Goal: Information Seeking & Learning: Check status

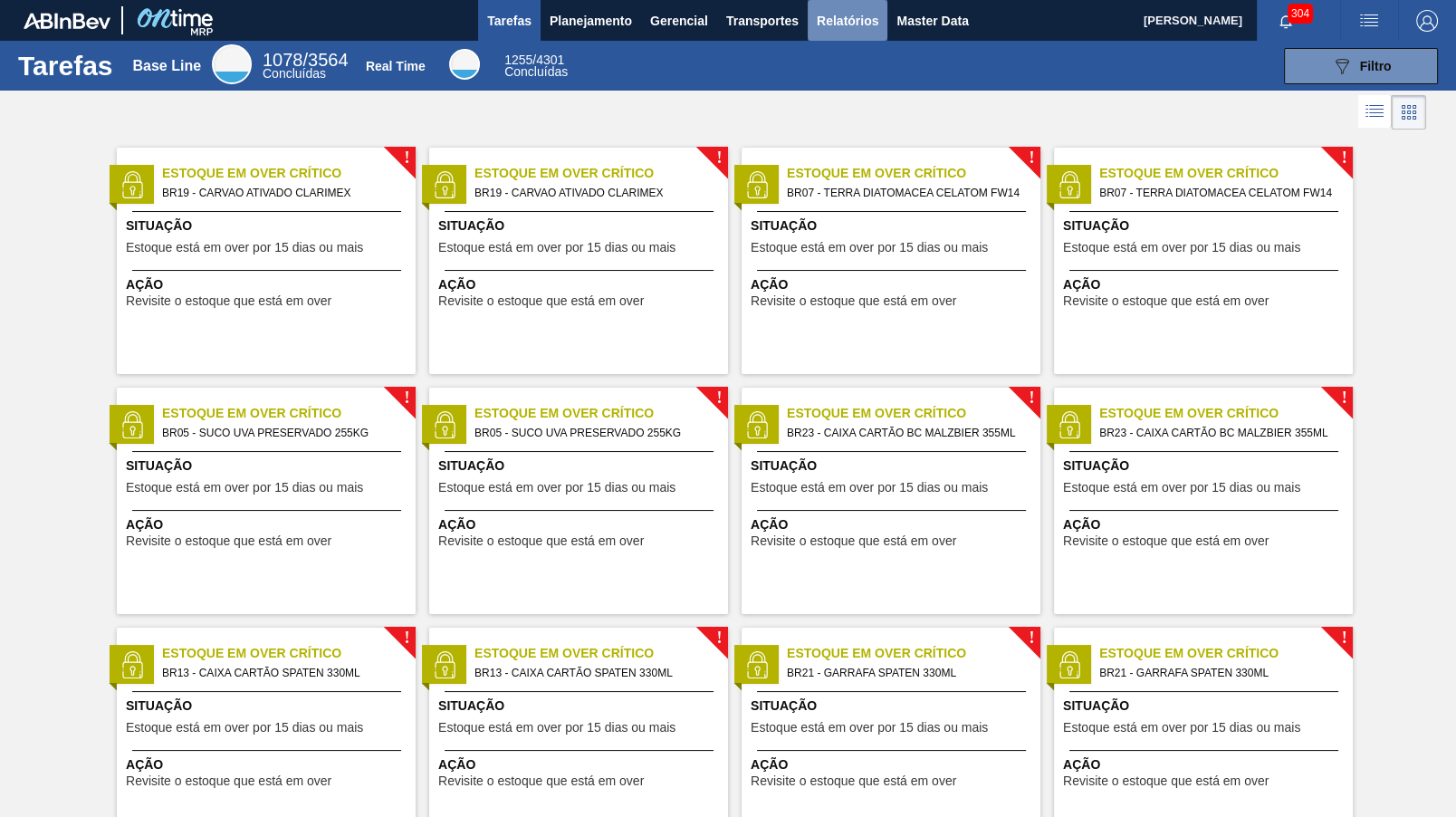
click at [870, 33] on button "Relatórios" at bounding box center [847, 20] width 80 height 40
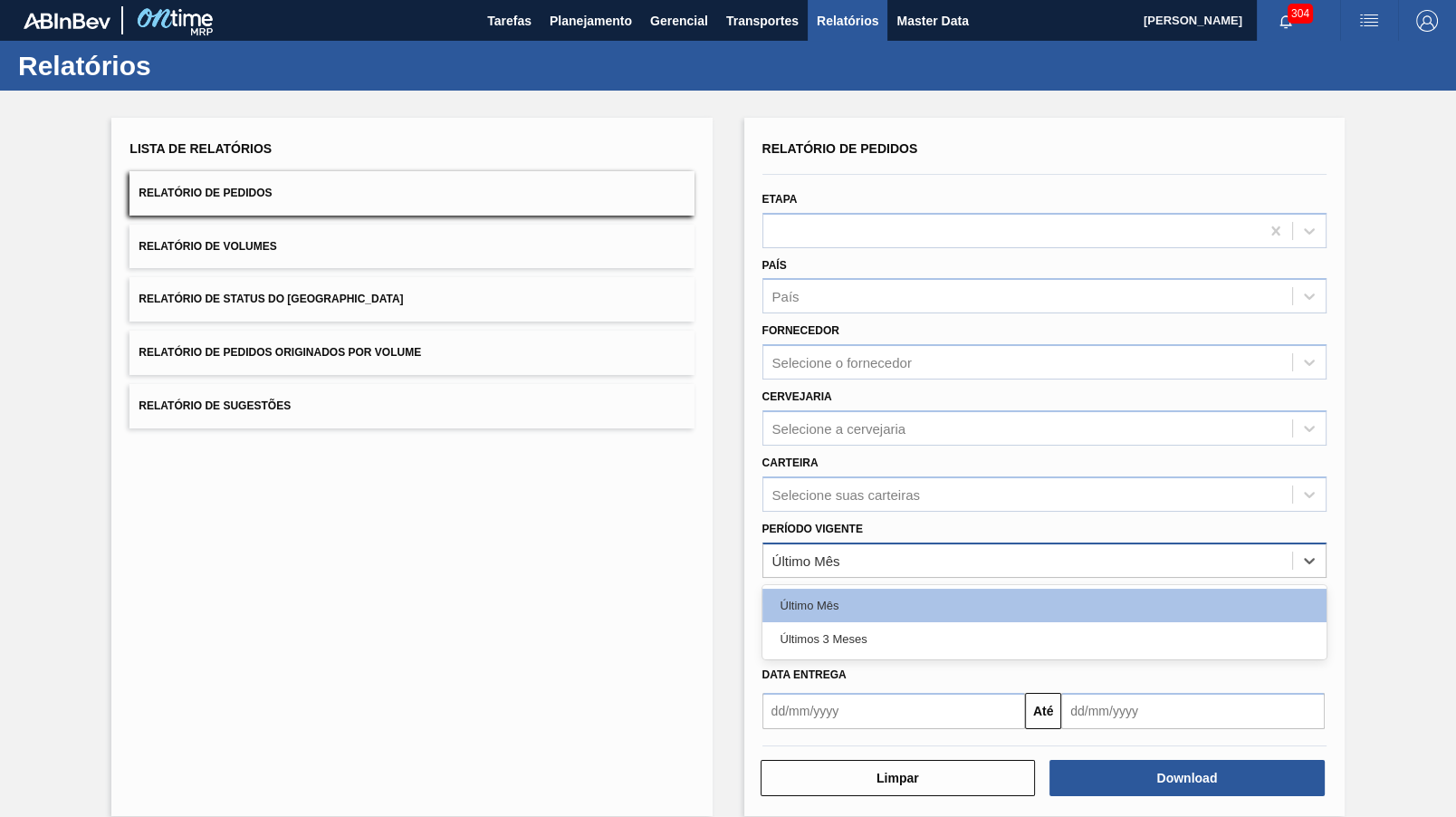
click at [803, 547] on div "Último Mês" at bounding box center [1028, 560] width 529 height 26
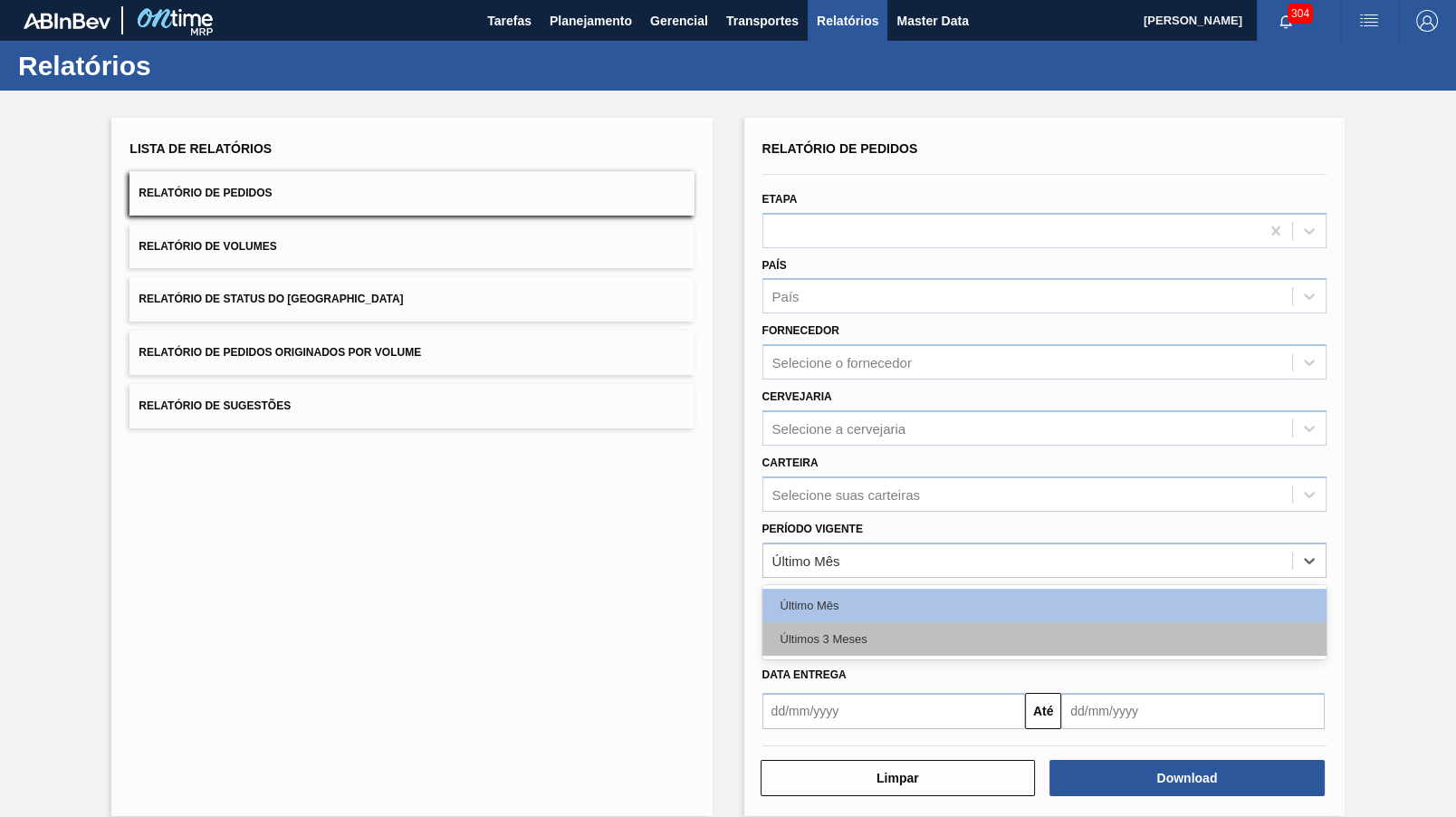
click at [819, 622] on div "Últimos 3 Meses" at bounding box center [1044, 639] width 564 height 34
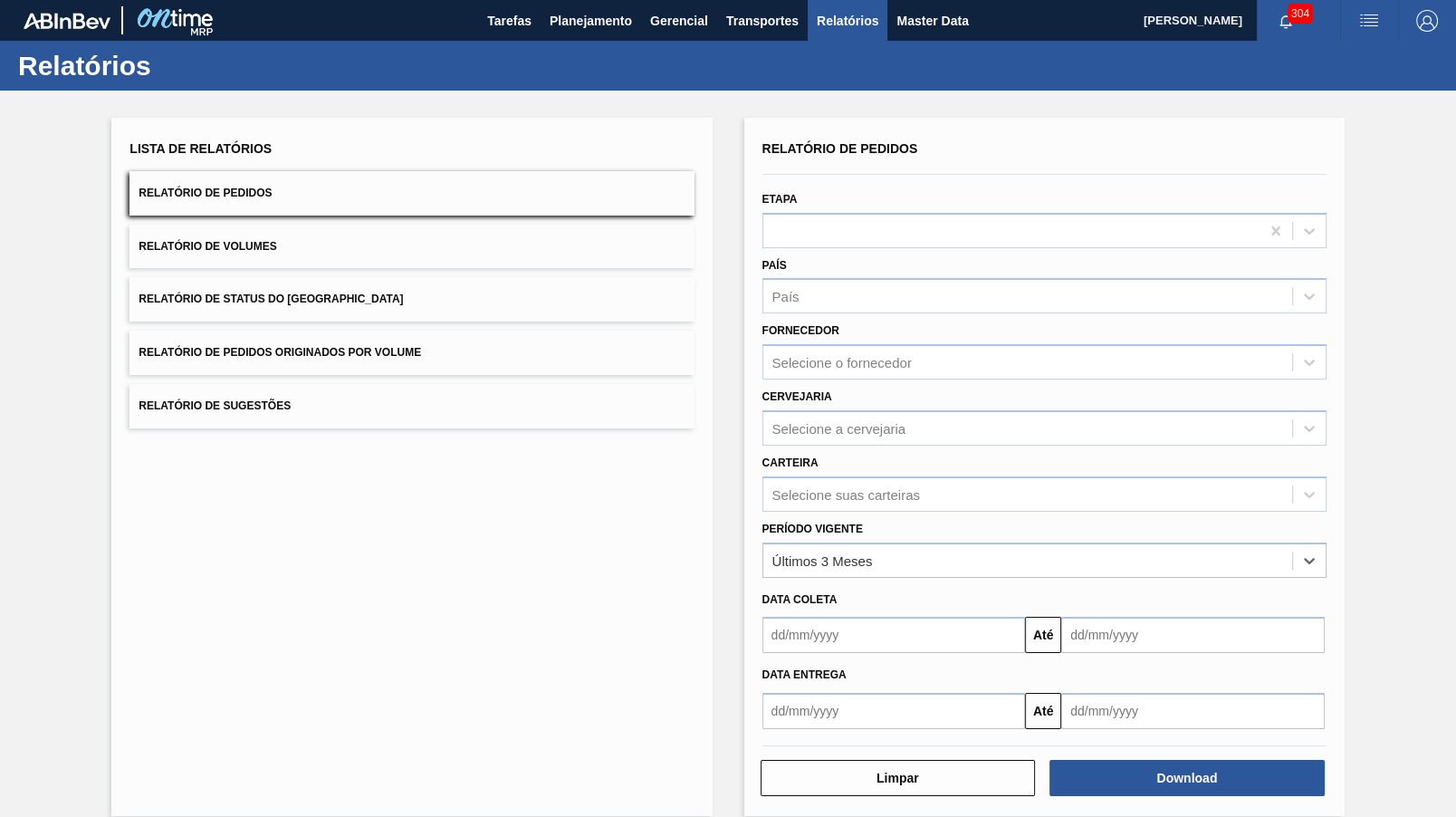
click at [841, 522] on label "Período Vigente" at bounding box center [812, 529] width 100 height 13
click at [774, 552] on Vigente "Período Vigente" at bounding box center [773, 560] width 2 height 15
click at [838, 487] on div "Selecione suas carteiras" at bounding box center [846, 494] width 147 height 15
type input "deco"
click at [847, 512] on div "Período Vigente Últimos 3 Meses" at bounding box center [1043, 545] width 578 height 66
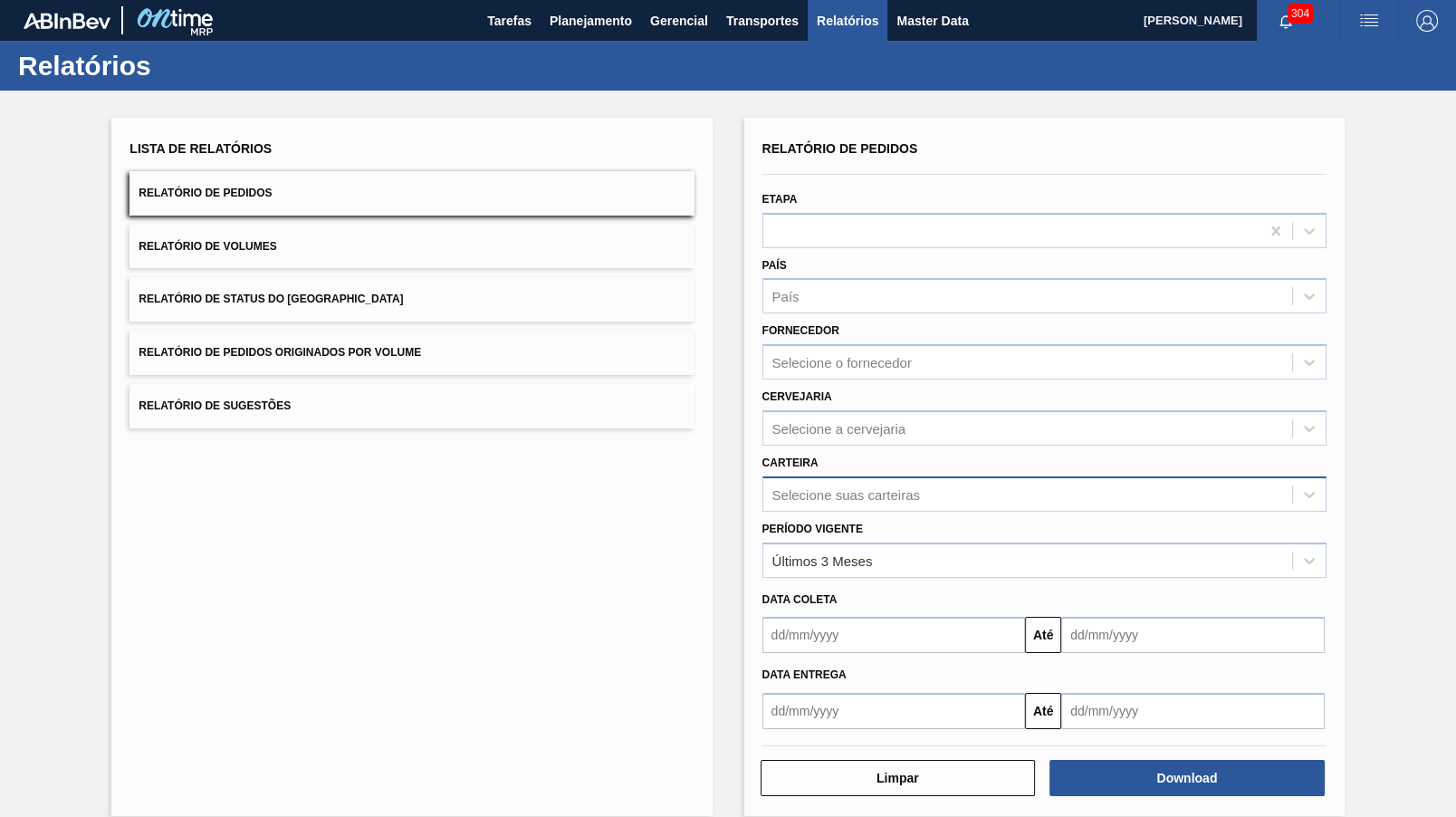
click at [882, 487] on div "Selecione suas carteiras" at bounding box center [846, 494] width 147 height 15
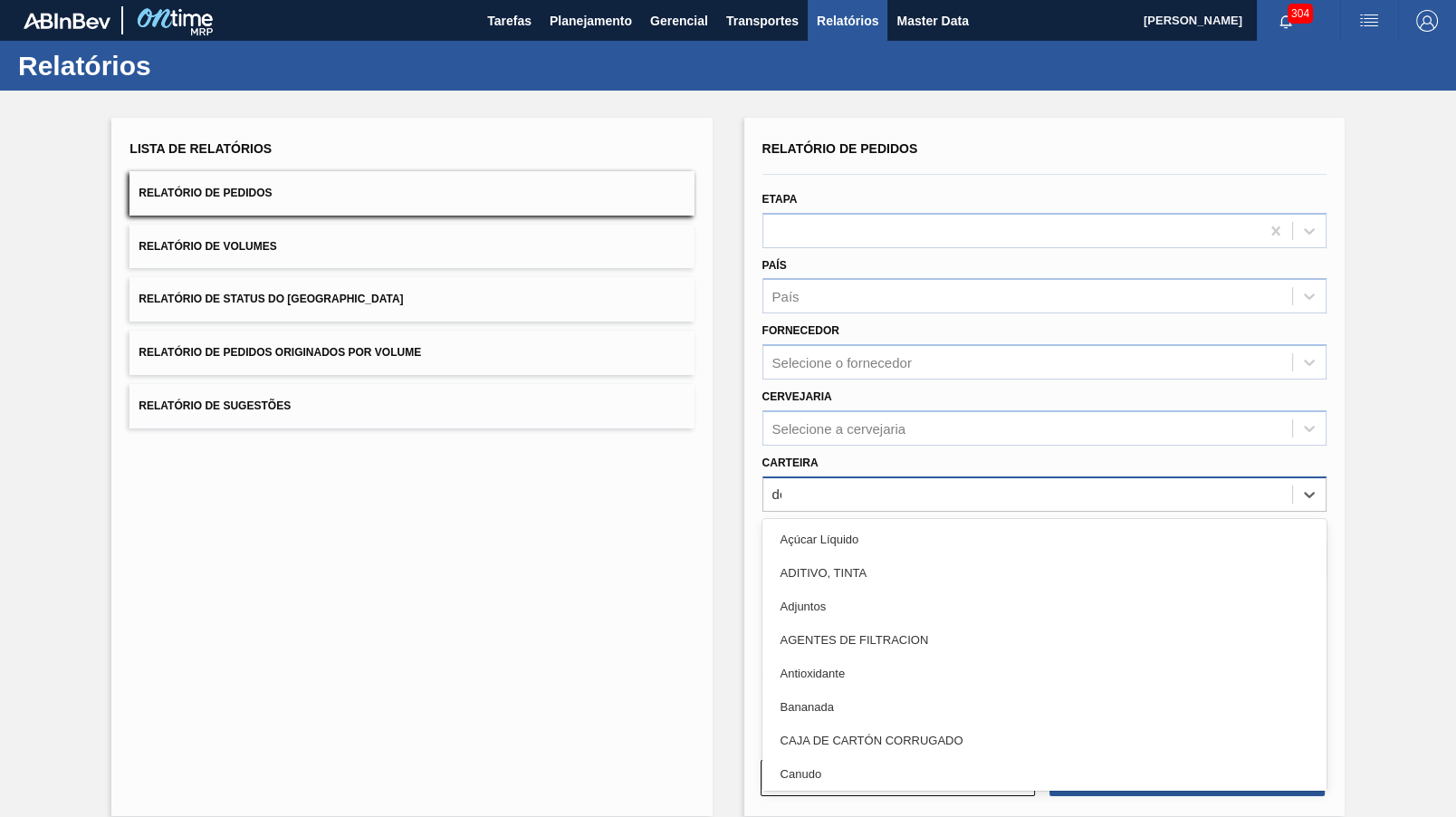
type input "decor"
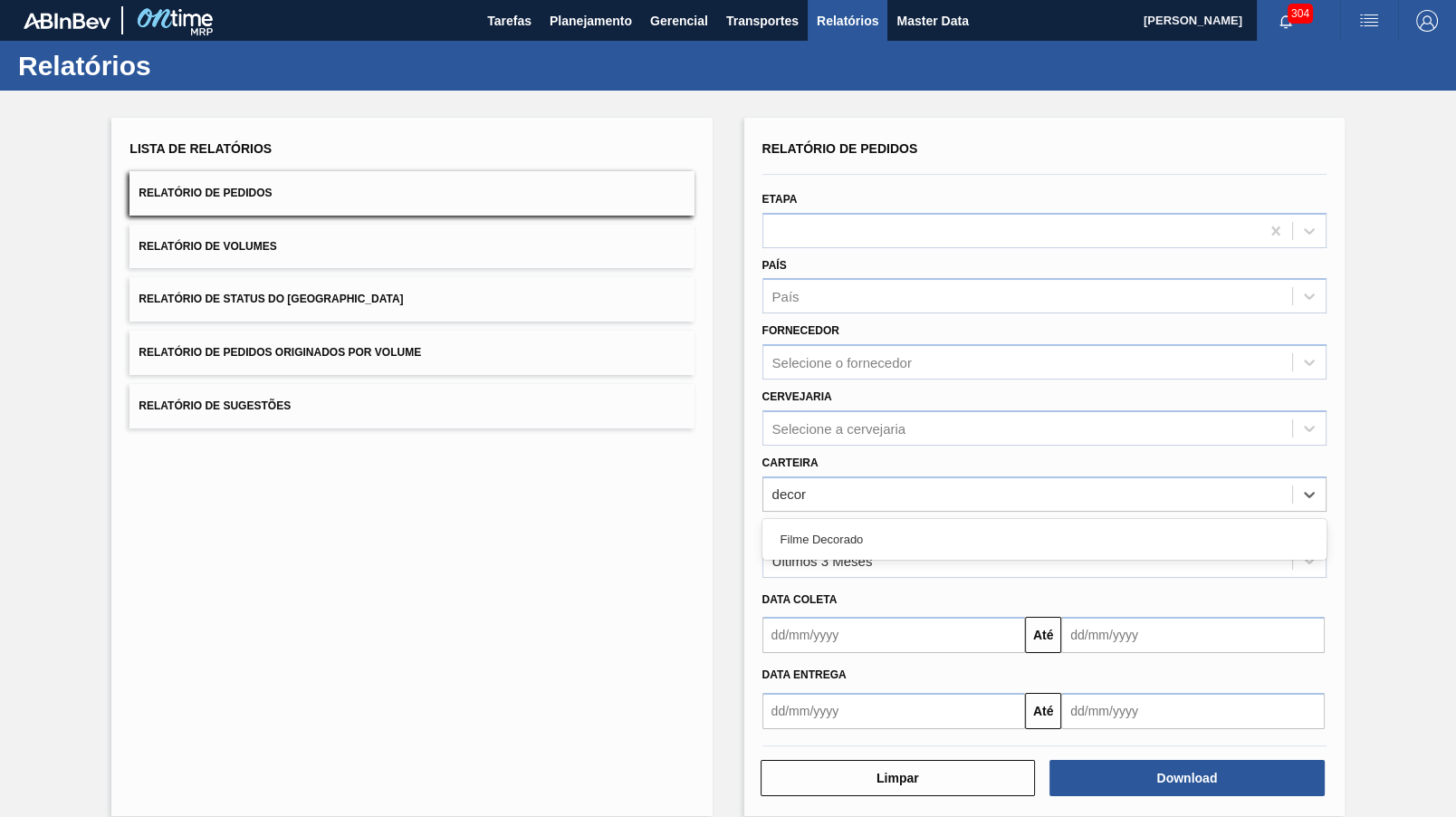
click at [953, 522] on div "Filme Decorado" at bounding box center [1044, 539] width 564 height 34
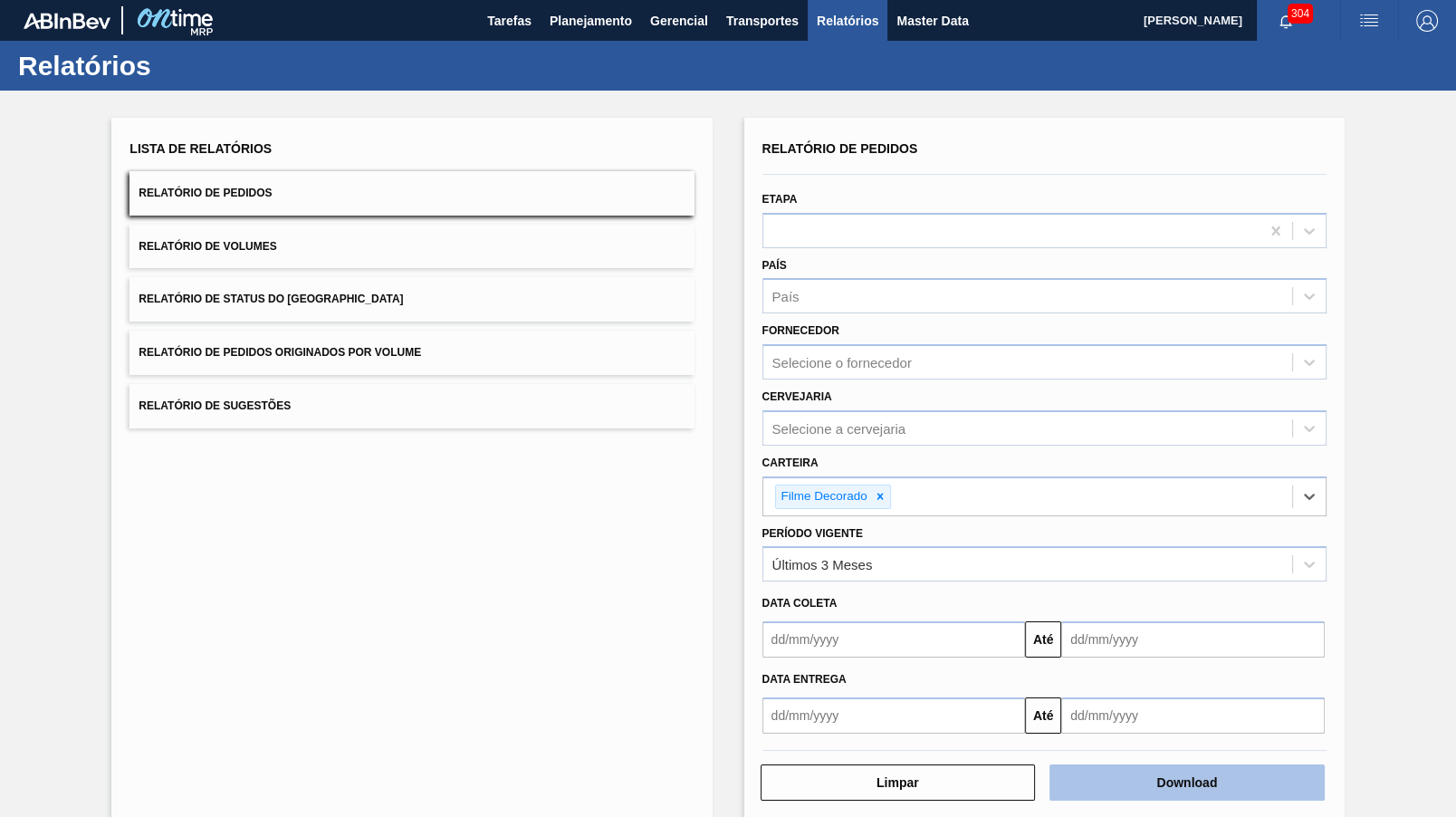
click at [1310, 778] on button "Download" at bounding box center [1187, 782] width 276 height 37
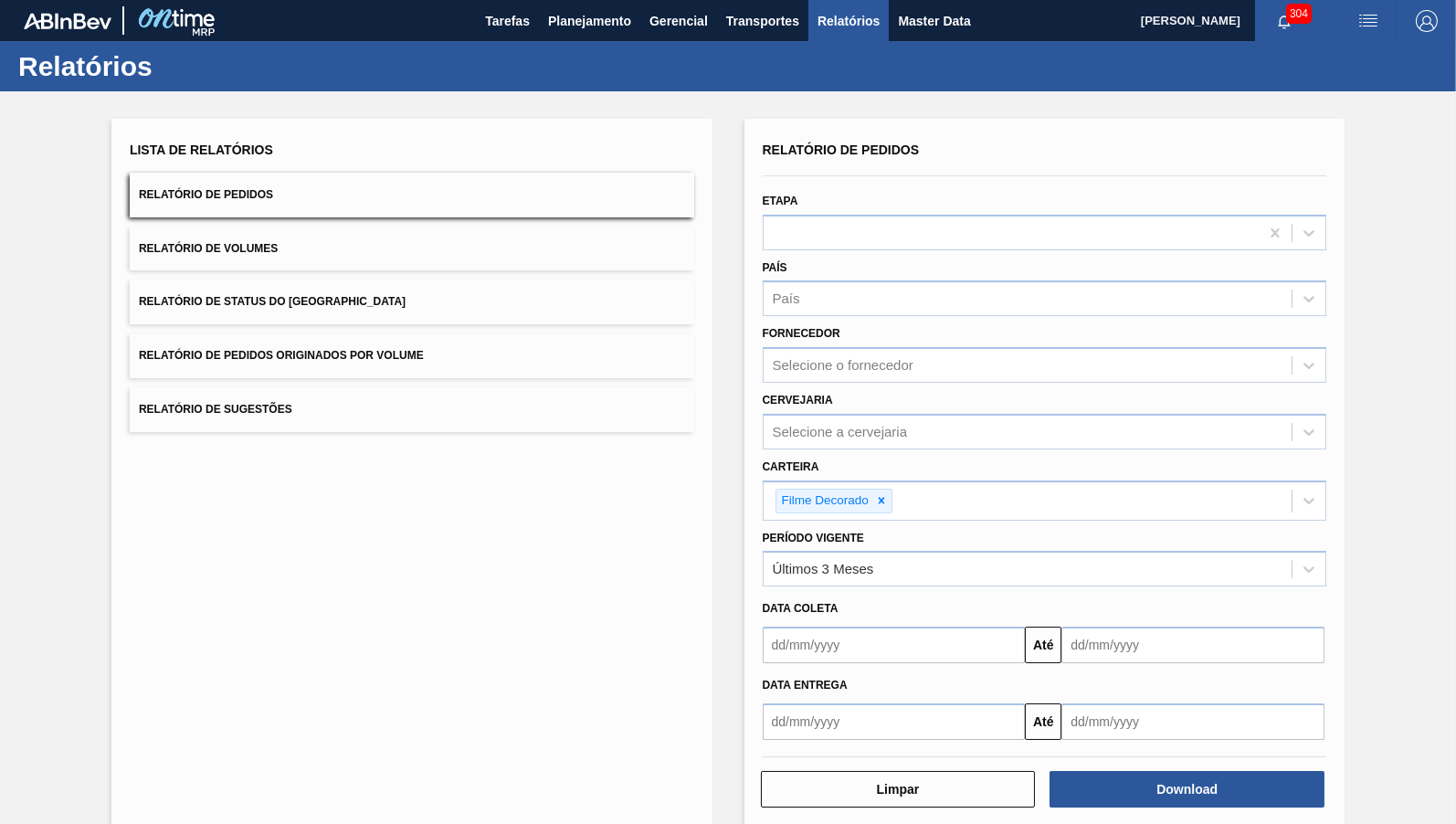
click at [416, 293] on button "Relatório de Status do Estoque" at bounding box center [412, 302] width 565 height 44
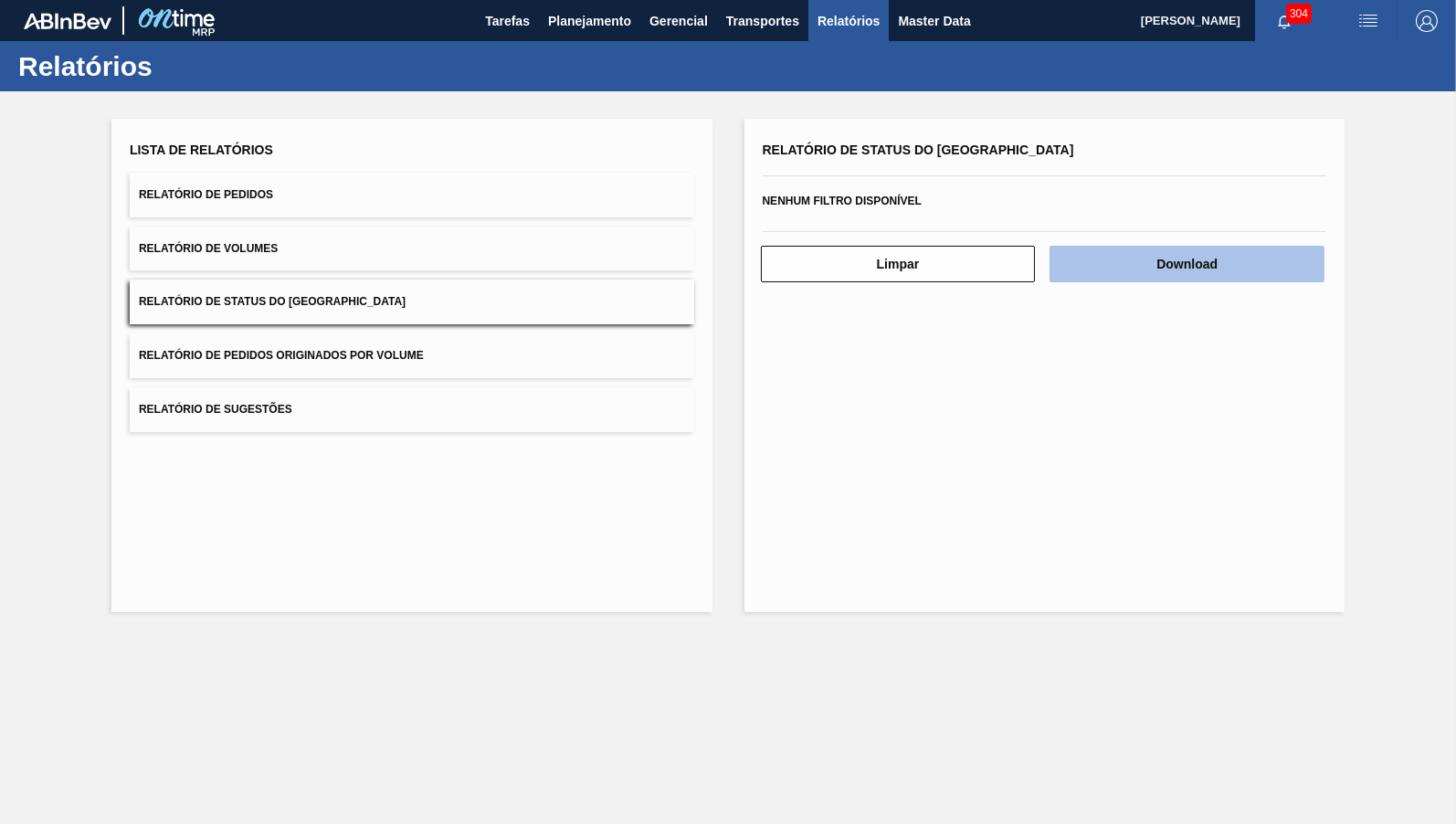
click at [1287, 246] on button "Download" at bounding box center [1187, 264] width 275 height 37
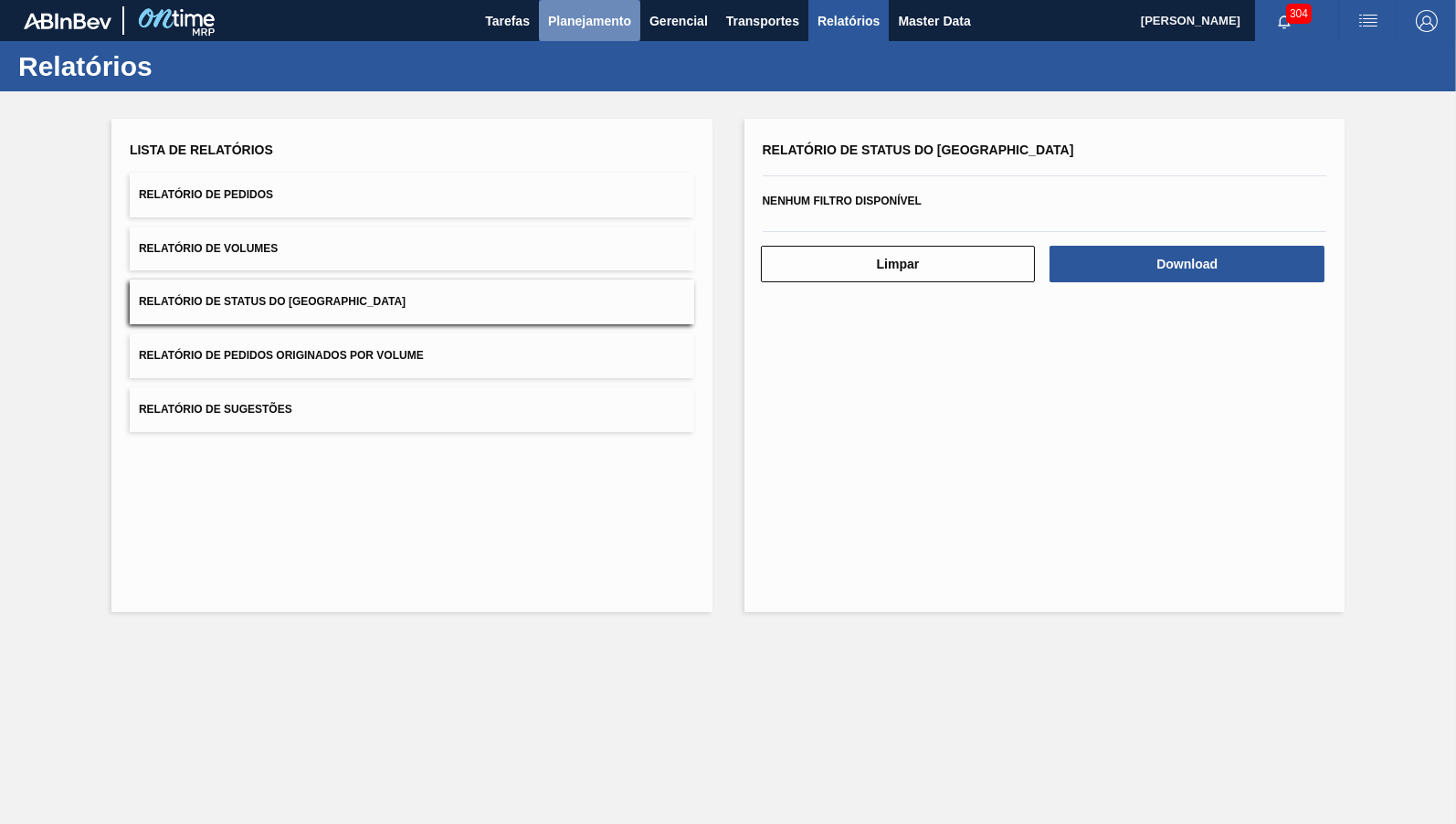
click at [566, 26] on span "Planejamento" at bounding box center [589, 21] width 83 height 22
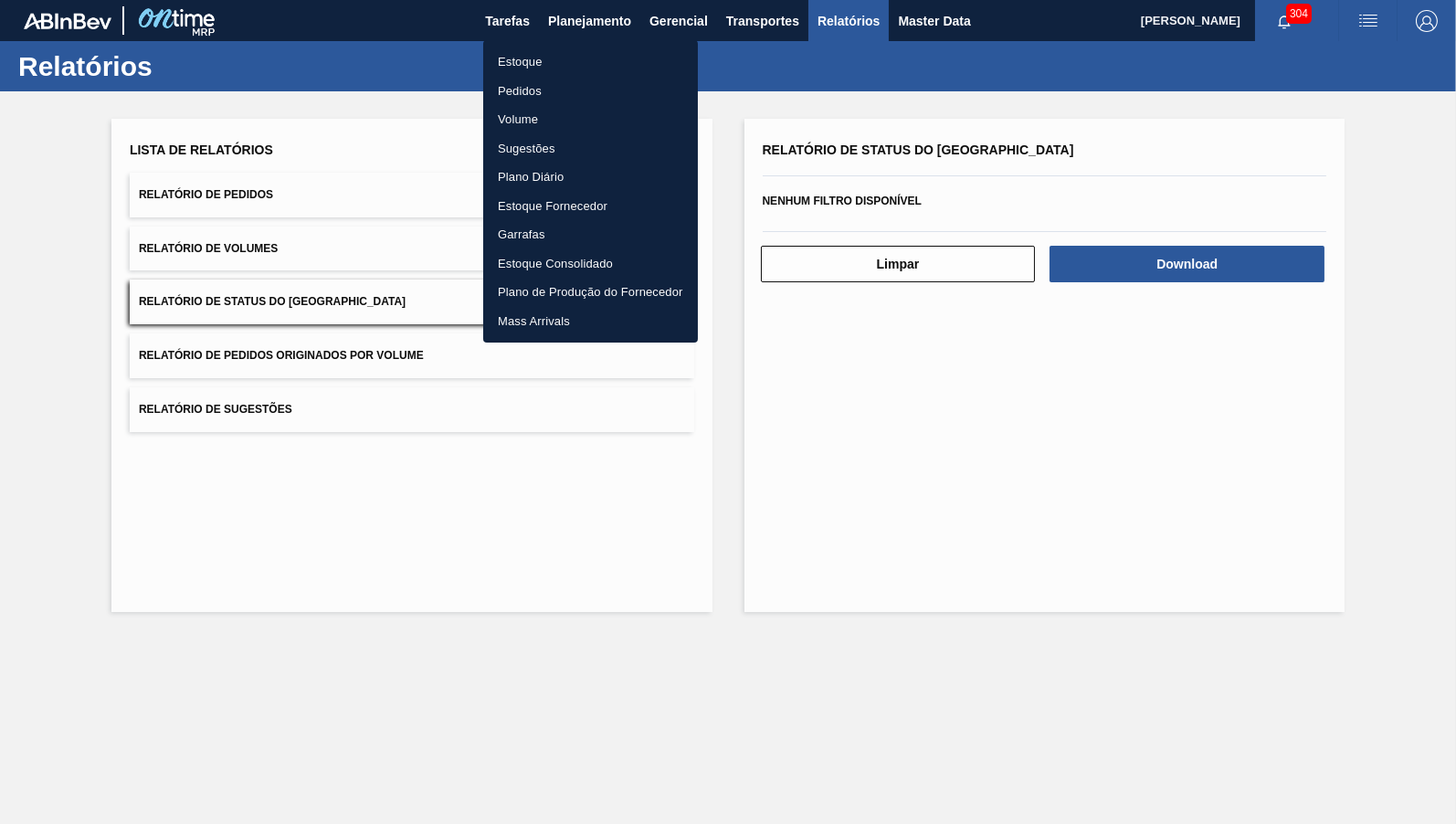
click at [538, 56] on li "Estoque" at bounding box center [590, 61] width 215 height 29
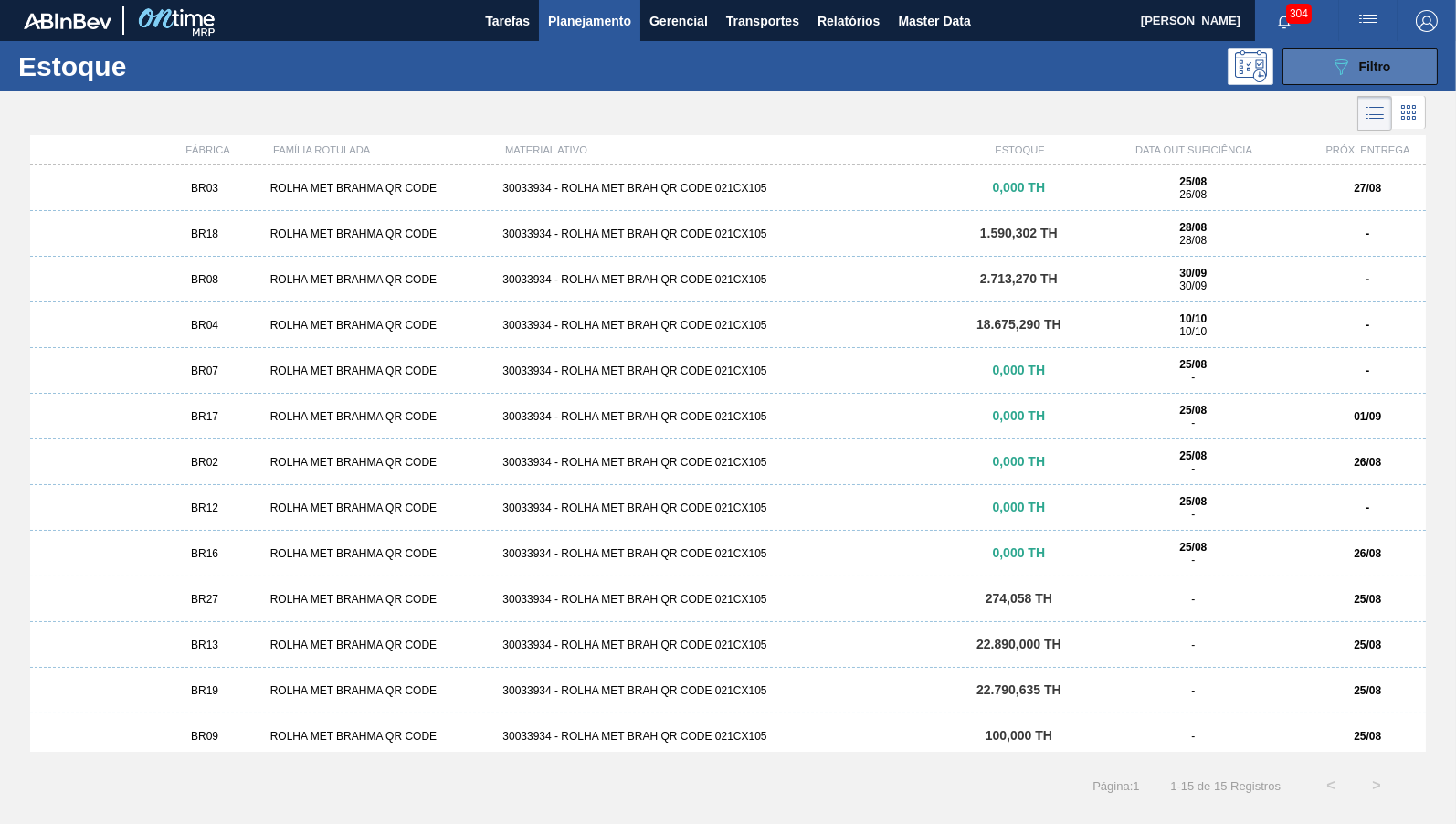
click at [1382, 72] on span "Filtro" at bounding box center [1376, 66] width 32 height 14
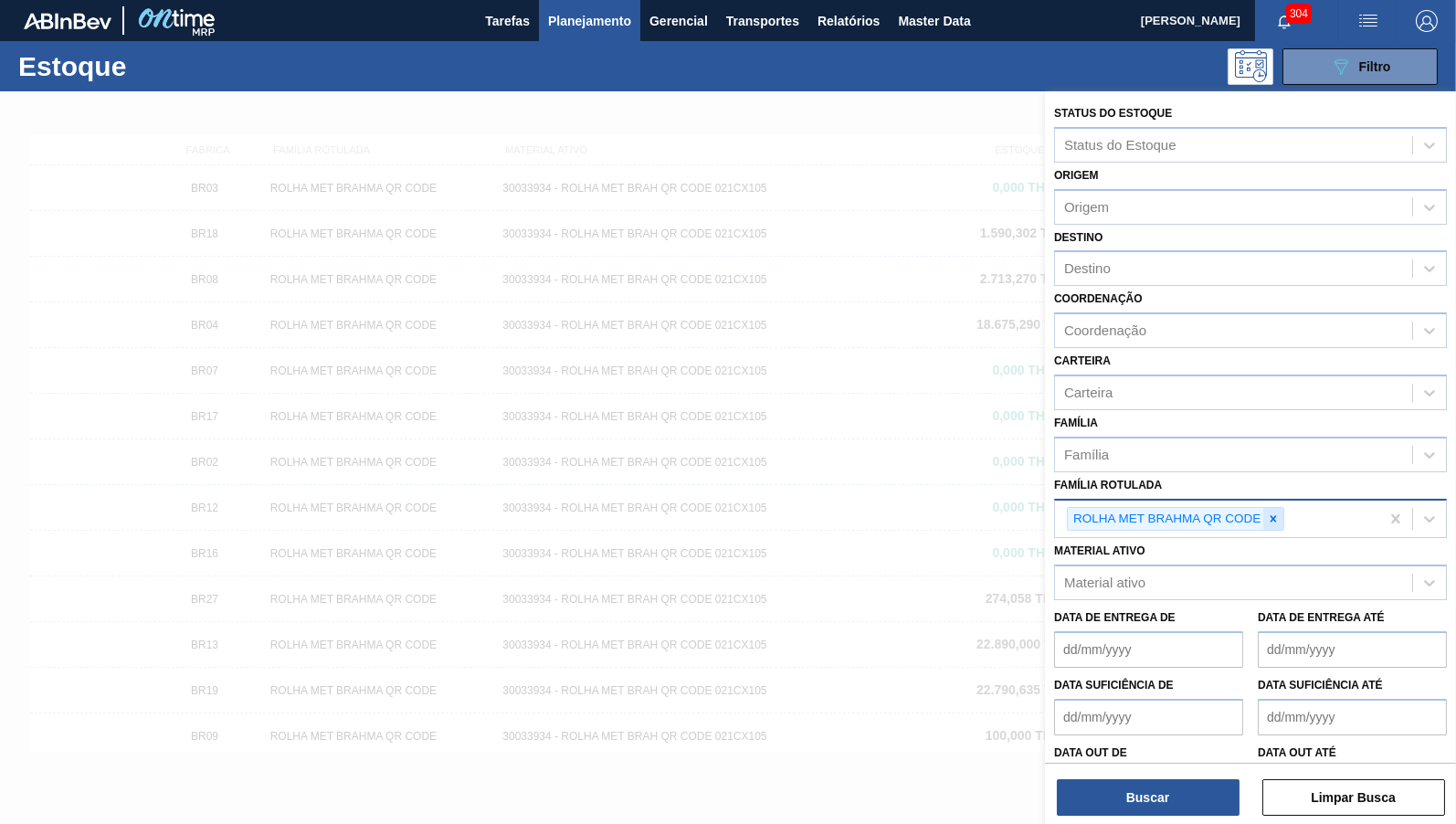
drag, startPoint x: 1290, startPoint y: 508, endPoint x: 1281, endPoint y: 507, distance: 9.1
click at [1281, 507] on div "ROLHA MET BRAHMA QR CODE" at bounding box center [1217, 519] width 325 height 38
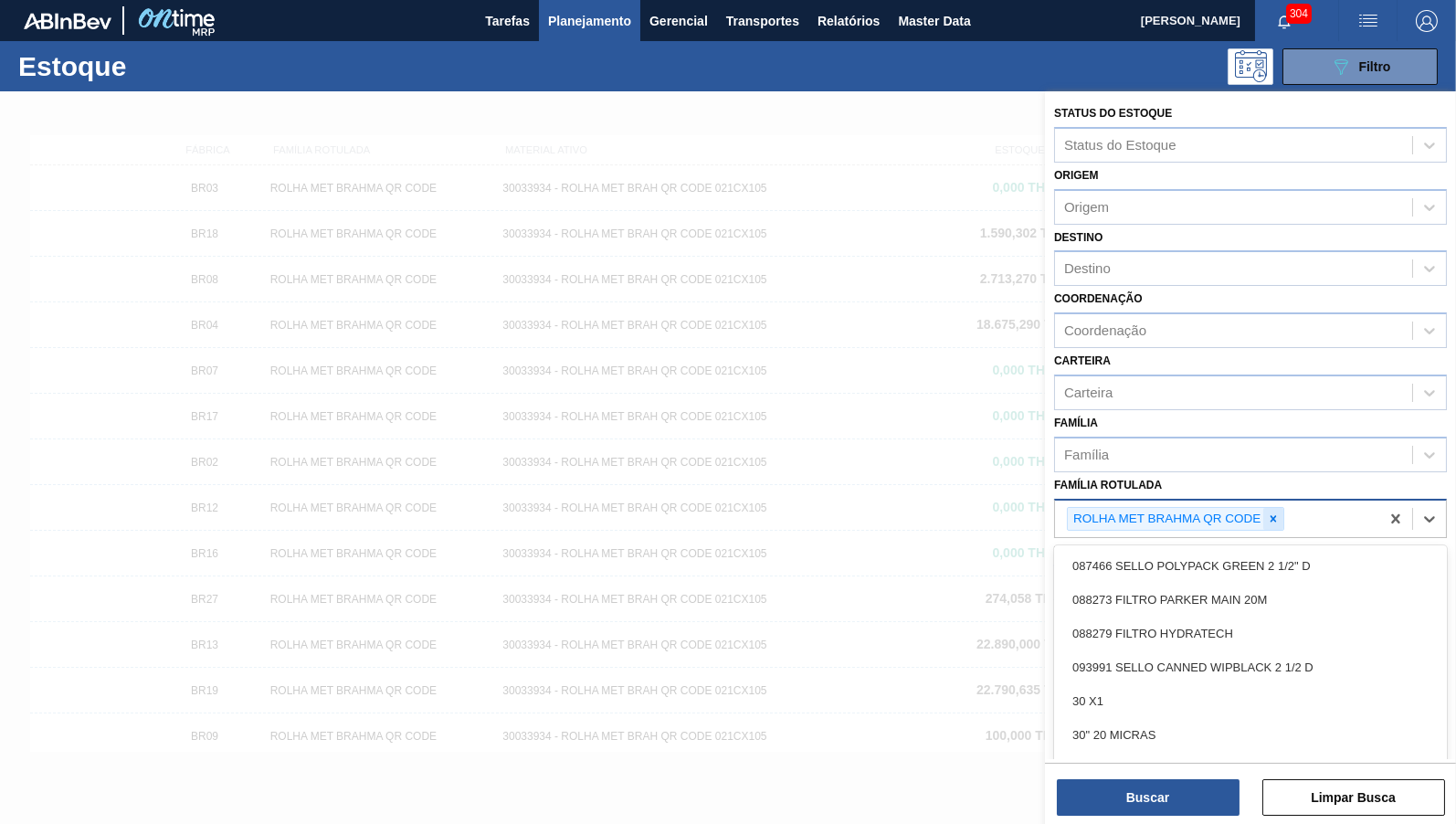
click at [1280, 513] on icon at bounding box center [1273, 519] width 13 height 13
paste Rotulada "FILME BC 473 MP C12"
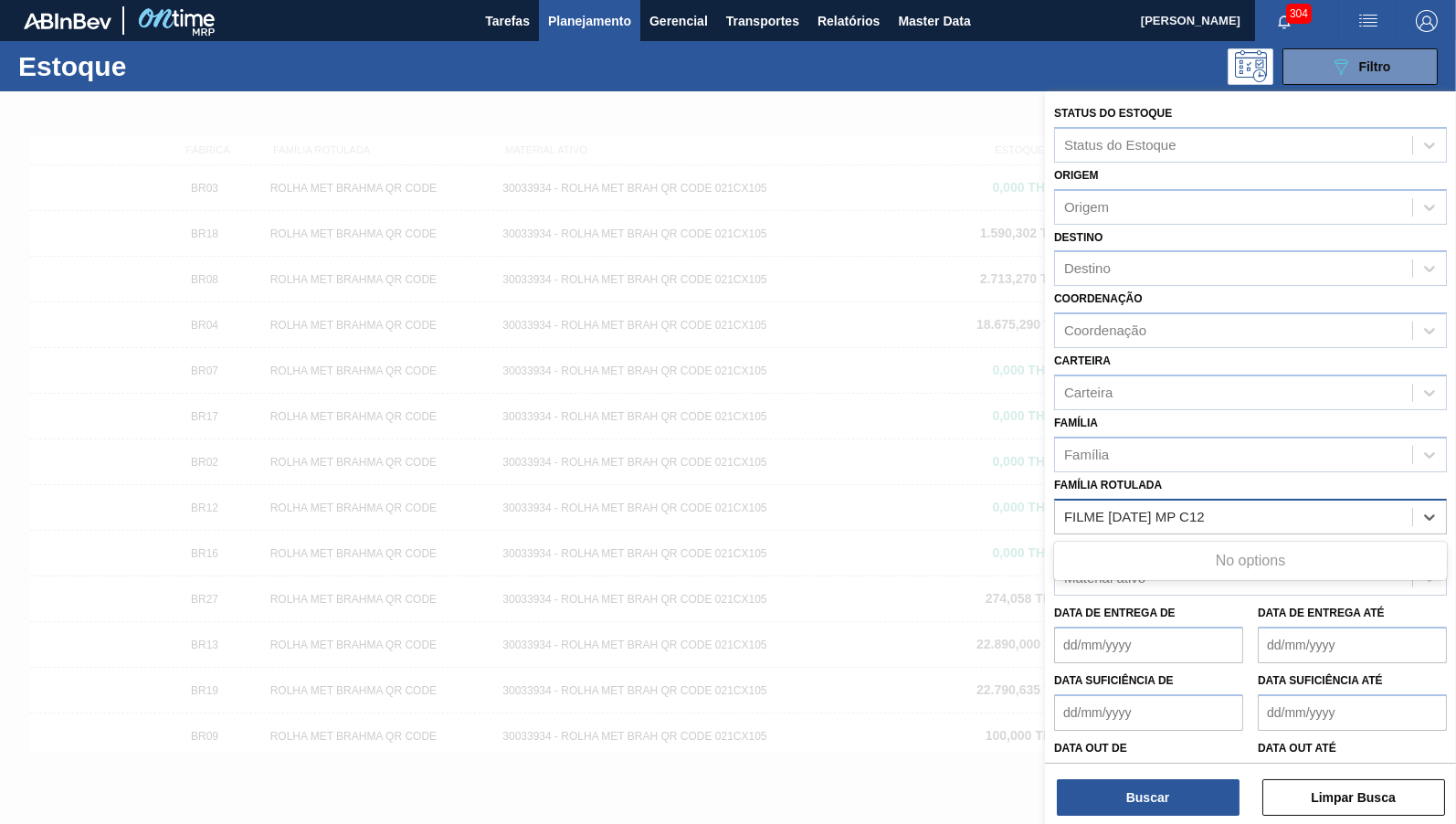
type Rotulada "FILME BC 473 MP C12"
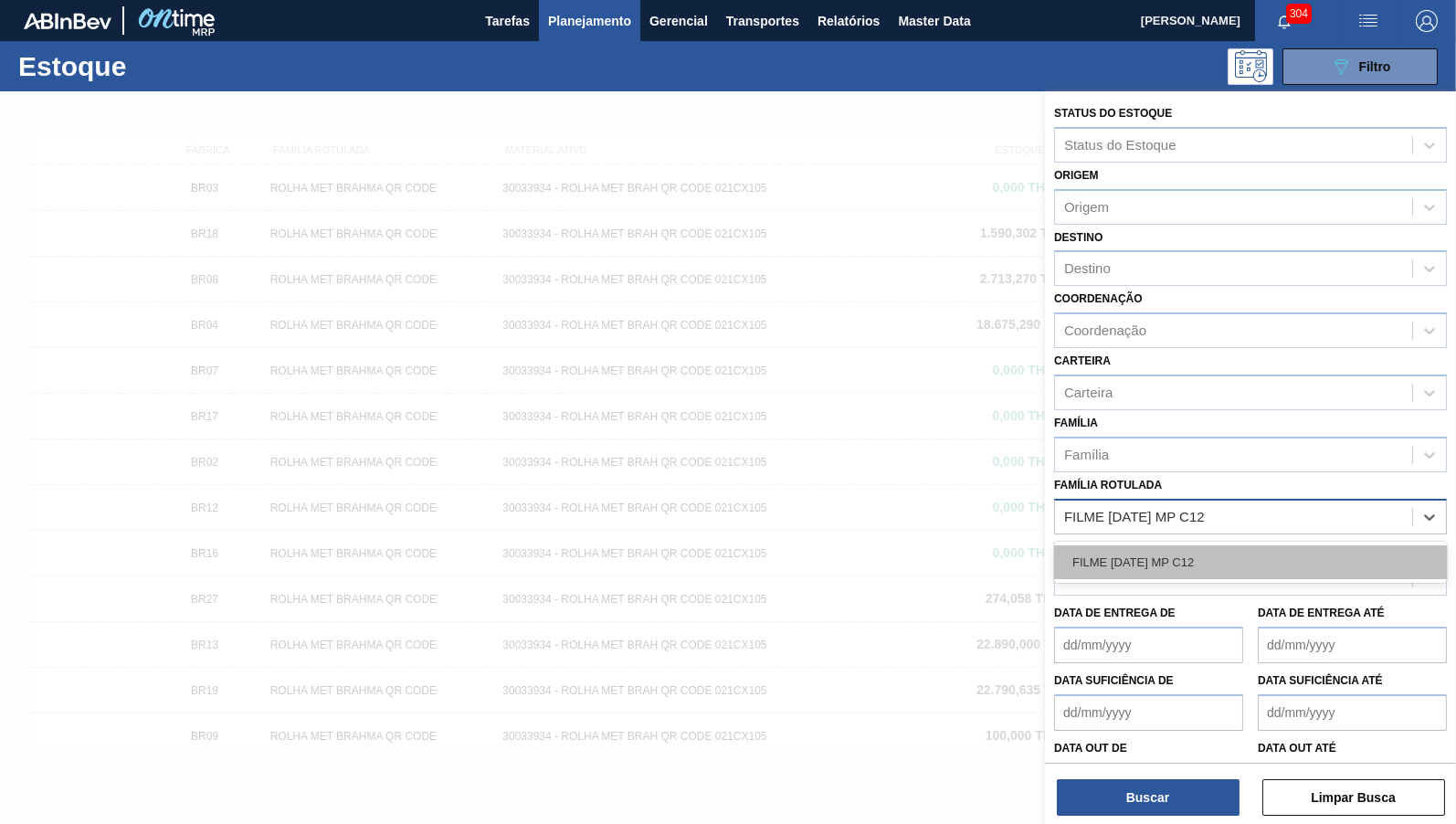
click at [1183, 552] on div "FILME BC 473 MP C12" at bounding box center [1250, 563] width 393 height 34
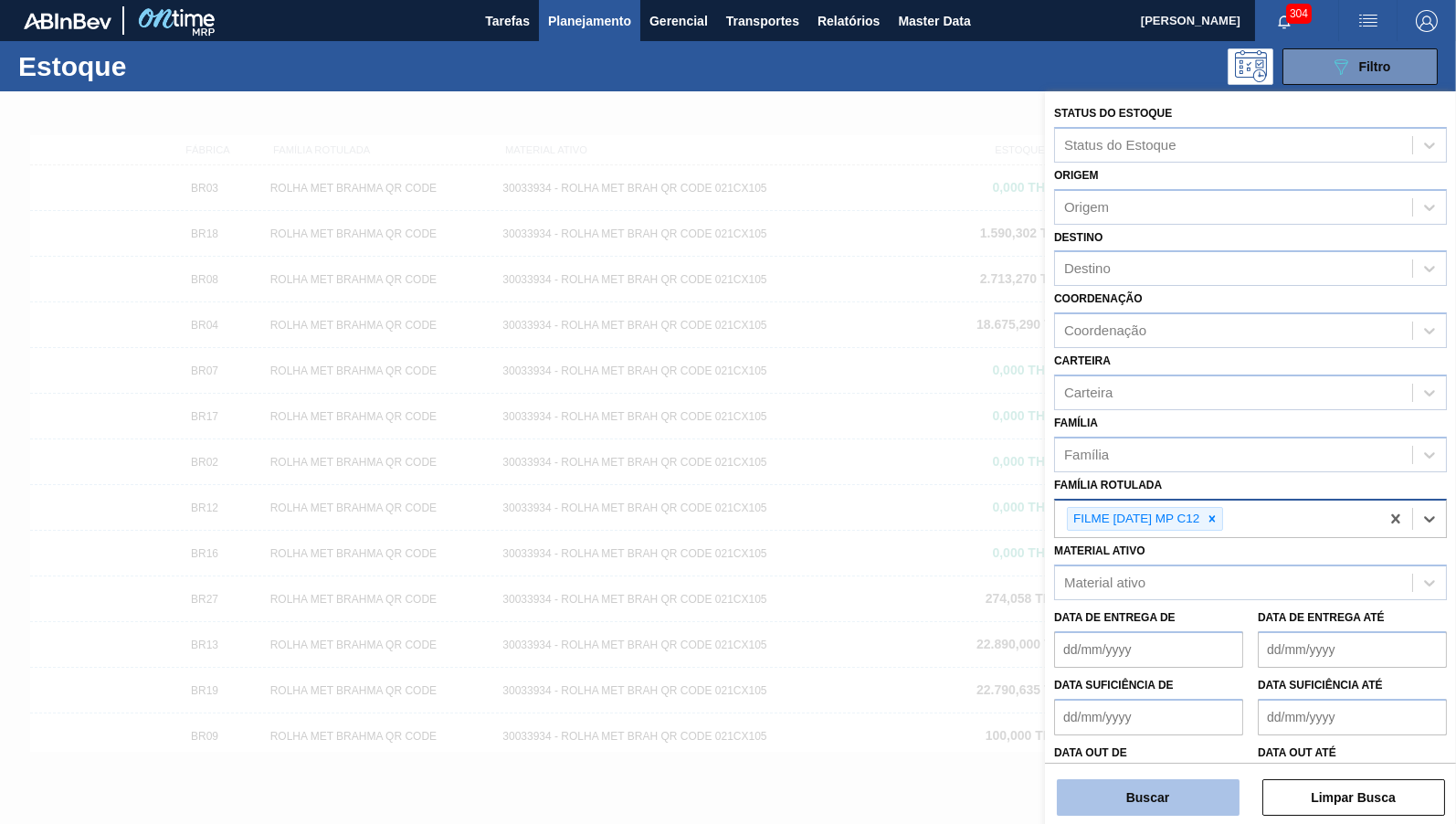
click at [1149, 781] on button "Buscar" at bounding box center [1148, 798] width 183 height 37
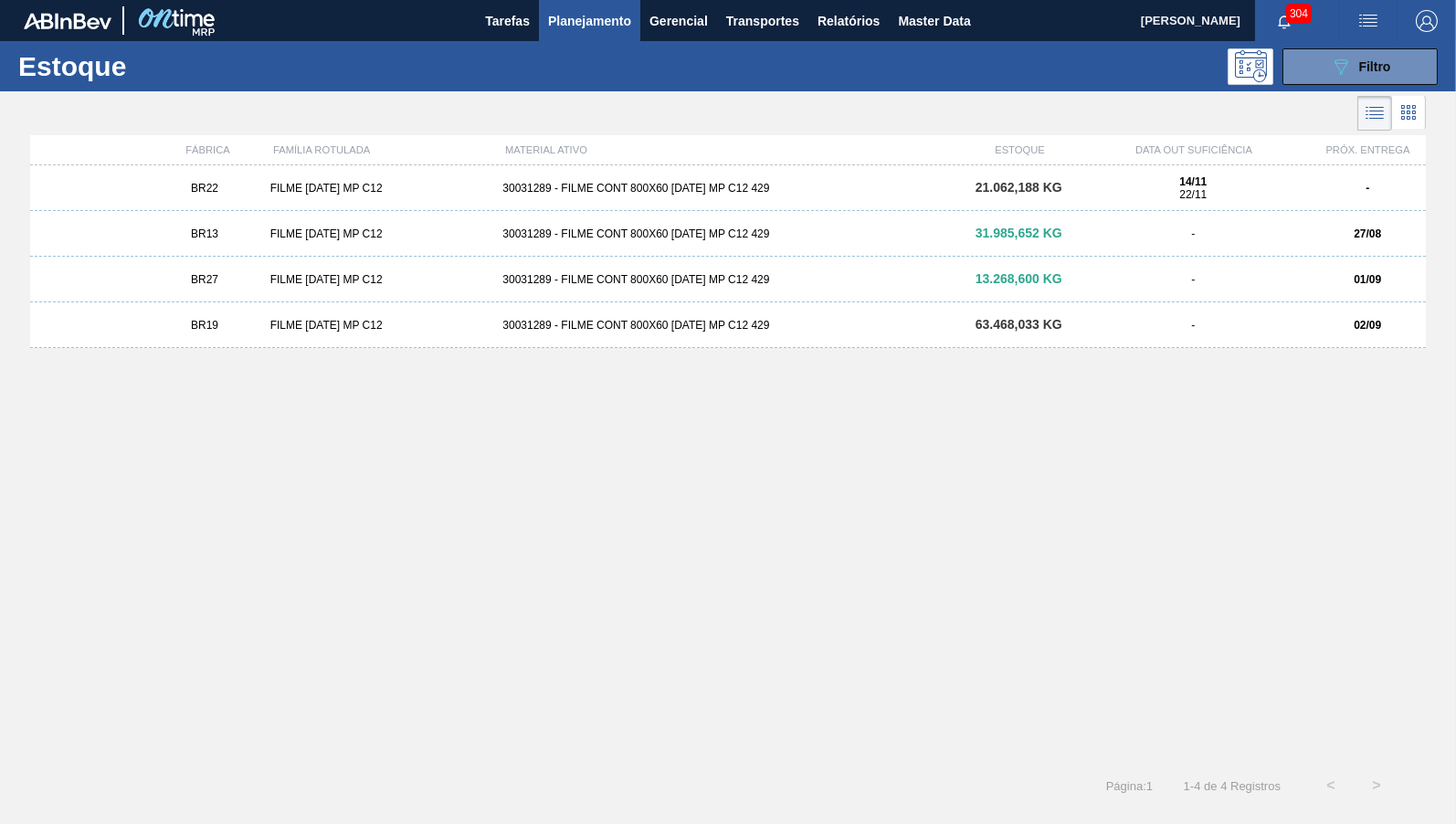
click at [1194, 321] on span "-" at bounding box center [1193, 325] width 4 height 13
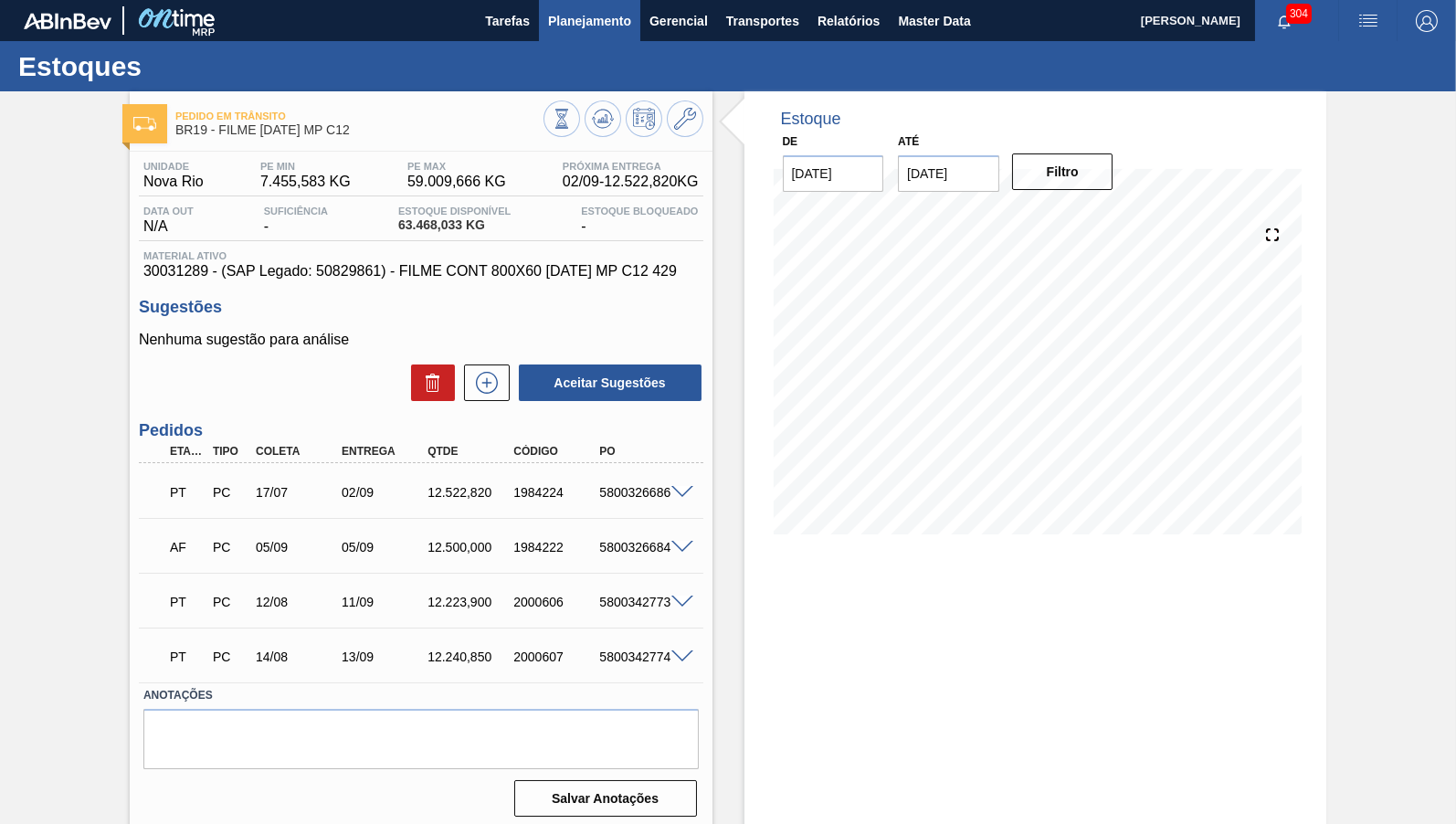
click at [605, 23] on span "Planejamento" at bounding box center [589, 21] width 83 height 22
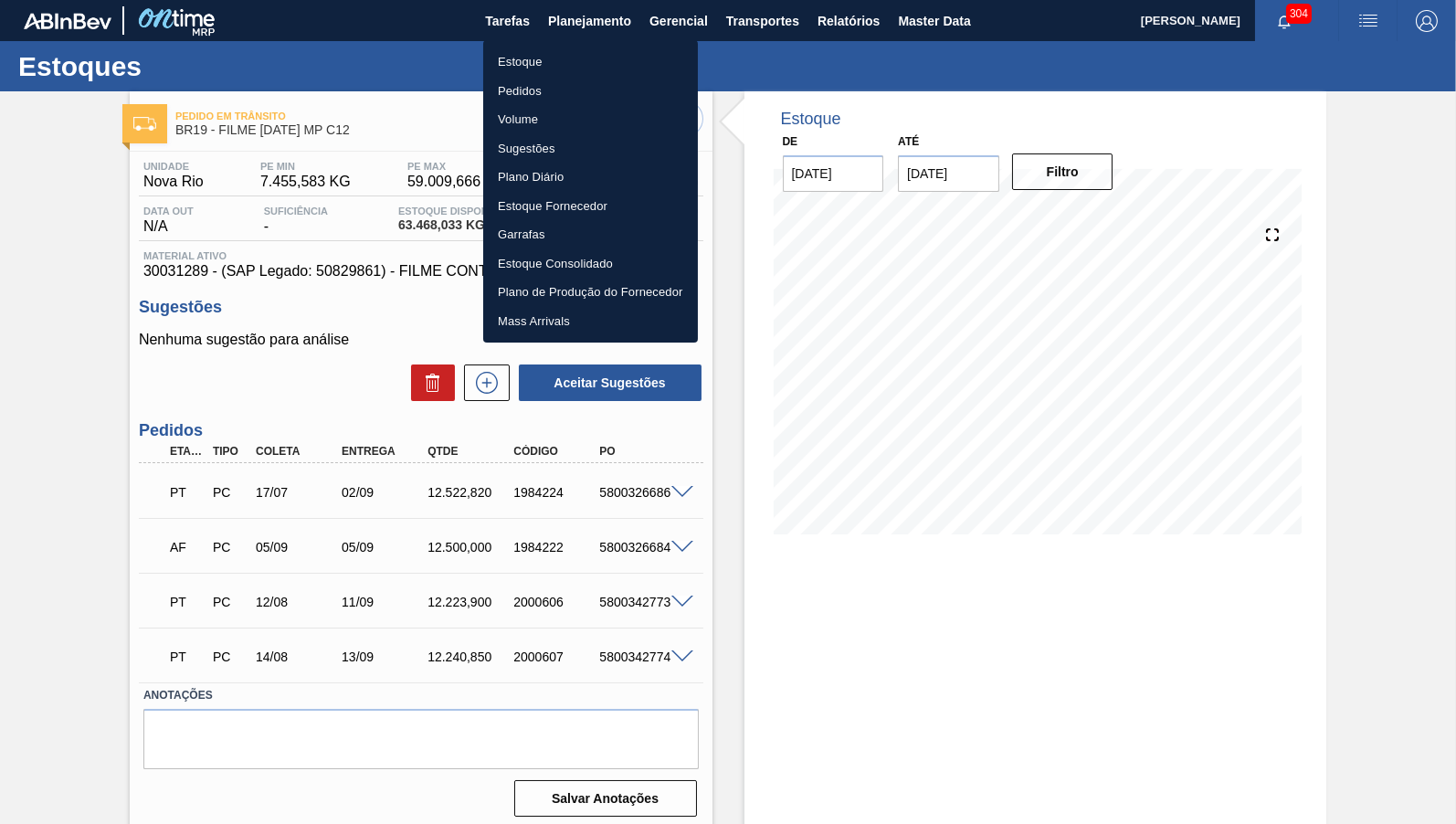
click at [299, 221] on div at bounding box center [728, 412] width 1456 height 824
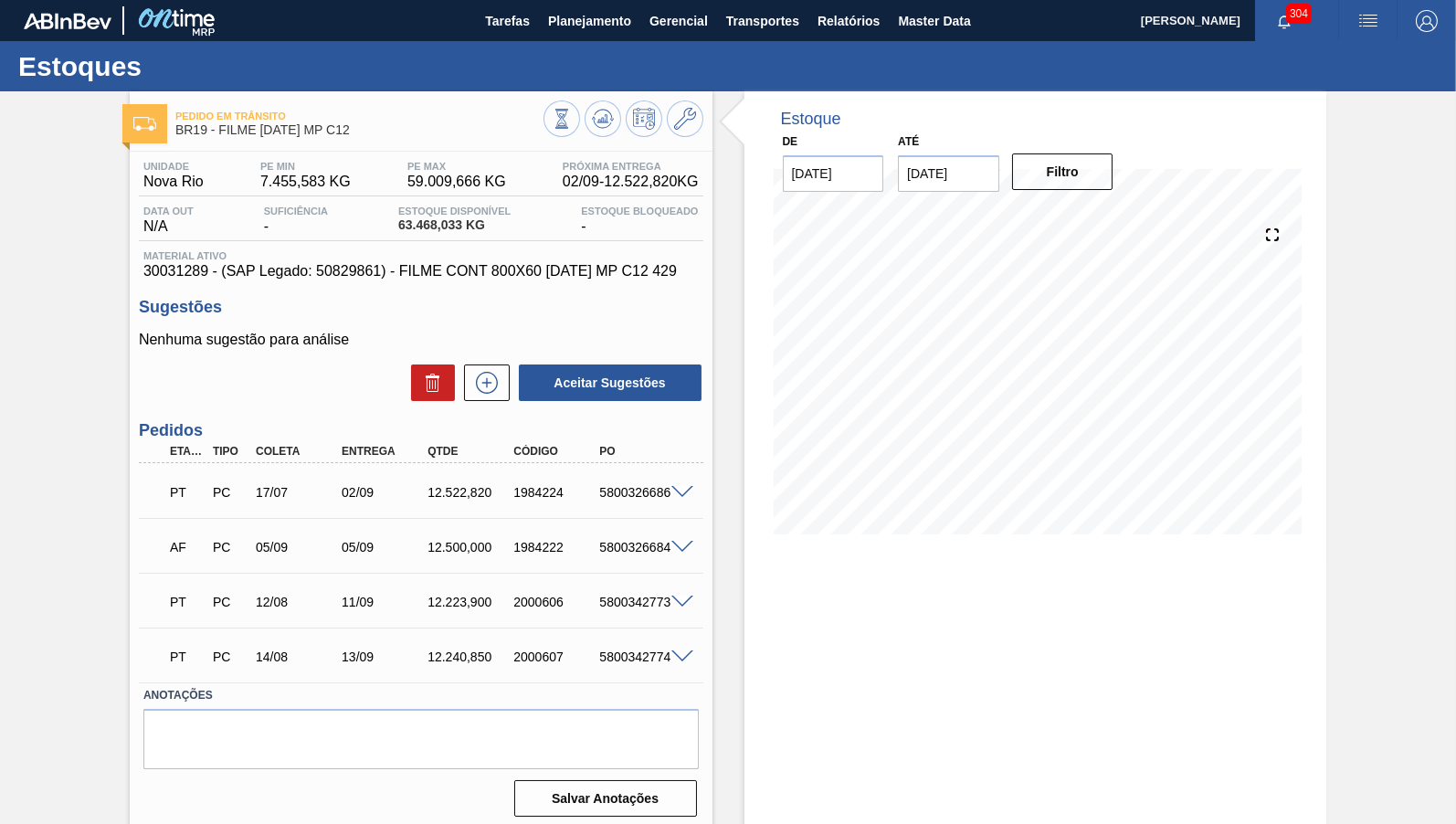
click at [701, 131] on div at bounding box center [623, 120] width 160 height 41
click at [683, 127] on icon at bounding box center [685, 118] width 22 height 22
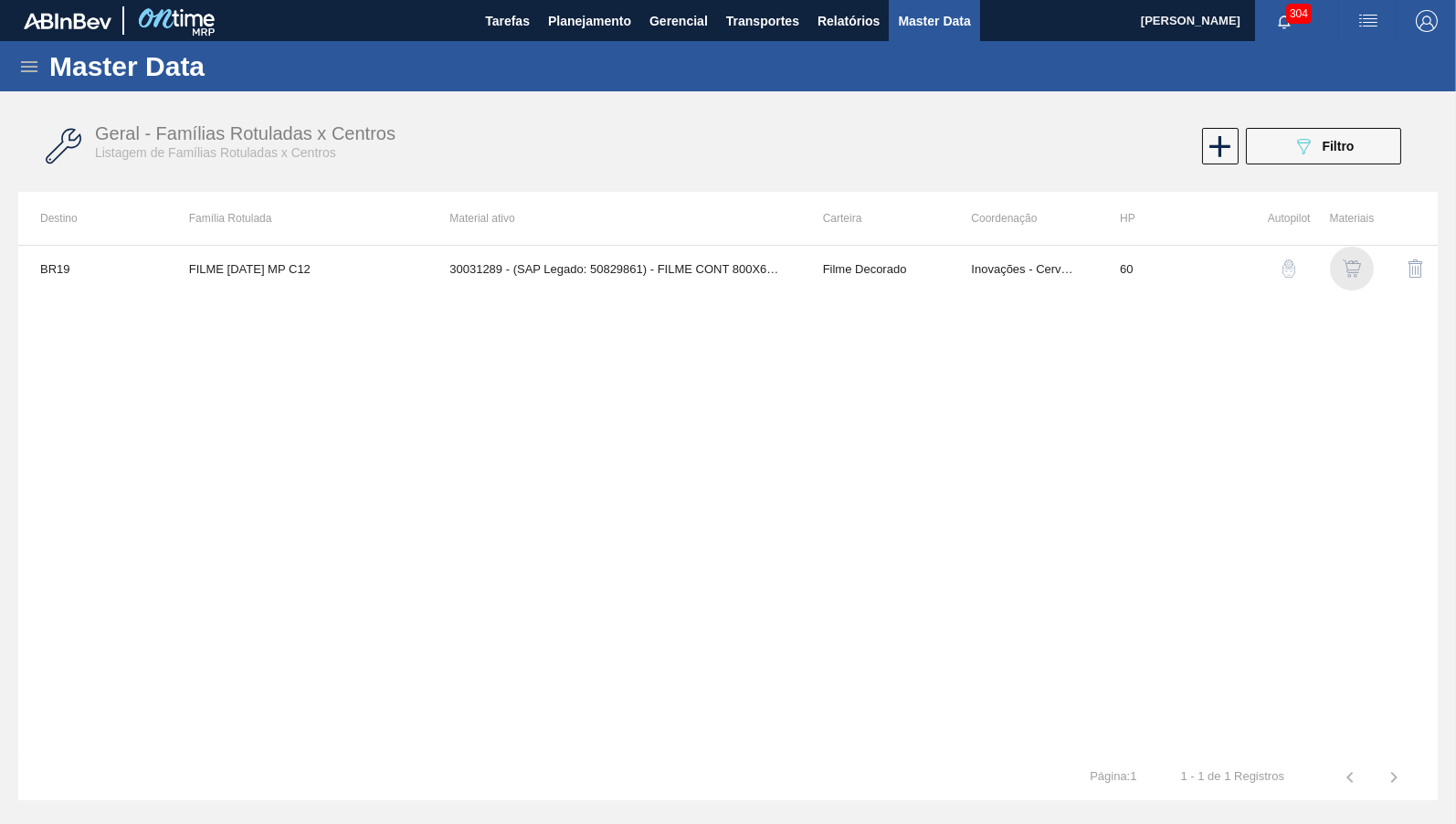
click at [1350, 277] on img "button" at bounding box center [1352, 268] width 18 height 18
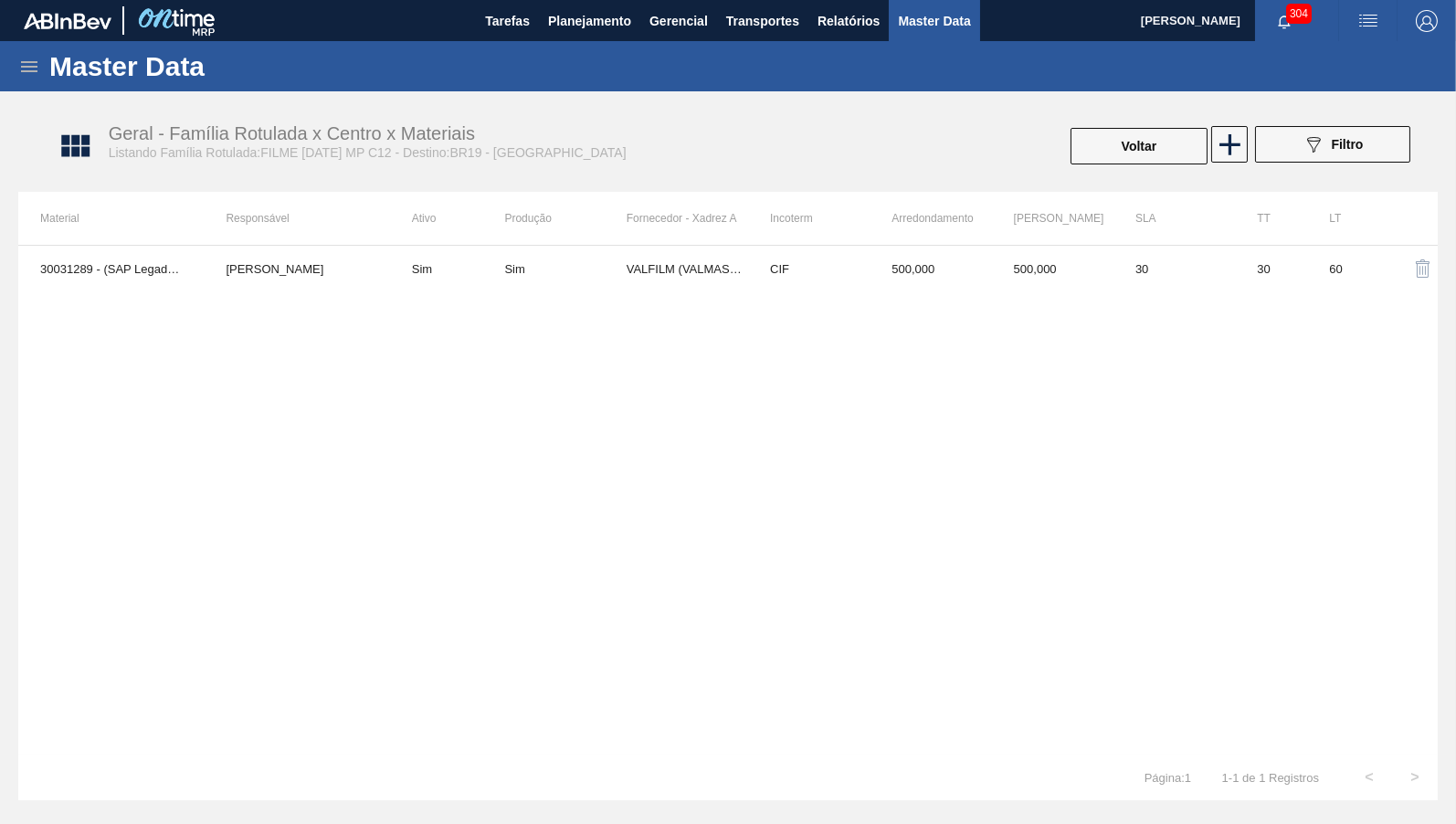
click at [630, 289] on td "VALFILM (VALMASTER) - MANAUS (AM)" at bounding box center [687, 269] width 121 height 45
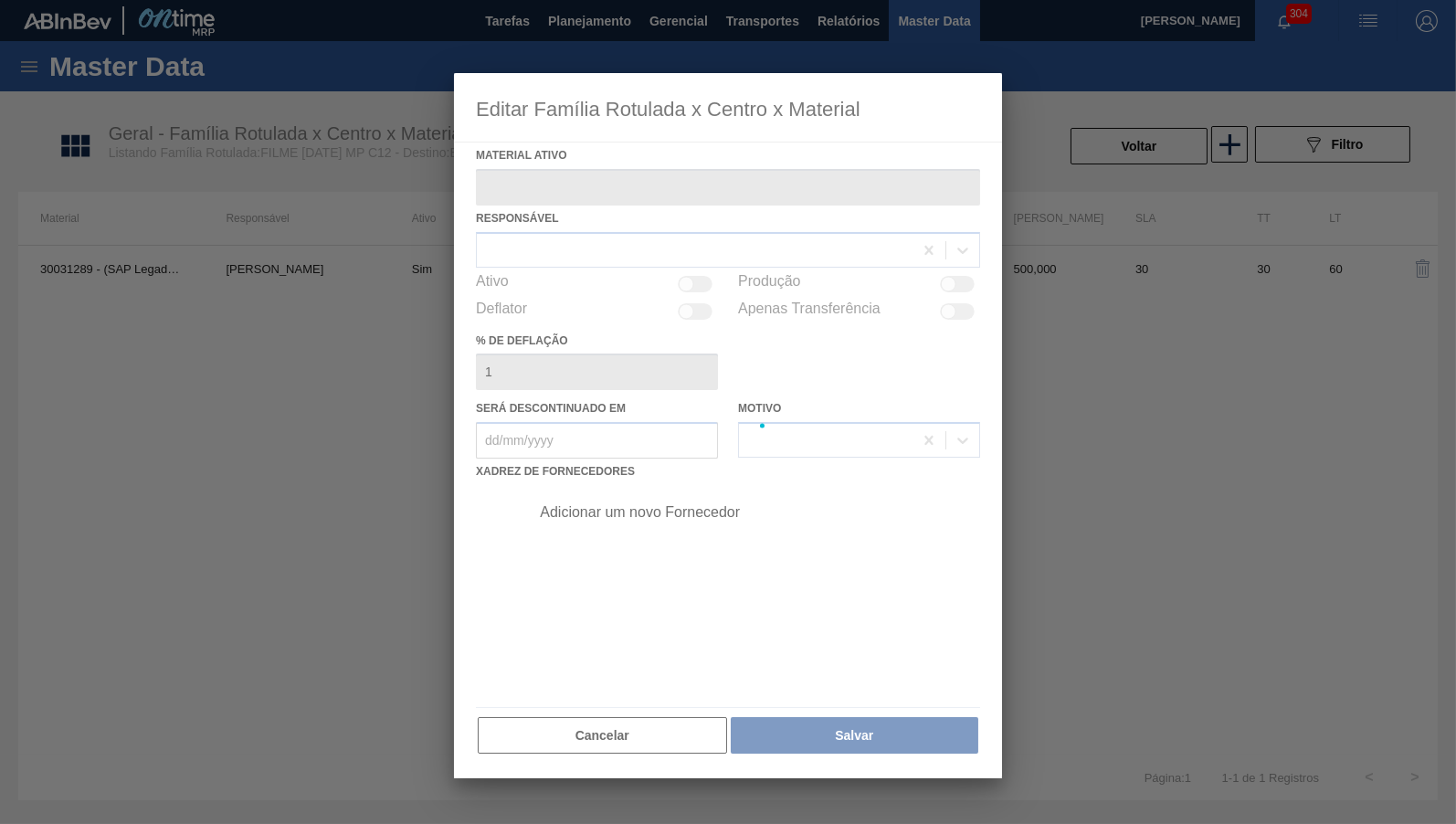
type ativo "30031289 - (SAP Legado: 50829861) - FILME CONT 800X60 BC 473 MP C12 429"
checkbox input "true"
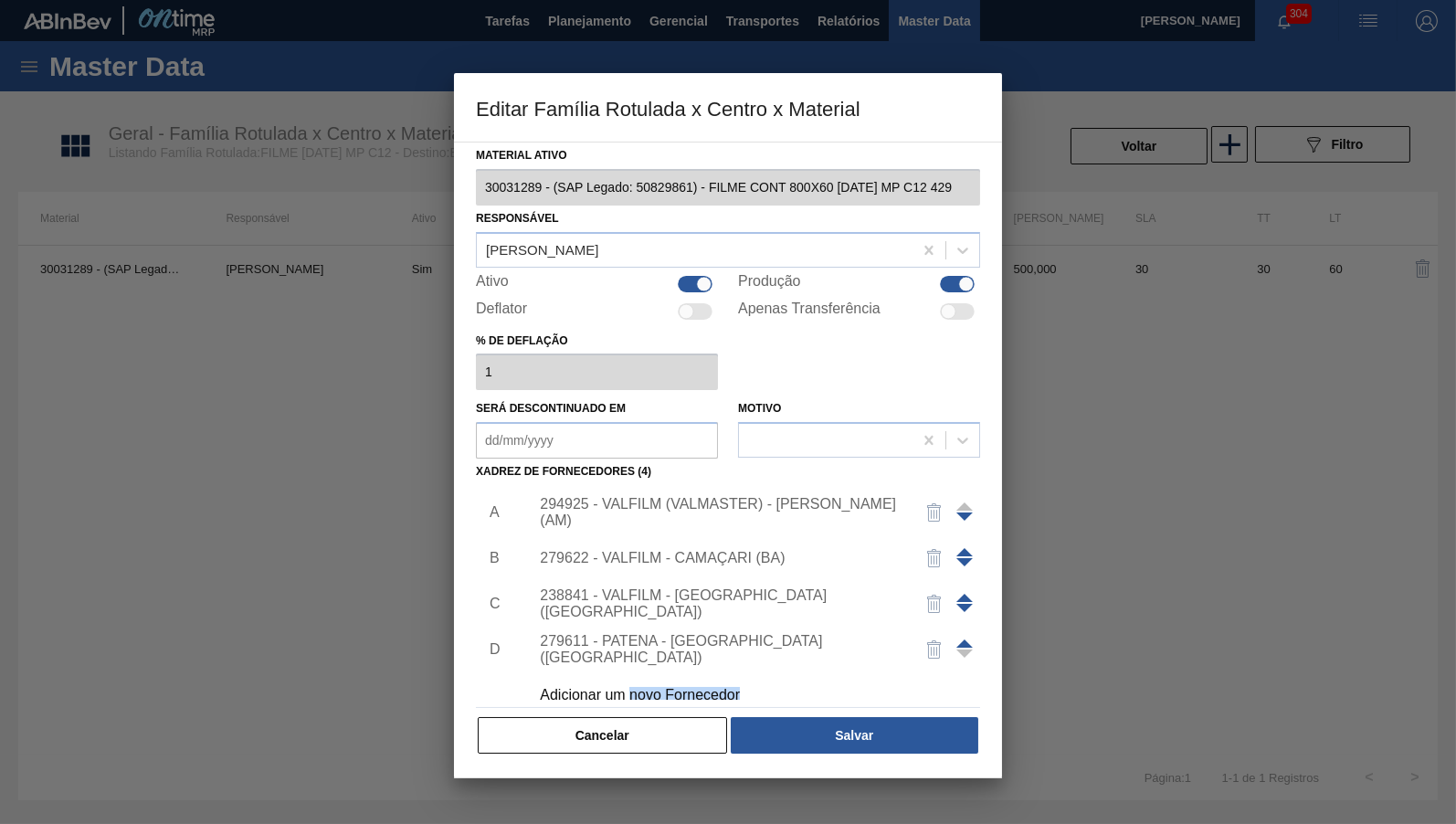
click at [628, 748] on div "Material ativo 30031289 - (SAP Legado: 50829861) - FILME CONT 800X60 BC 473 MP …" at bounding box center [728, 460] width 548 height 637
click at [673, 734] on button "Cancelar" at bounding box center [603, 735] width 250 height 37
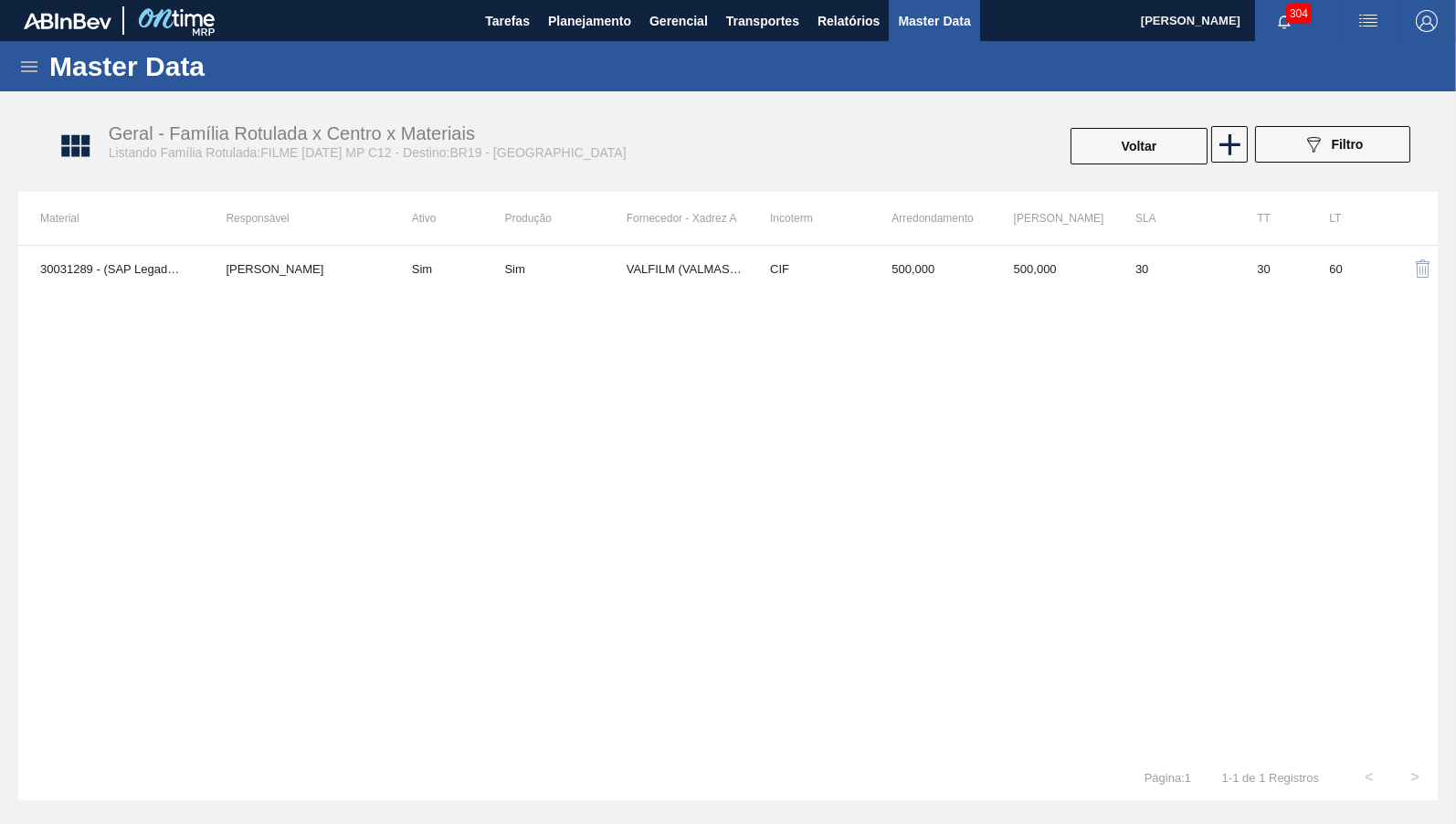
click at [1132, 119] on div "Geral - Família Rotulada x Centro x Materiais Listando Família Rotulada:FILME B…" at bounding box center [737, 147] width 1420 height 68
click at [1135, 147] on button "Voltar" at bounding box center [1139, 146] width 137 height 37
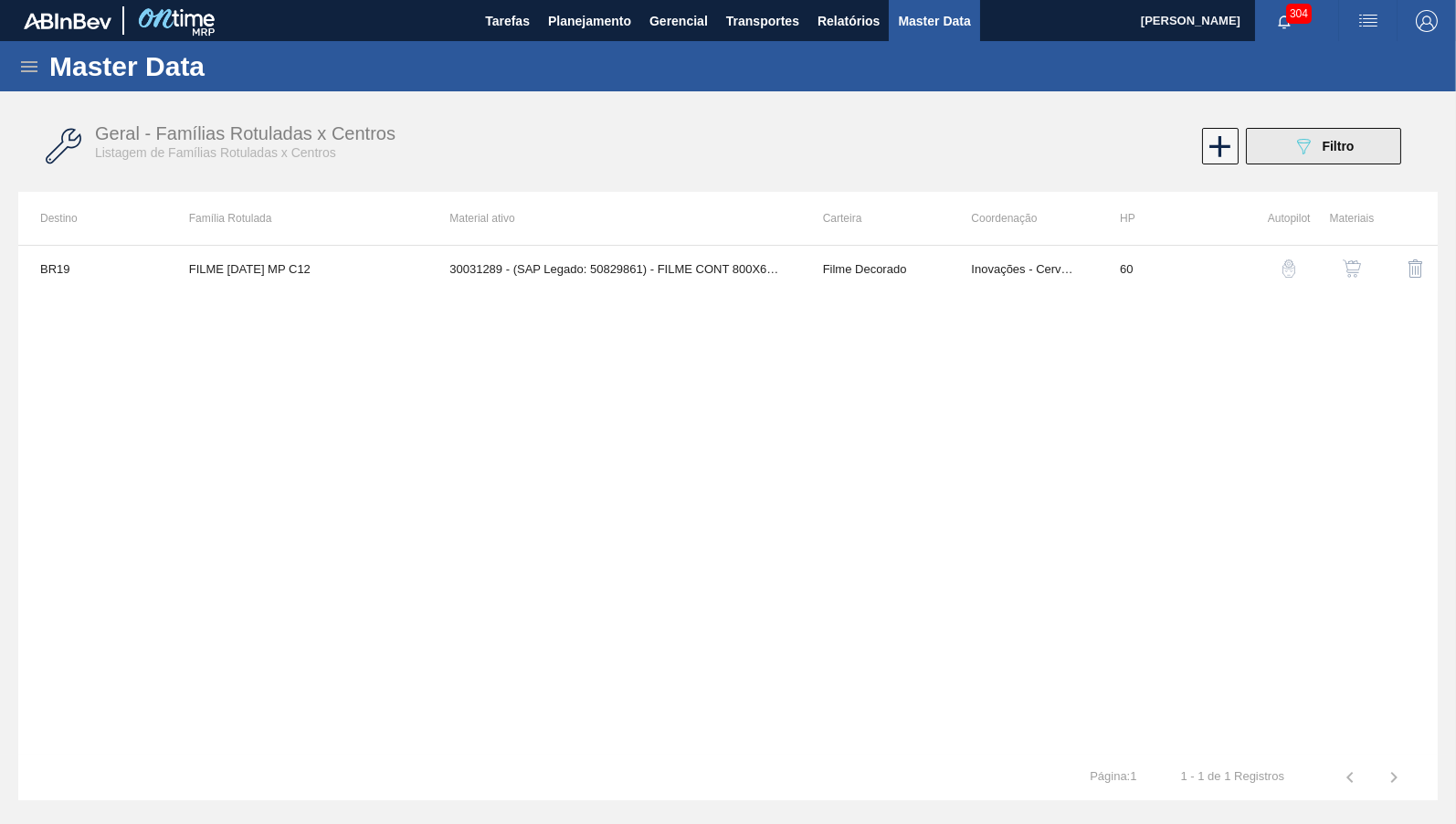
click at [1387, 156] on button "089F7B8B-B2A5-4AFE-B5C0-19BA573D28AC Filtro" at bounding box center [1324, 146] width 155 height 37
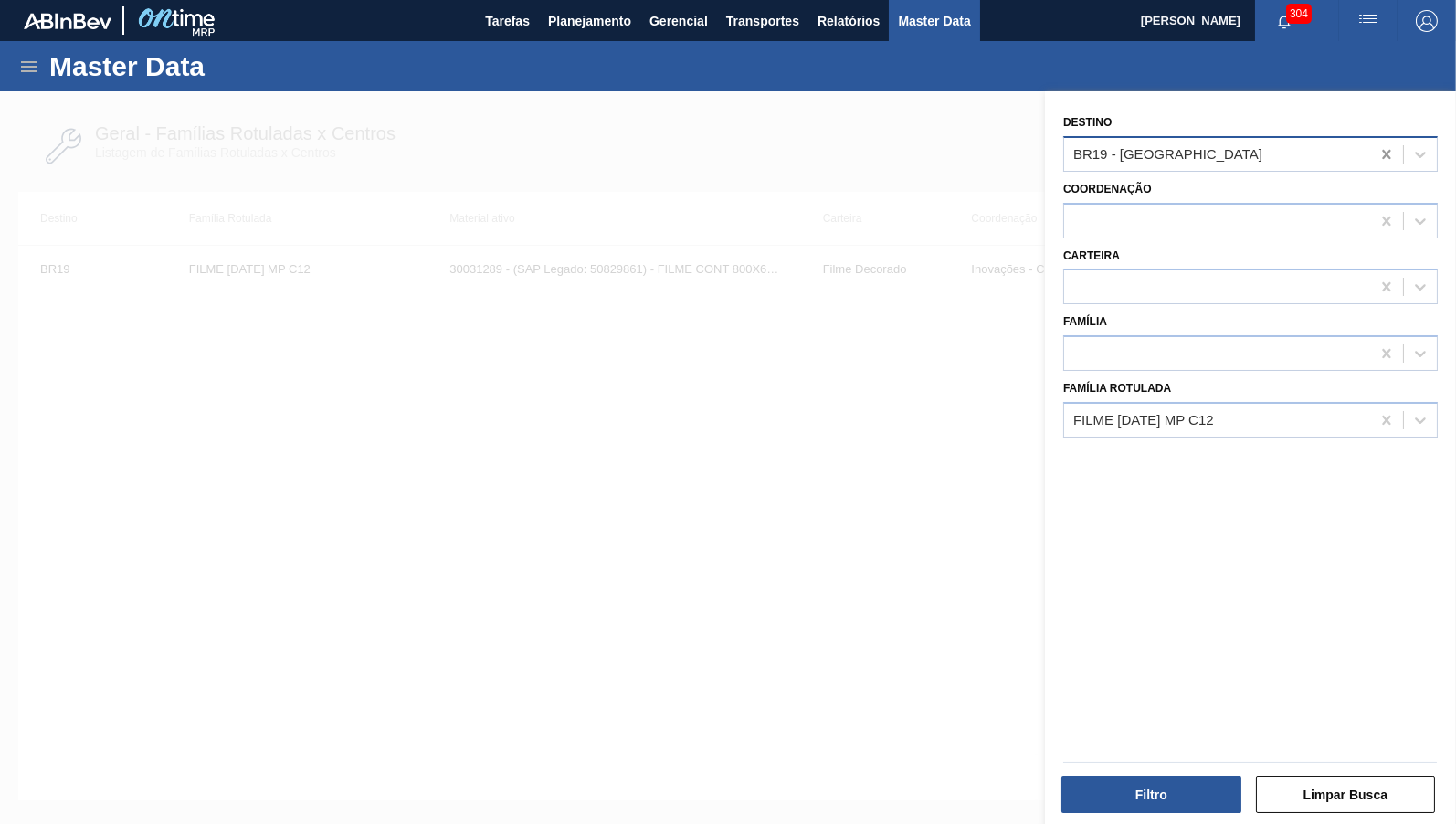
click at [1390, 149] on icon at bounding box center [1386, 154] width 9 height 9
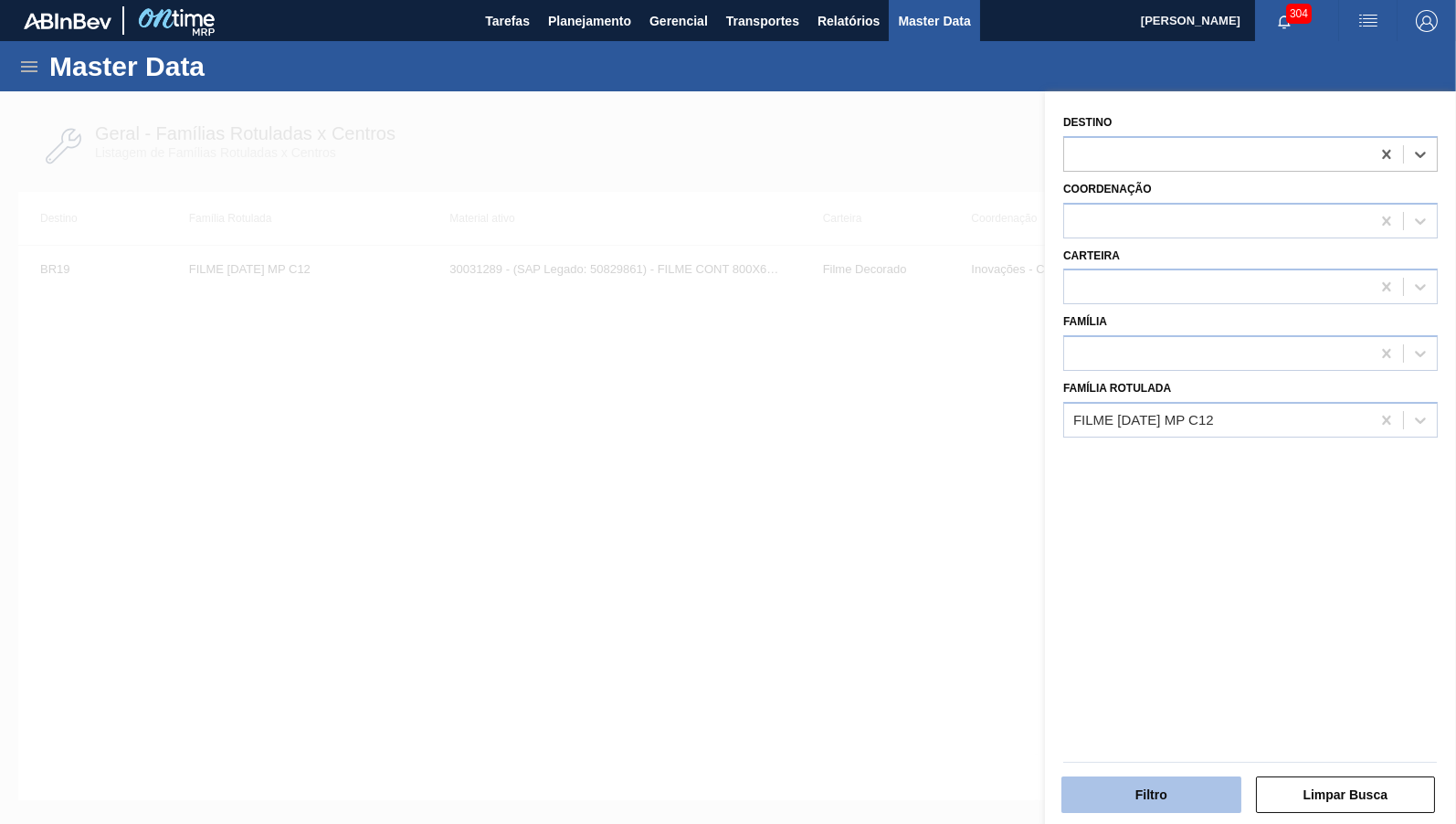
click at [1165, 778] on button "Filtro" at bounding box center [1151, 795] width 180 height 37
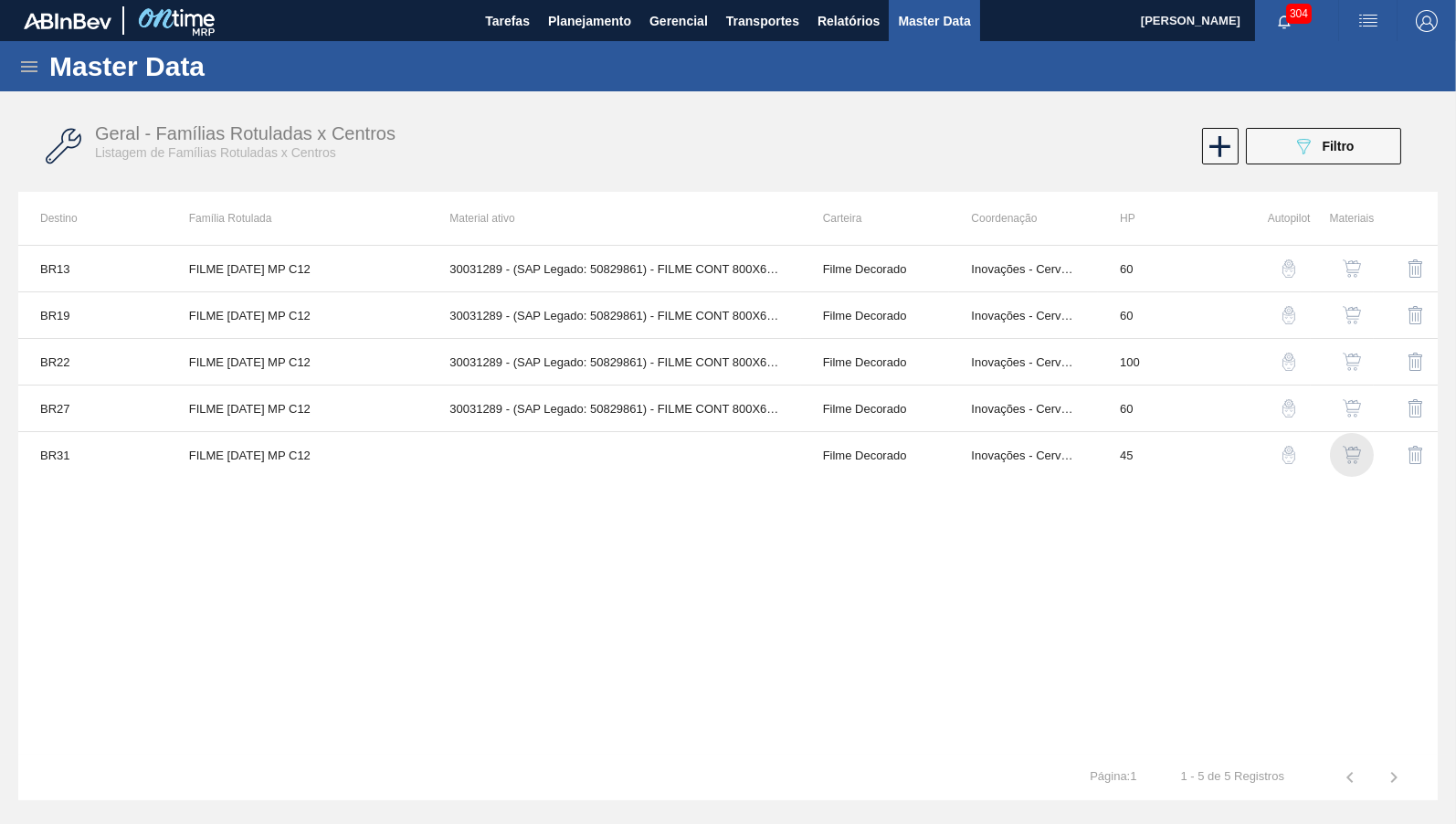
click at [1363, 452] on div "button" at bounding box center [1352, 454] width 22 height 18
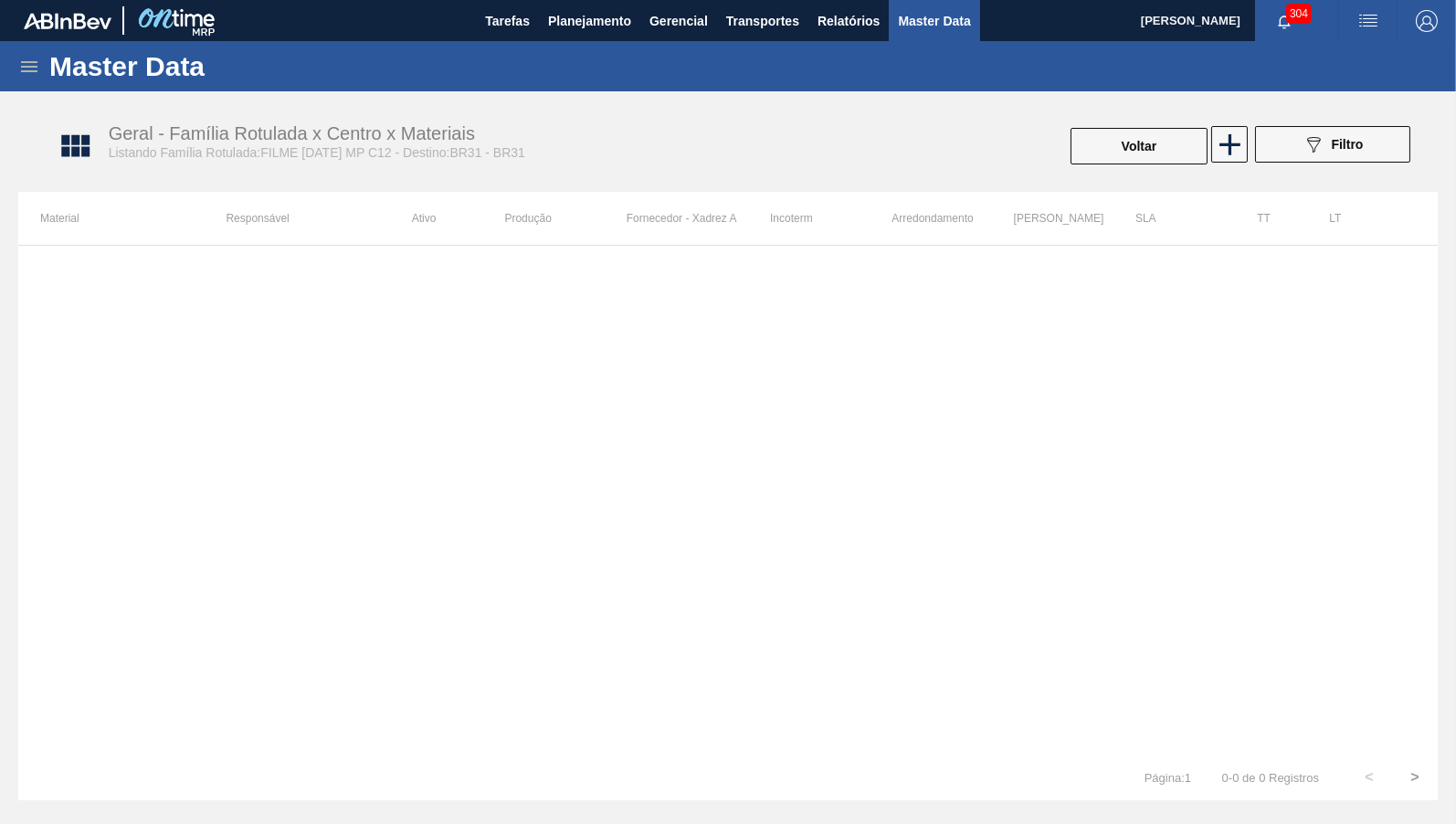
click at [1119, 125] on div "Geral - Família Rotulada x Centro x Materiais Listando Família Rotulada:FILME B…" at bounding box center [737, 147] width 1420 height 68
click at [1111, 136] on button "Voltar" at bounding box center [1139, 146] width 137 height 37
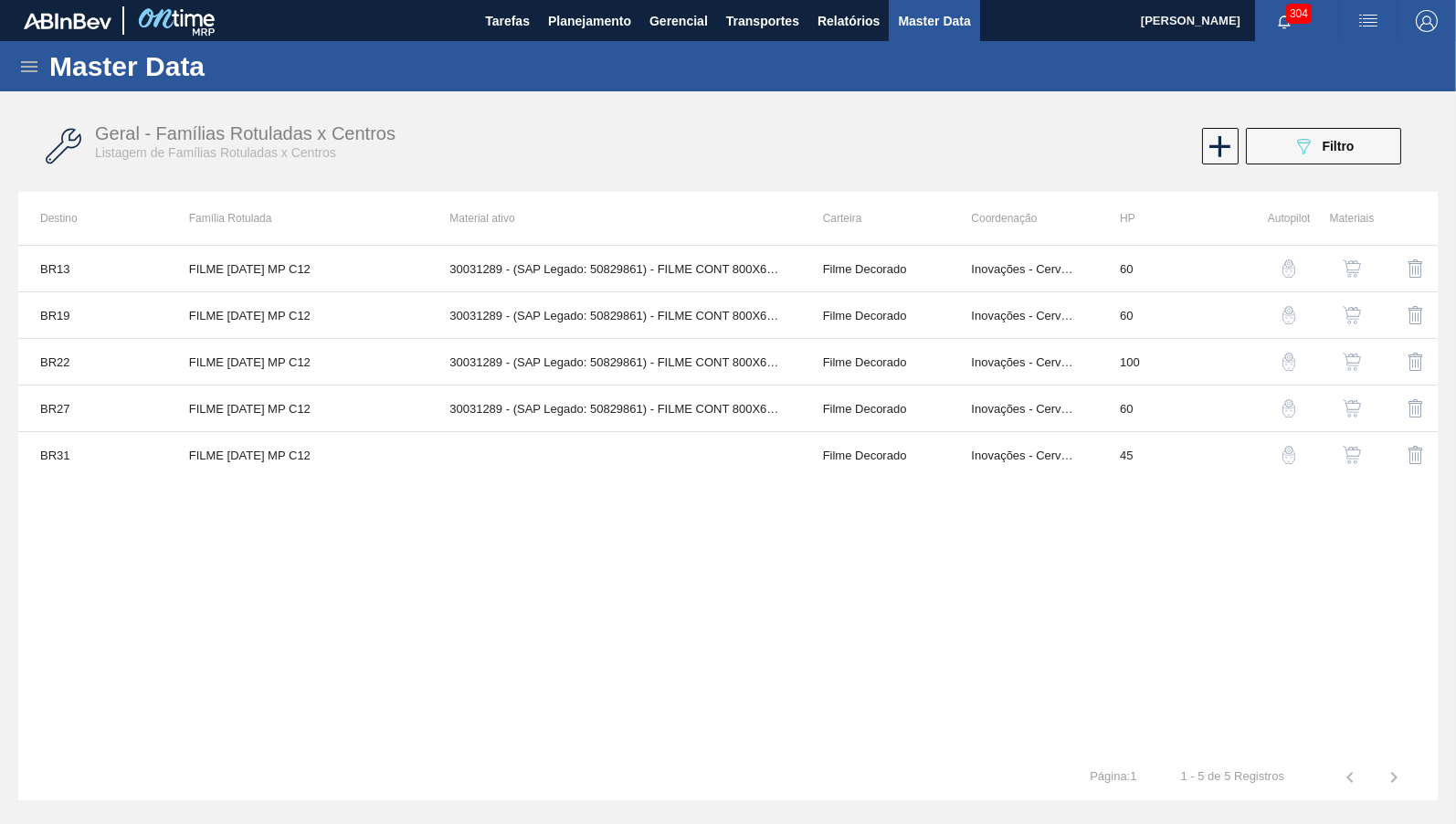
click at [265, 576] on div "BR13 FILME BC 473 MP C12 30031289 - (SAP Legado: 50829861) - FILME CONT 800X60 …" at bounding box center [728, 500] width 1420 height 510
click at [576, 36] on button "Planejamento" at bounding box center [589, 20] width 101 height 41
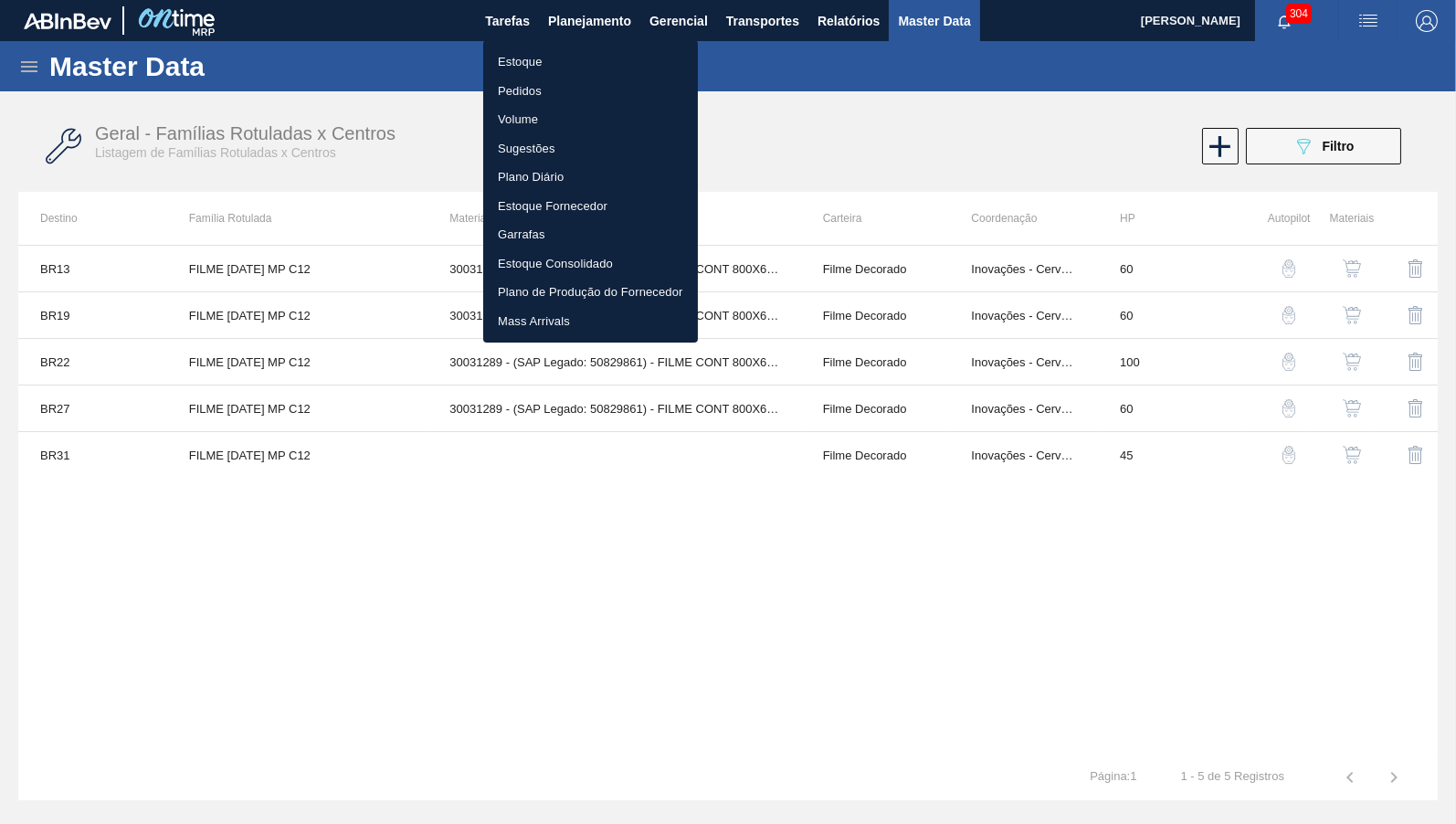
click at [572, 43] on ul "Estoque Pedidos Volume Sugestões Plano Diário Estoque Fornecedor Garrafas Estoq…" at bounding box center [590, 191] width 215 height 303
click at [578, 68] on li "Estoque" at bounding box center [590, 61] width 215 height 29
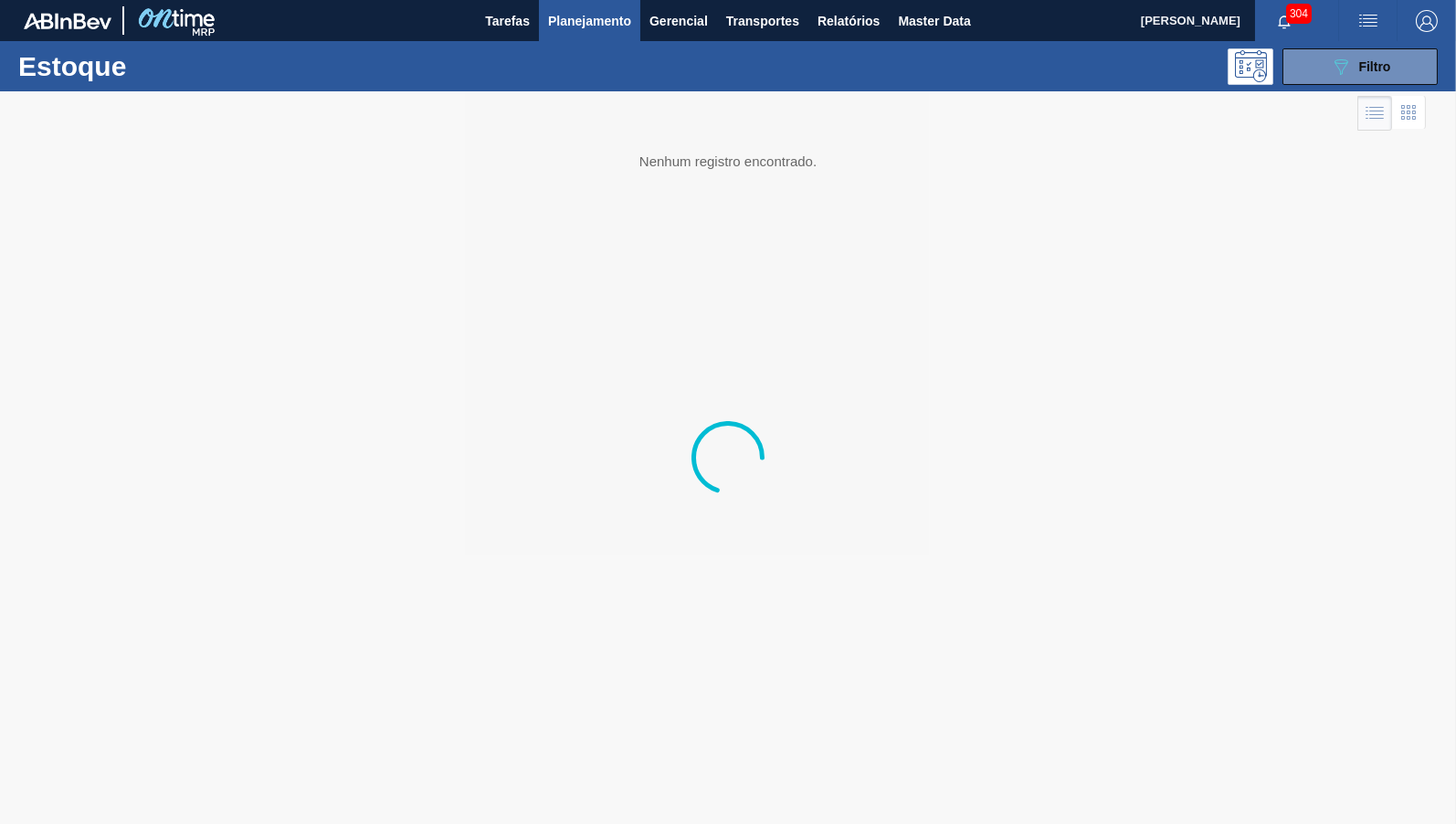
drag, startPoint x: 1409, startPoint y: 58, endPoint x: 1370, endPoint y: 179, distance: 127.1
click at [1407, 59] on button "089F7B8B-B2A5-4AFE-B5C0-19BA573D28AC Filtro" at bounding box center [1360, 66] width 155 height 37
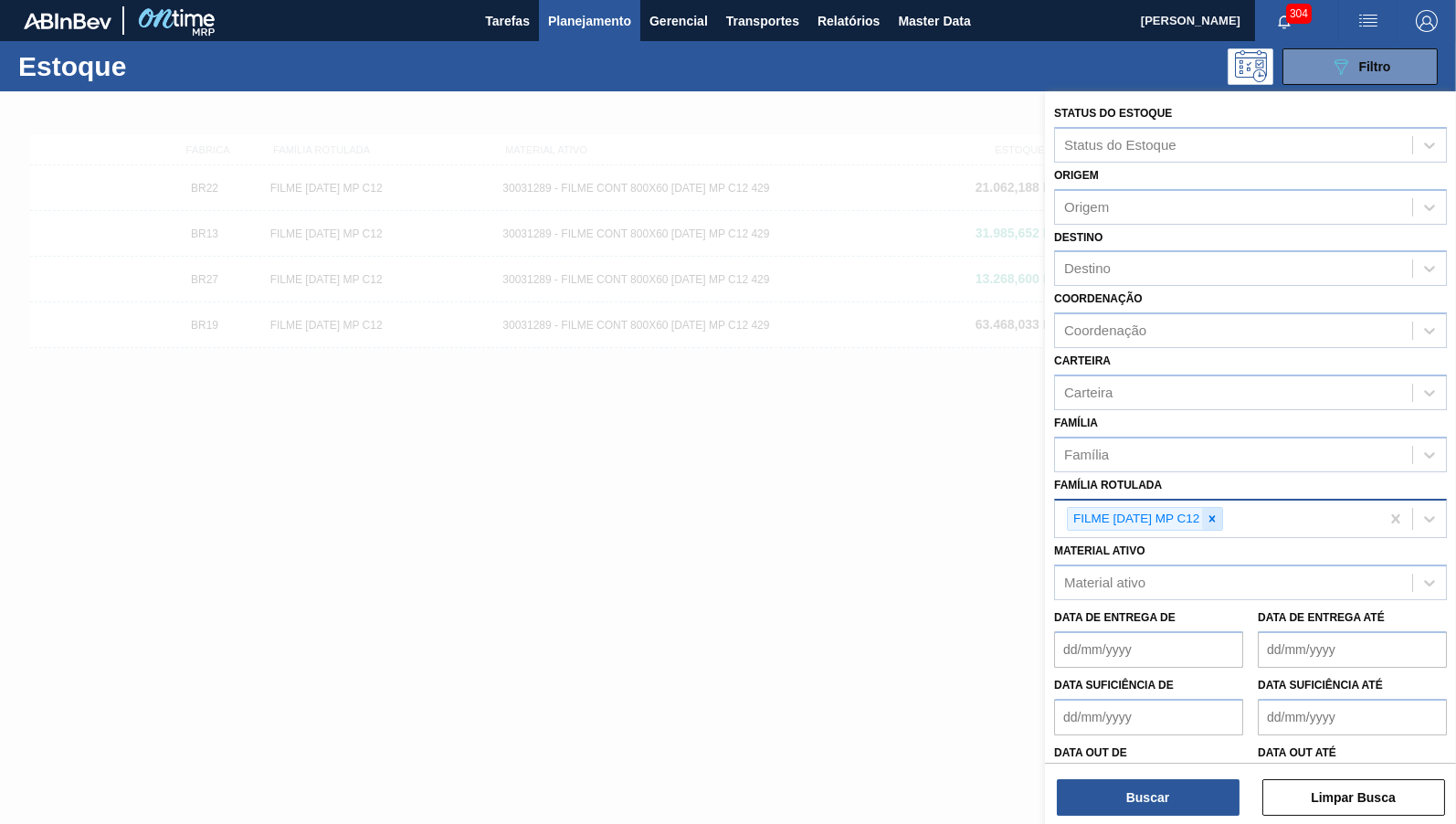
click at [1221, 508] on div at bounding box center [1212, 519] width 20 height 23
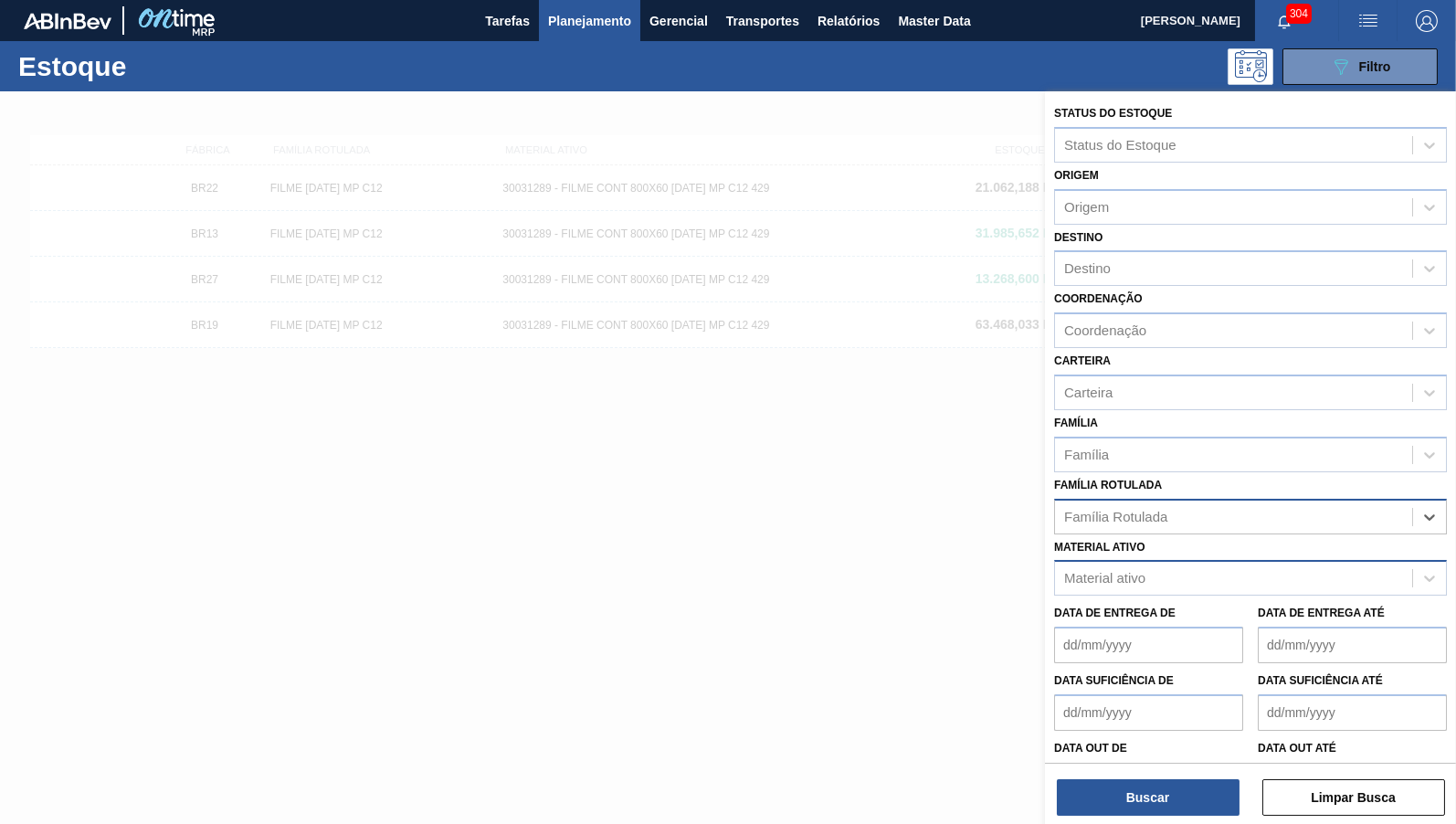
click at [1217, 566] on div "Material ativo" at bounding box center [1234, 579] width 358 height 26
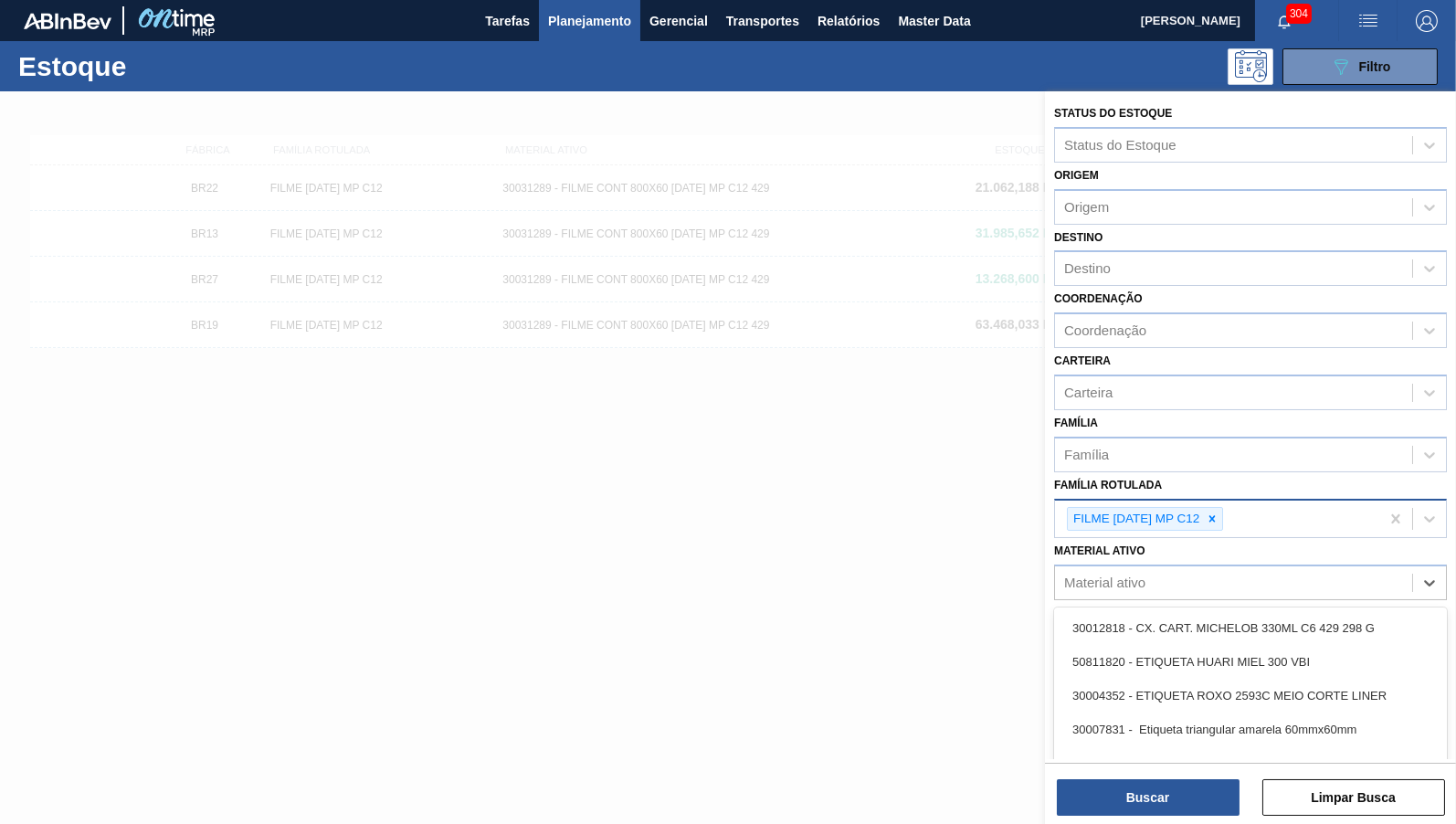
click at [1181, 538] on div "Material ativo option 30012818 - CX. CART. MICHELOB 330ML C6 429 298 G focused,…" at bounding box center [1250, 570] width 393 height 62
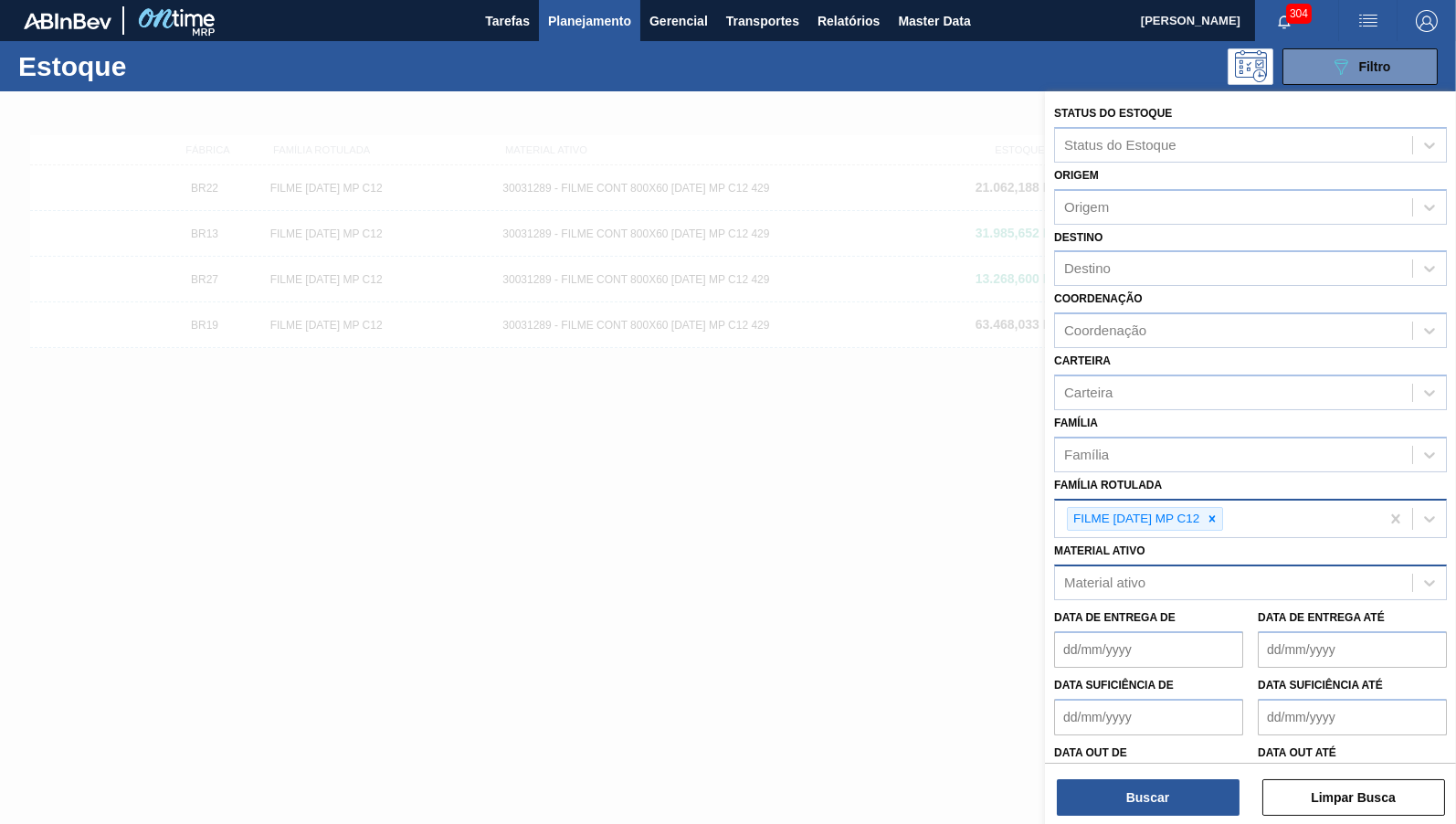
click at [1187, 565] on div "Material ativo" at bounding box center [1250, 583] width 393 height 36
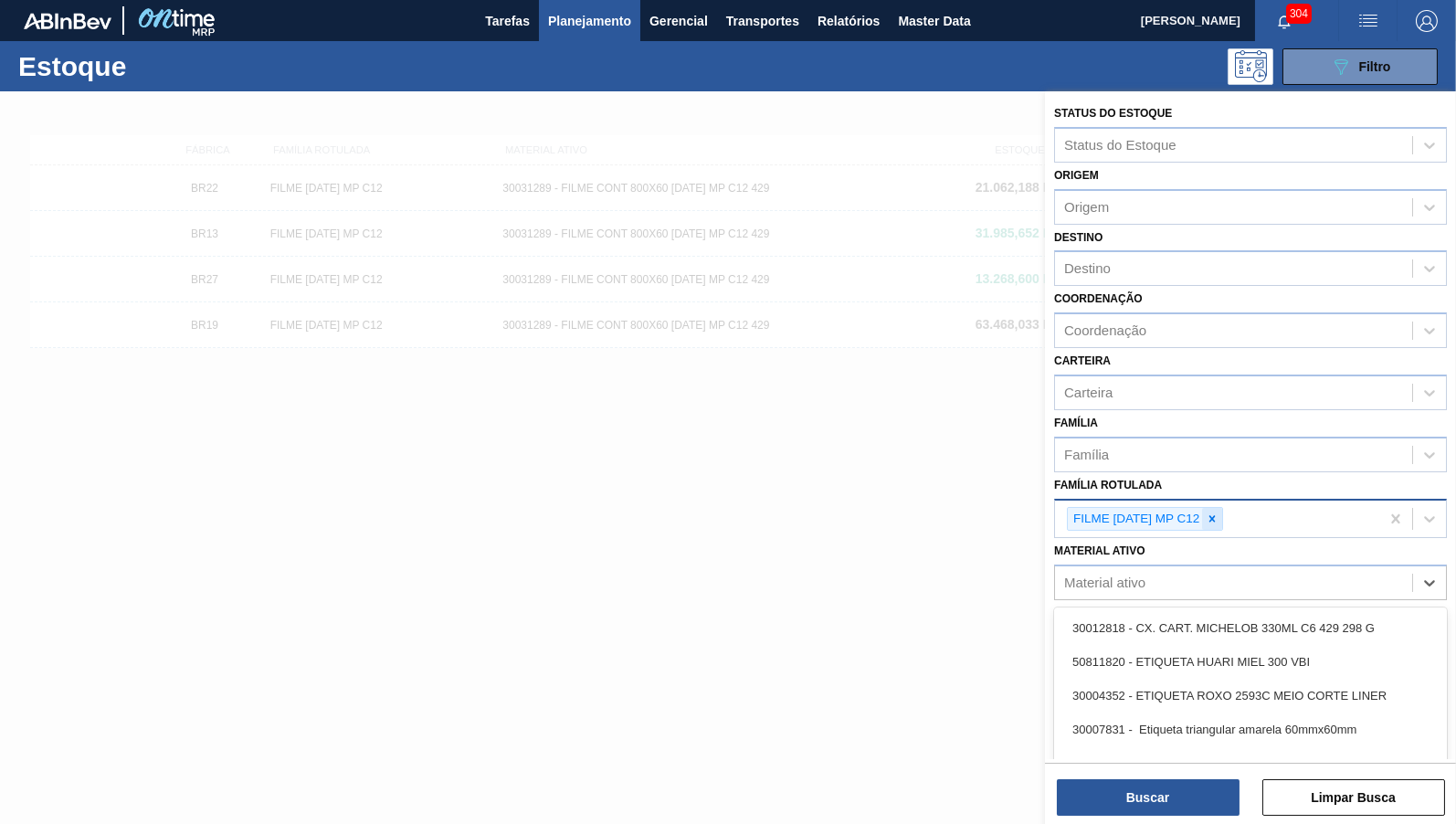
click at [1216, 508] on div at bounding box center [1212, 519] width 20 height 23
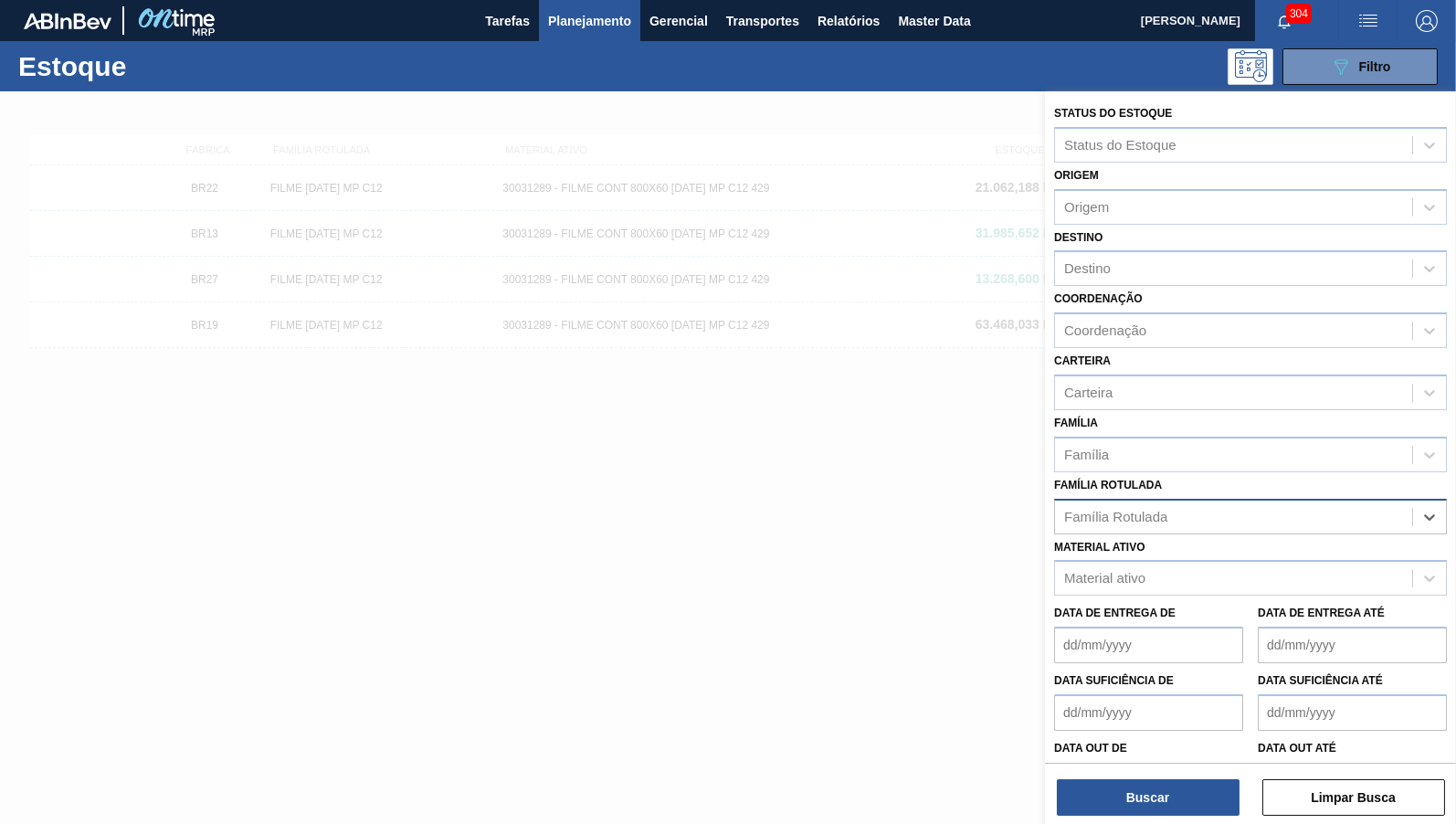
click at [1186, 538] on div "Material ativo Material ativo" at bounding box center [1250, 566] width 393 height 62
click at [1184, 560] on div "Material ativo" at bounding box center [1250, 578] width 393 height 36
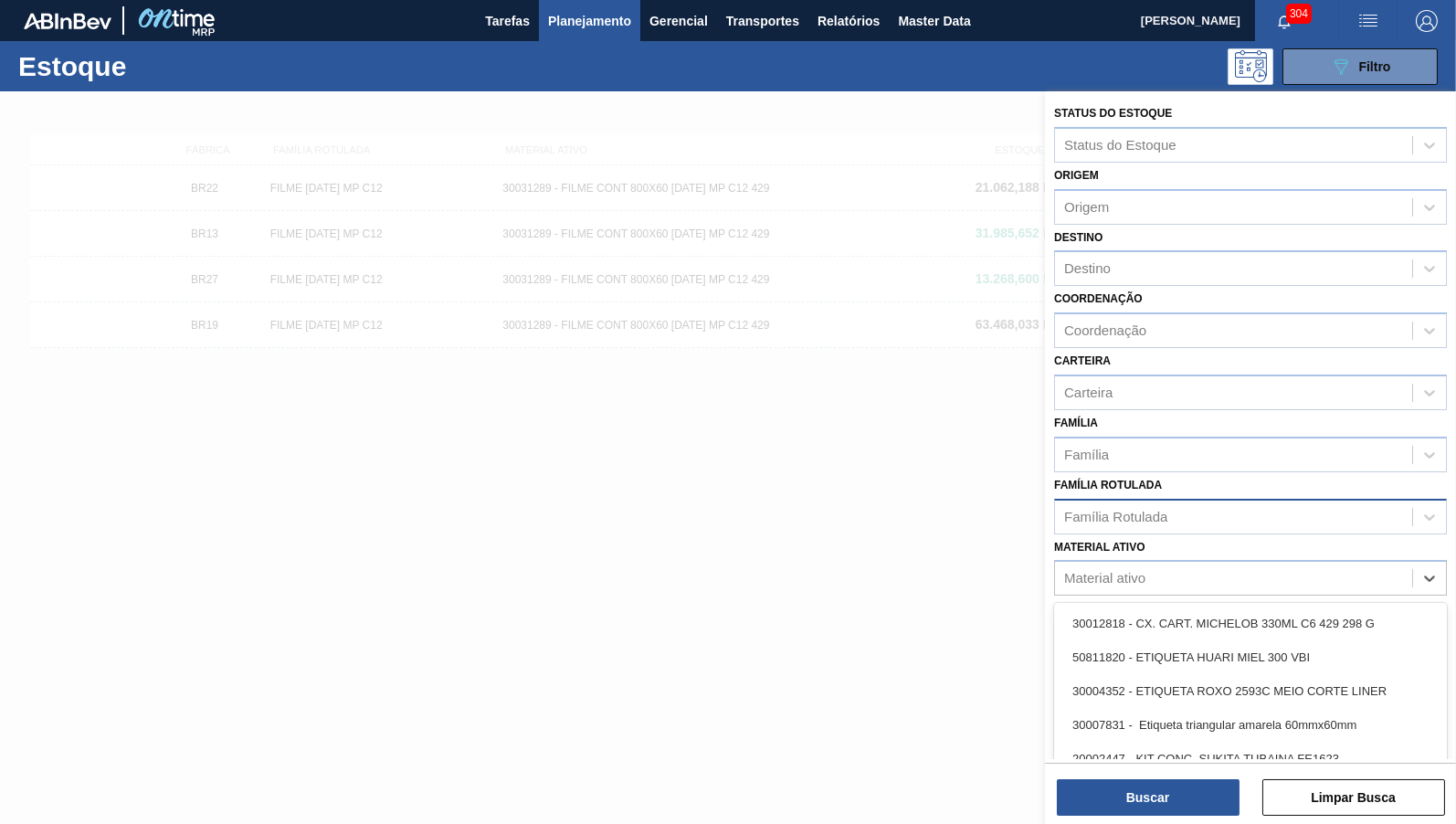
paste ativo "30034436"
type ativo "30034436"
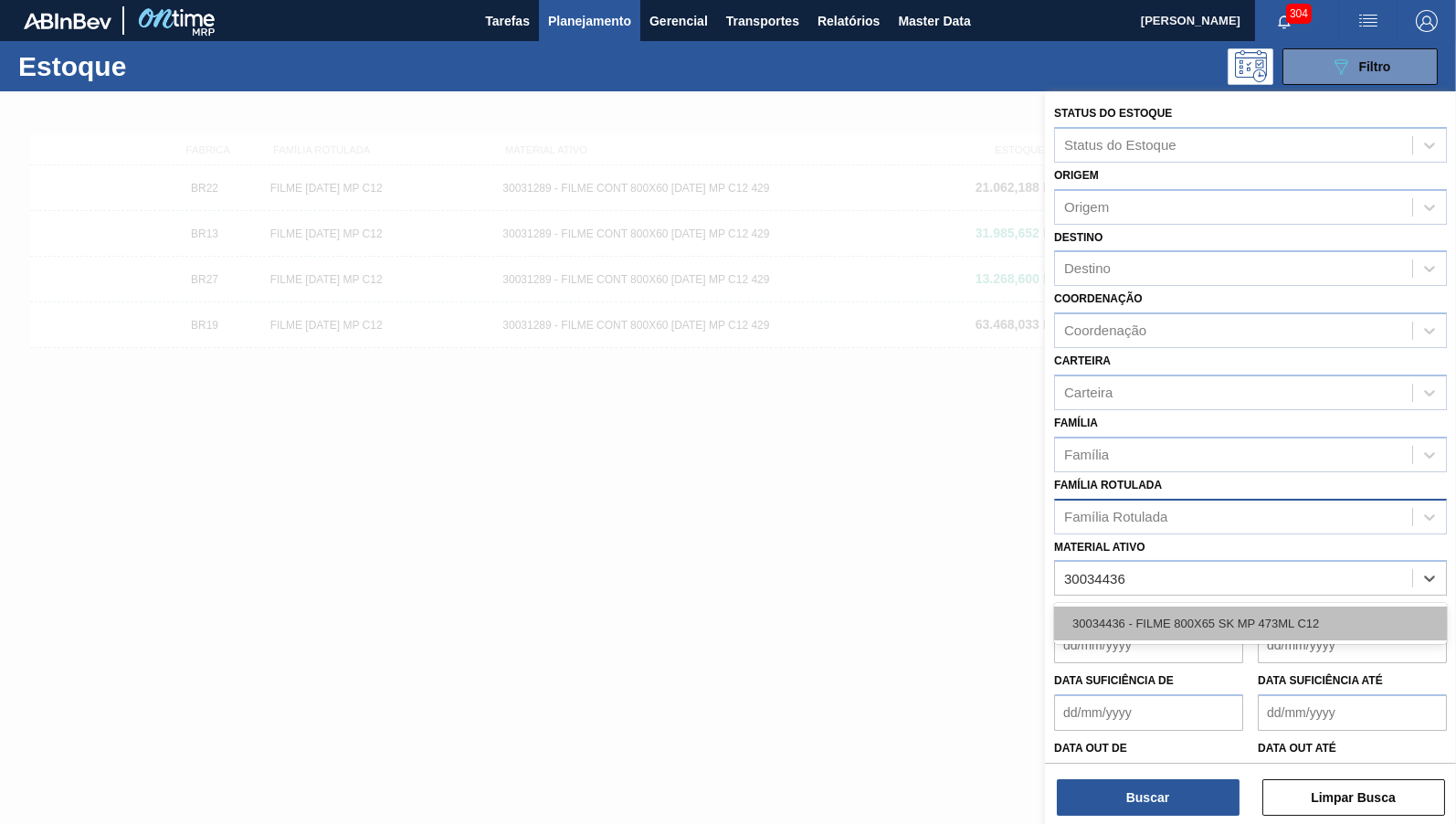
click at [1141, 606] on div "30034436 - FILME 800X65 SK MP 473ML C12" at bounding box center [1250, 623] width 393 height 34
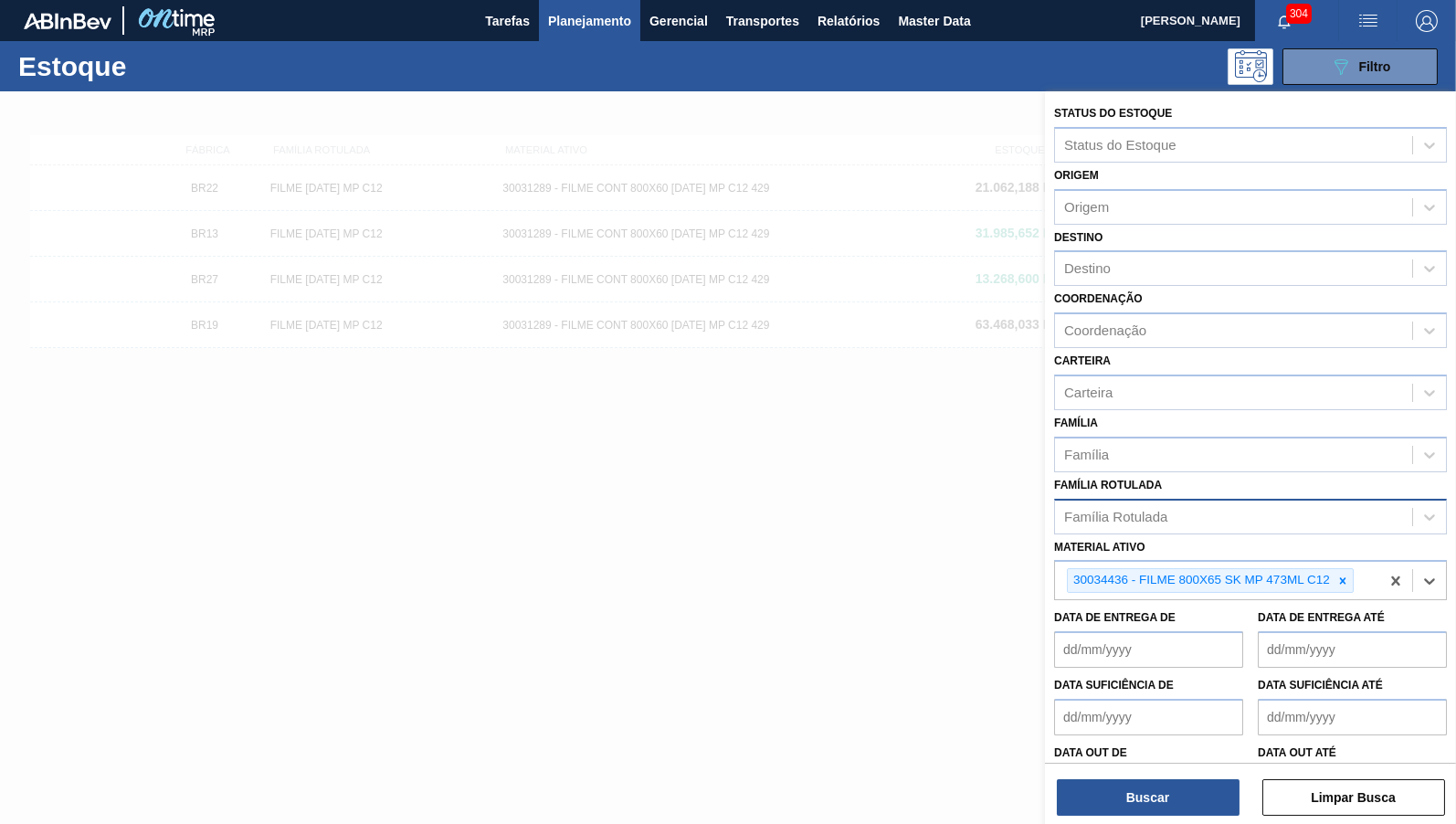
click at [1117, 763] on div "Buscar Limpar Busca" at bounding box center [1251, 788] width 412 height 51
click at [1131, 792] on button "Buscar" at bounding box center [1148, 798] width 183 height 37
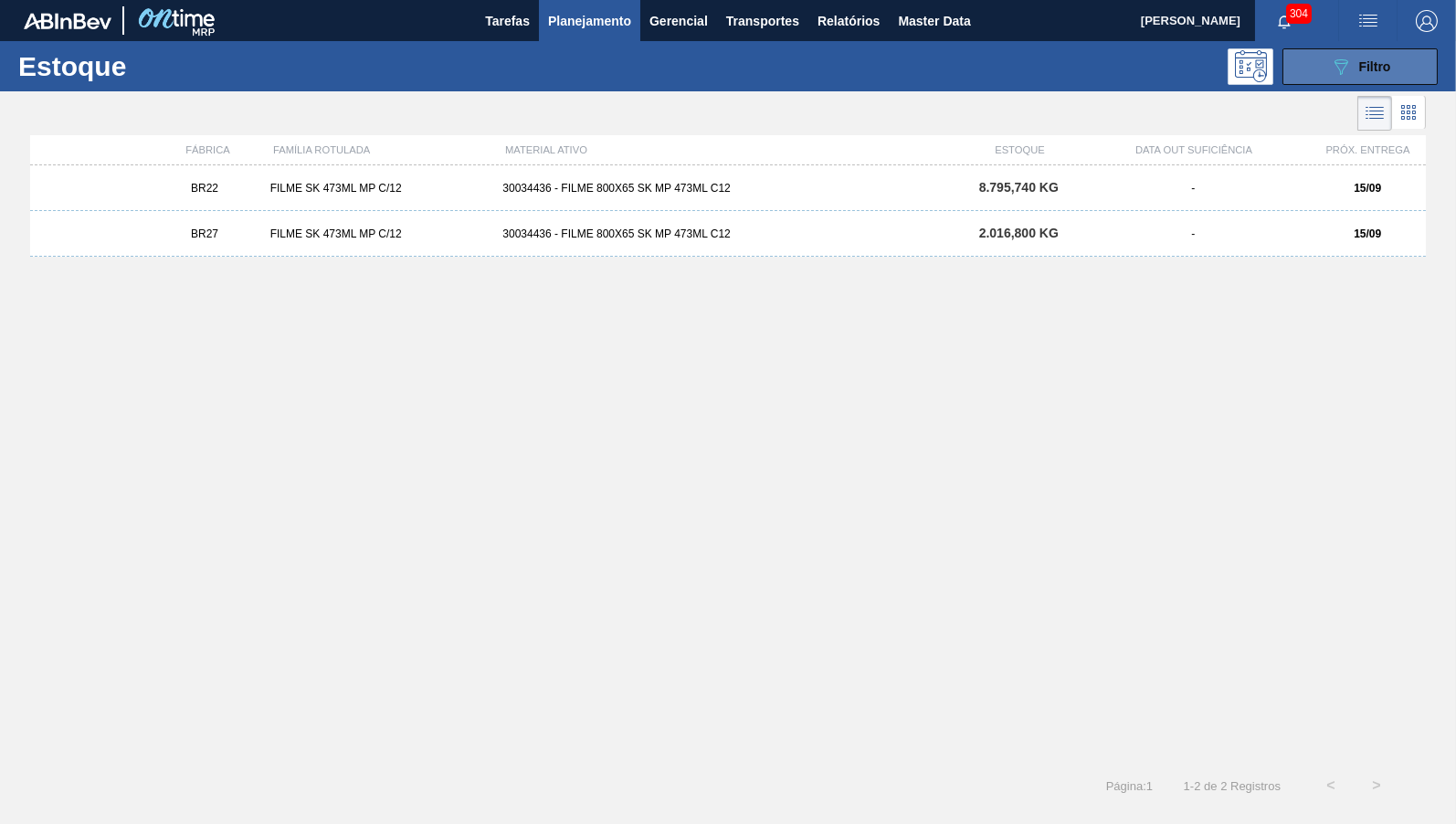
click at [1306, 68] on button "089F7B8B-B2A5-4AFE-B5C0-19BA573D28AC Filtro" at bounding box center [1360, 66] width 155 height 37
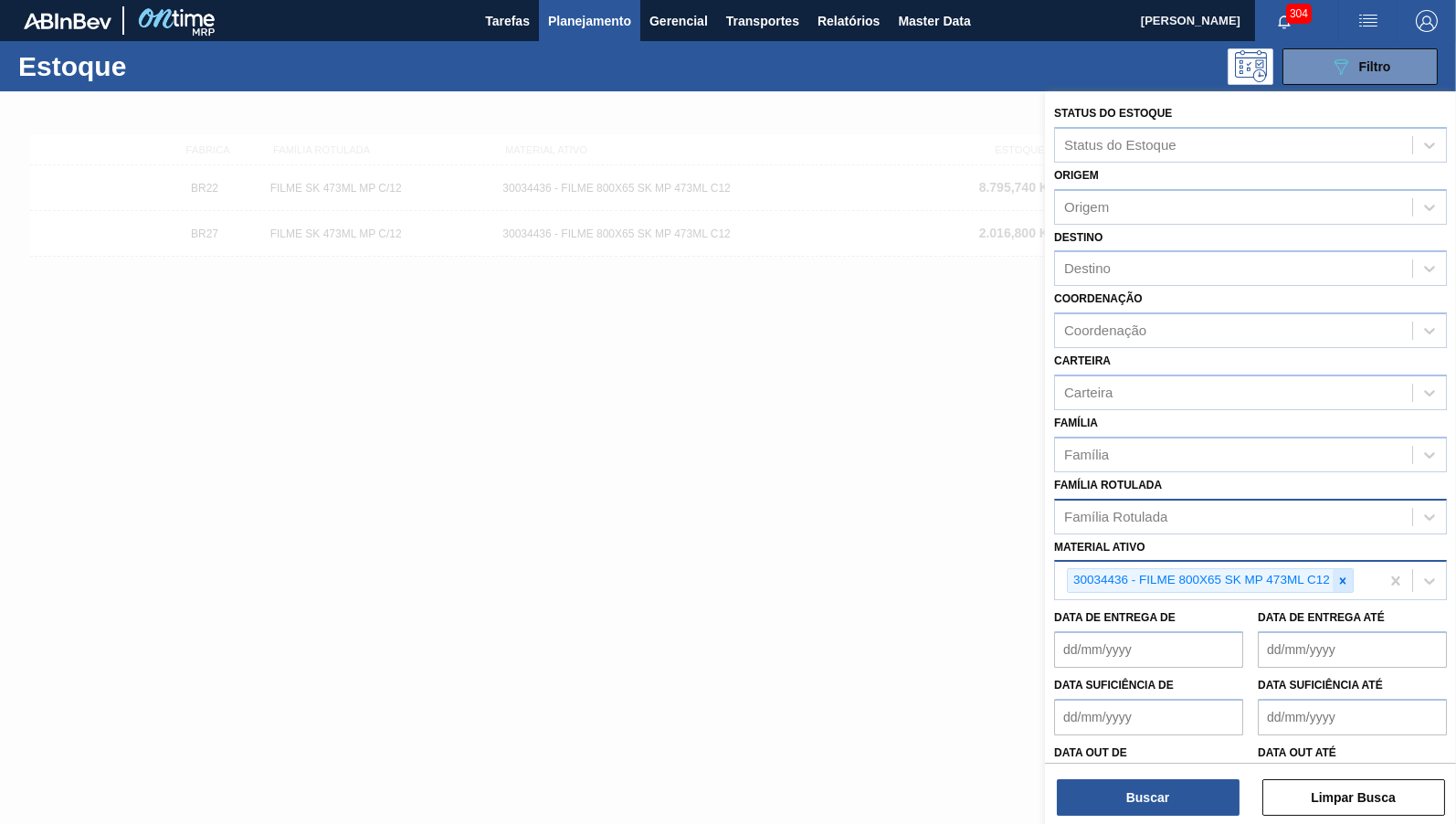
click at [1347, 574] on icon at bounding box center [1343, 581] width 13 height 13
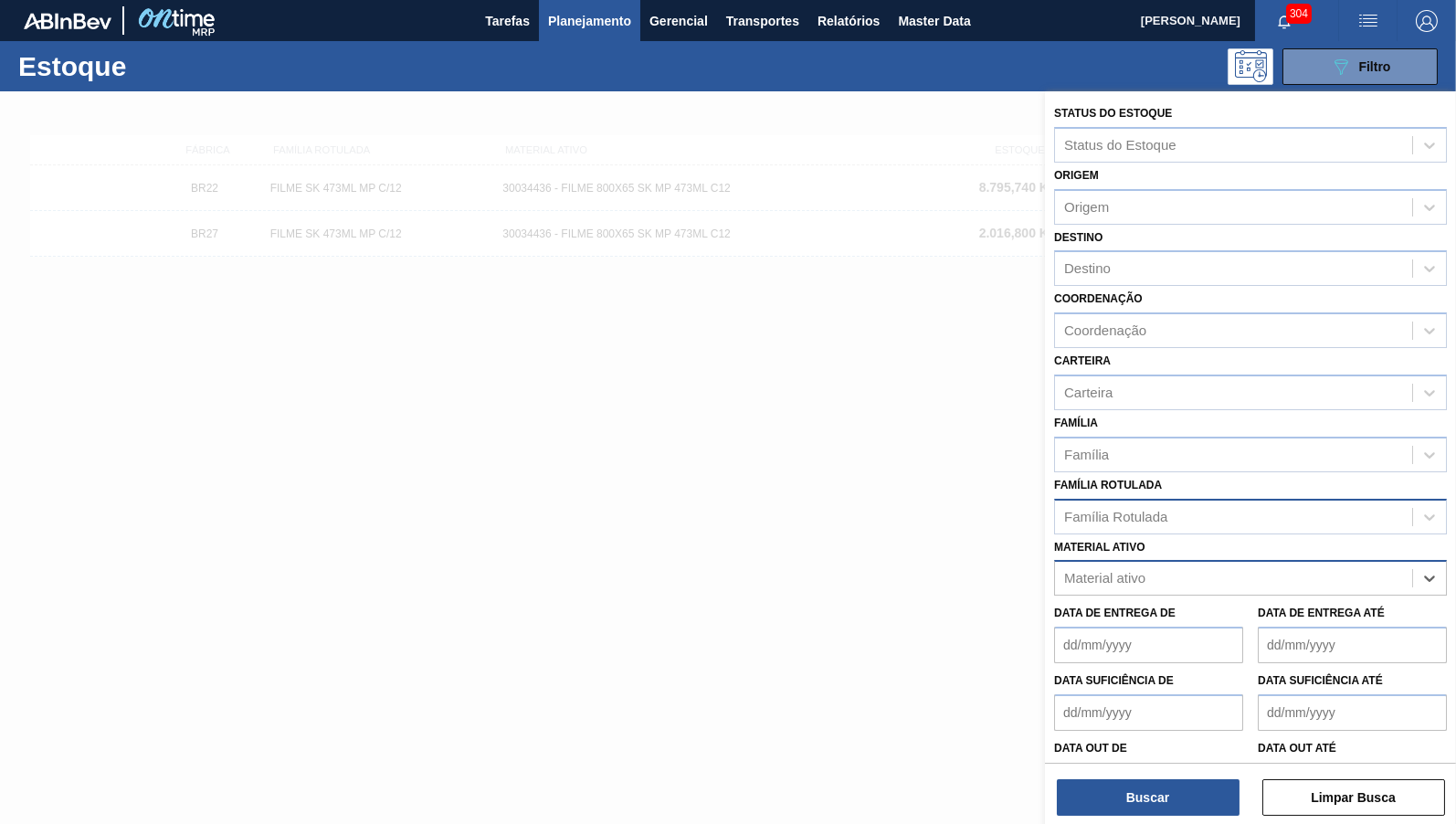
paste ativo "30034001"
type ativo "30034001"
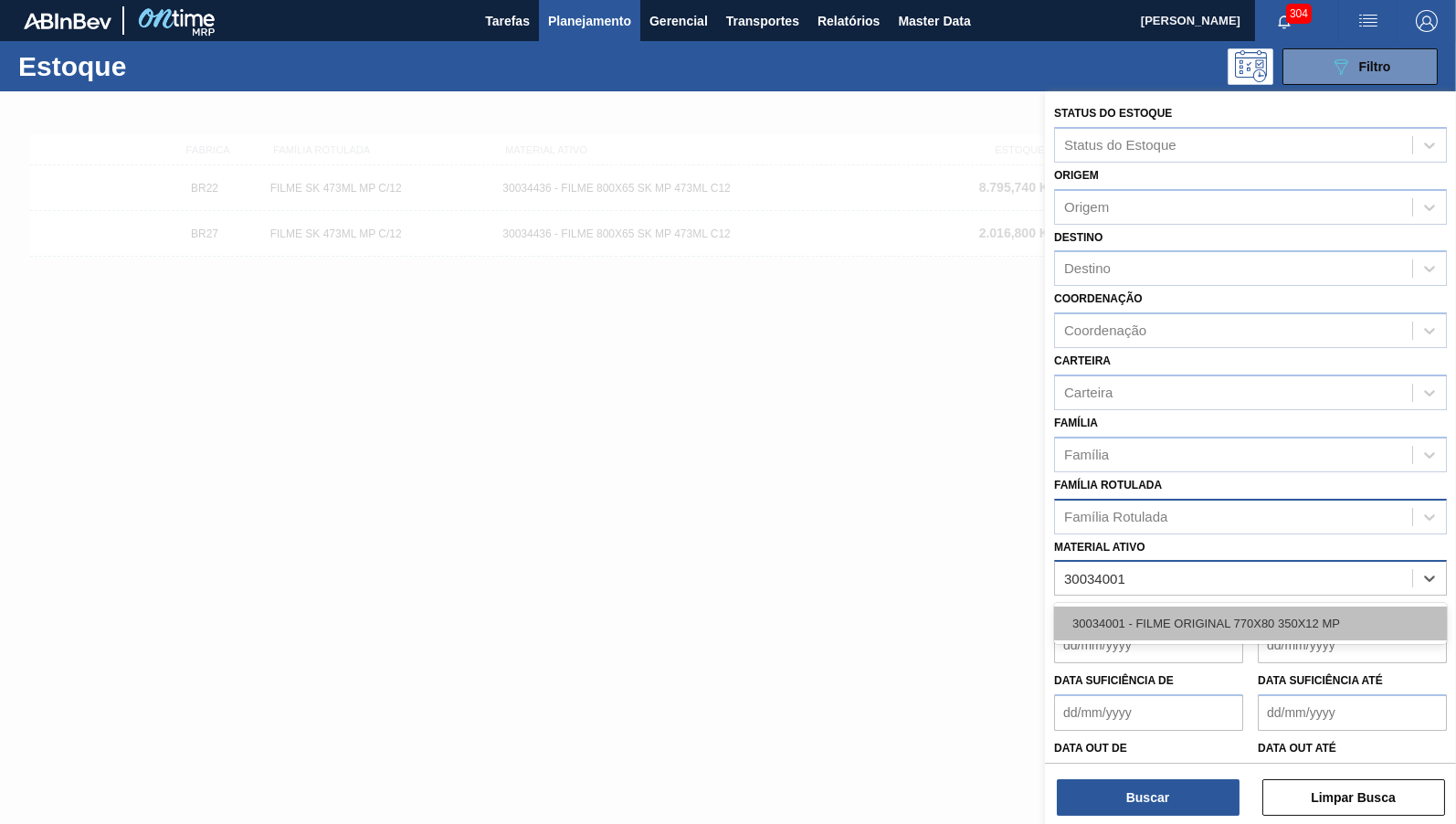
click at [1202, 612] on div "30034001 - FILME ORIGINAL 770X80 350X12 MP" at bounding box center [1250, 623] width 393 height 34
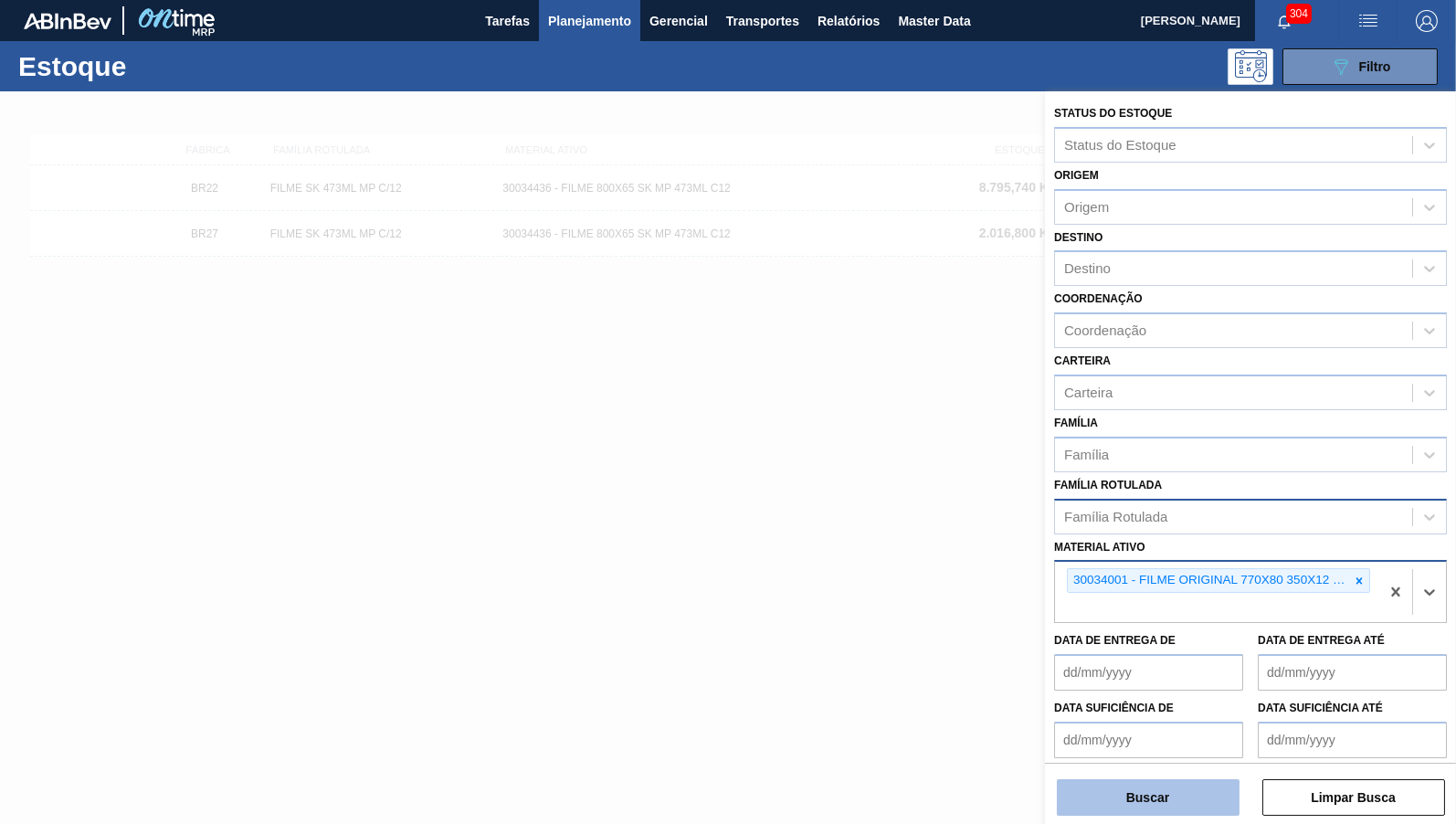
click at [1171, 807] on button "Buscar" at bounding box center [1148, 798] width 183 height 37
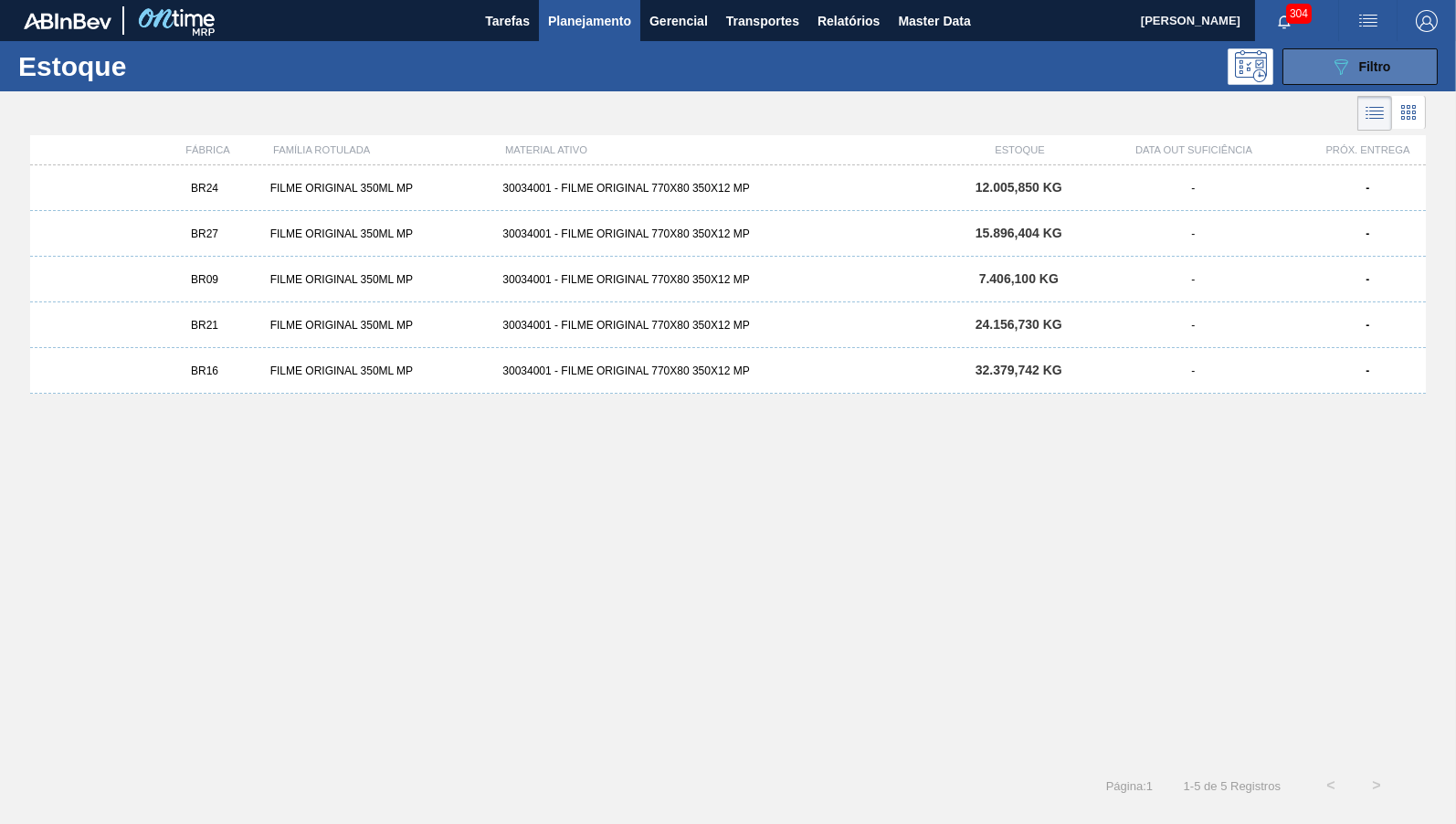
click at [1401, 65] on button "089F7B8B-B2A5-4AFE-B5C0-19BA573D28AC Filtro" at bounding box center [1360, 66] width 155 height 37
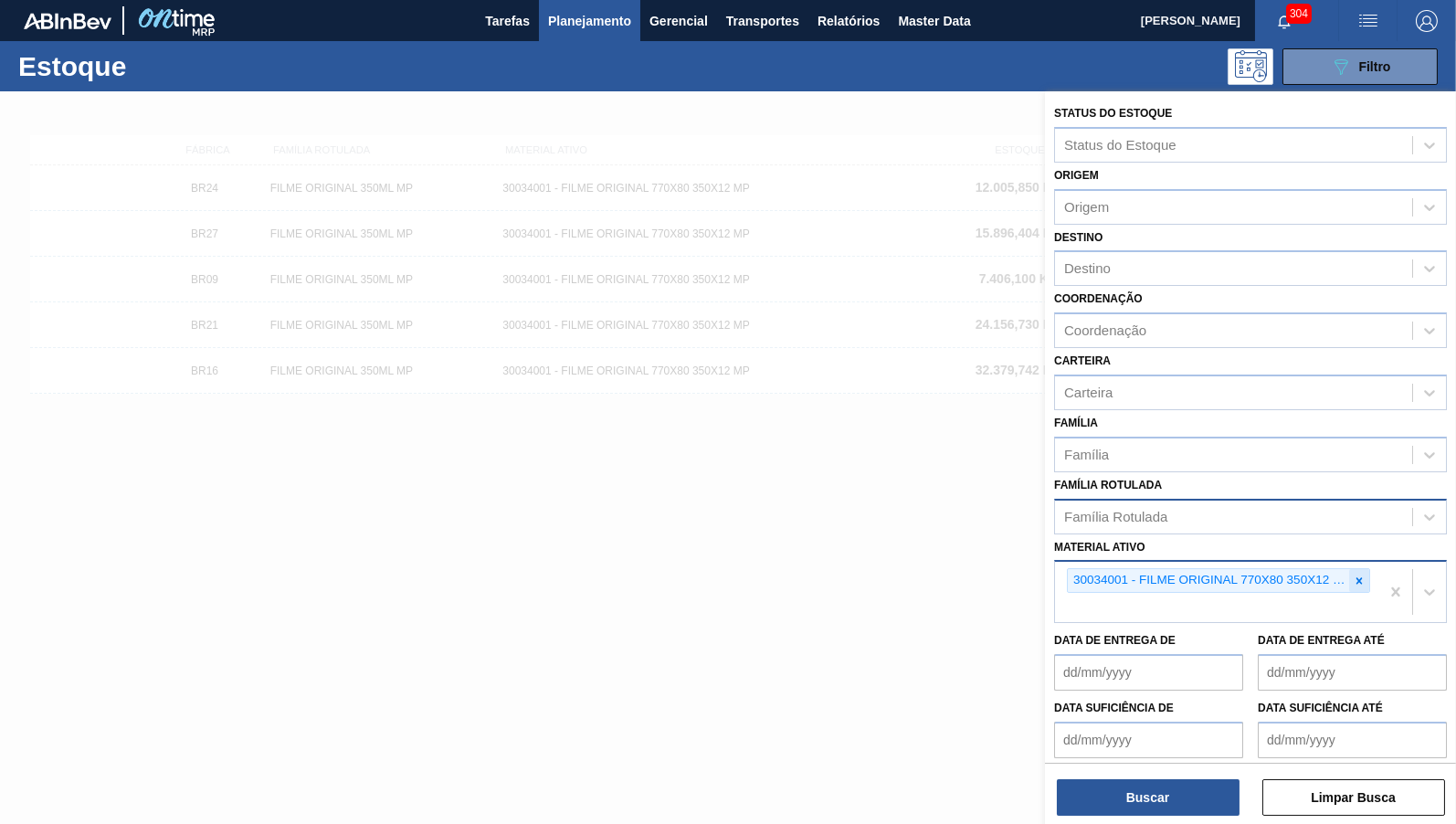
click at [1360, 574] on icon at bounding box center [1360, 581] width 13 height 13
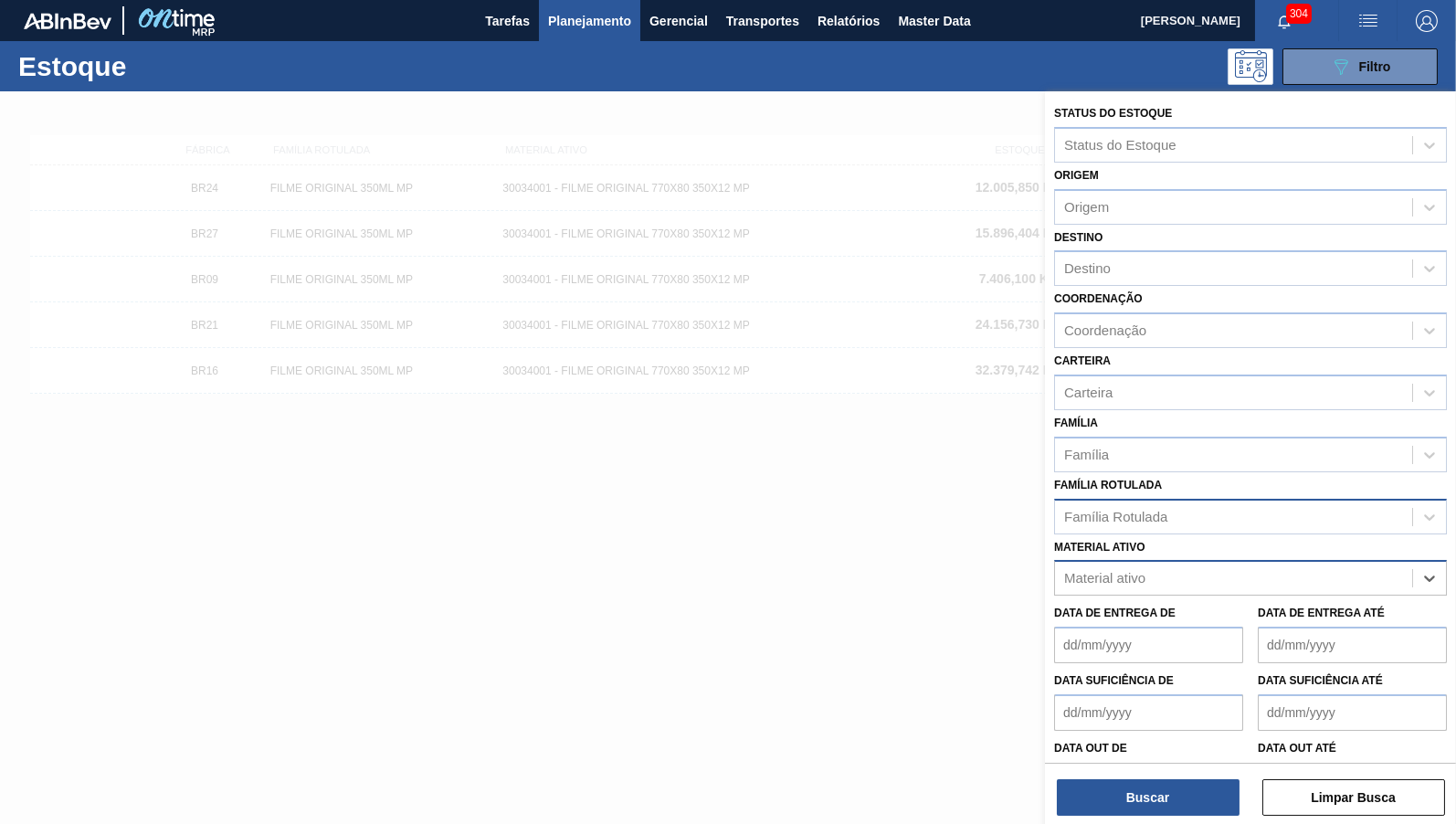
click at [1150, 560] on div "Material ativo" at bounding box center [1250, 578] width 393 height 36
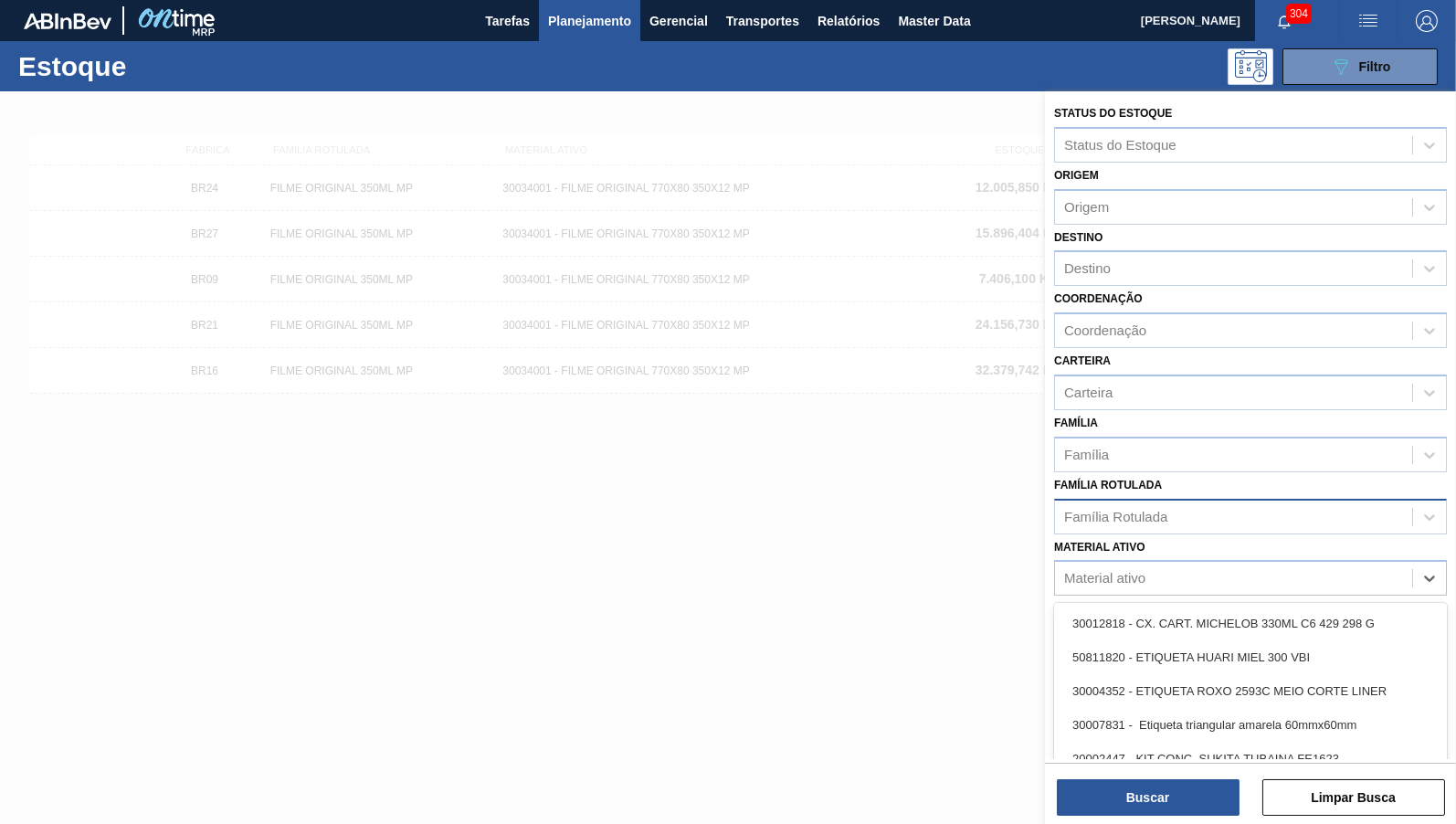
click at [1130, 503] on div "Família Rotulada" at bounding box center [1234, 517] width 358 height 26
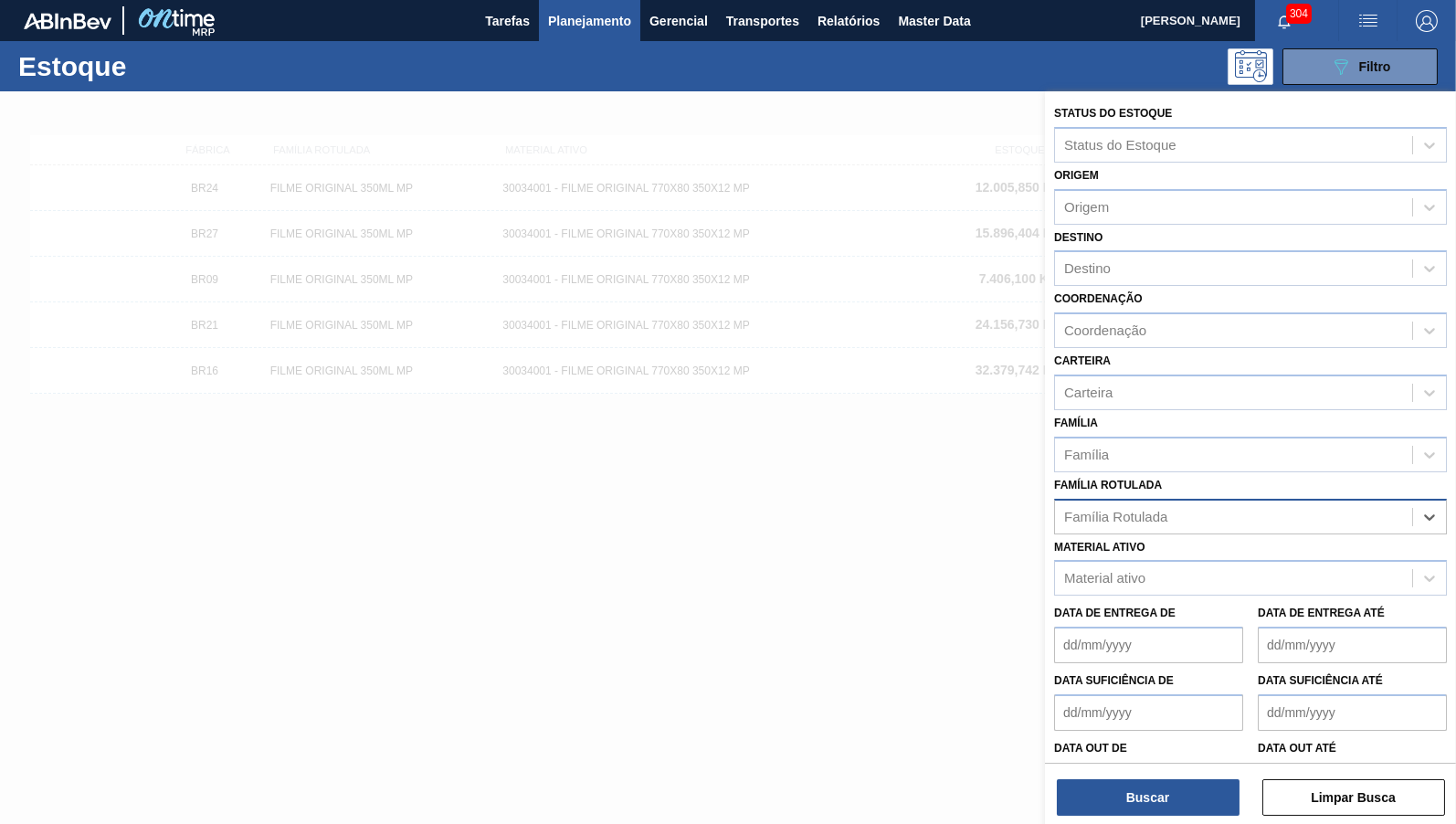
click at [1161, 509] on div "Família Rotulada" at bounding box center [1115, 517] width 103 height 15
paste Rotulada "FILME AP MP12 473ML"
type Rotulada "FILME AP MP12 473ML"
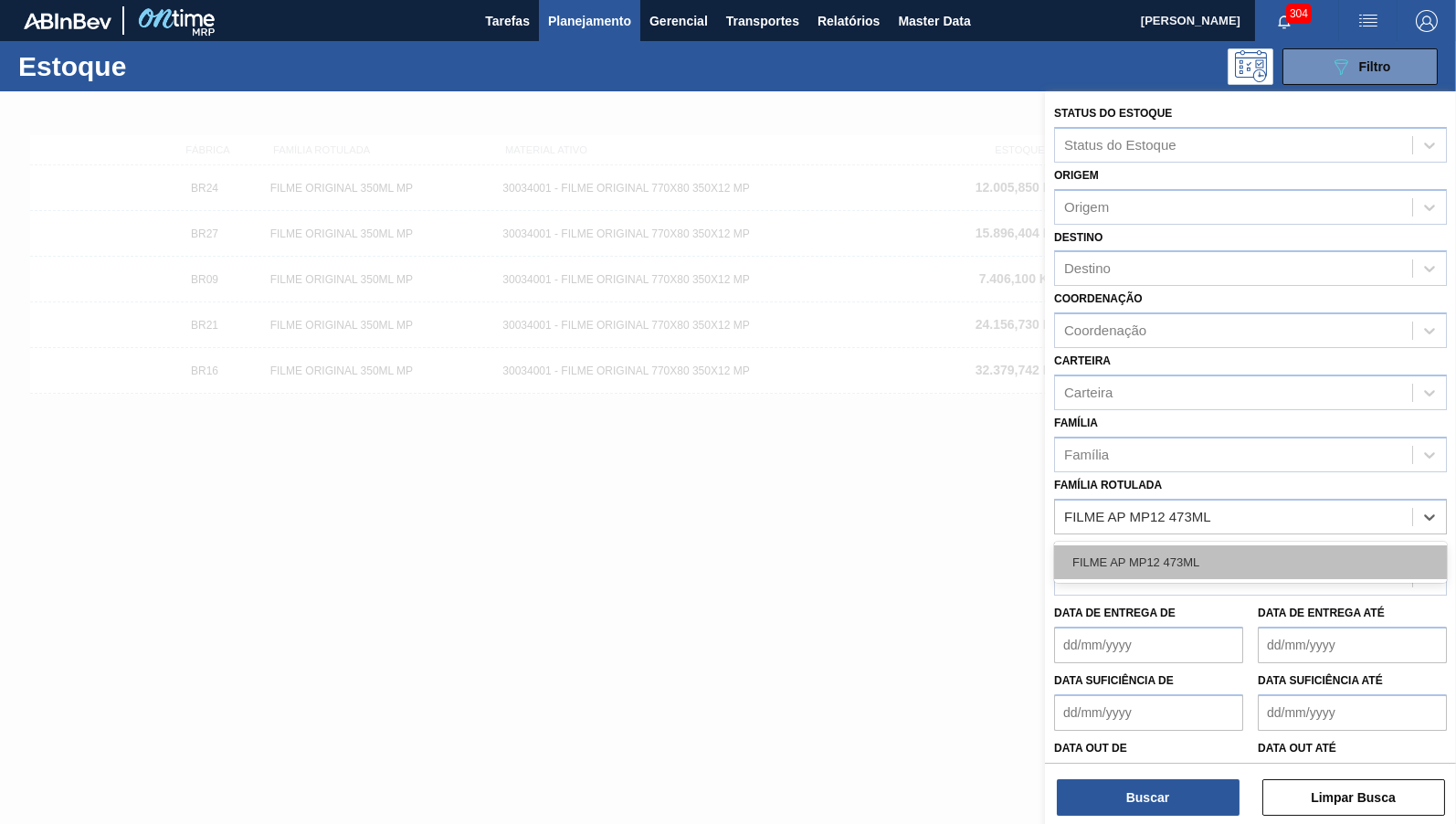
click at [1202, 551] on div "FILME AP MP12 473ML" at bounding box center [1250, 563] width 393 height 34
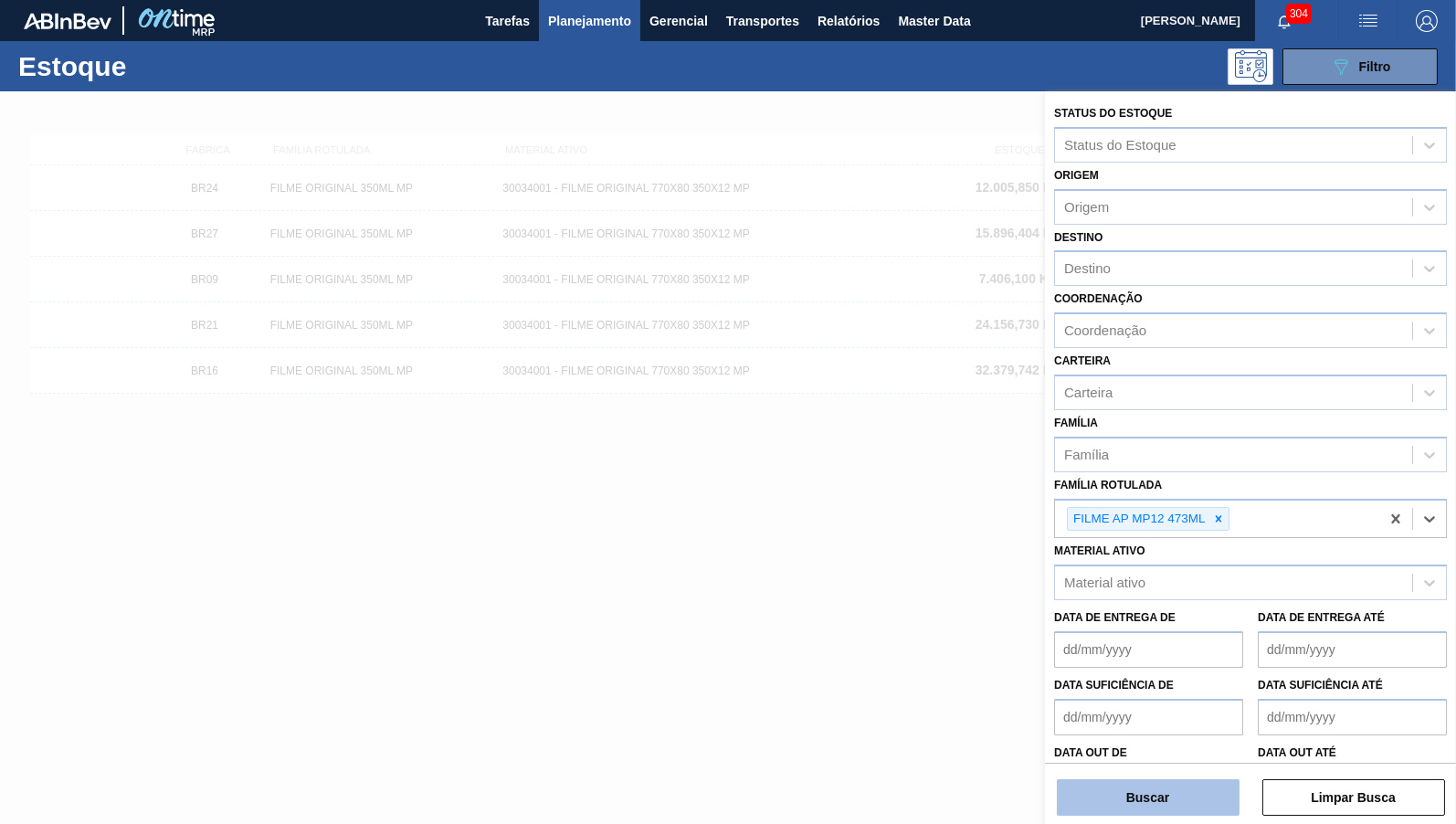
click at [1212, 805] on button "Buscar" at bounding box center [1148, 798] width 183 height 37
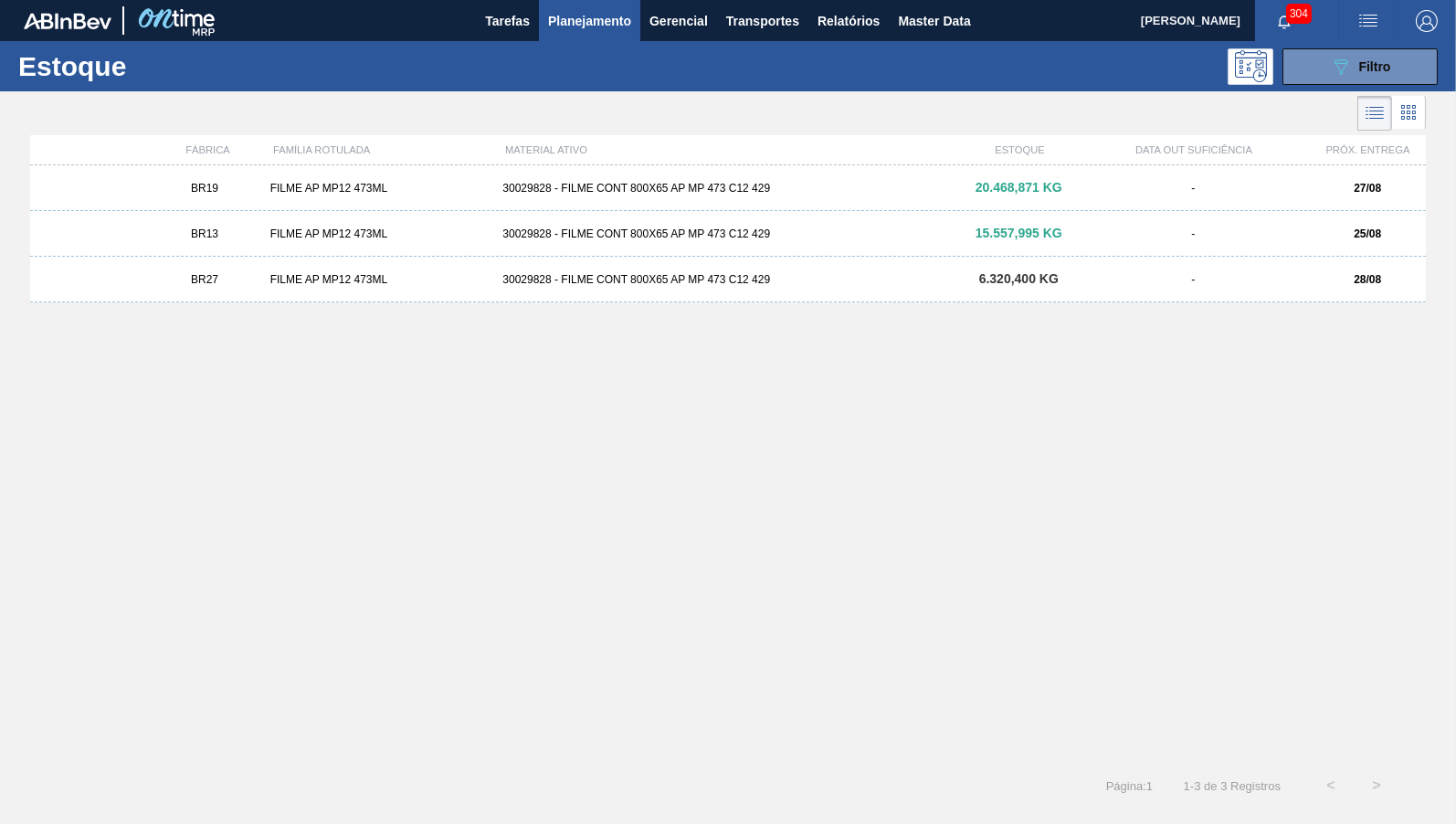
click at [1145, 286] on div "BR27 FILME AP MP12 473ML 30029828 - FILME CONT 800X65 AP MP 473 C12 429 6.320,4…" at bounding box center [728, 279] width 1396 height 45
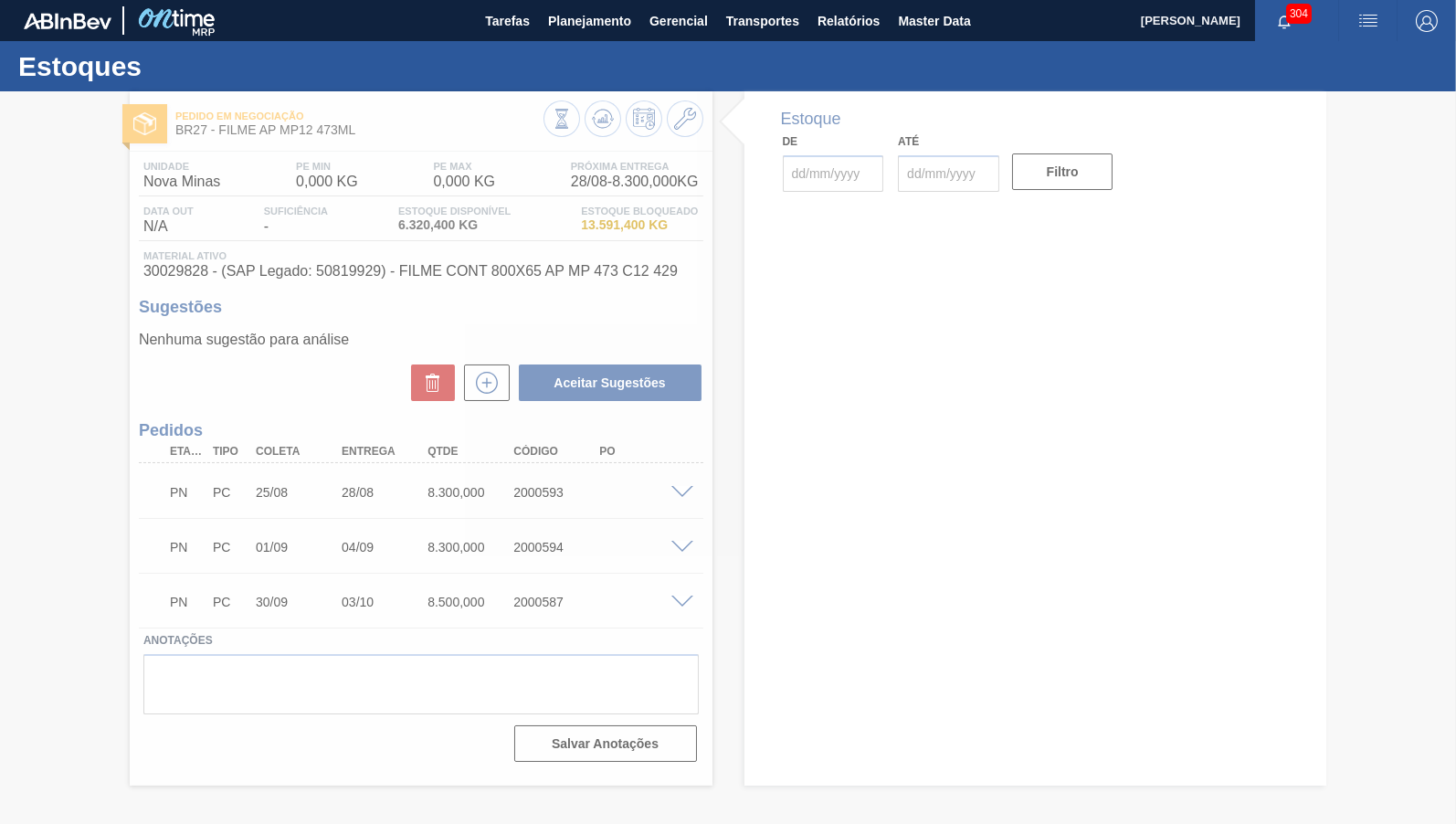
type input "[DATE]"
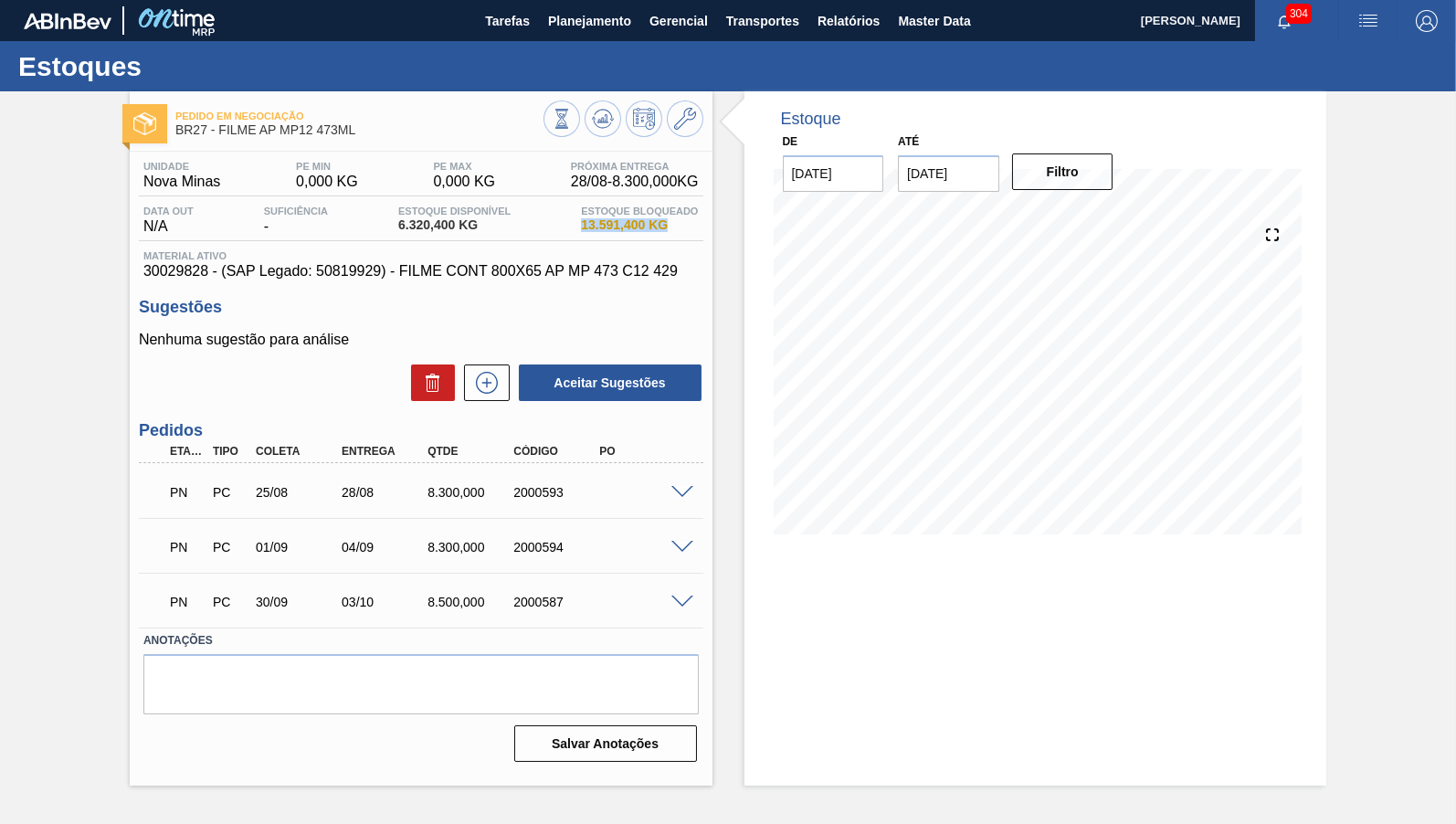
drag, startPoint x: 615, startPoint y: 240, endPoint x: 675, endPoint y: 245, distance: 60.2
click at [675, 245] on div "Unidade Nova Minas PE MIN 0,000 KG PE MAX 0,000 KG Próxima Entrega 28/08 - 8.30…" at bounding box center [421, 220] width 565 height 119
click at [675, 134] on div at bounding box center [623, 120] width 160 height 41
click at [689, 99] on div "Pedido em Negociação BR27 - FILME AP MP12 473ML" at bounding box center [421, 116] width 583 height 50
click at [685, 112] on icon at bounding box center [685, 118] width 22 height 22
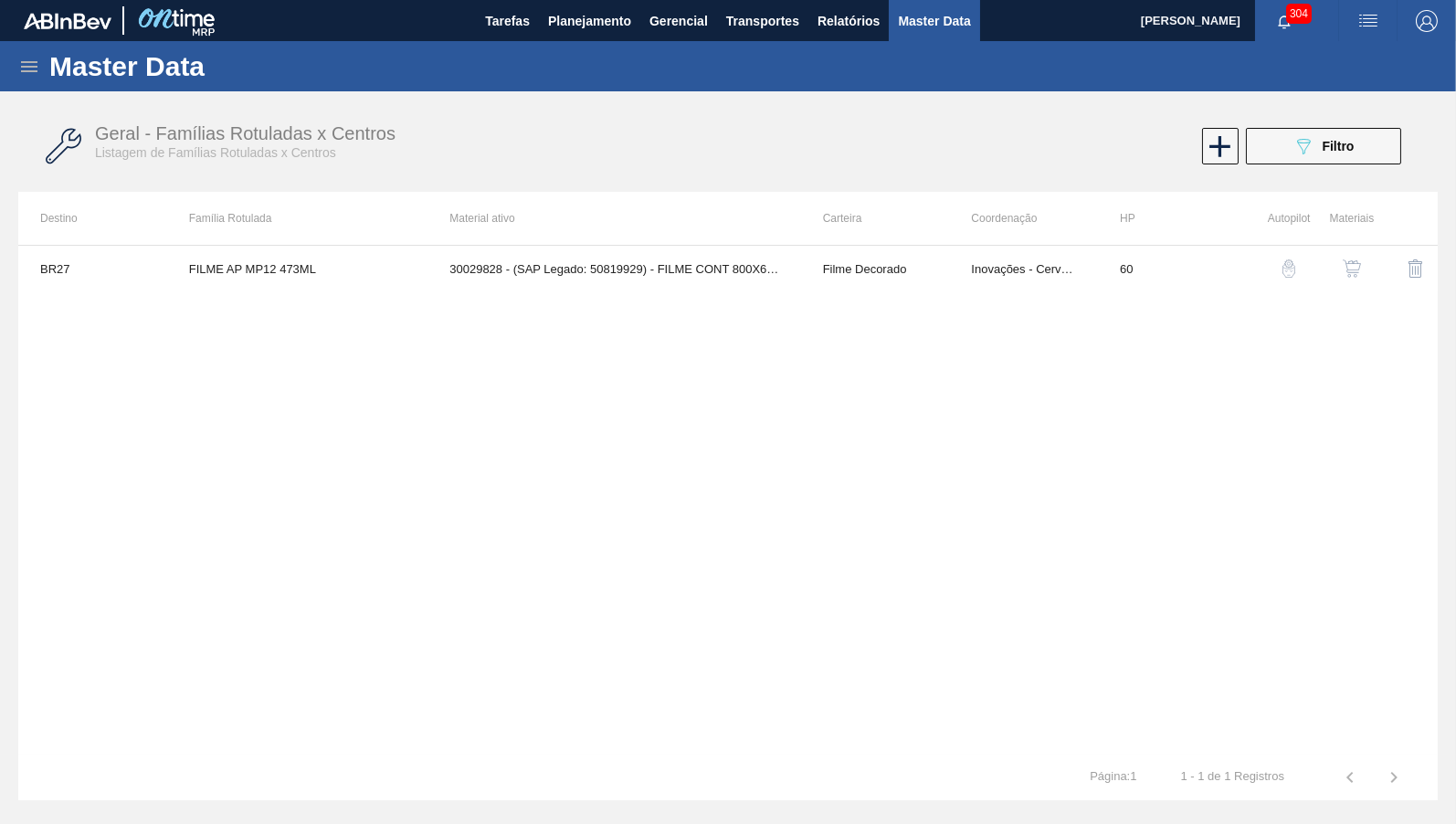
click at [1347, 280] on button "button" at bounding box center [1352, 269] width 44 height 44
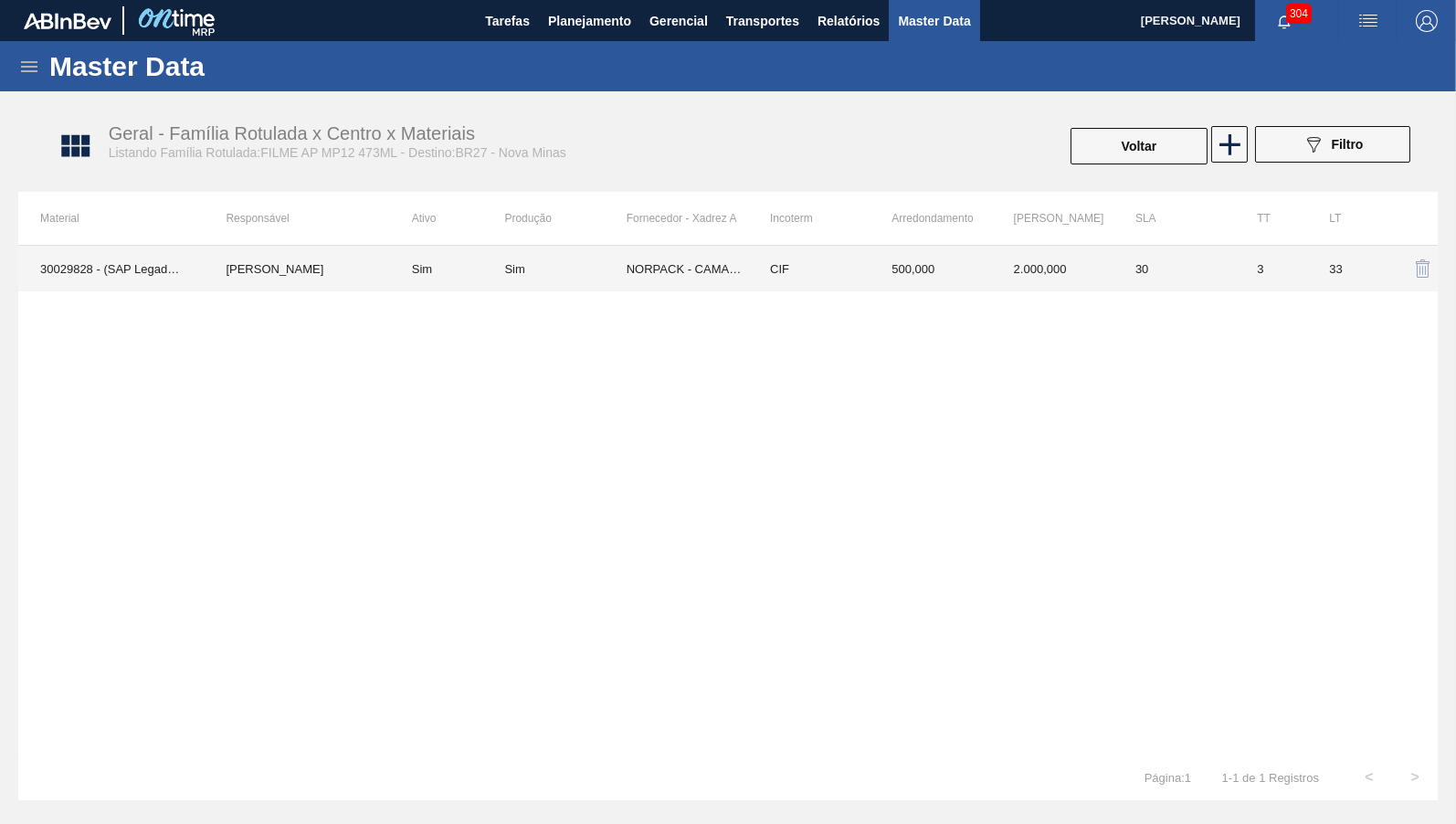
click at [737, 271] on td "NORPACK - CAMAÇARI (BA)" at bounding box center [687, 269] width 121 height 45
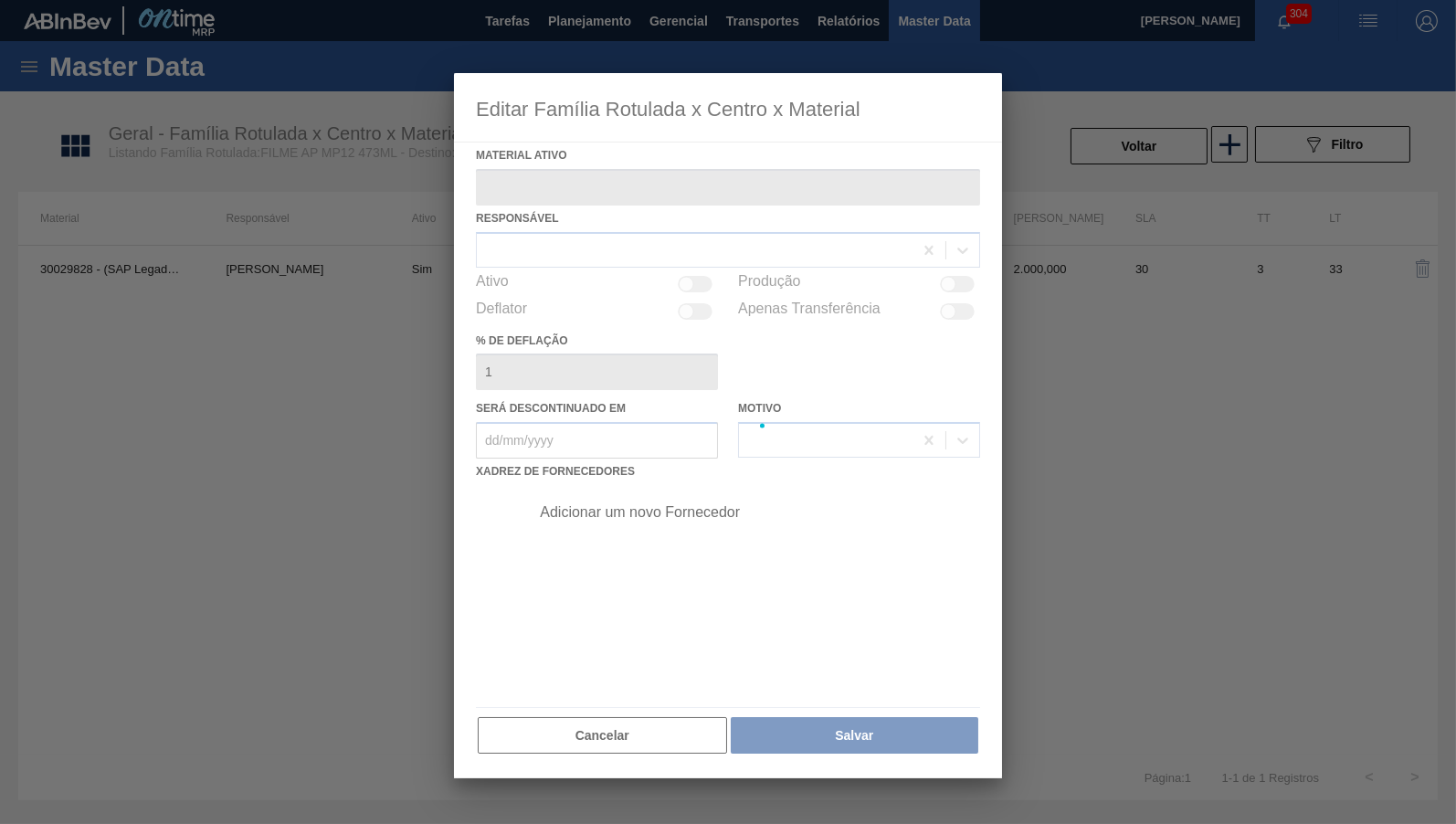
type ativo "30029828 - (SAP Legado: 50819929) - FILME CONT 800X65 AP MP 473 C12 429"
checkbox input "true"
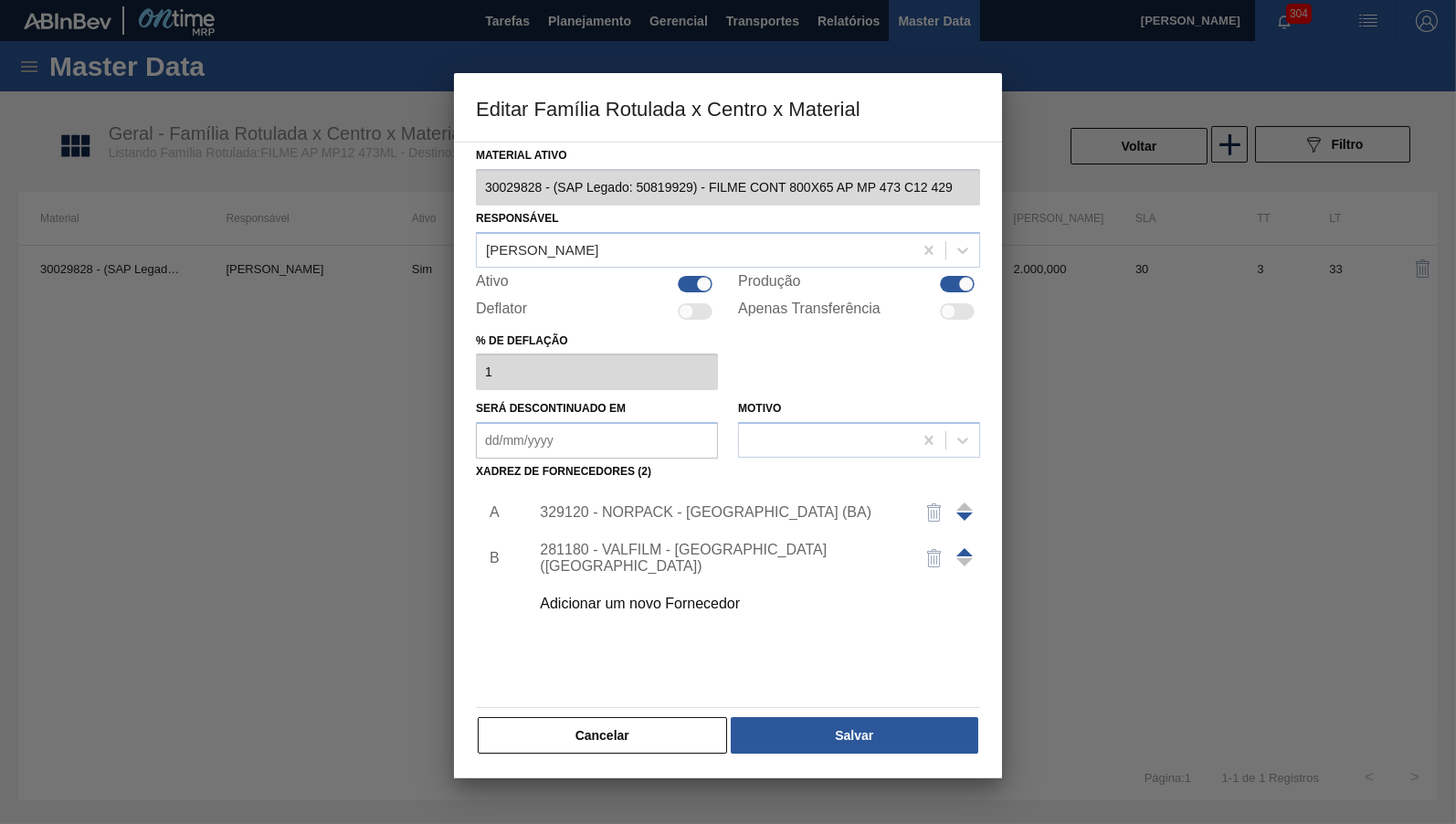
click at [636, 584] on div "Adicionar um novo Fornecedor" at bounding box center [750, 604] width 462 height 45
click at [642, 596] on div "Adicionar um novo Fornecedor" at bounding box center [719, 604] width 359 height 16
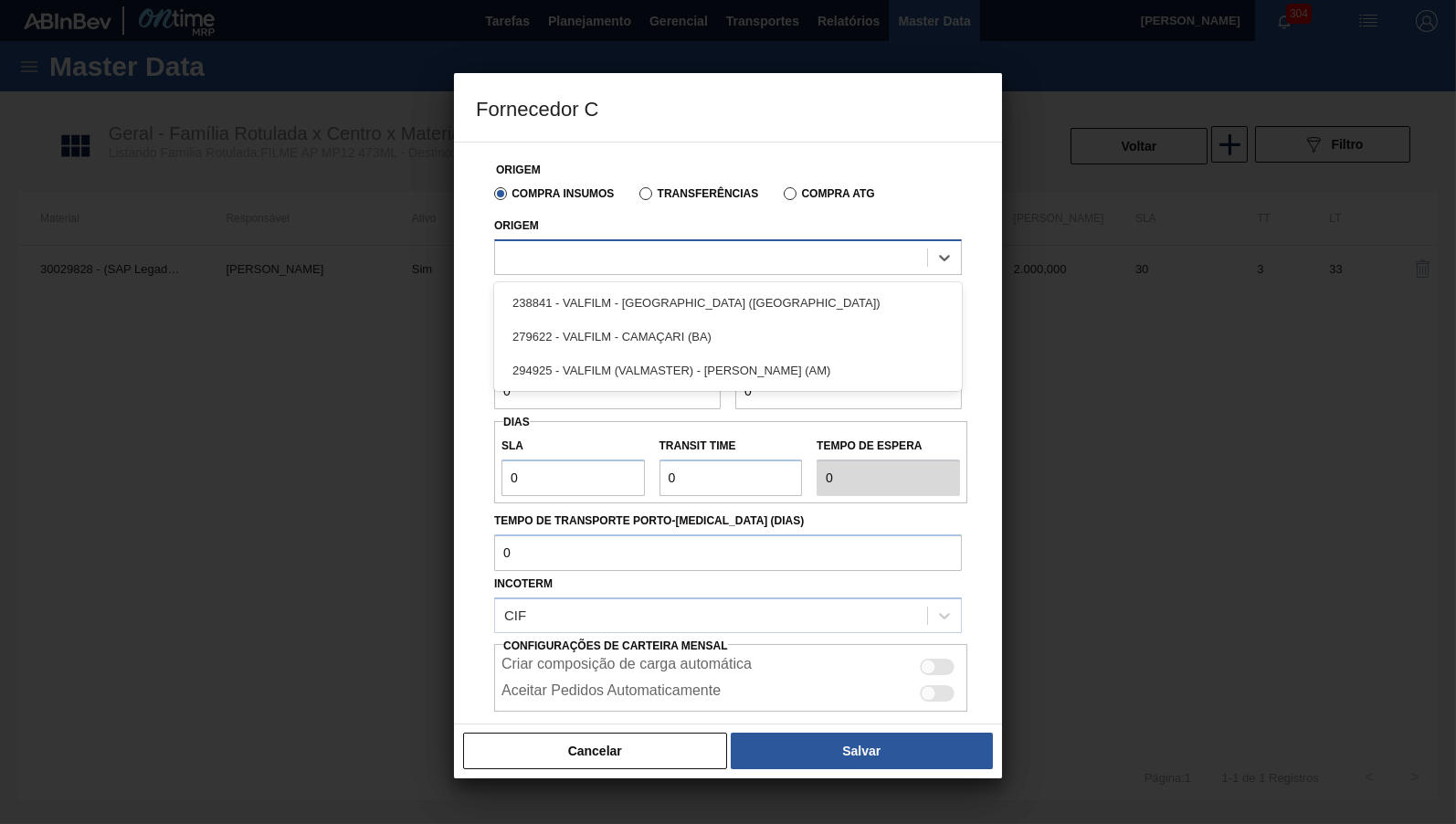
click at [627, 247] on div at bounding box center [710, 257] width 432 height 26
click at [649, 269] on div at bounding box center [710, 257] width 432 height 26
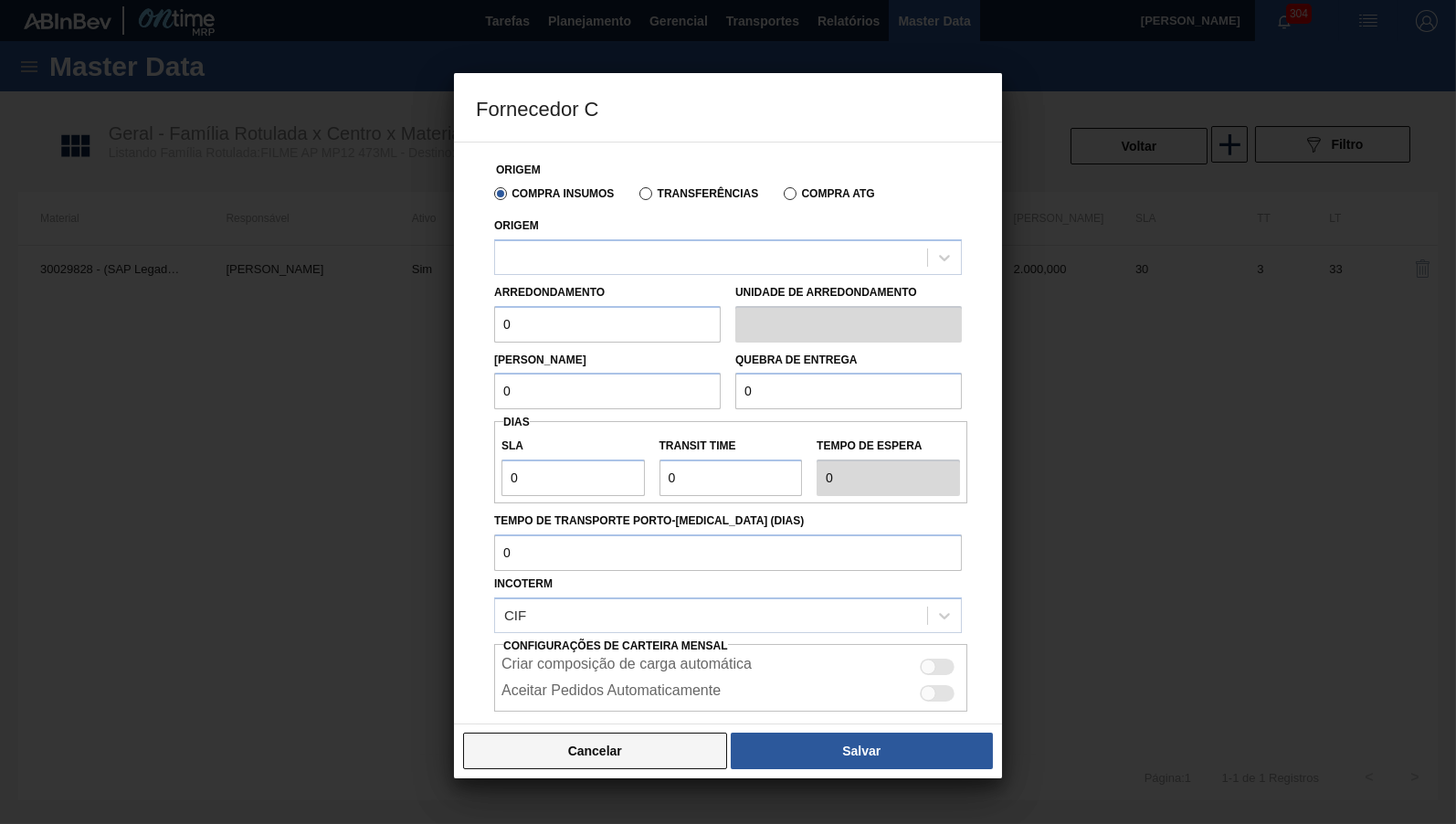
click at [575, 763] on button "Cancelar" at bounding box center [595, 751] width 264 height 37
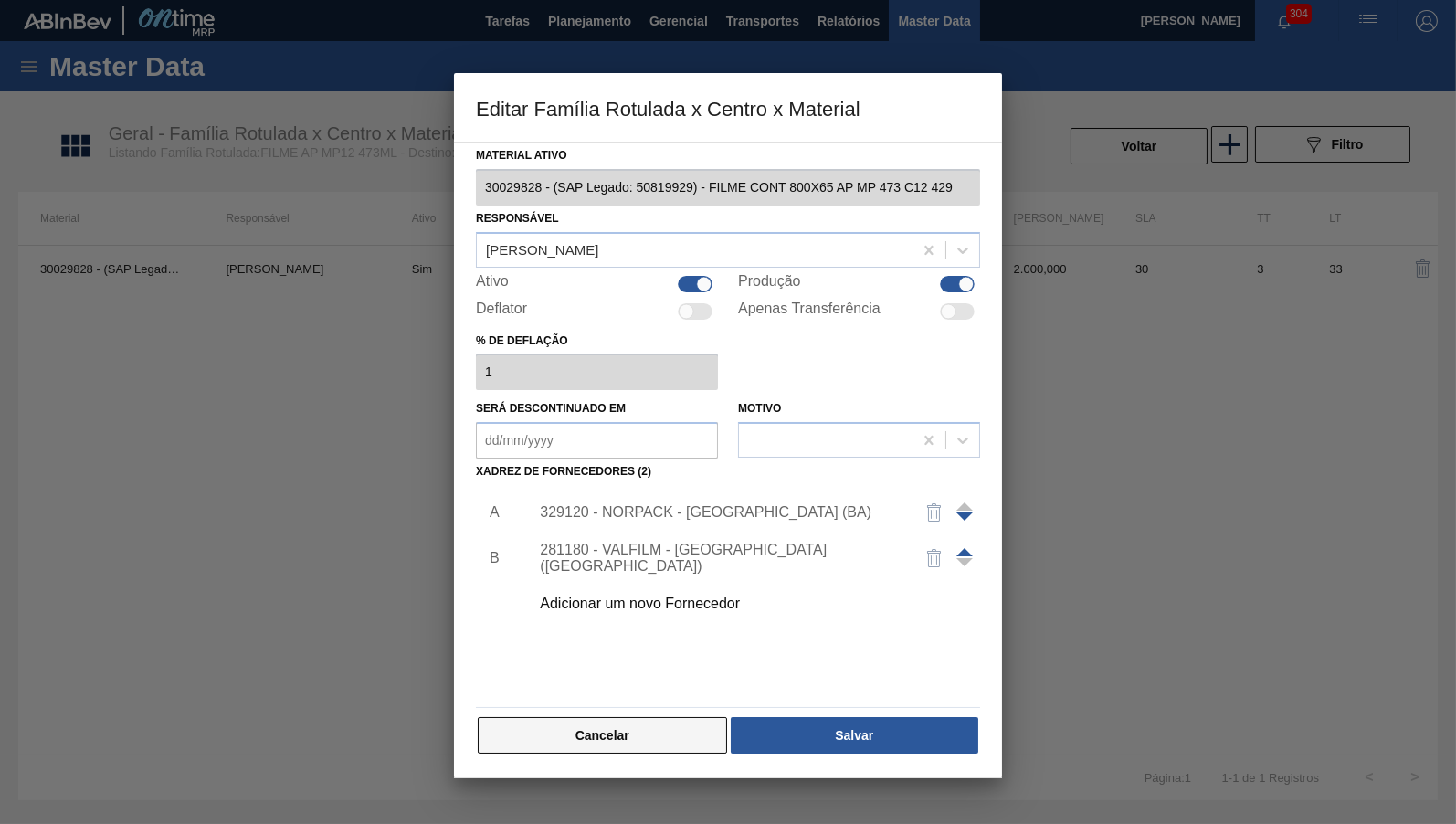
click at [612, 726] on button "Cancelar" at bounding box center [603, 735] width 250 height 37
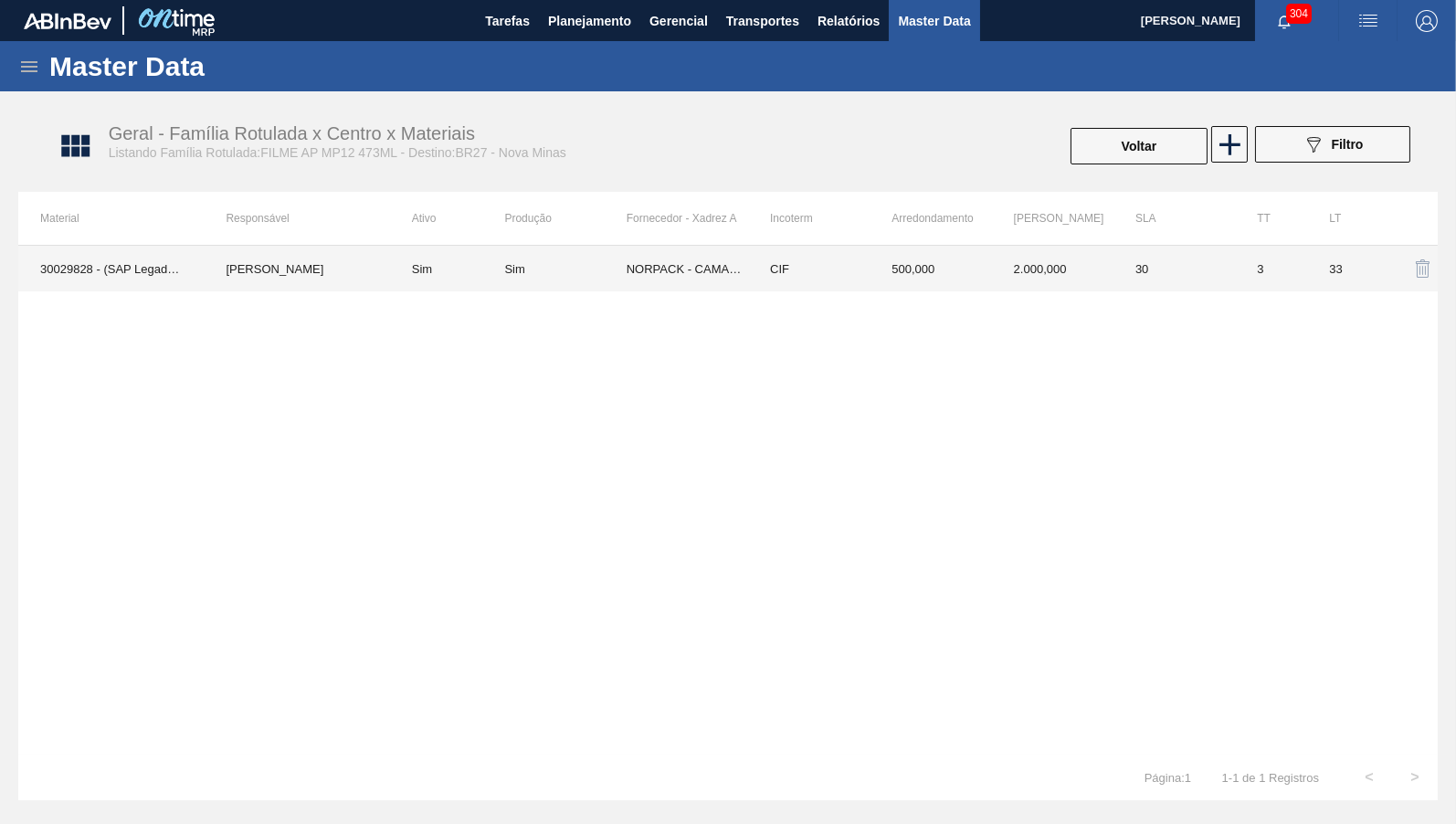
click at [1269, 263] on td "3" at bounding box center [1272, 269] width 72 height 45
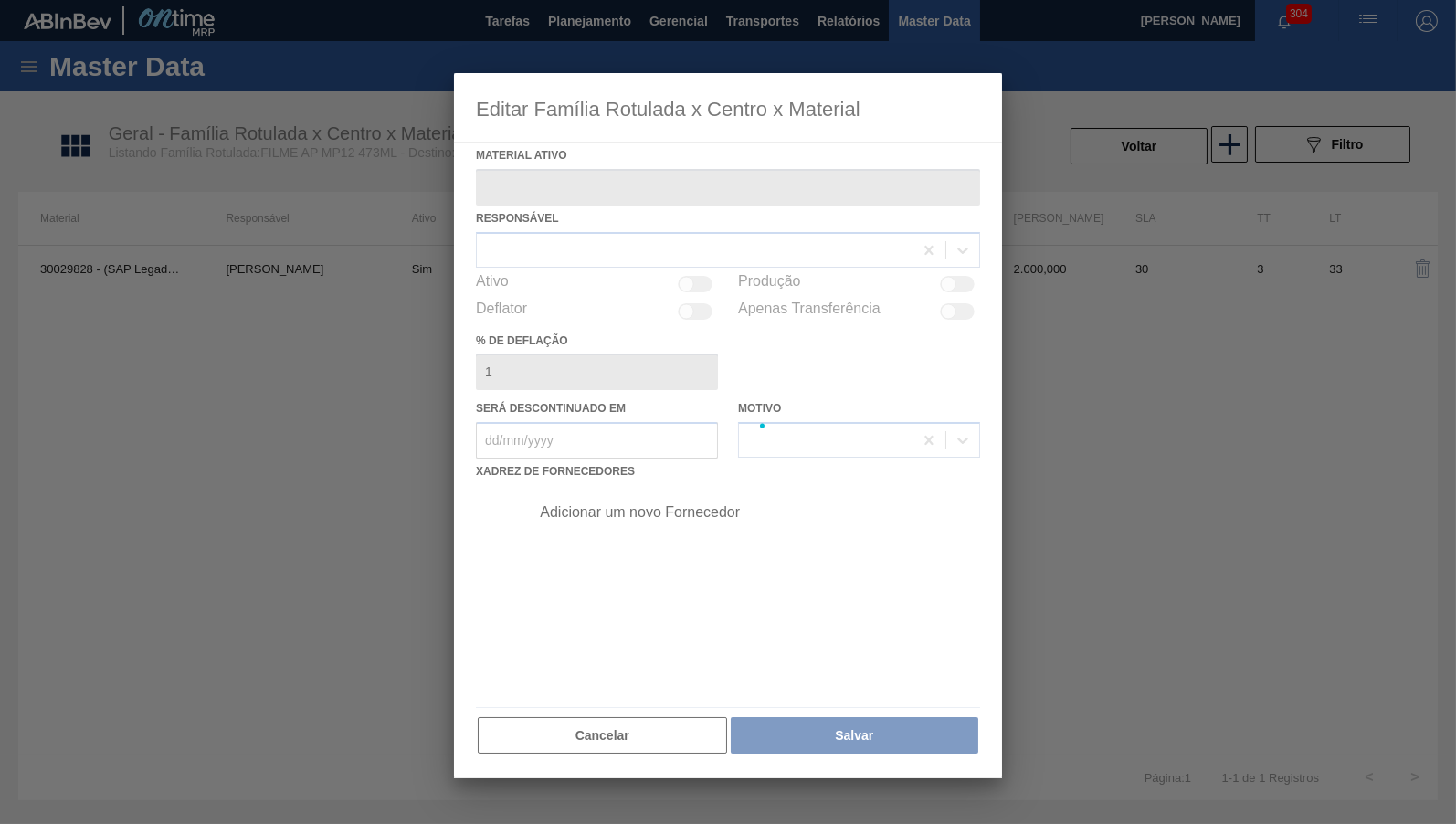
type ativo "30029828 - (SAP Legado: 50819929) - FILME CONT 800X65 AP MP 473 C12 429"
checkbox input "true"
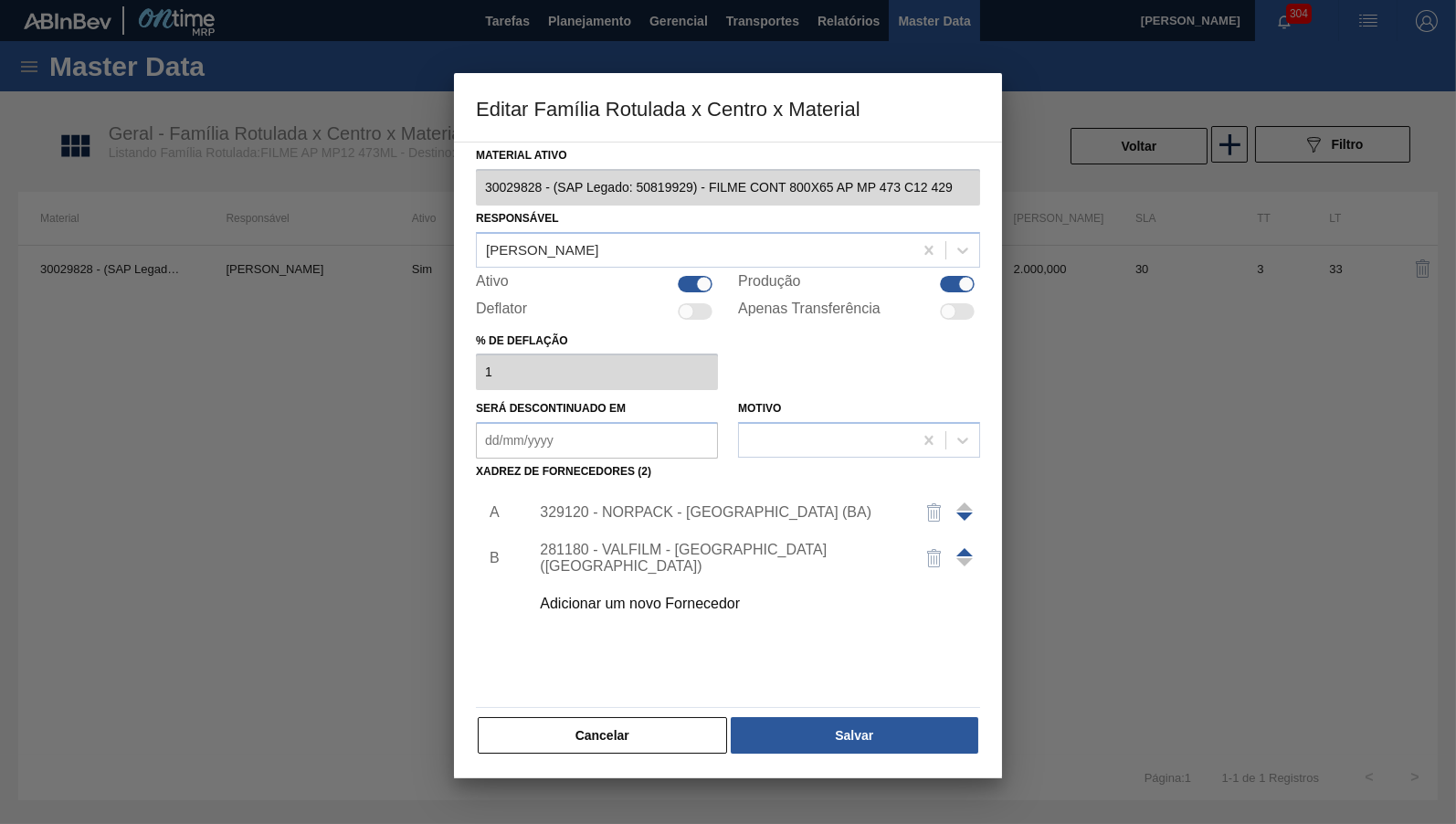
click at [639, 612] on div "Adicionar um novo Fornecedor" at bounding box center [750, 604] width 462 height 45
click at [620, 587] on div "Adicionar um novo Fornecedor" at bounding box center [750, 604] width 462 height 45
click at [620, 596] on div "Adicionar um novo Fornecedor" at bounding box center [719, 604] width 359 height 16
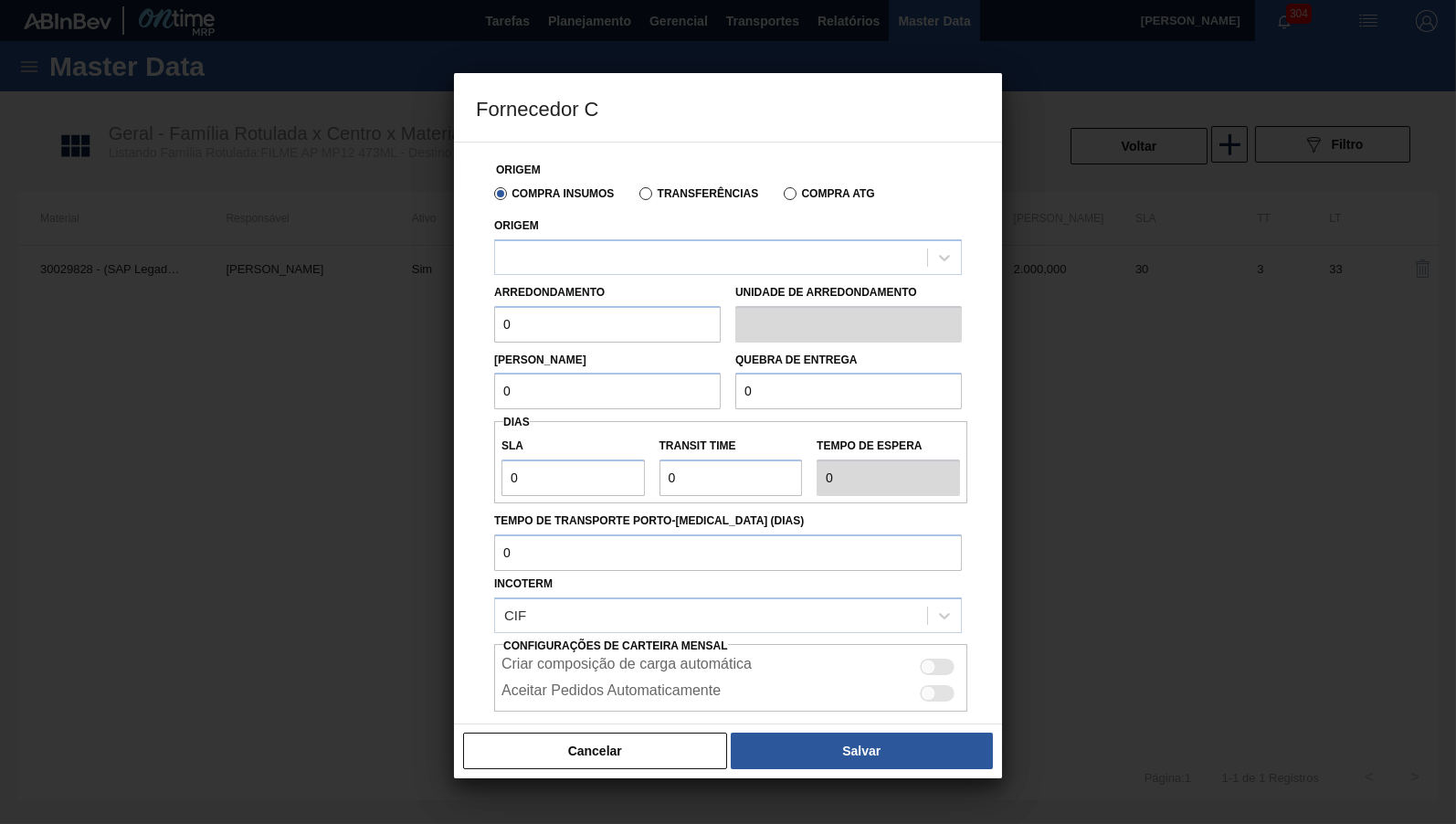
click at [616, 277] on div "Arredondamento 0 Unidade de arredondamento" at bounding box center [728, 308] width 482 height 67
click at [609, 258] on div at bounding box center [710, 257] width 432 height 26
click at [595, 753] on button "Cancelar" at bounding box center [595, 751] width 264 height 37
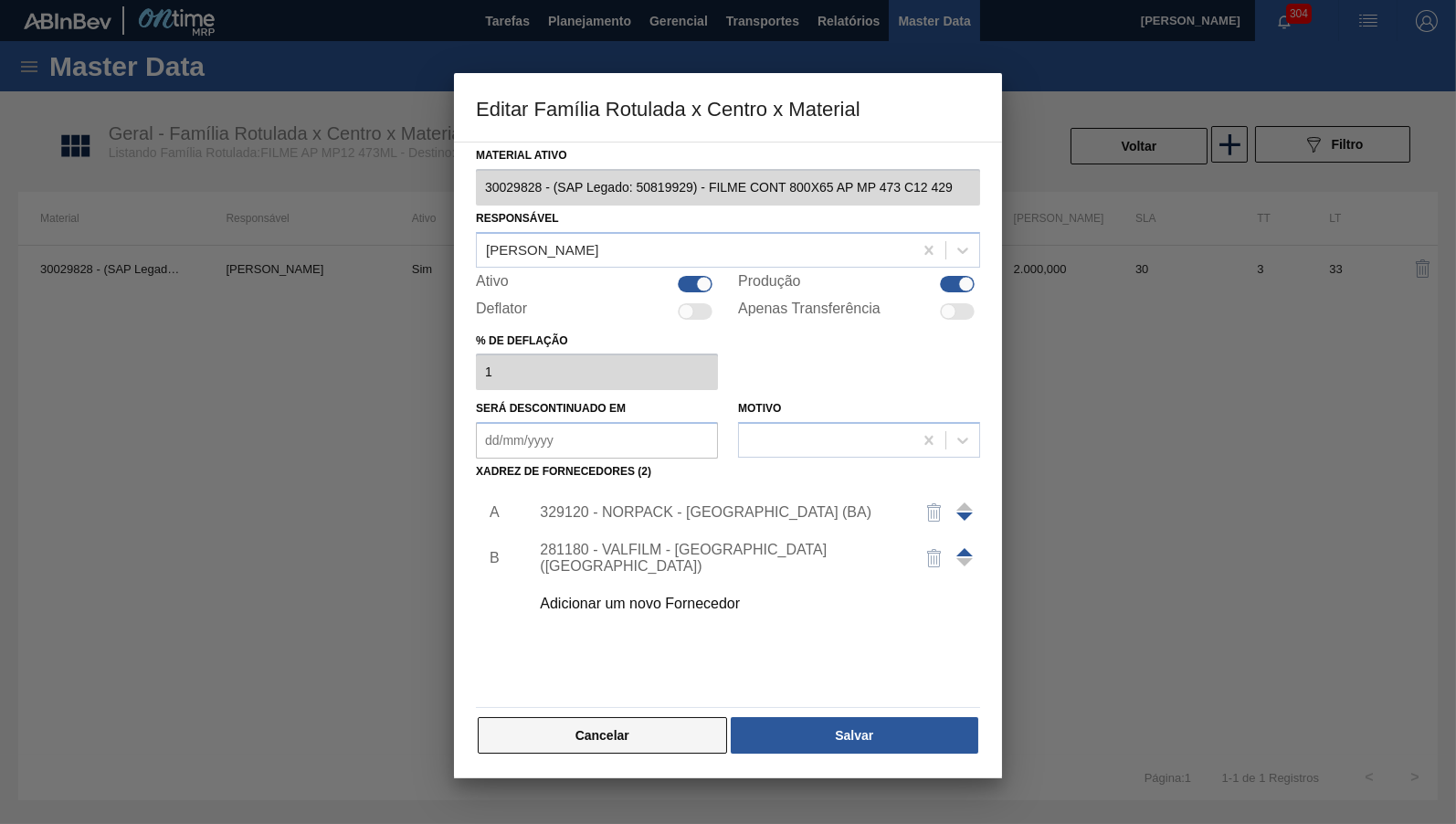
click at [639, 717] on button "Cancelar" at bounding box center [603, 735] width 250 height 37
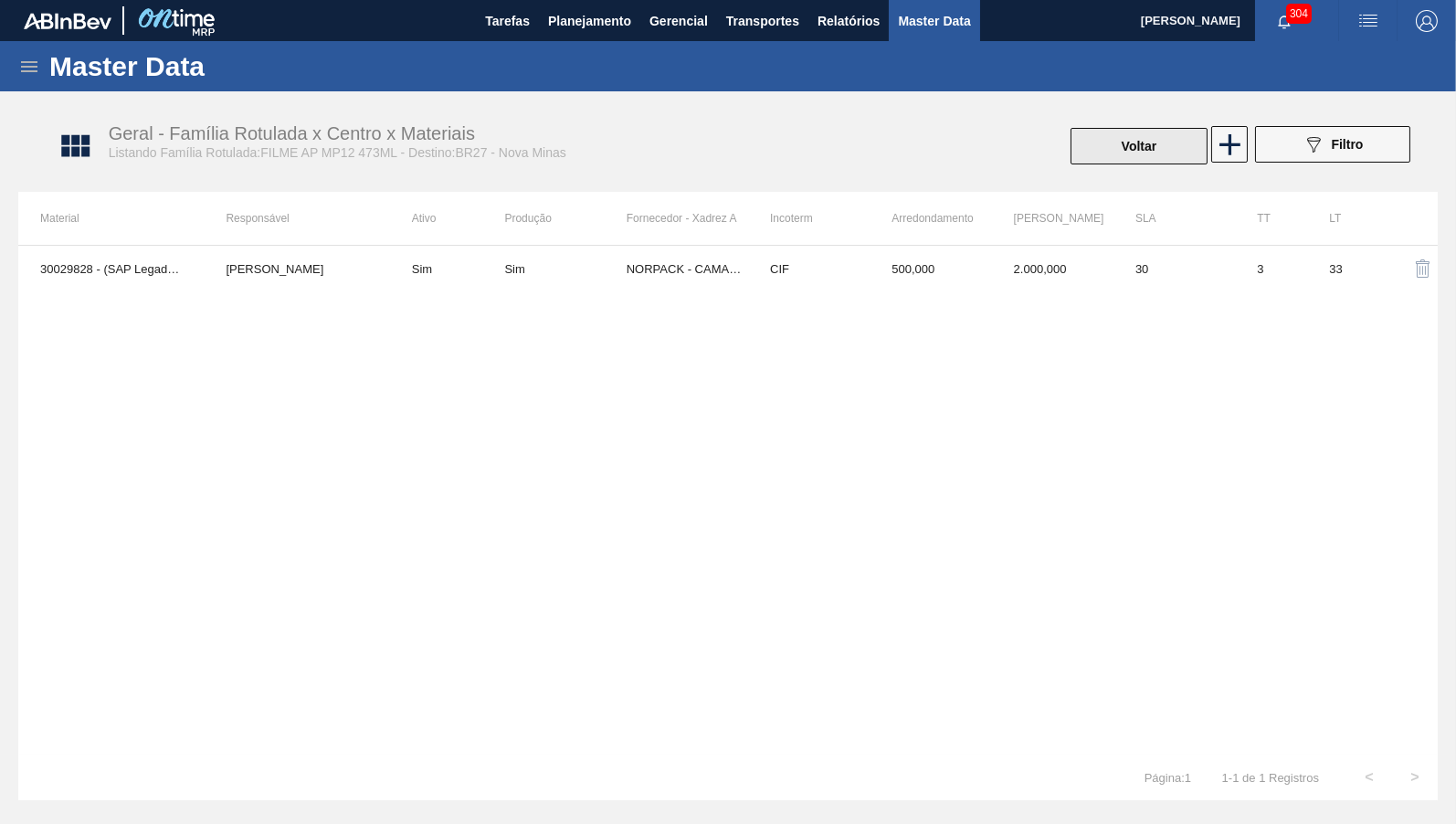
click at [1119, 147] on button "Voltar" at bounding box center [1139, 146] width 137 height 37
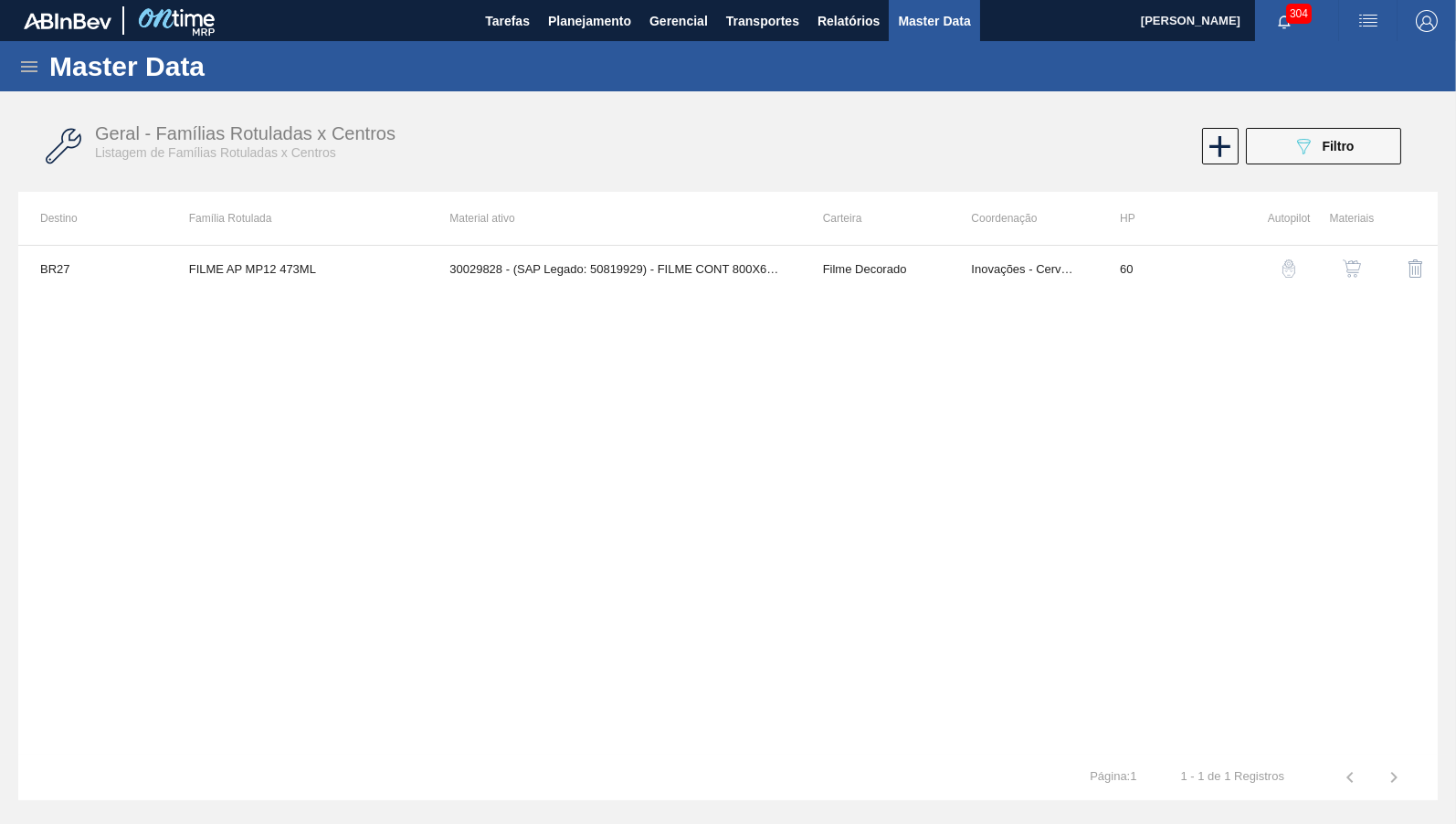
click at [1356, 268] on img "button" at bounding box center [1352, 268] width 18 height 18
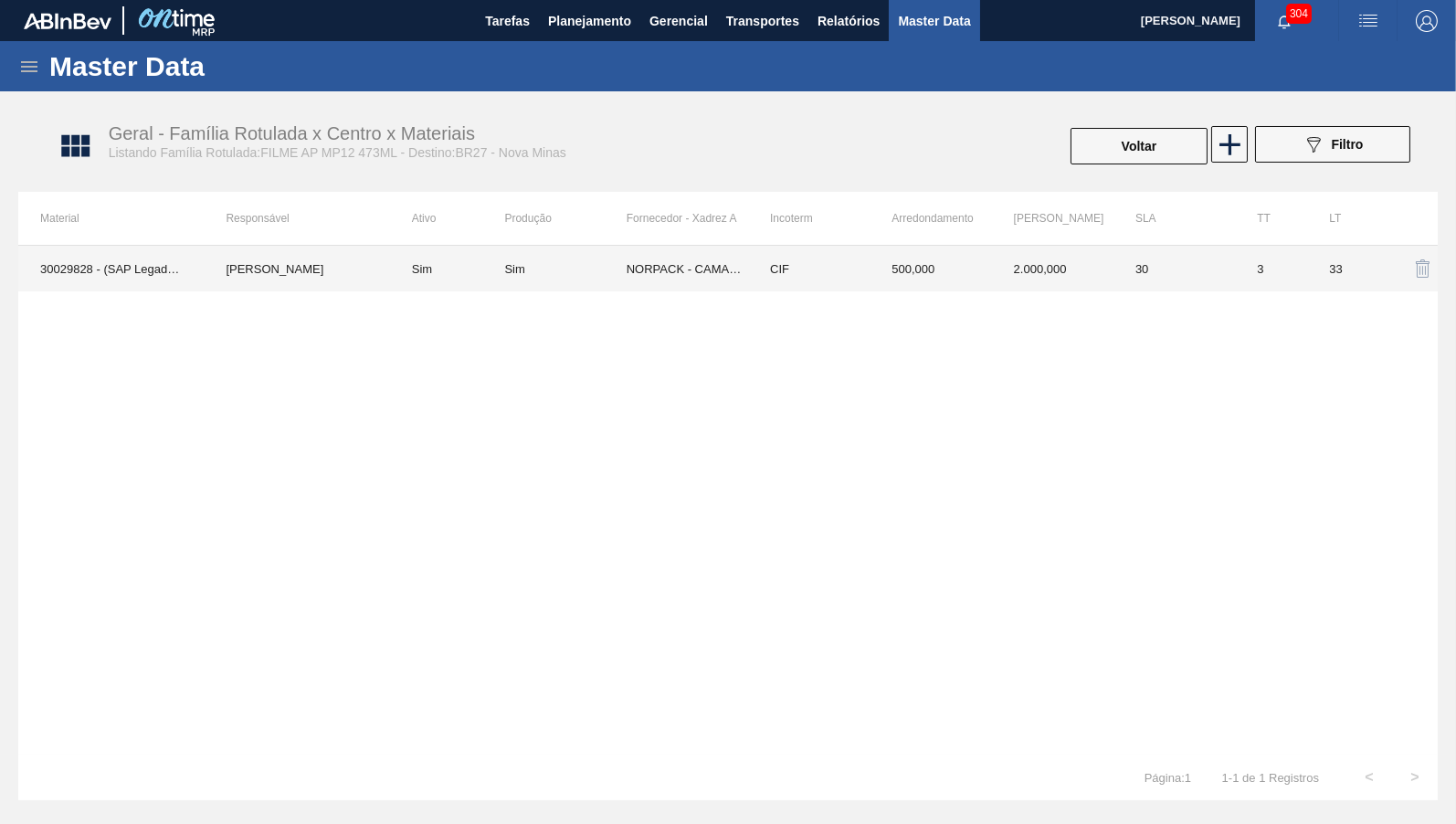
click at [842, 287] on td "CIF" at bounding box center [809, 269] width 121 height 45
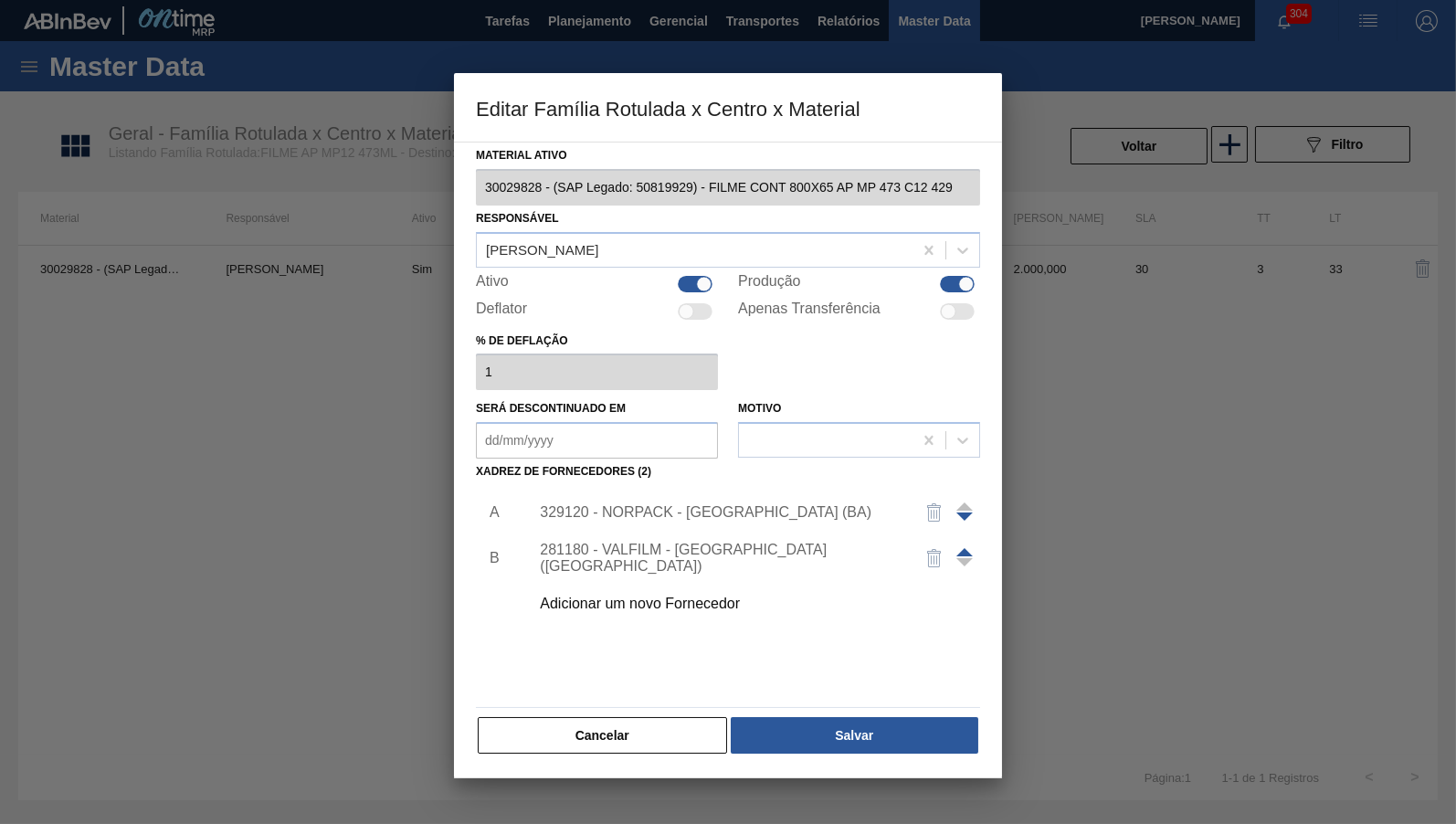
click at [675, 506] on div "329120 - NORPACK - CAMAÇARI (BA)" at bounding box center [719, 512] width 359 height 16
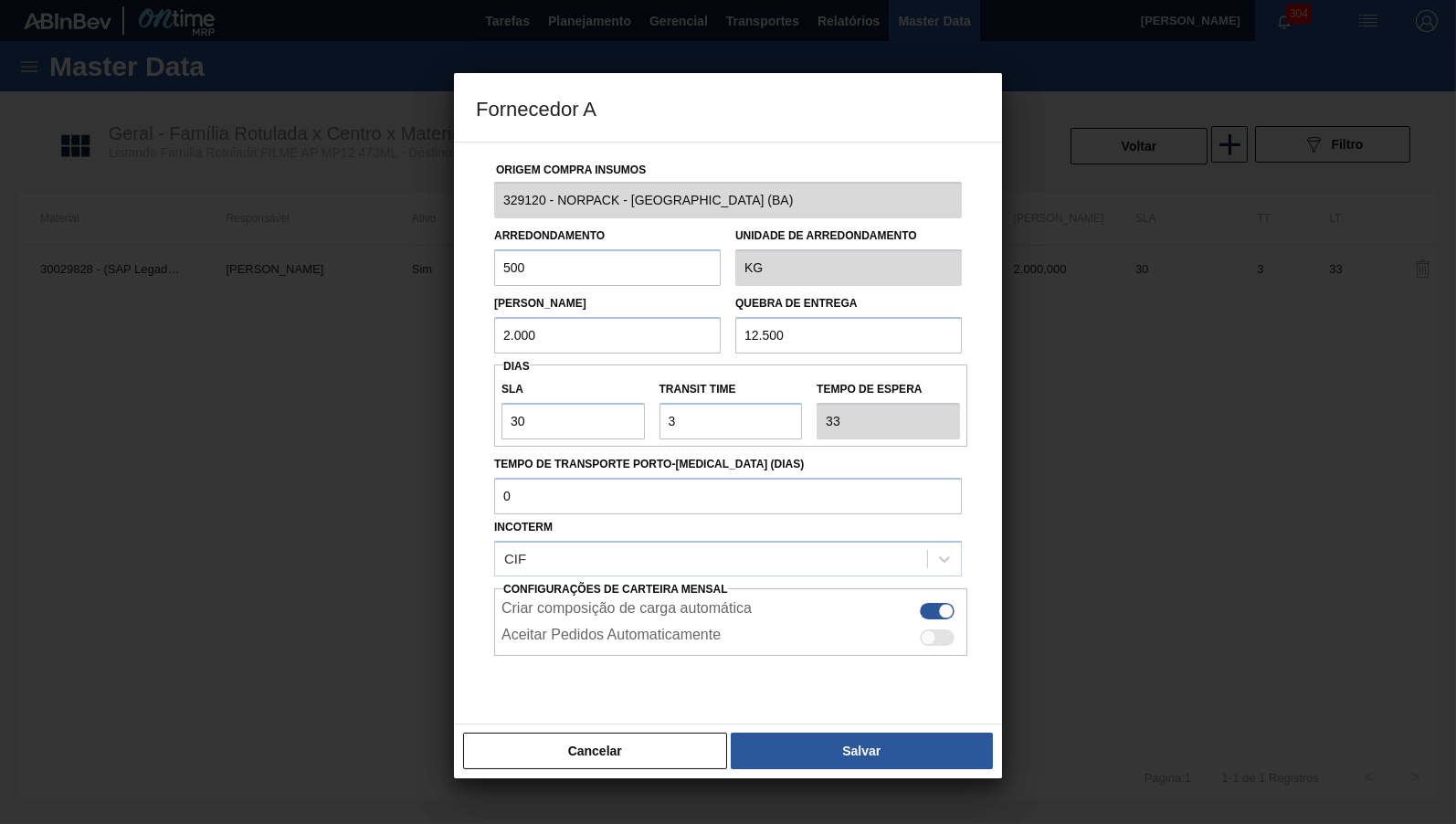
click at [571, 773] on div "Cancelar Salvar" at bounding box center [728, 751] width 548 height 55
click at [571, 765] on button "Cancelar" at bounding box center [595, 751] width 264 height 37
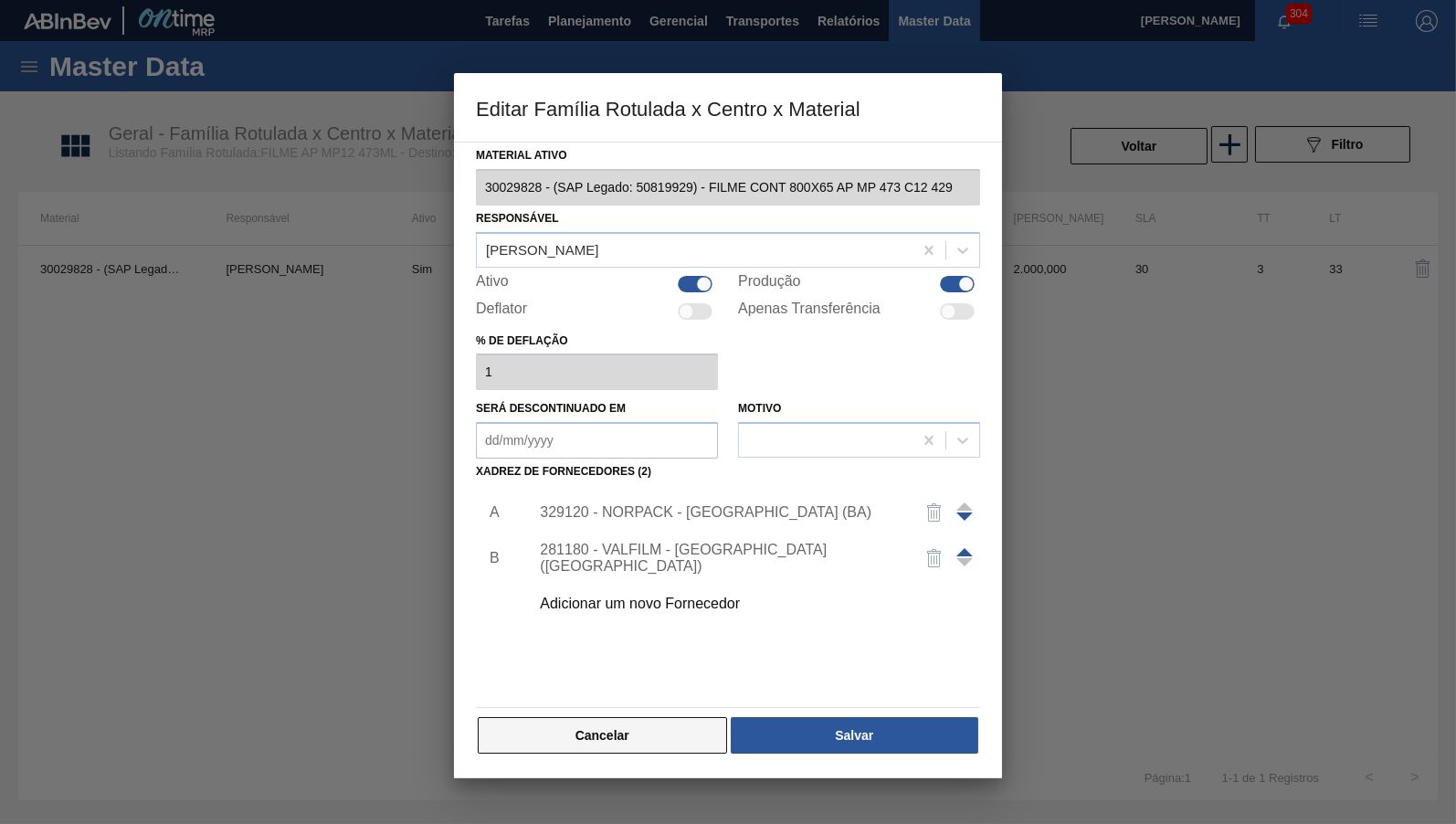
click at [591, 724] on button "Cancelar" at bounding box center [603, 735] width 250 height 37
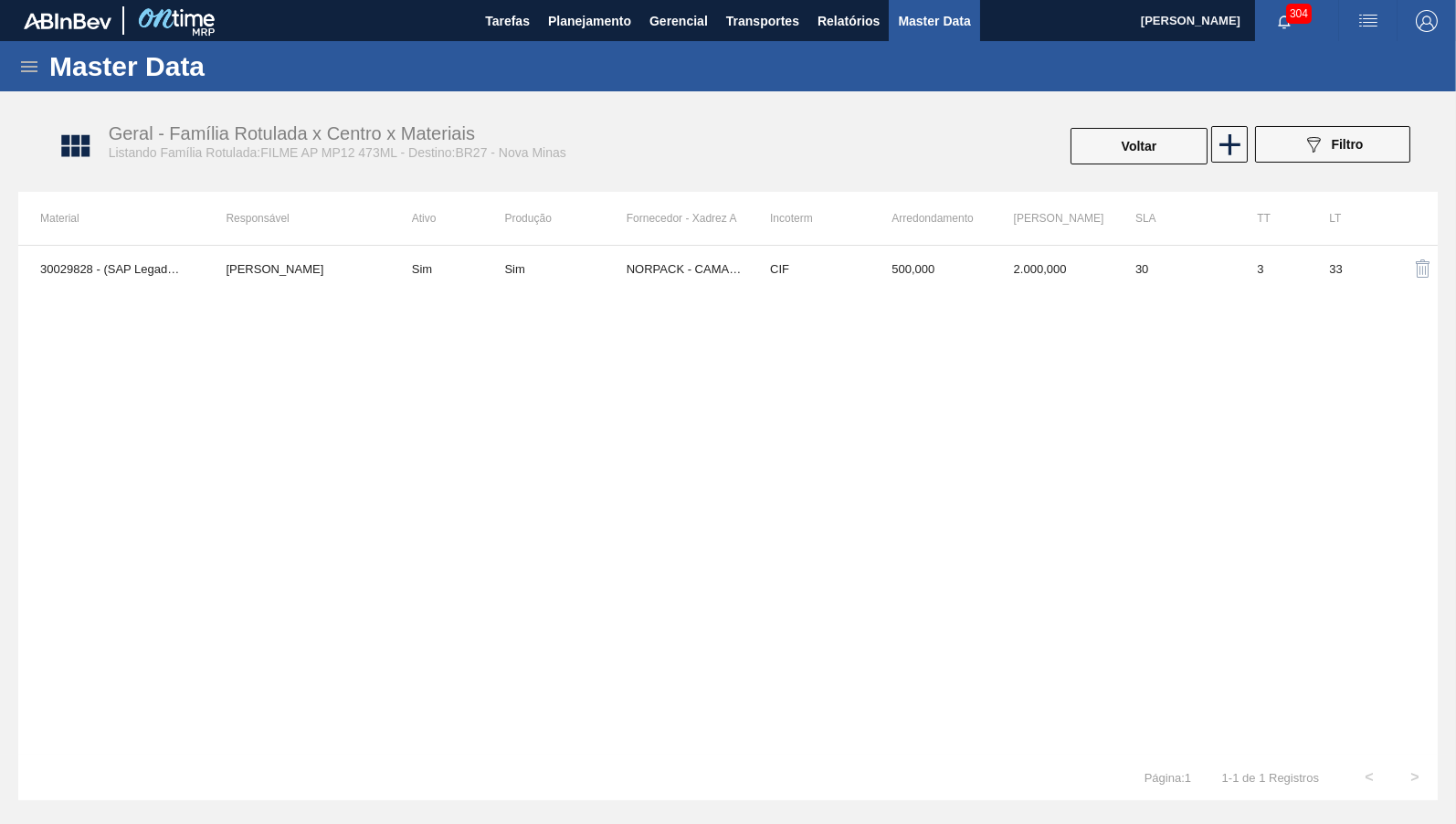
click at [928, 28] on span "Master Data" at bounding box center [934, 21] width 72 height 22
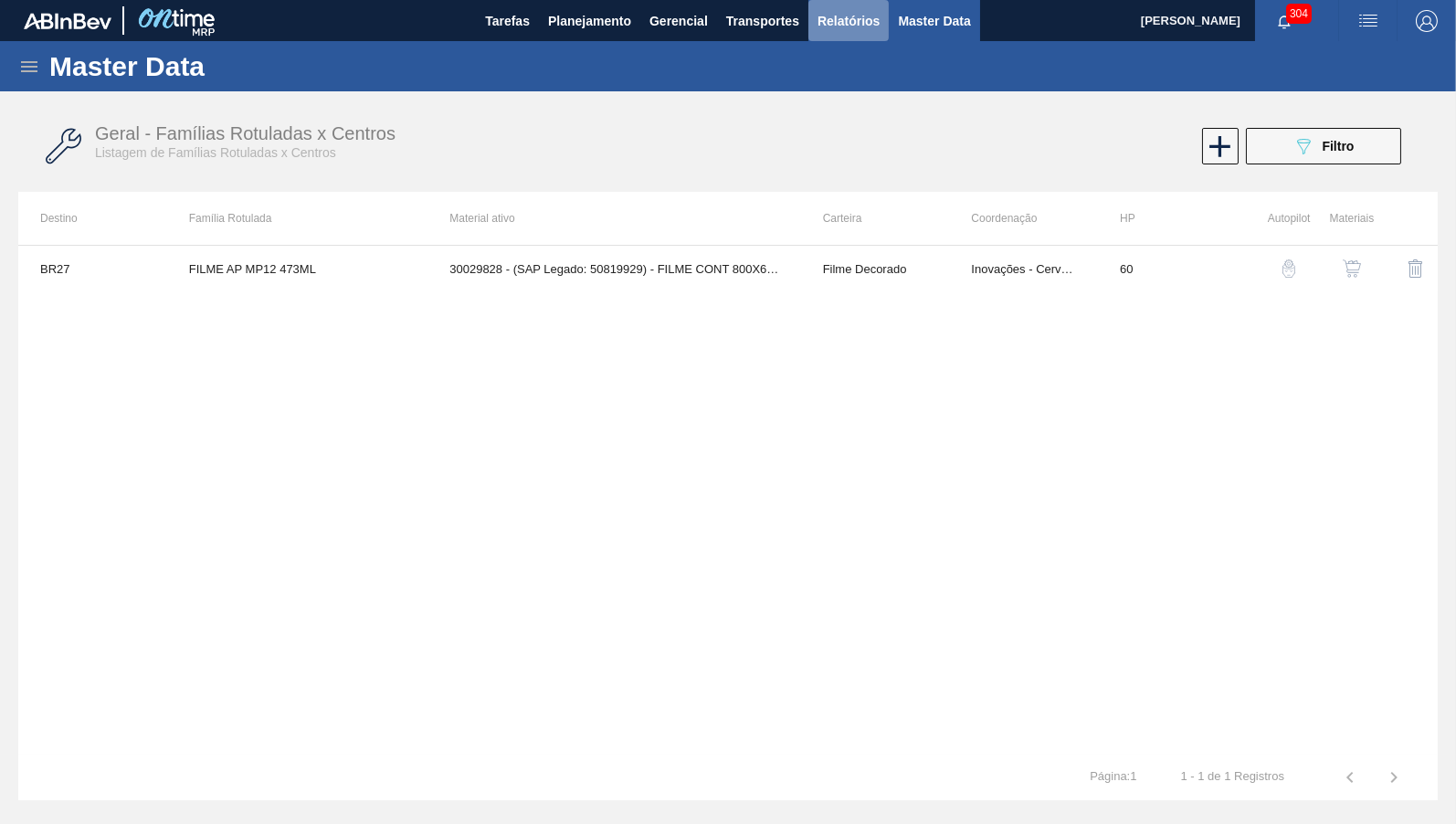
click at [882, 23] on button "Relatórios" at bounding box center [849, 20] width 80 height 41
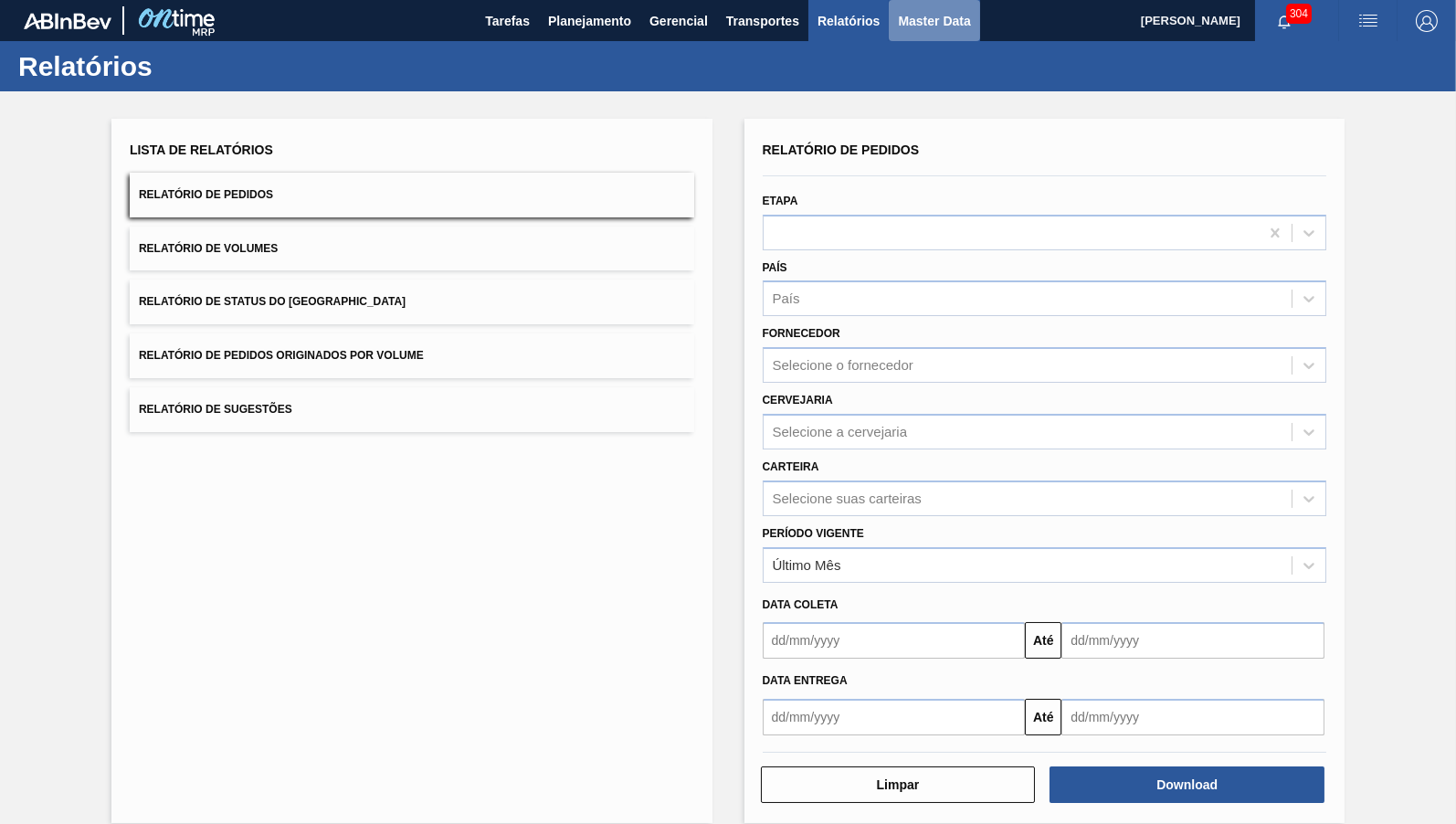
click at [930, 11] on span "Master Data" at bounding box center [934, 21] width 72 height 22
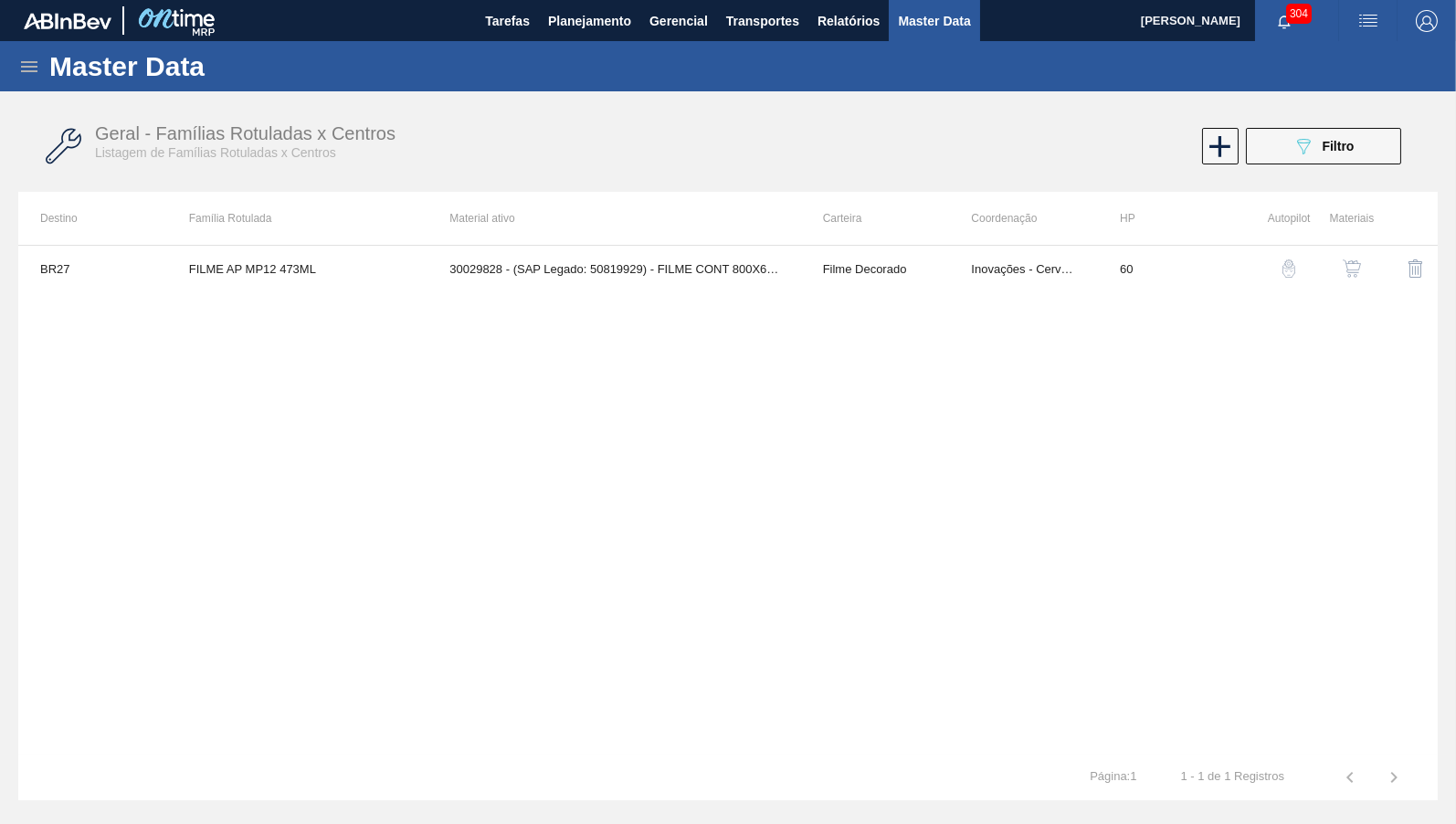
click at [28, 63] on icon at bounding box center [28, 66] width 22 height 22
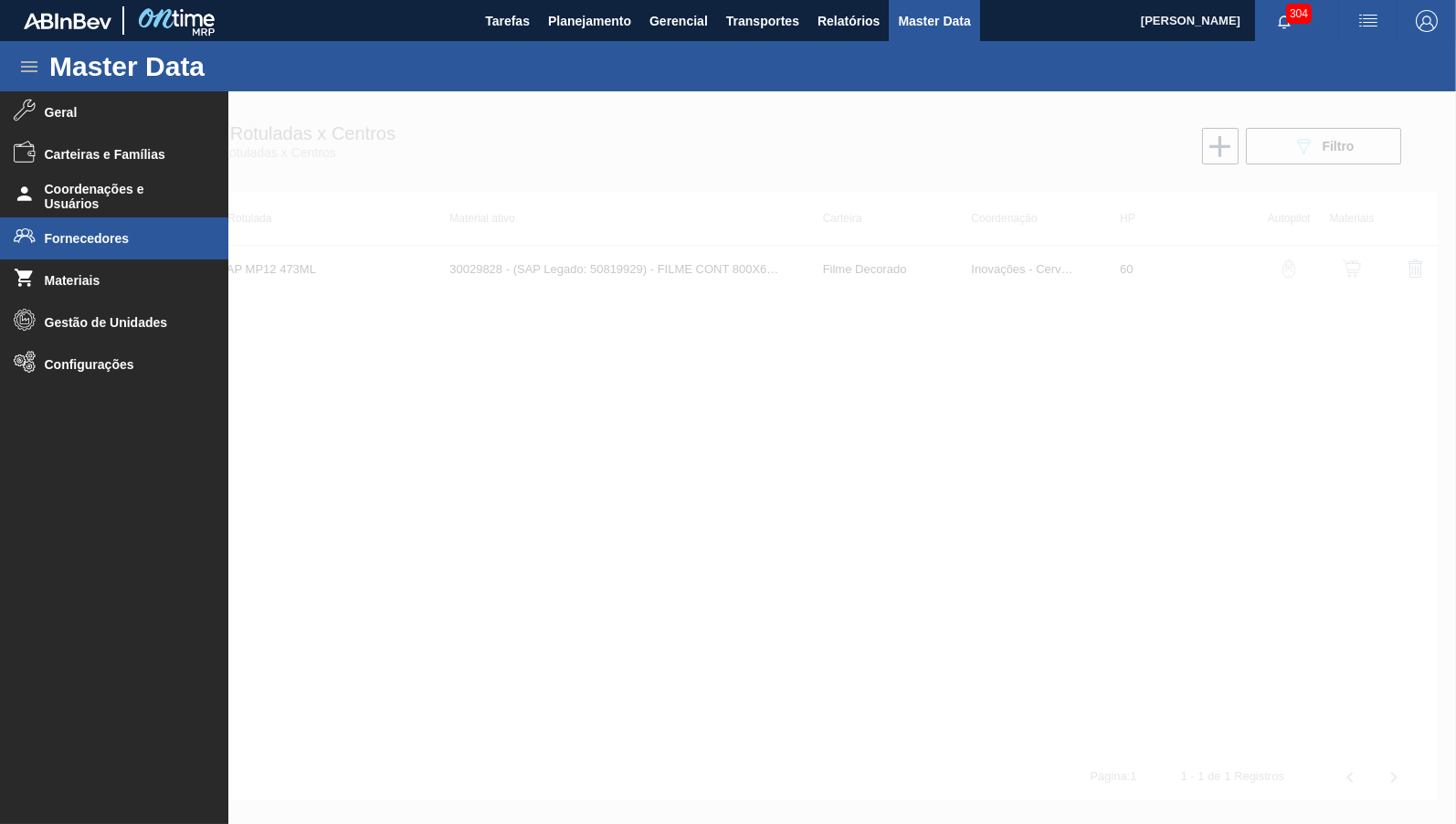
click at [113, 224] on li "Fornecedores" at bounding box center [114, 238] width 228 height 42
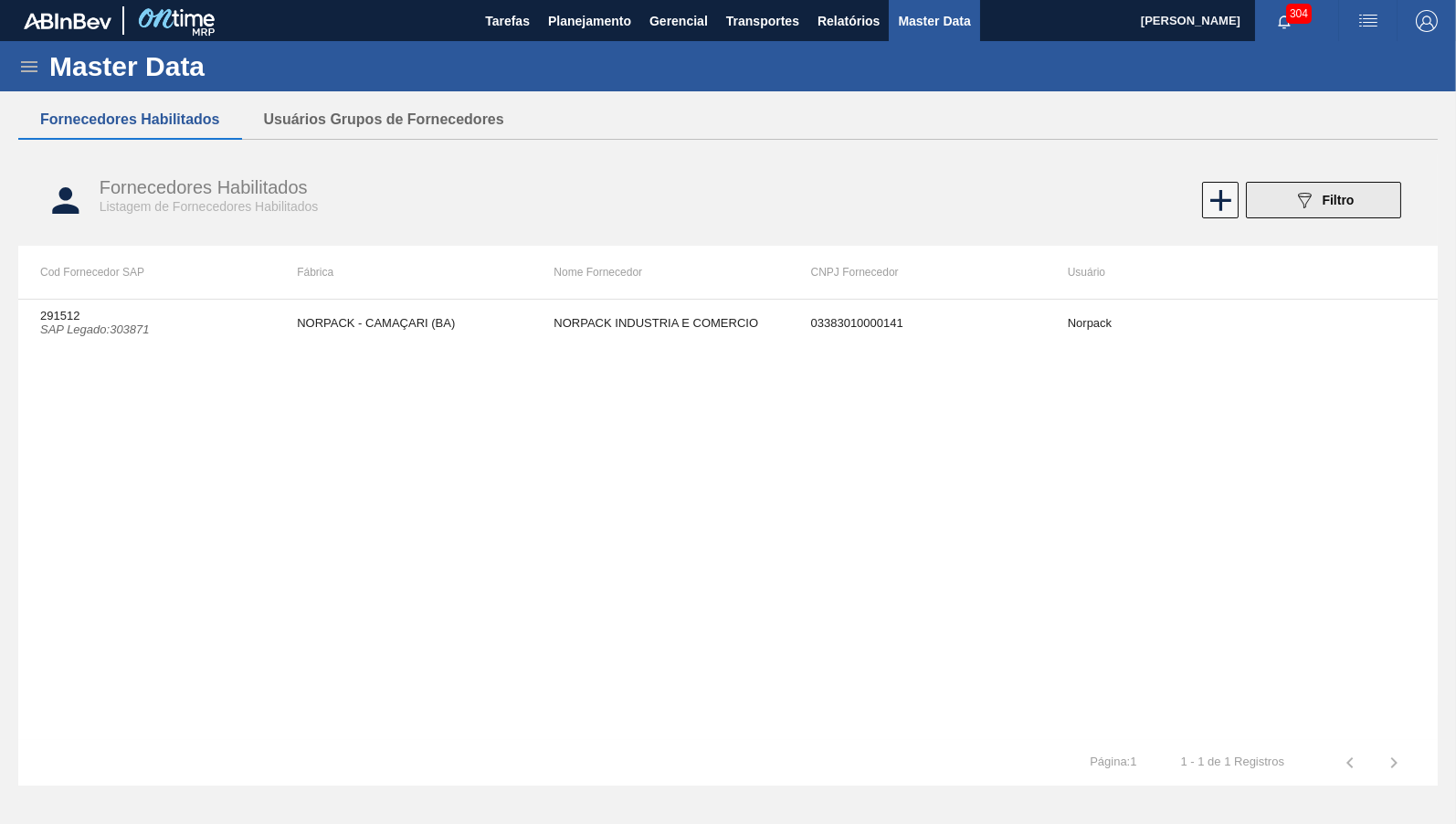
click at [1293, 198] on icon "089F7B8B-B2A5-4AFE-B5C0-19BA573D28AC" at bounding box center [1304, 200] width 22 height 22
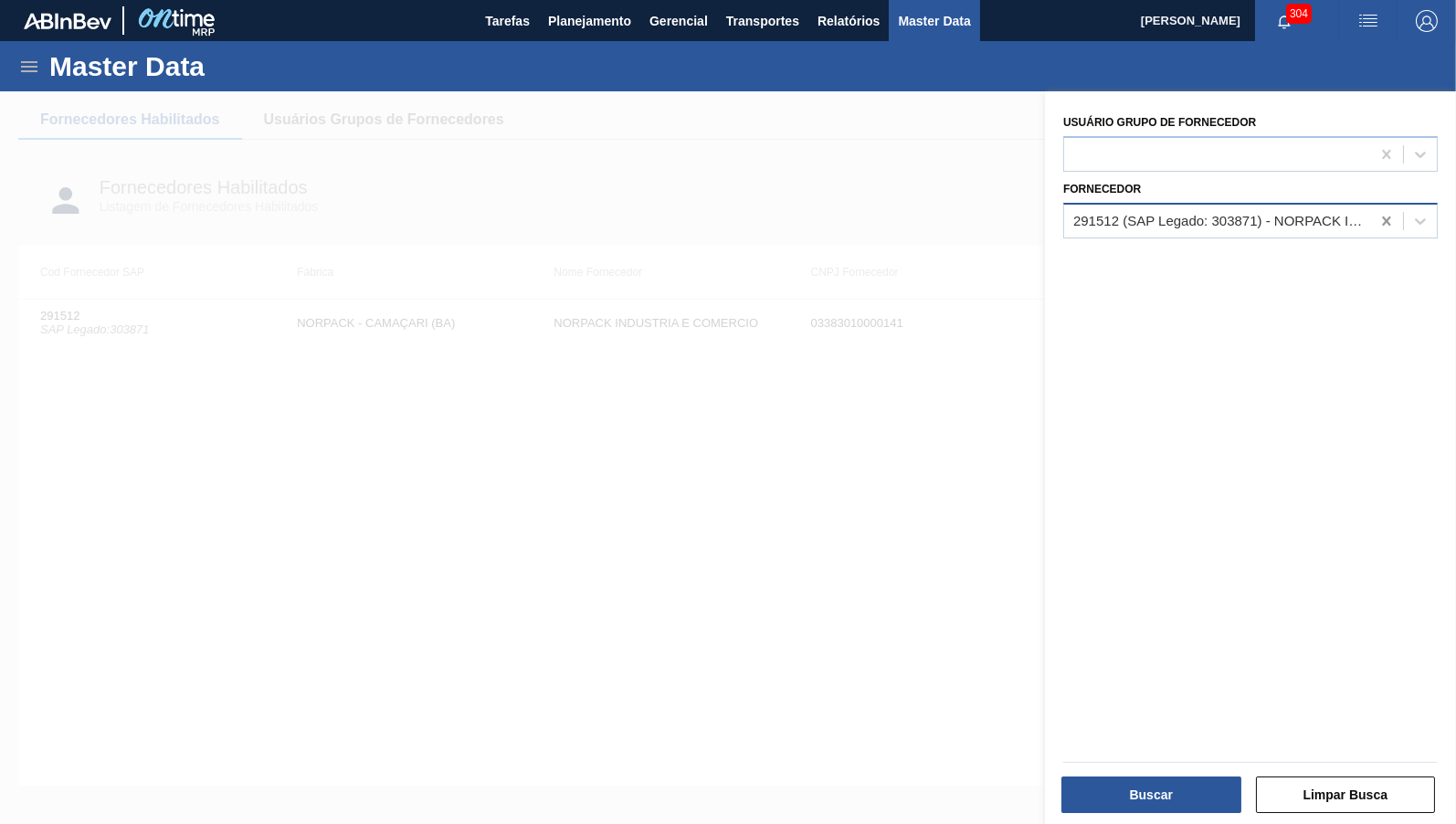
click at [1391, 217] on icon at bounding box center [1386, 220] width 18 height 18
paste input "329120"
type input "329120"
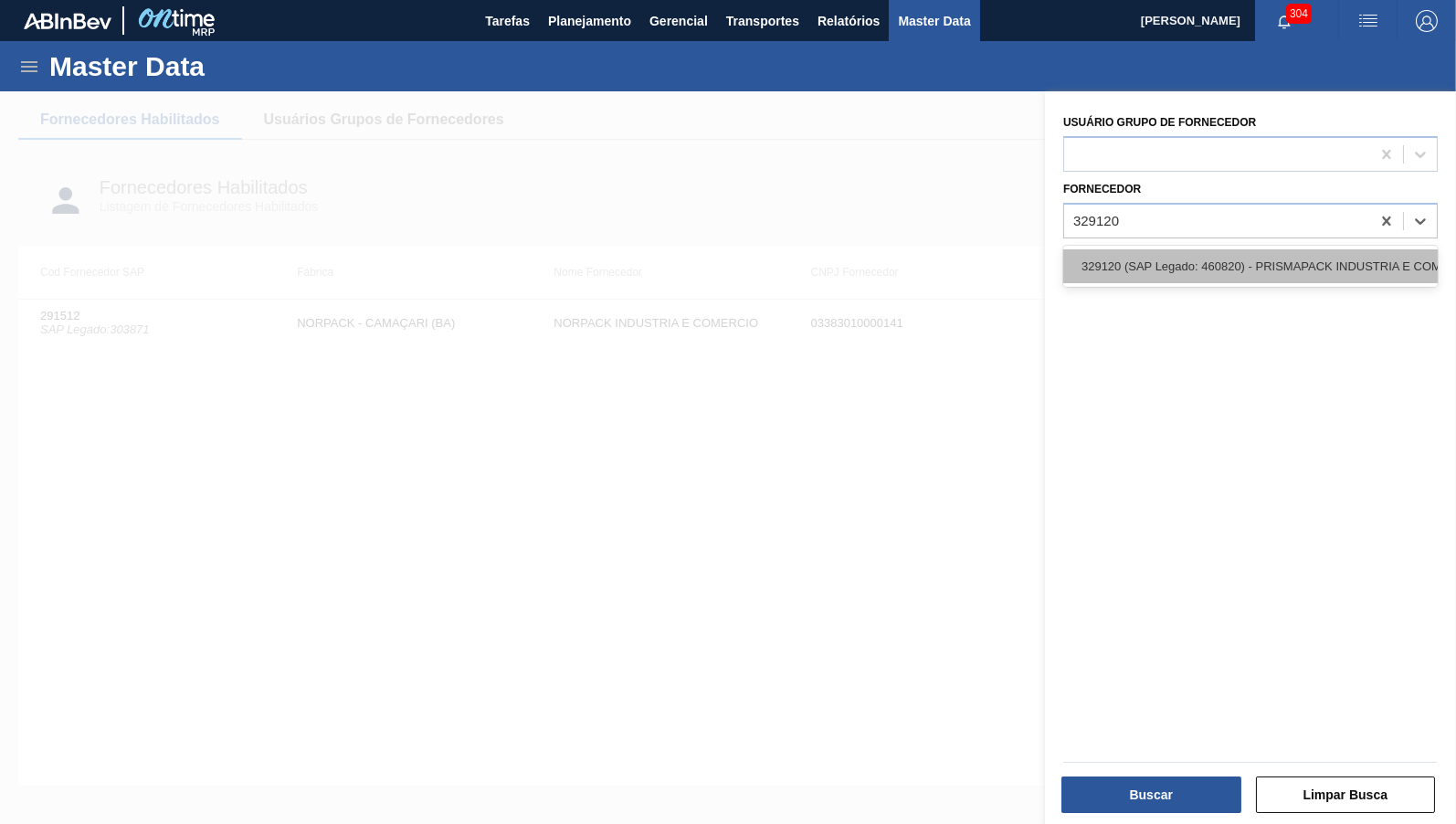
click at [1262, 254] on div "329120 (SAP Legado: 460820) - PRISMAPACK INDUSTRIA E COMERCIO DE-PRODUTOS PLAST…" at bounding box center [1251, 267] width 375 height 34
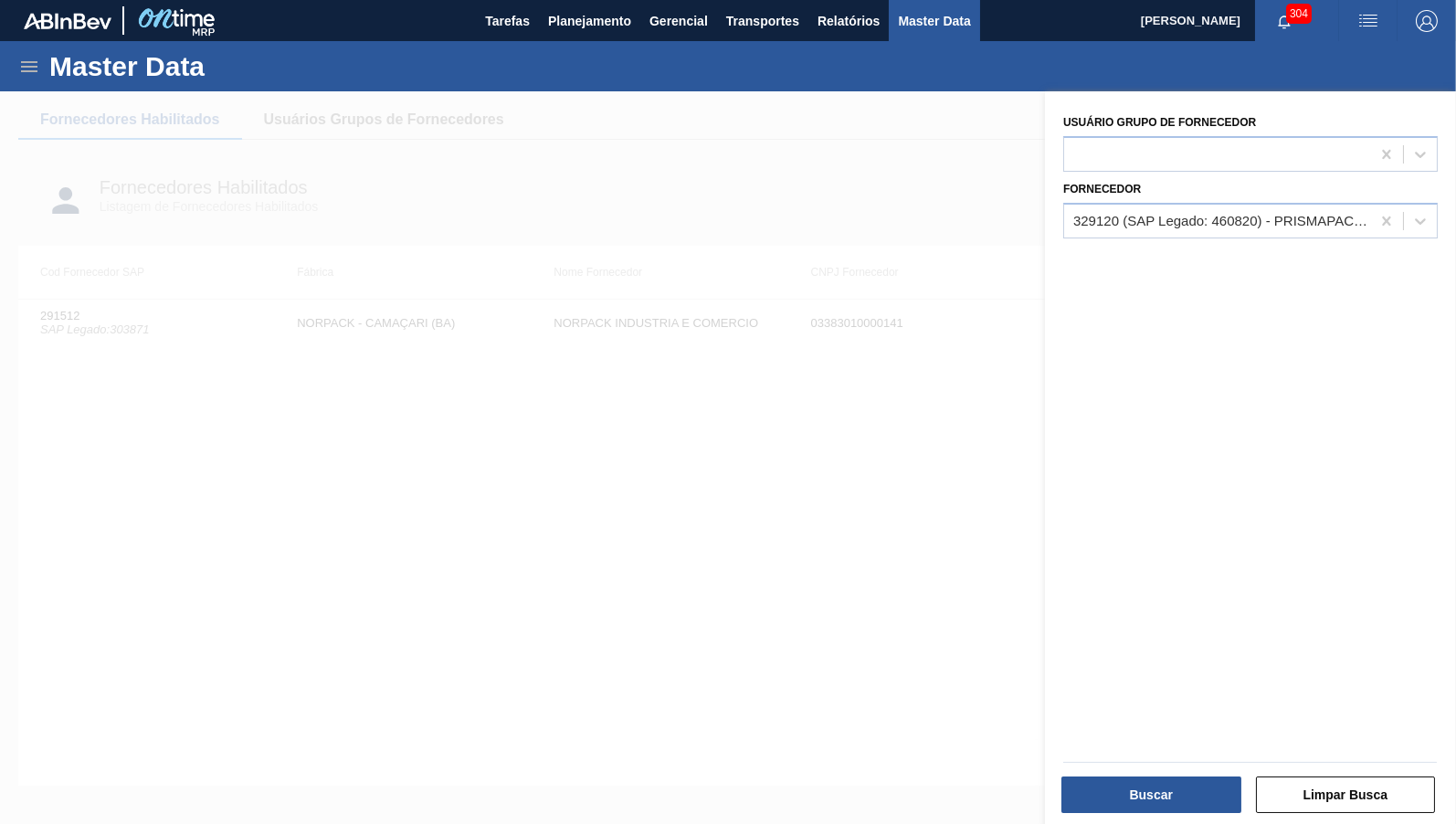
click at [1164, 769] on div at bounding box center [1250, 763] width 388 height 15
click at [1162, 814] on div "Buscar" at bounding box center [1153, 795] width 195 height 40
click at [1157, 796] on button "Buscar" at bounding box center [1151, 795] width 180 height 37
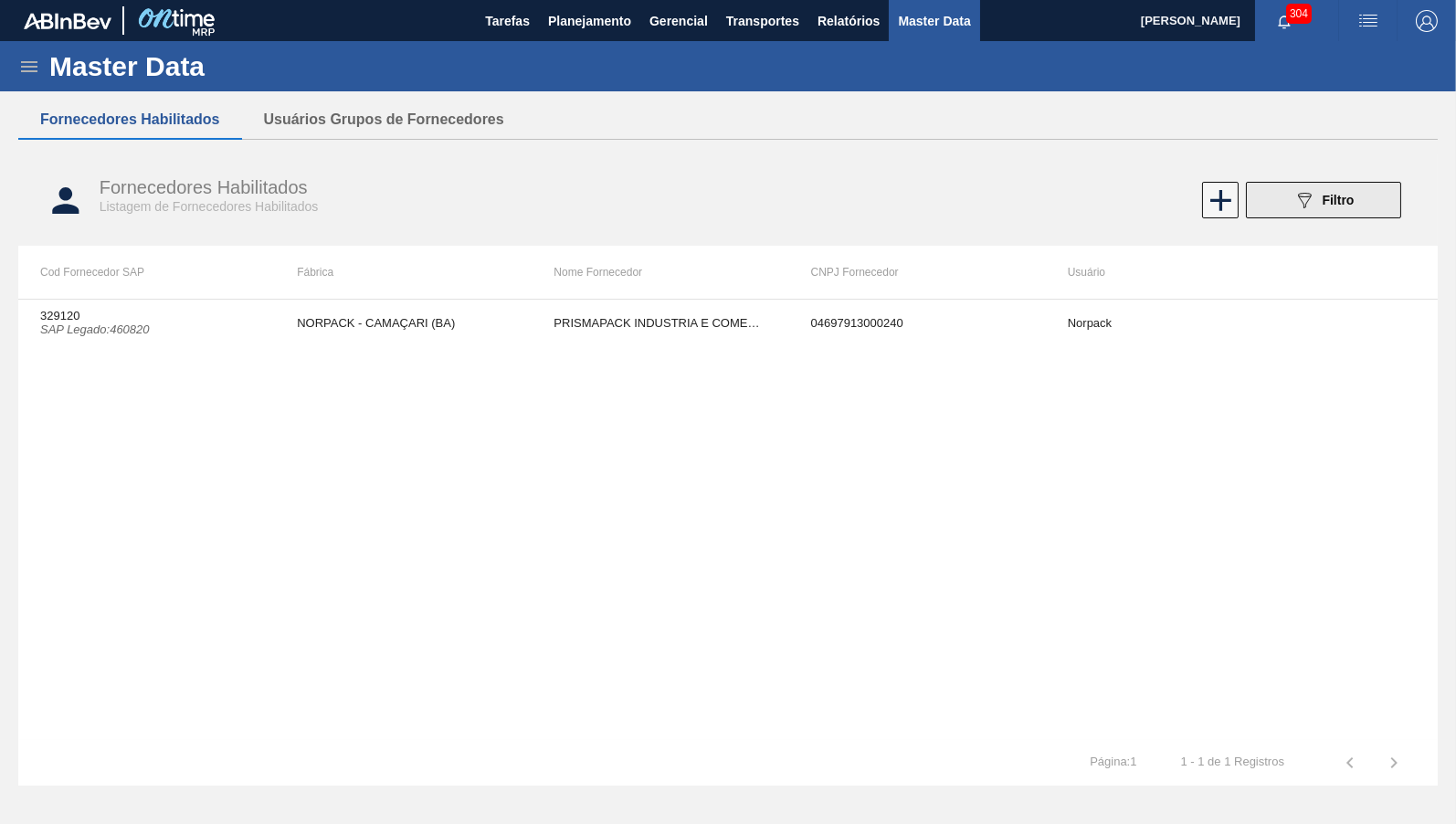
click at [1324, 193] on div "089F7B8B-B2A5-4AFE-B5C0-19BA573D28AC Filtro" at bounding box center [1324, 200] width 61 height 22
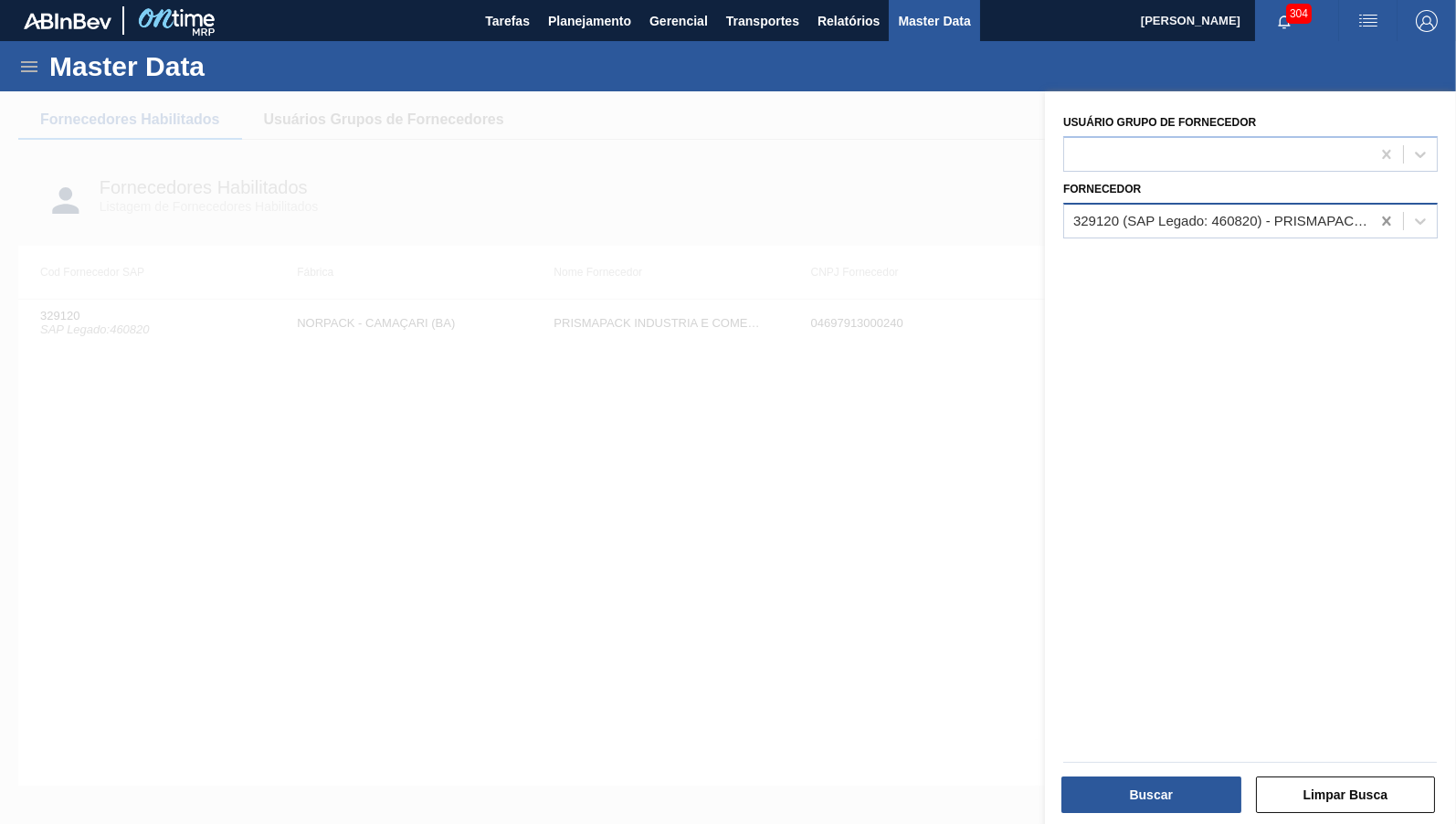
click at [1382, 219] on icon at bounding box center [1386, 220] width 18 height 18
type input "patena"
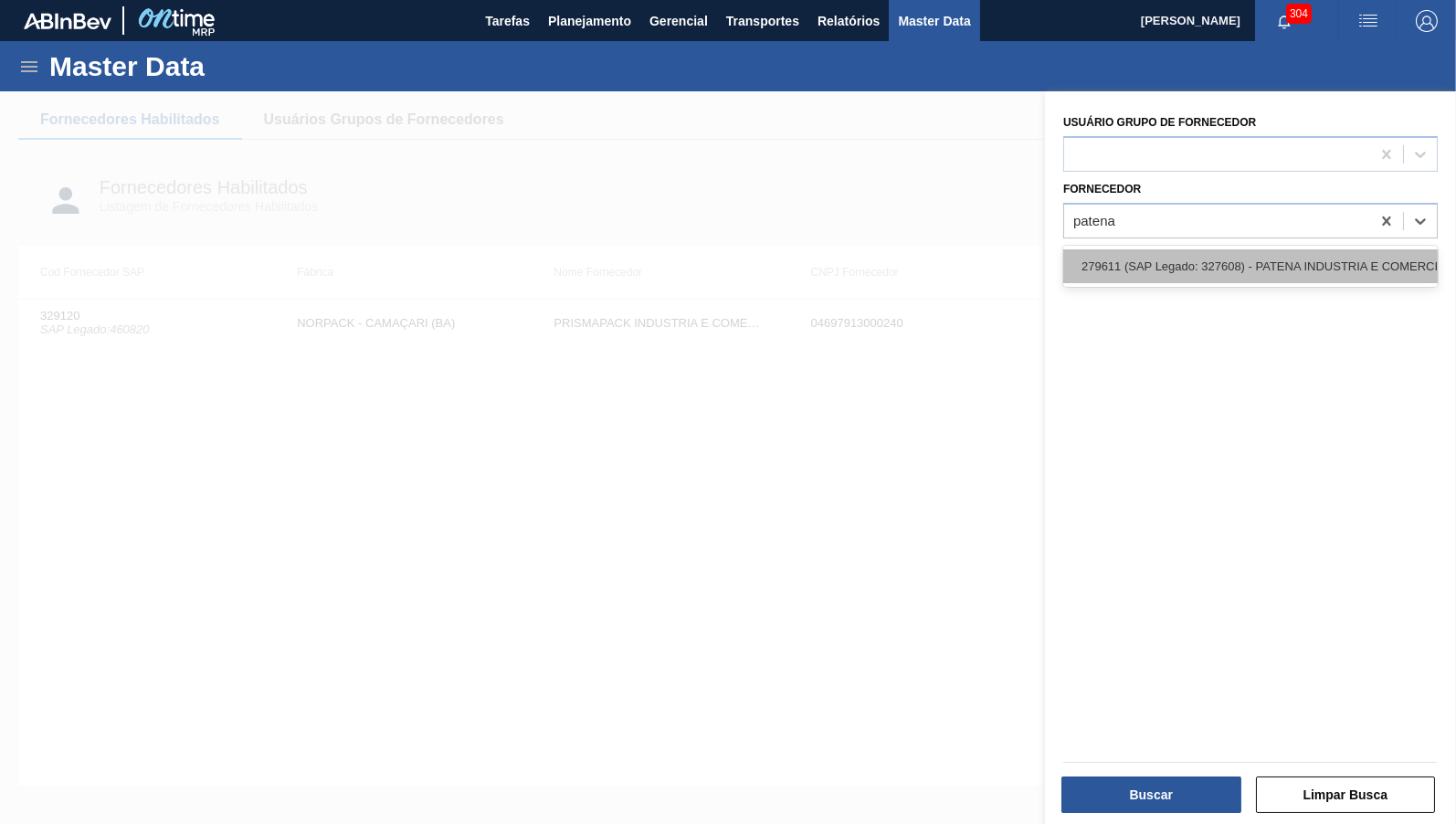
click at [1252, 260] on div "279611 (SAP Legado: 327608) - PATENA INDUSTRIA E COMERCIO RESINAS" at bounding box center [1251, 267] width 375 height 34
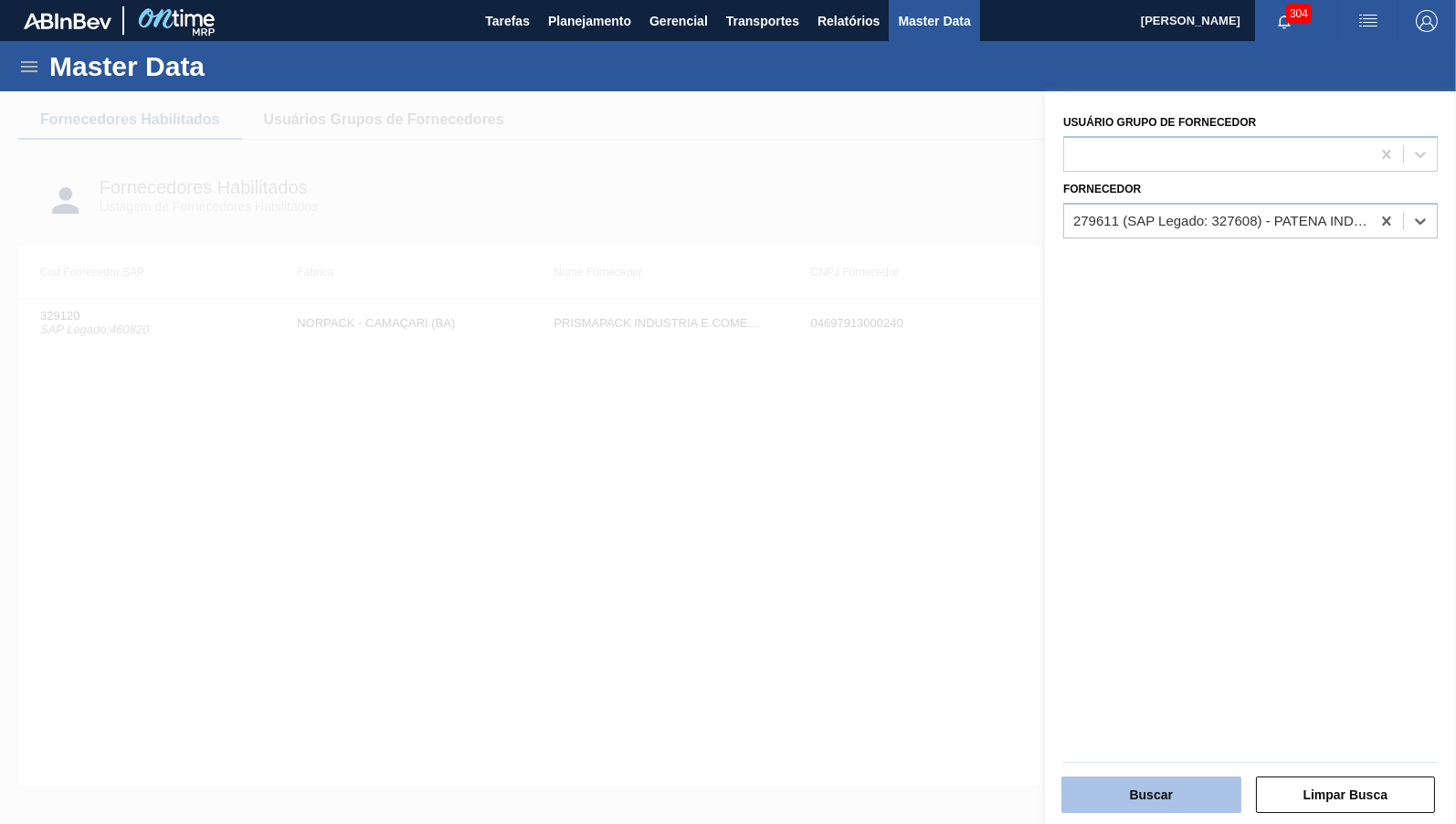
click at [1167, 810] on button "Buscar" at bounding box center [1151, 795] width 180 height 37
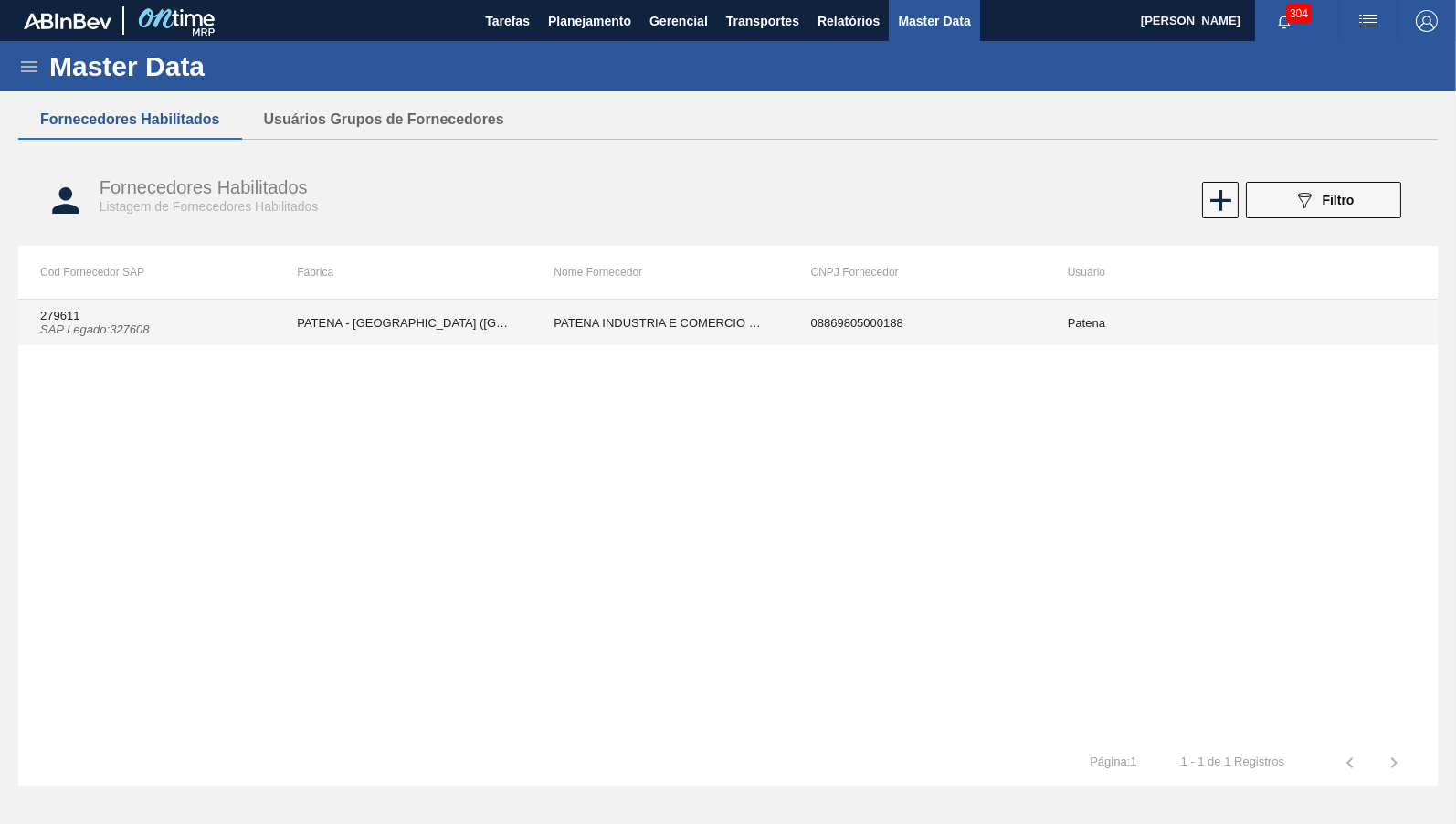
click at [787, 305] on td "PATENA INDUSTRIA E COMERCIO RESINAS" at bounding box center [659, 323] width 256 height 45
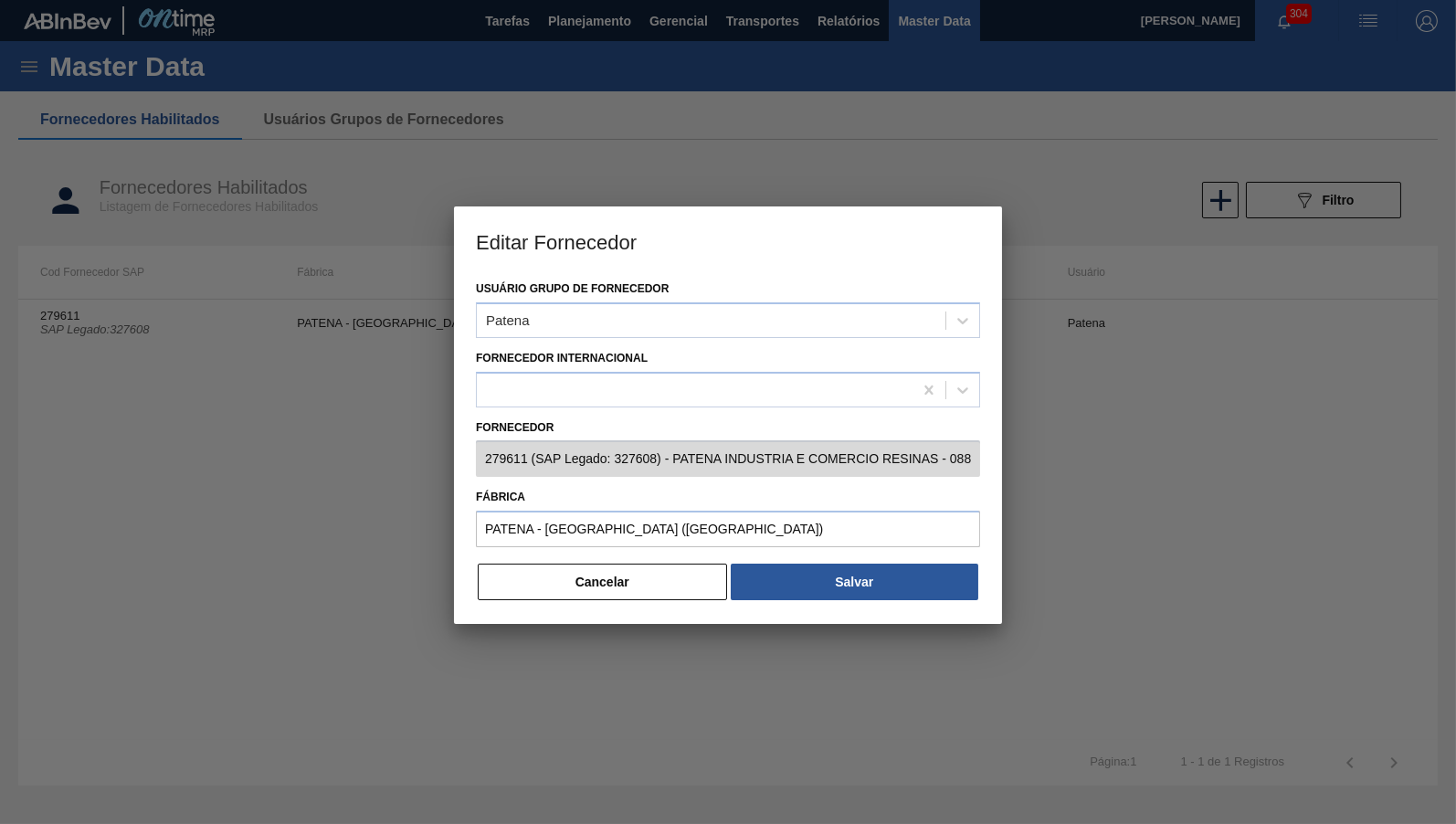
type input "279611 (SAP Legado: 327608) - PATENA INDUSTRIA E COMERCIO RESINAS - 08869805000…"
type input "PATENA - CAMPO GRANDE (MS)"
click at [563, 588] on button "Cancelar" at bounding box center [603, 582] width 250 height 37
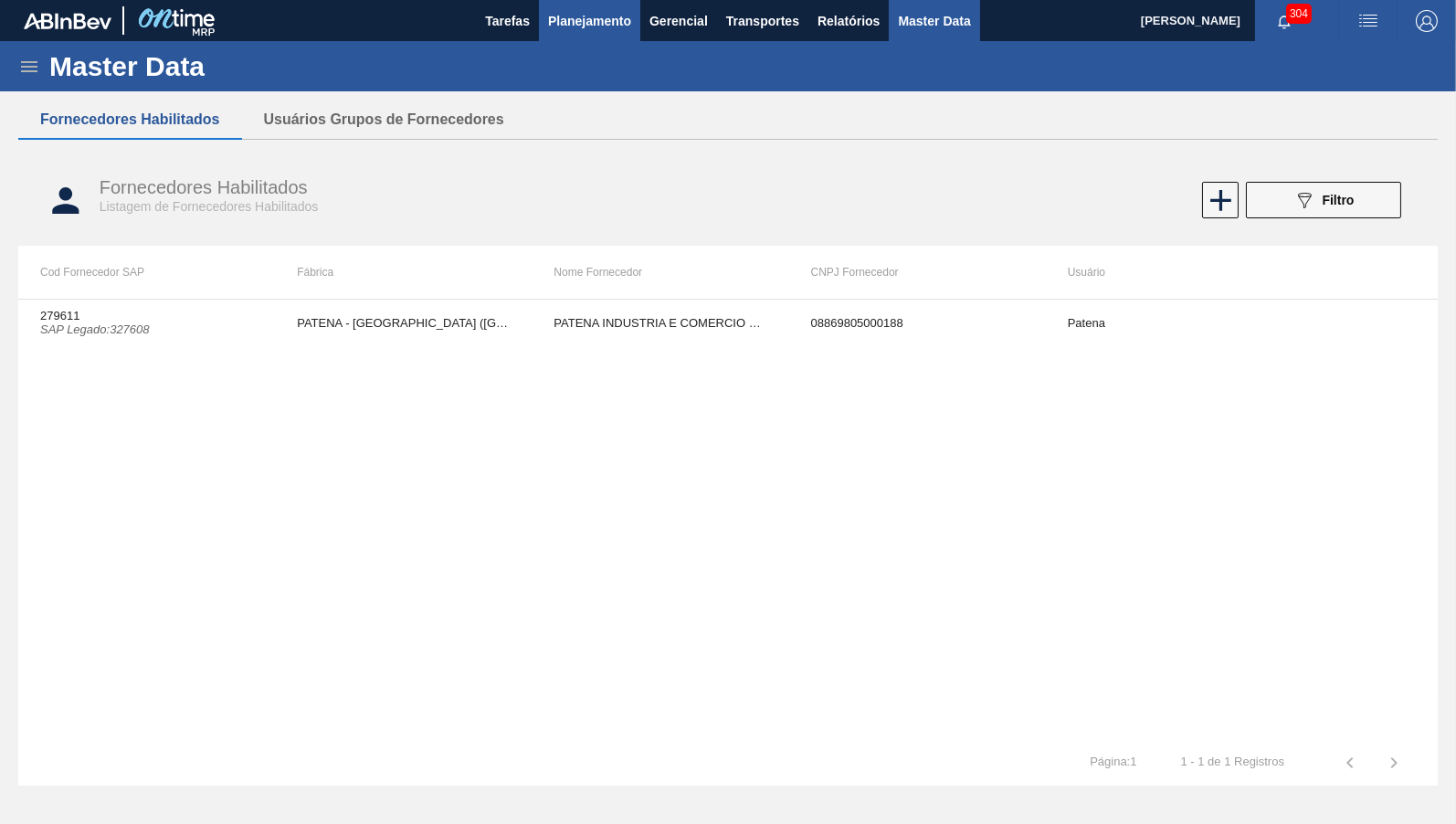
click at [588, 21] on span "Planejamento" at bounding box center [589, 21] width 83 height 22
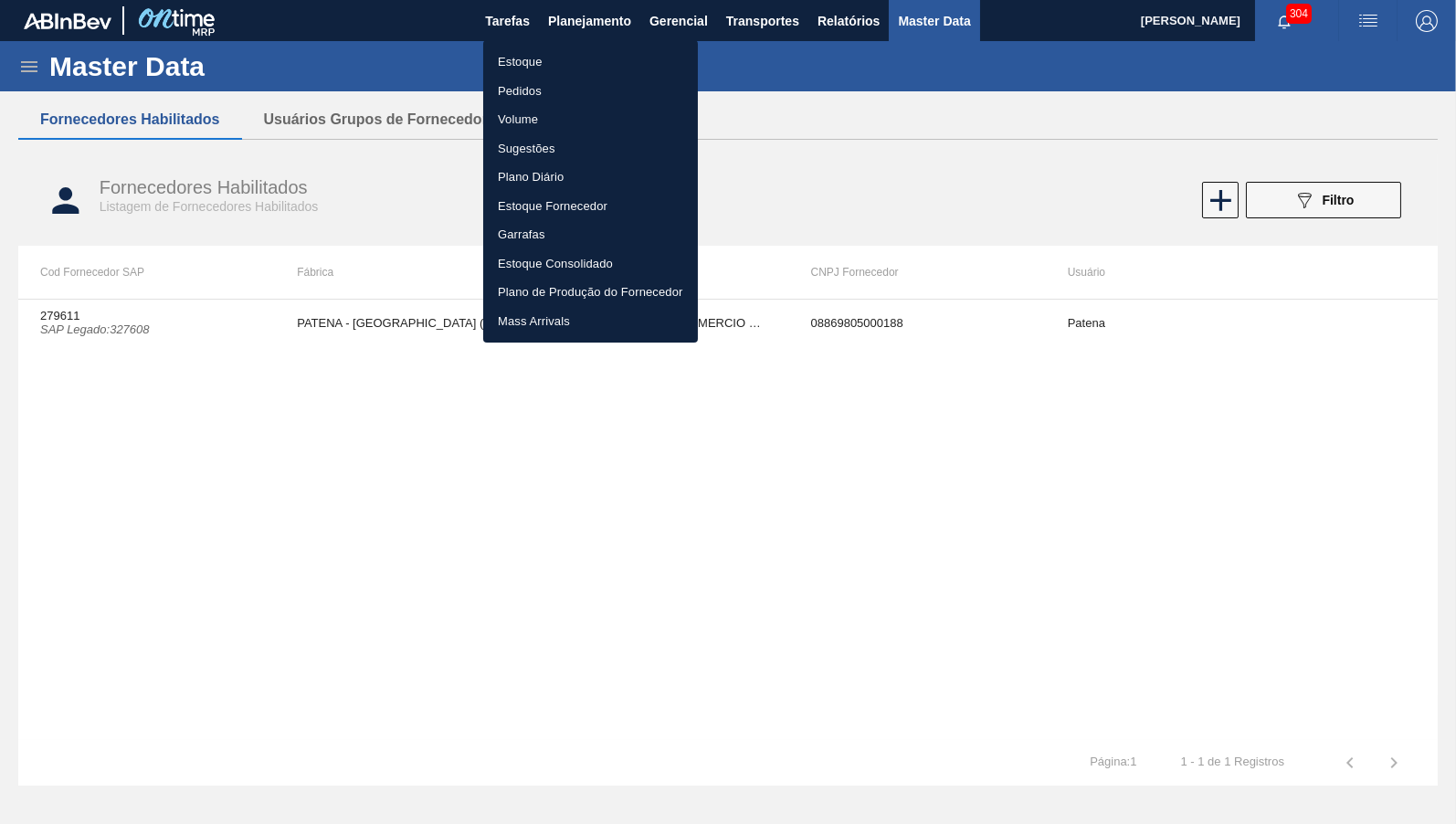
click at [553, 65] on li "Estoque" at bounding box center [590, 61] width 215 height 29
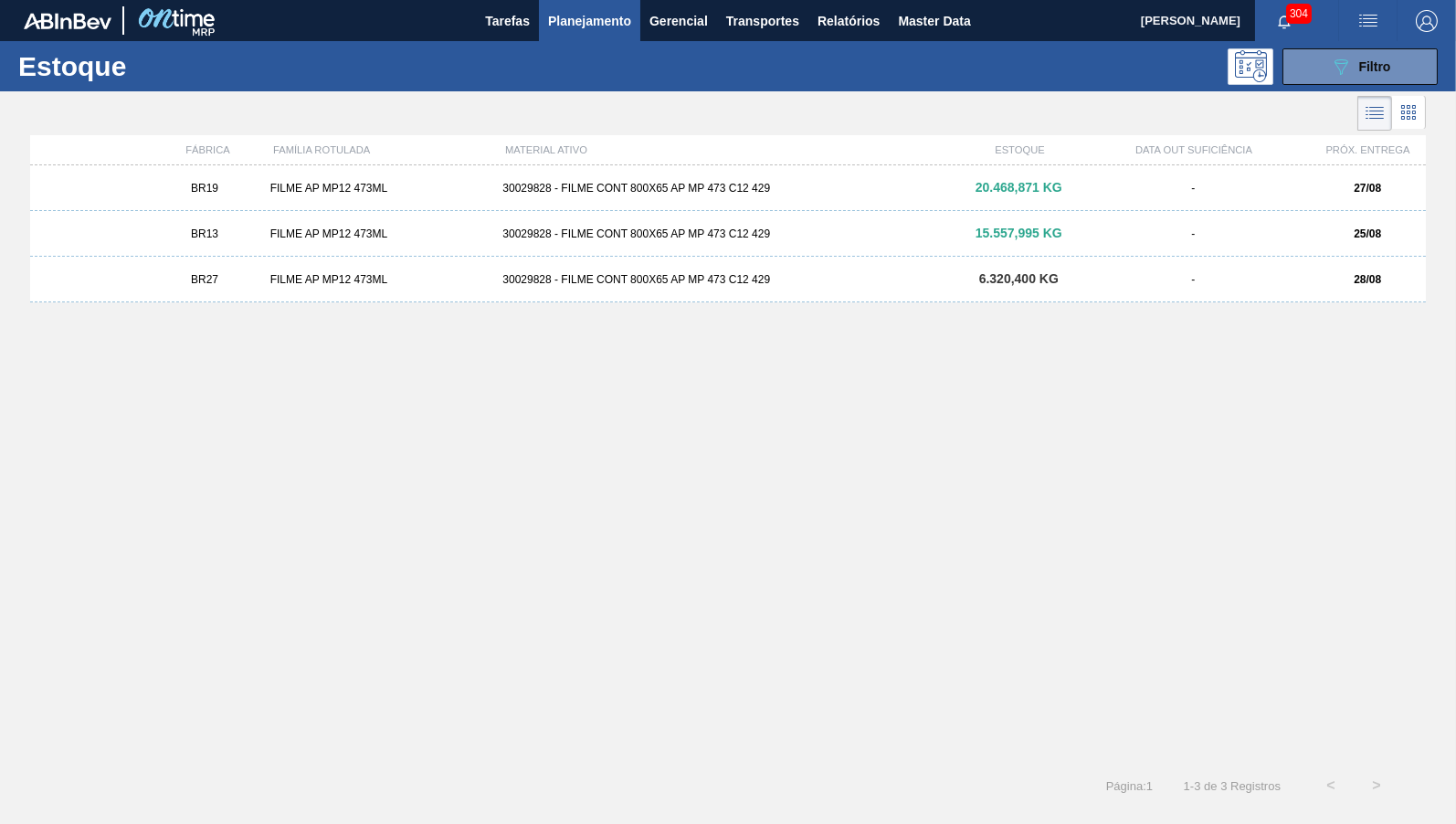
click at [307, 289] on div "BR27 FILME AP MP12 473ML 30029828 - FILME CONT 800X65 AP MP 473 C12 429 6.320,4…" at bounding box center [728, 279] width 1396 height 45
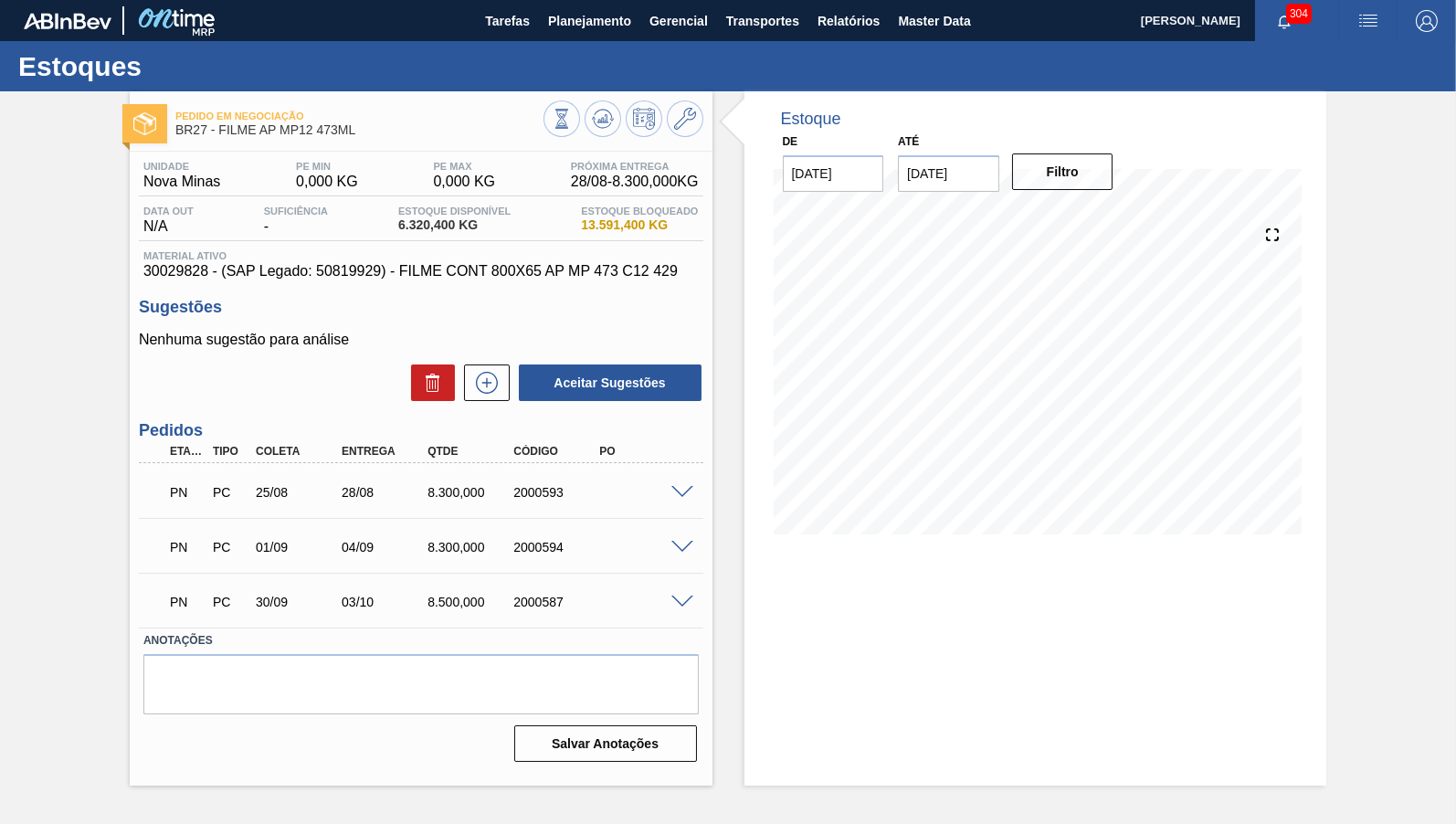
click at [337, 282] on div "Unidade Nova Minas PE MIN 0,000 KG PE MAX 0,000 KG Próxima Entrega 28/08 - 8.30…" at bounding box center [421, 460] width 583 height 617
click at [337, 280] on span "30029828 - (SAP Legado: 50819929) - FILME CONT 800X65 AP MP 473 C12 429" at bounding box center [421, 271] width 555 height 16
copy span "50819929"
click at [688, 491] on span at bounding box center [682, 493] width 22 height 13
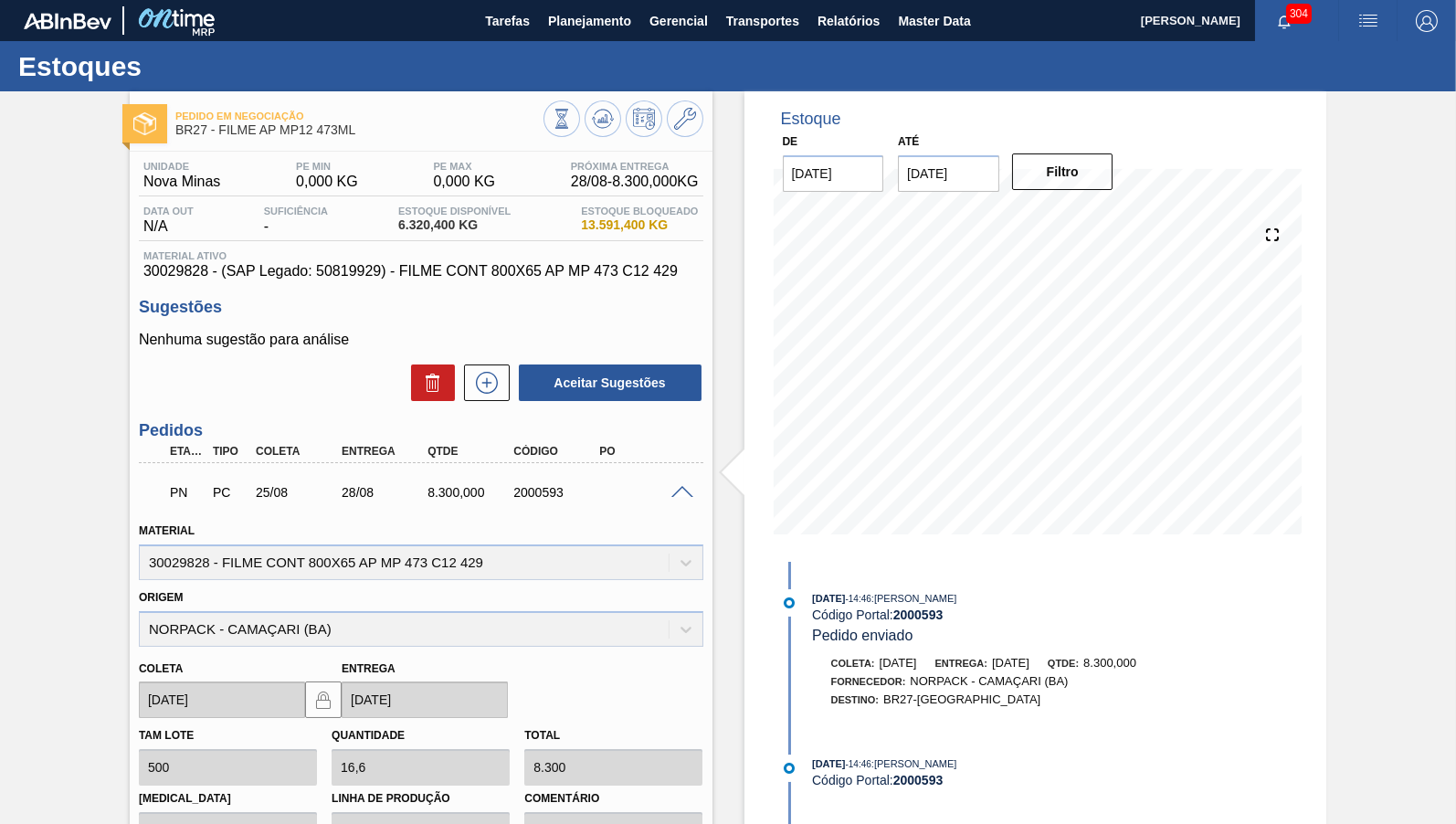
click at [455, 280] on span "30029828 - (SAP Legado: 50819929) - FILME CONT 800X65 AP MP 473 C12 429" at bounding box center [421, 271] width 555 height 16
click at [176, 280] on span "30029828 - (SAP Legado: 50819929) - FILME CONT 800X65 AP MP 473 C12 429" at bounding box center [421, 271] width 555 height 16
copy span "30029828"
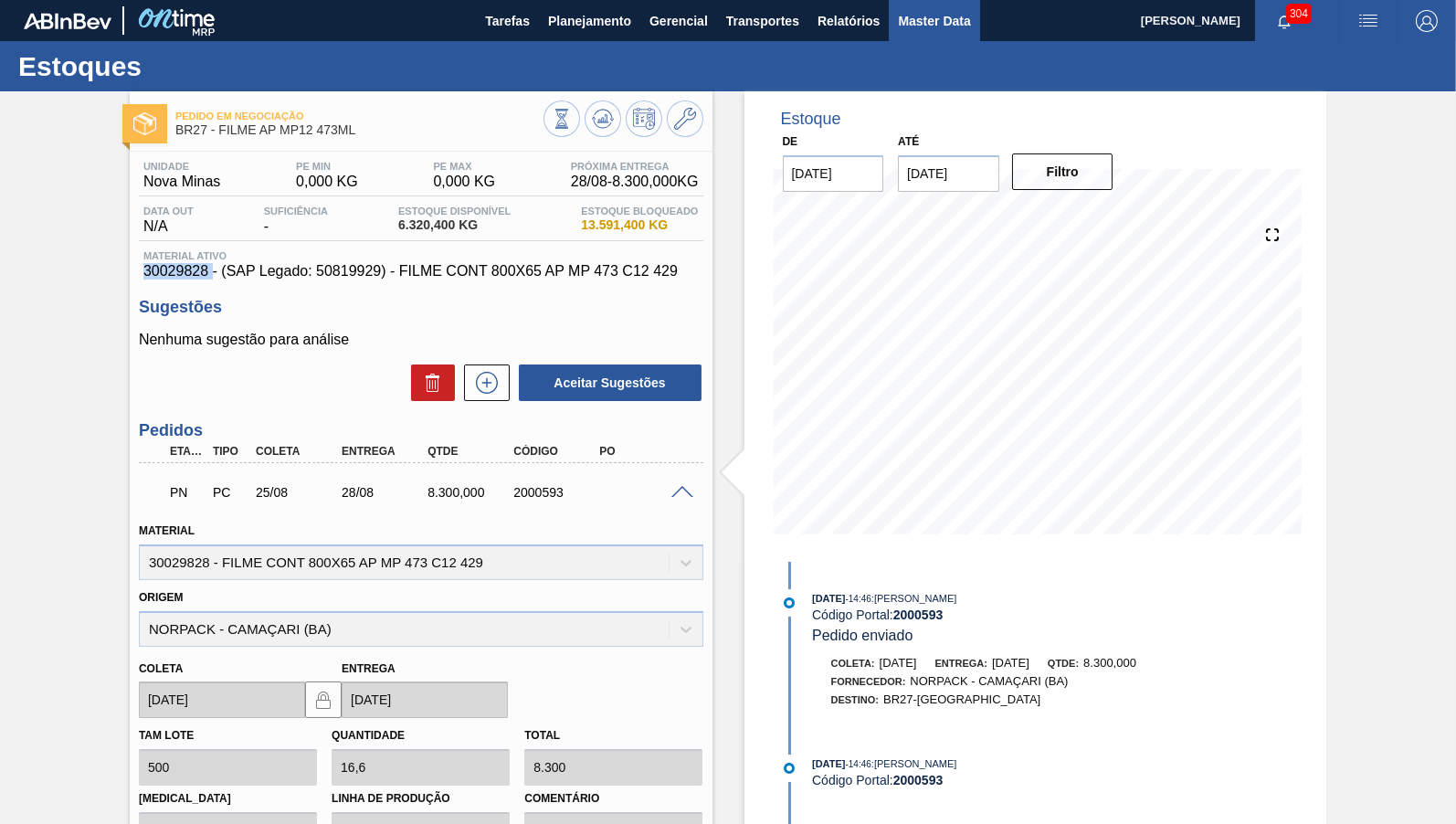
click at [953, 28] on span "Master Data" at bounding box center [934, 21] width 72 height 22
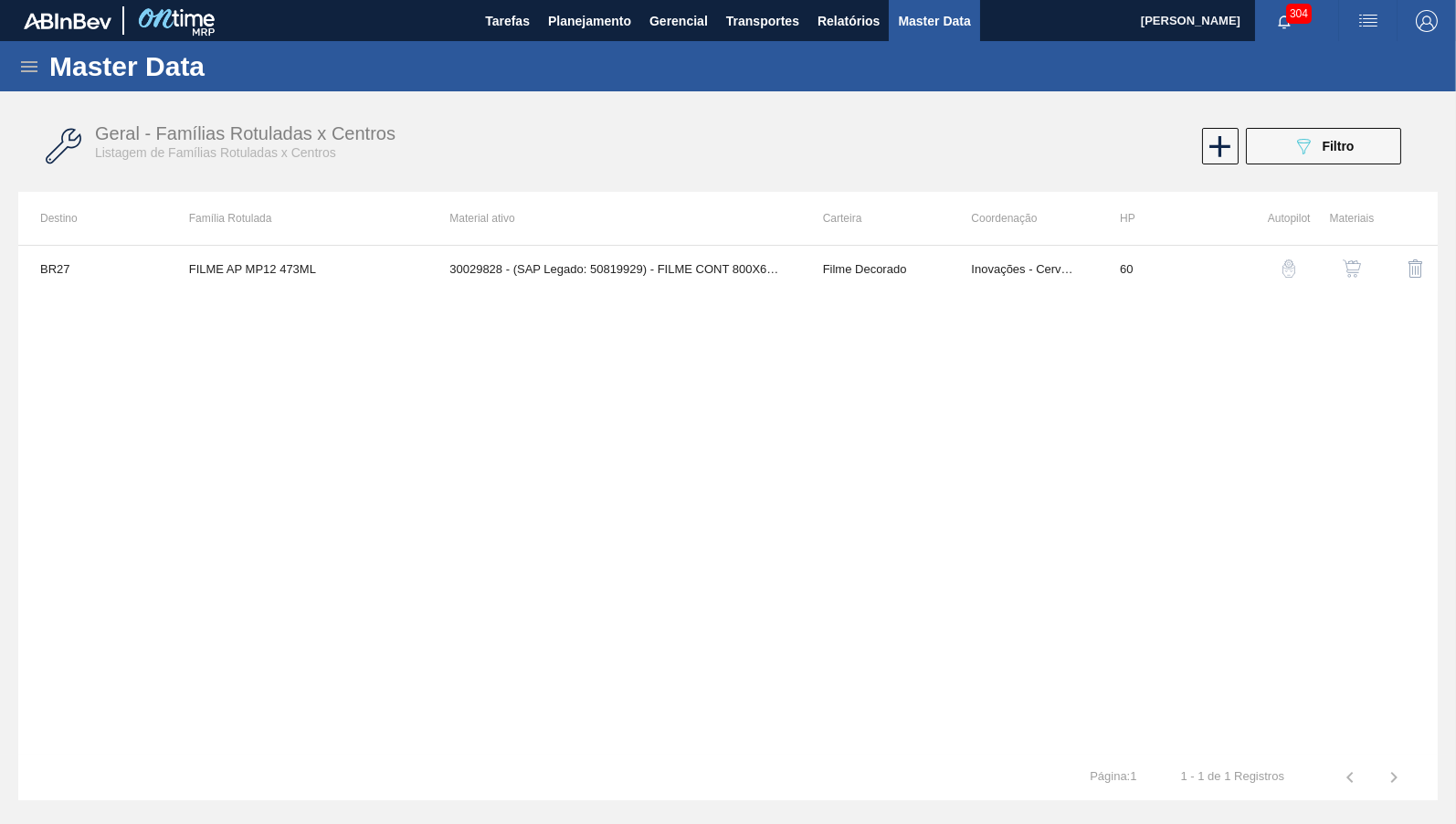
click at [29, 66] on icon at bounding box center [28, 67] width 16 height 11
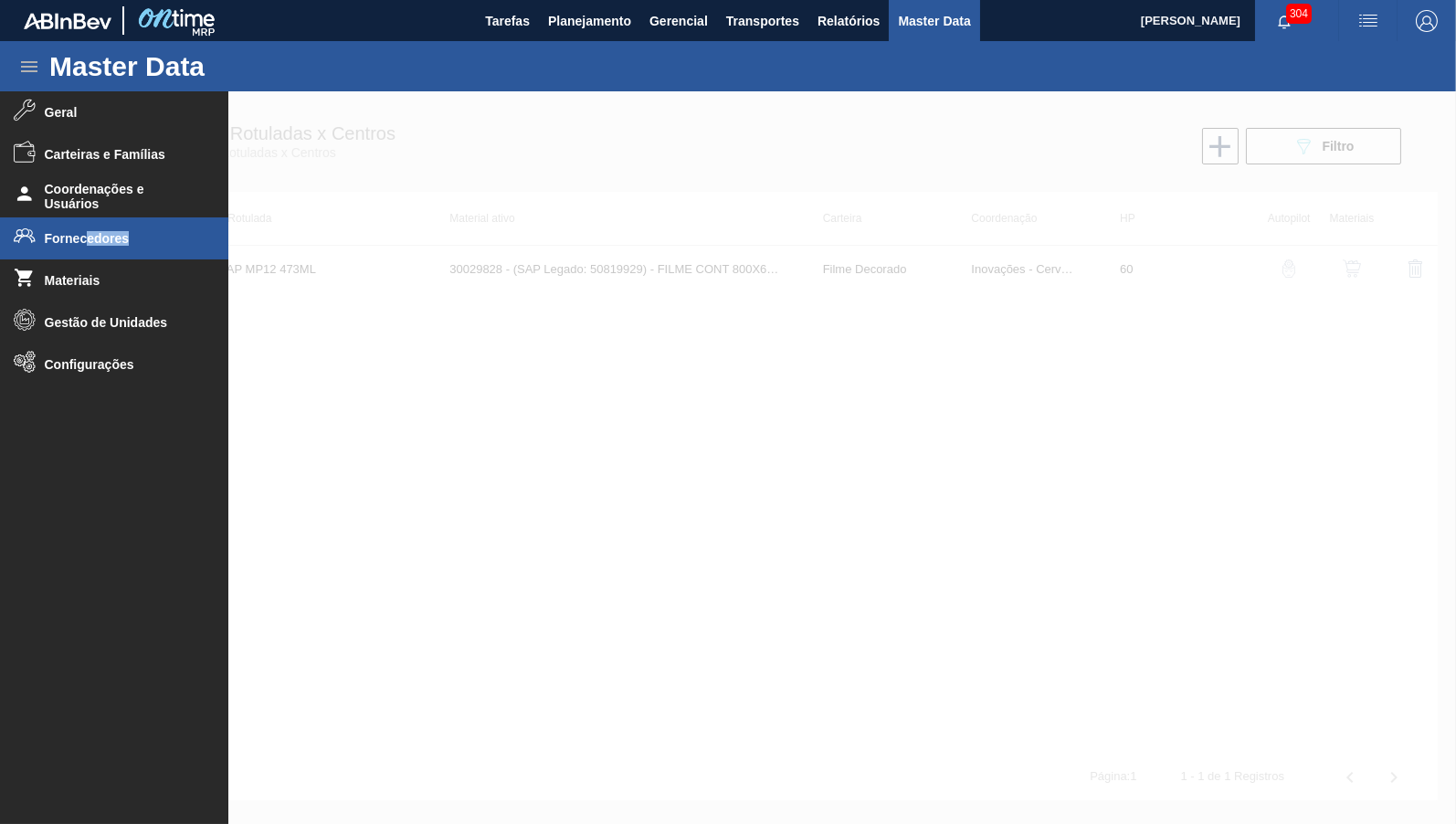
drag, startPoint x: 78, startPoint y: 259, endPoint x: 91, endPoint y: 231, distance: 30.9
click at [91, 231] on ul "Geral Carteiras e Famílias Coordenações e Usuários Fornecedores Materiais Gestã…" at bounding box center [114, 450] width 228 height 717
click at [91, 231] on span "Fornecedores" at bounding box center [119, 237] width 150 height 14
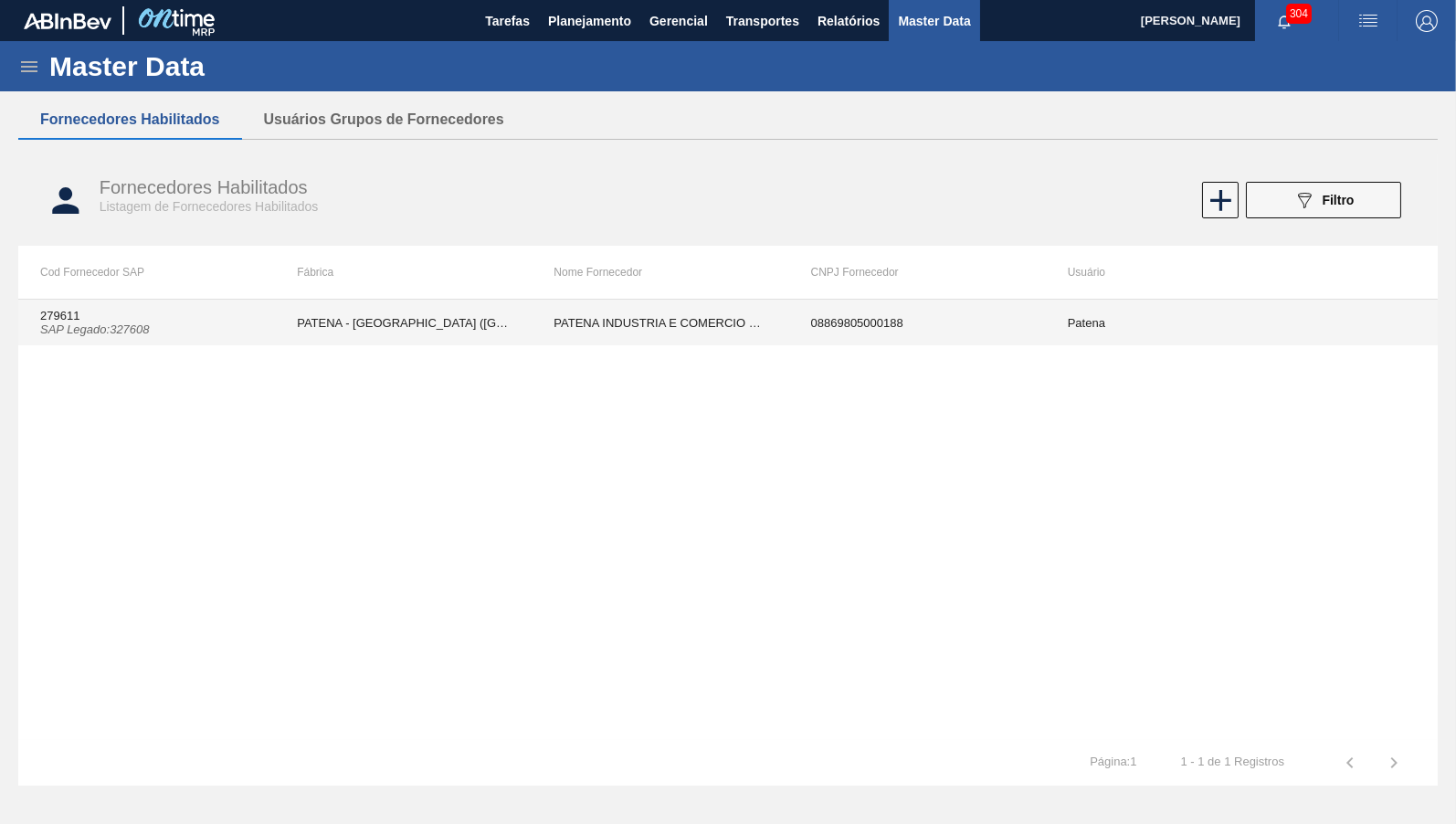
click at [236, 319] on td "279611 SAP Legado : 327608" at bounding box center [146, 323] width 256 height 45
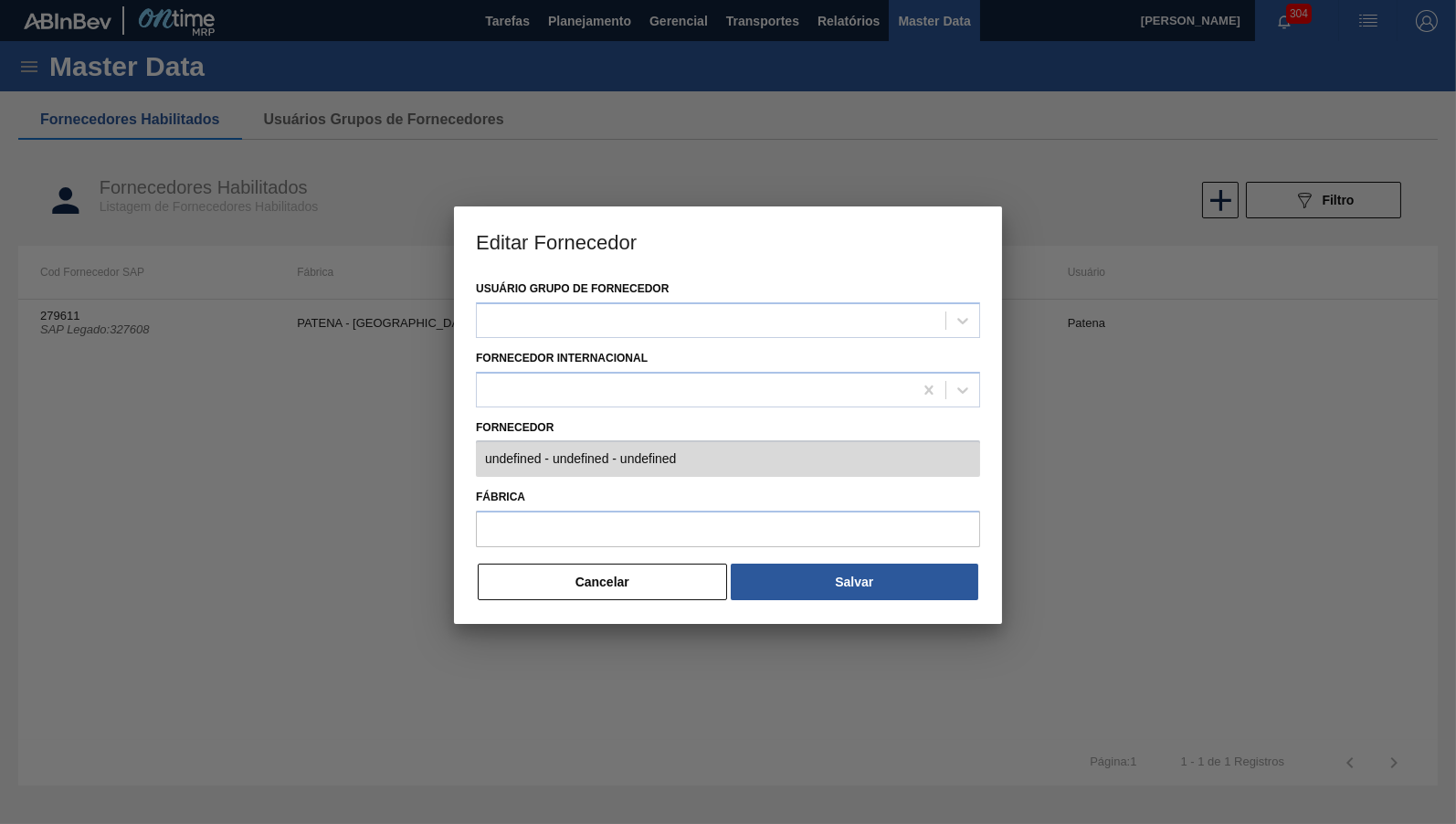
type input "279611 (SAP Legado: 327608) - PATENA INDUSTRIA E COMERCIO RESINAS - 08869805000…"
type input "PATENA - CAMPO GRANDE (MS)"
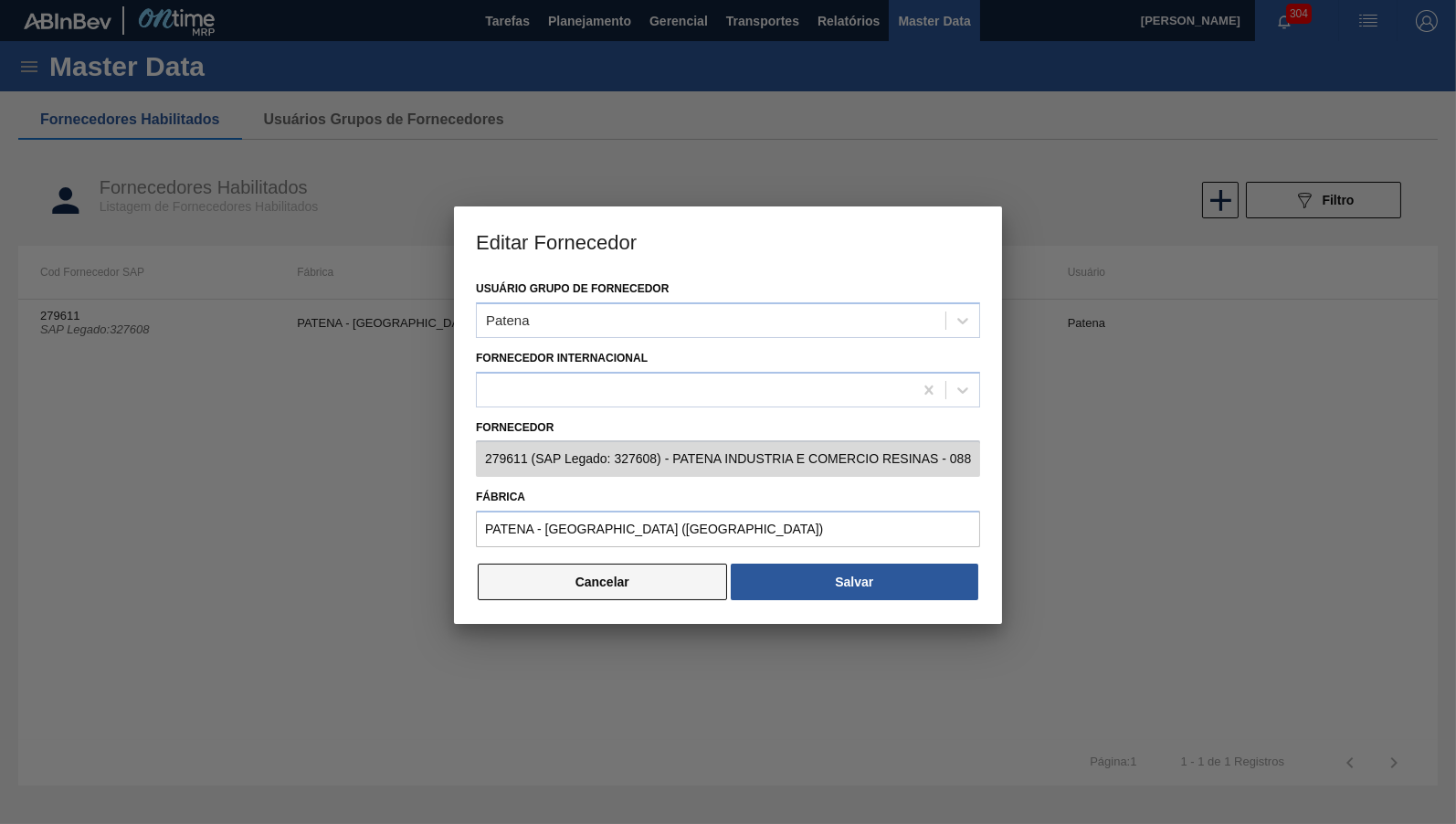
click at [608, 573] on button "Cancelar" at bounding box center [603, 582] width 250 height 37
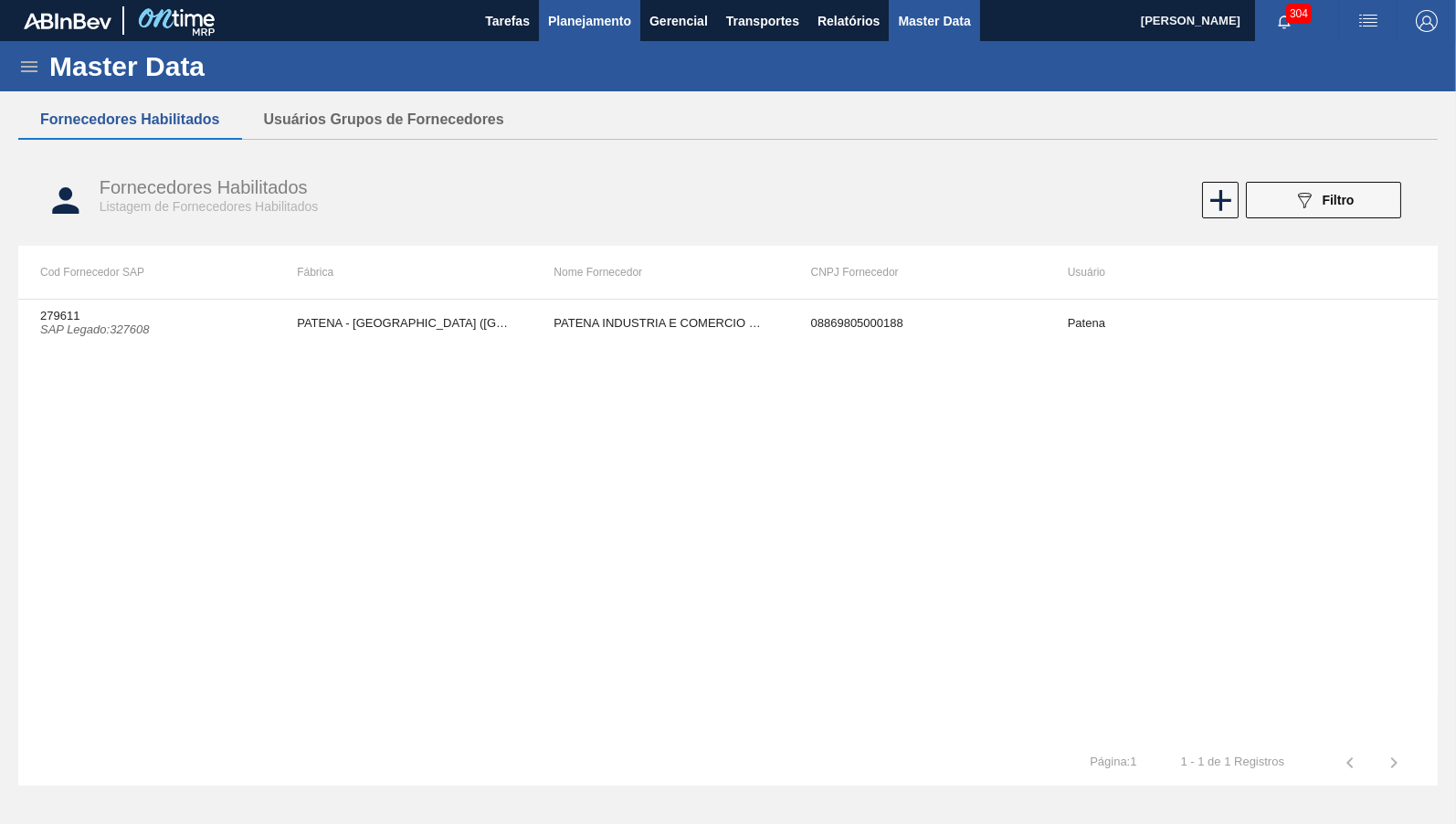
click at [625, 9] on button "Planejamento" at bounding box center [589, 20] width 101 height 41
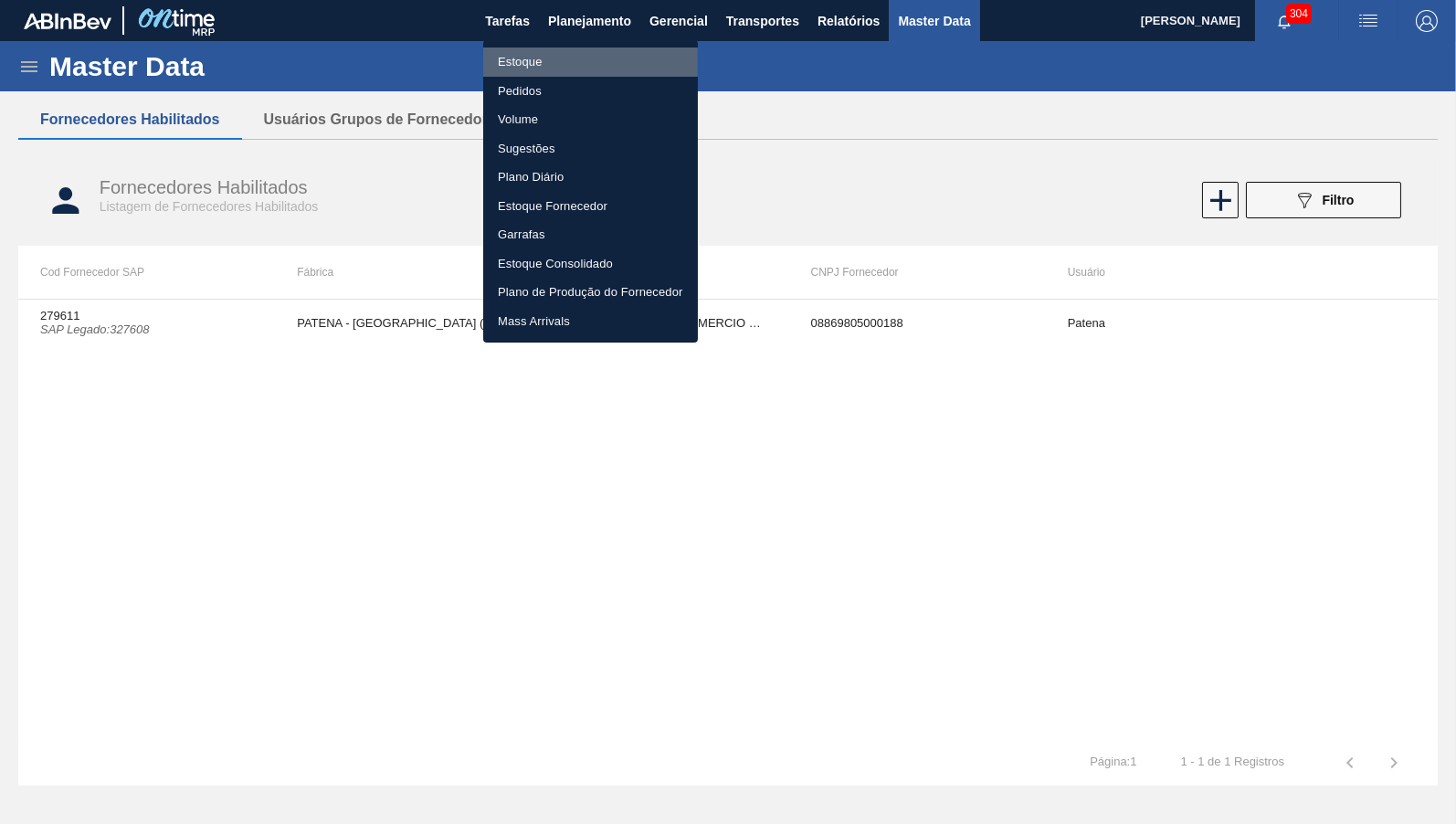
click at [539, 55] on li "Estoque" at bounding box center [590, 61] width 215 height 29
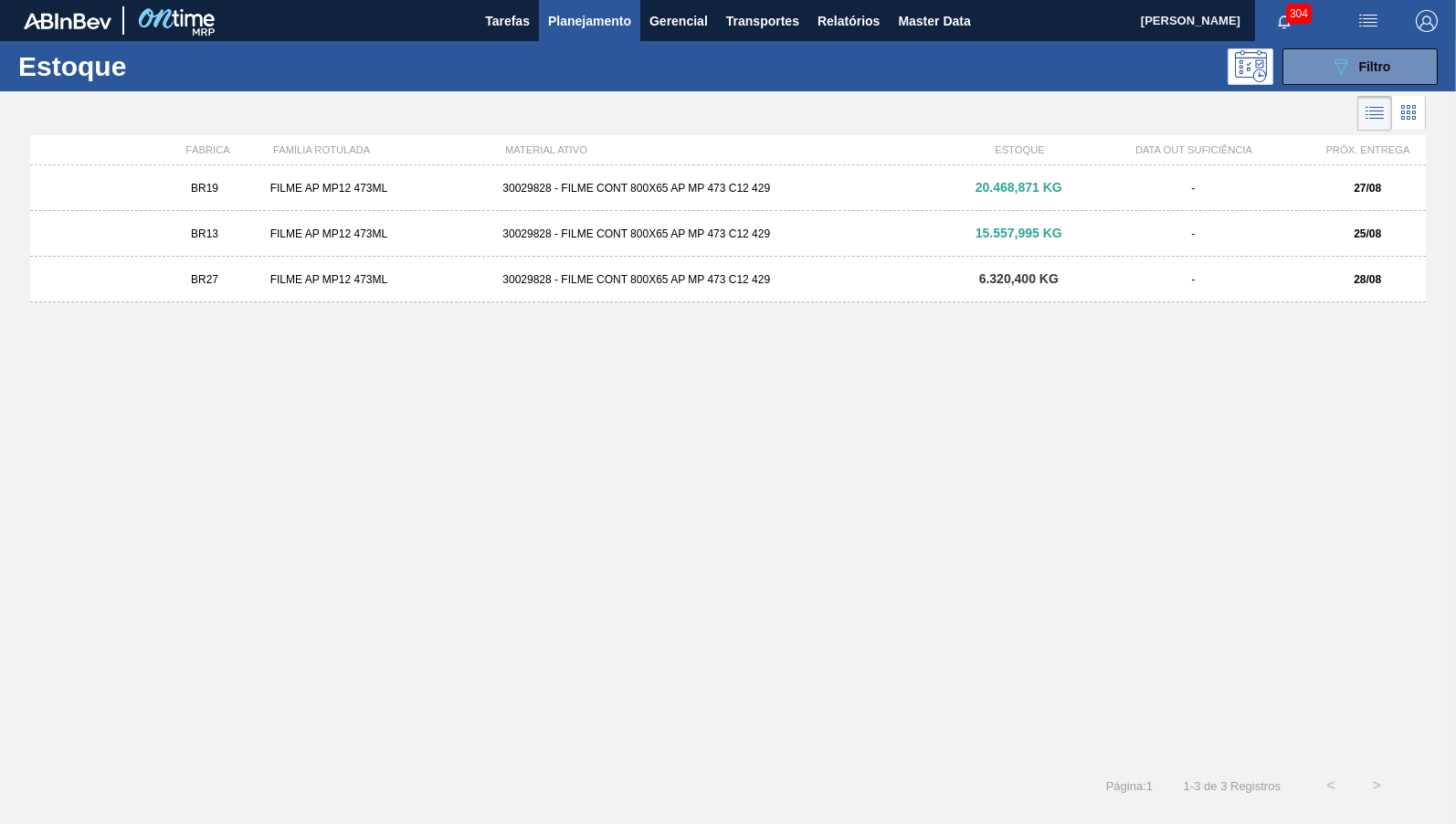
click at [589, 286] on div "BR27 FILME AP MP12 473ML 30029828 - FILME CONT 800X65 AP MP 473 C12 429 6.320,4…" at bounding box center [728, 279] width 1396 height 45
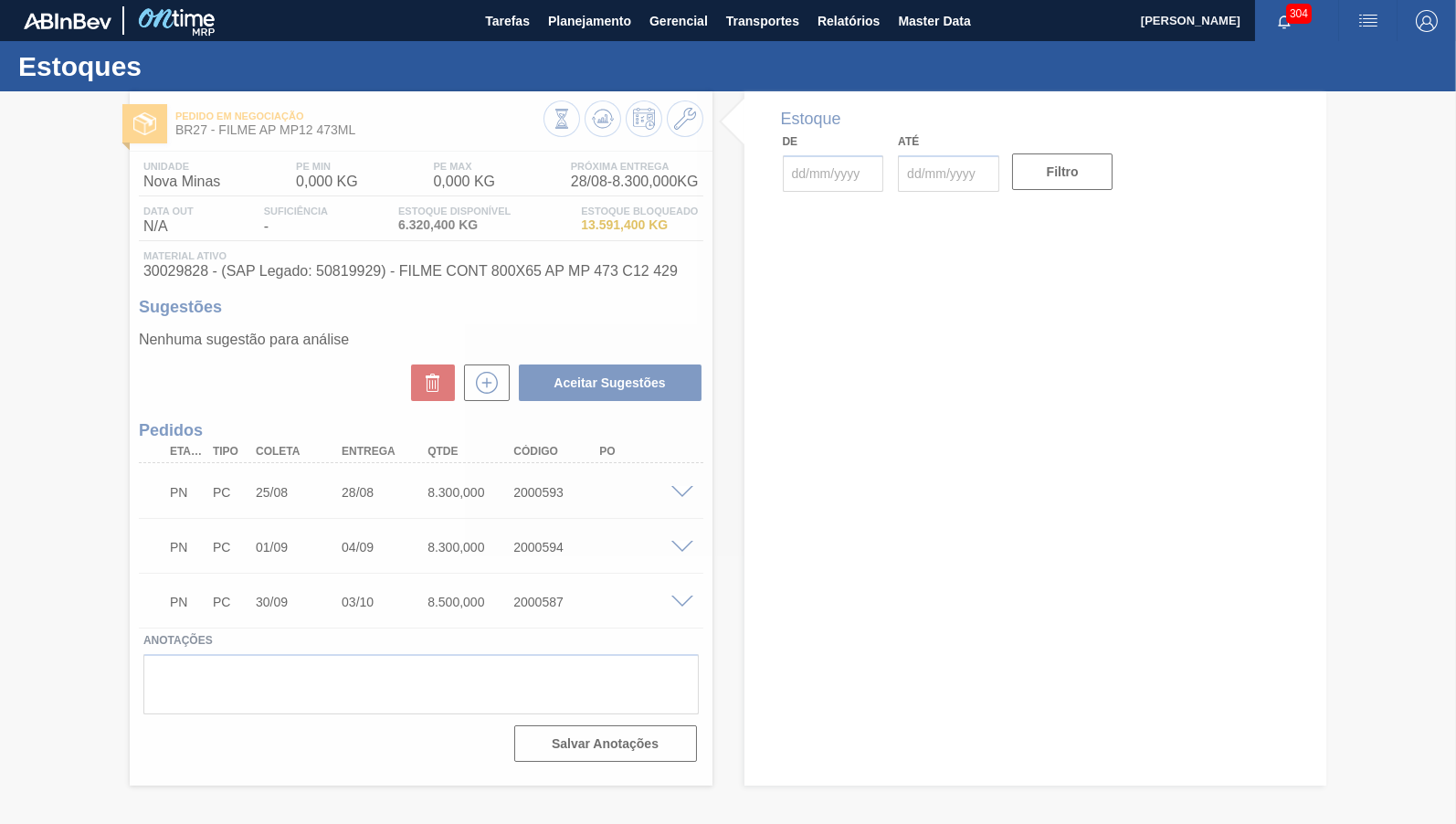
type input "[DATE]"
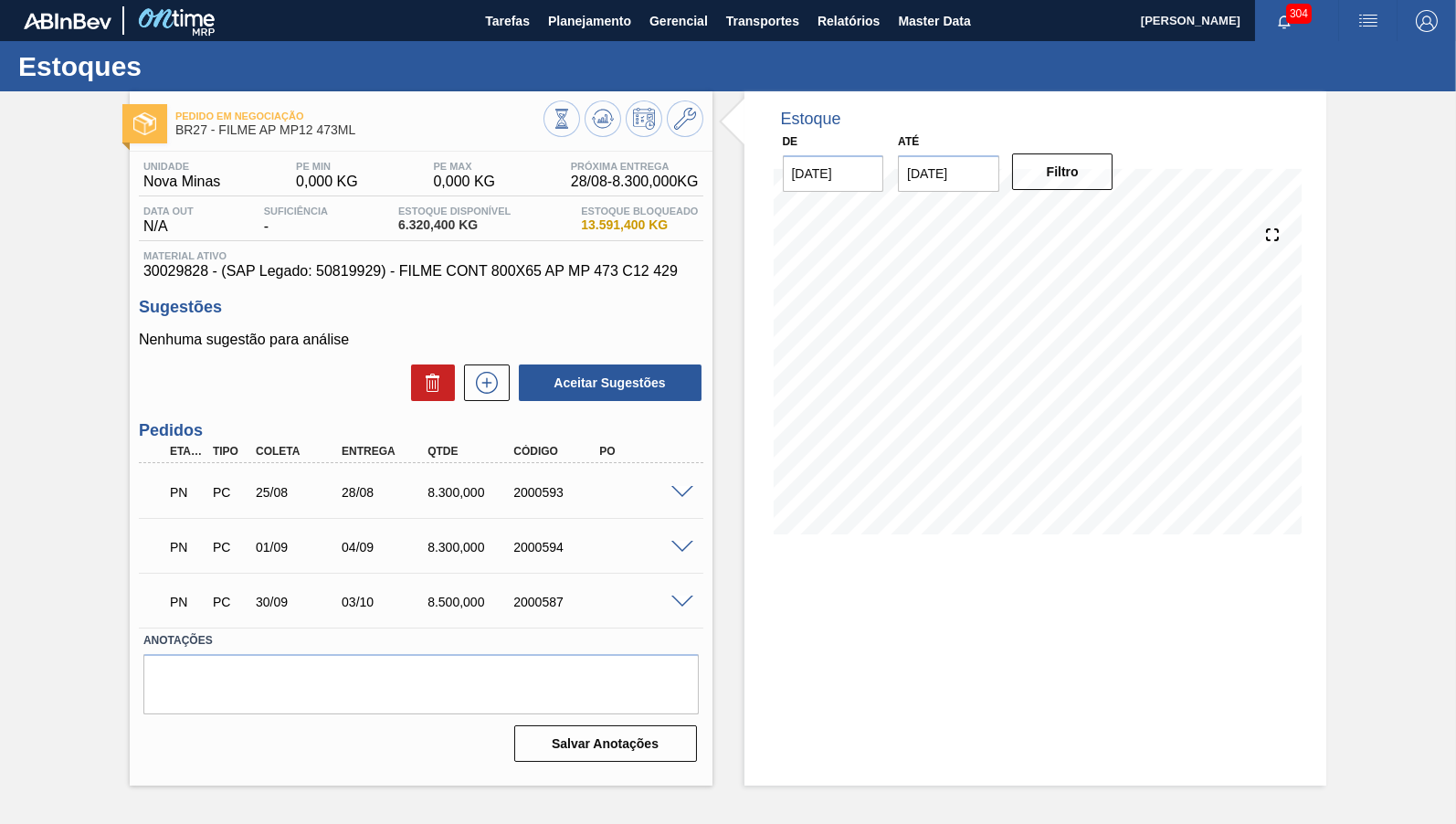
click at [195, 261] on span "Material ativo" at bounding box center [421, 256] width 555 height 11
click at [184, 273] on span "30029828 - (SAP Legado: 50819929) - FILME CONT 800X65 AP MP 473 C12 429" at bounding box center [421, 271] width 555 height 16
copy span "30029828"
click at [325, 280] on span "30029828 - (SAP Legado: 50819929) - FILME CONT 800X65 AP MP 473 C12 429" at bounding box center [421, 271] width 555 height 16
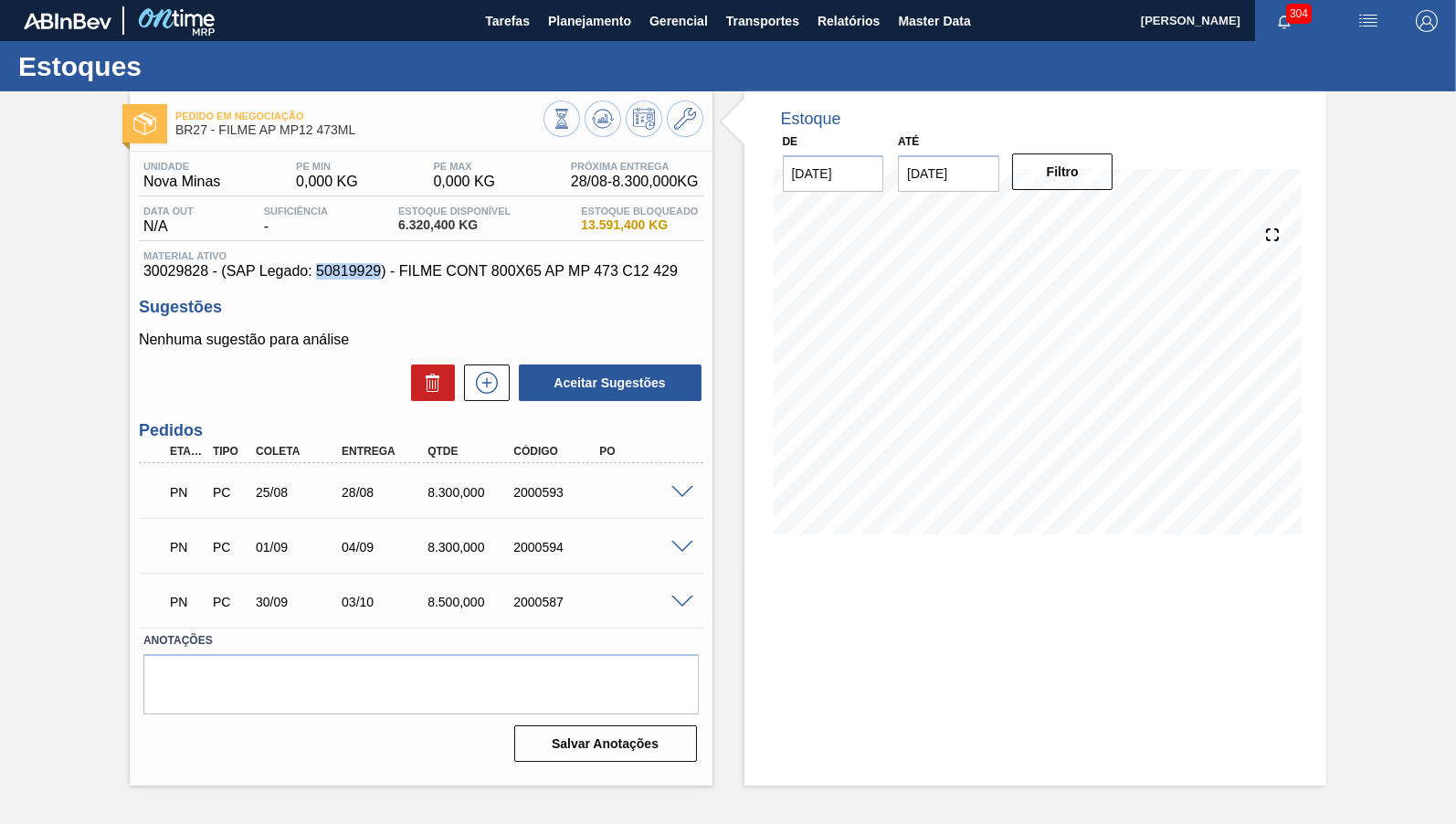
click at [325, 280] on span "30029828 - (SAP Legado: 50819929) - FILME CONT 800X65 AP MP 473 C12 429" at bounding box center [421, 271] width 555 height 16
copy span "50819929"
click at [174, 280] on span "30029828 - (SAP Legado: 50819929) - FILME CONT 800X65 AP MP 473 C12 429" at bounding box center [421, 271] width 555 height 16
copy span "30029828"
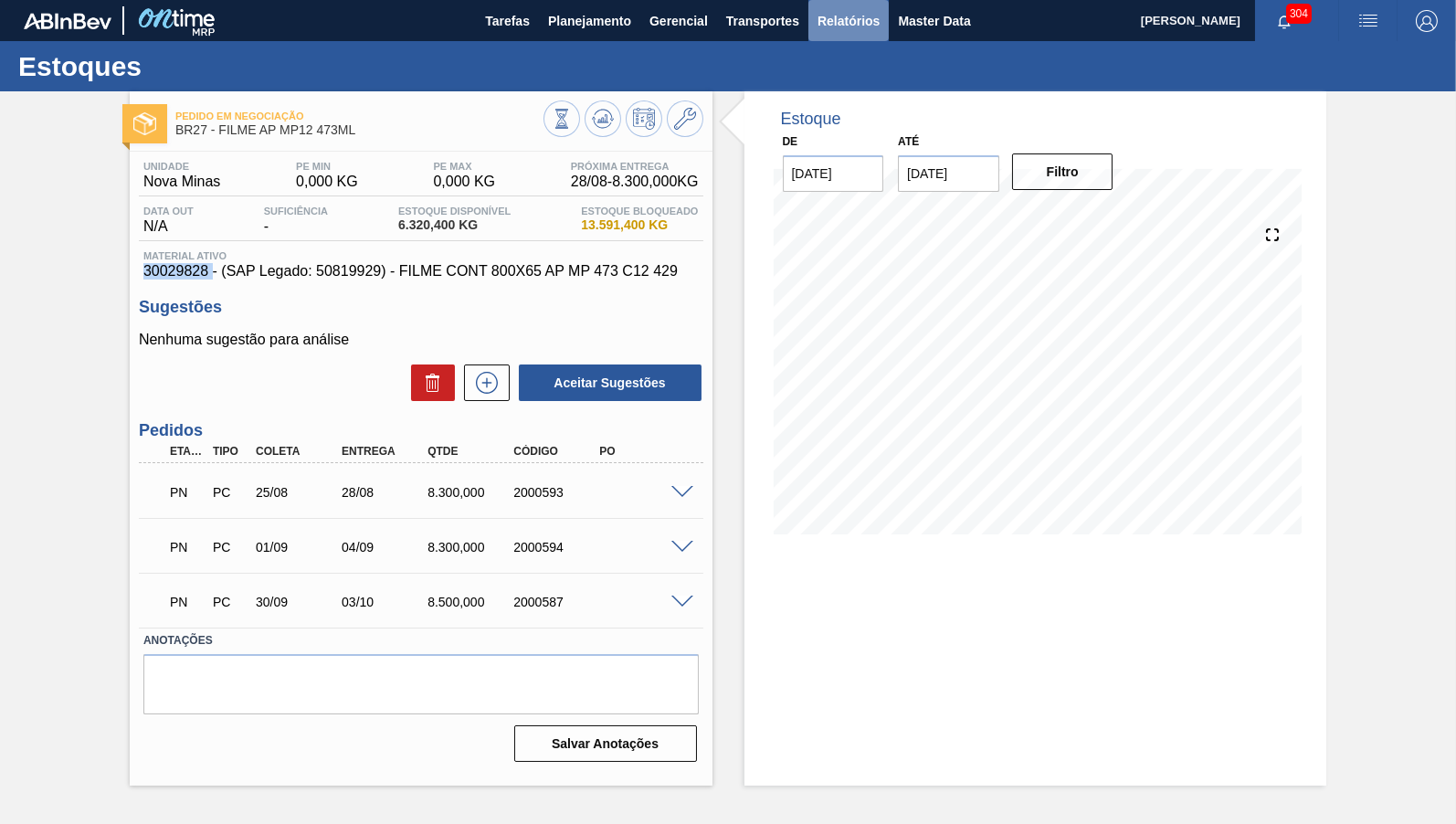
click at [867, 15] on span "Relatórios" at bounding box center [849, 21] width 62 height 22
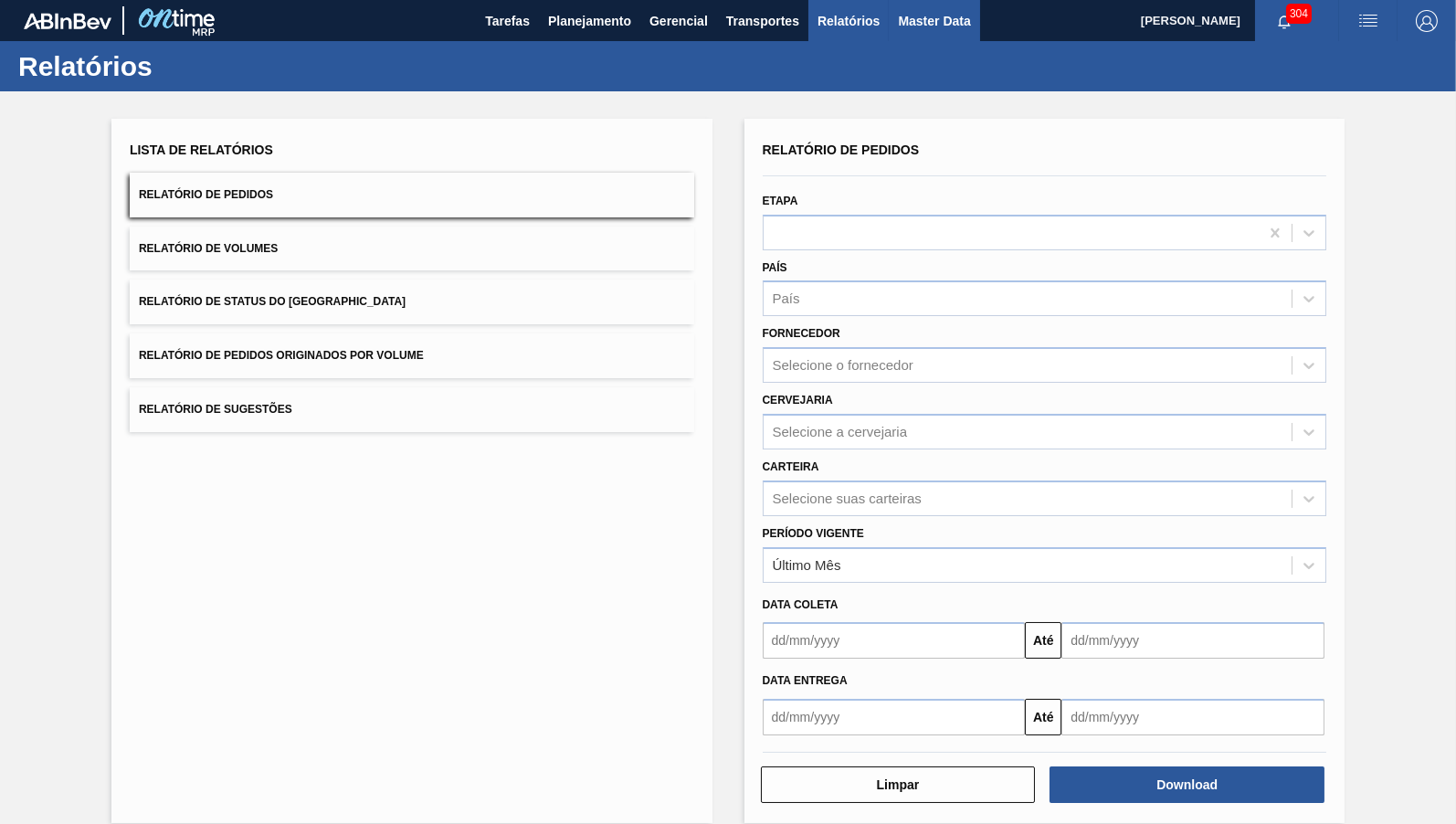
click at [941, 26] on span "Master Data" at bounding box center [934, 21] width 72 height 22
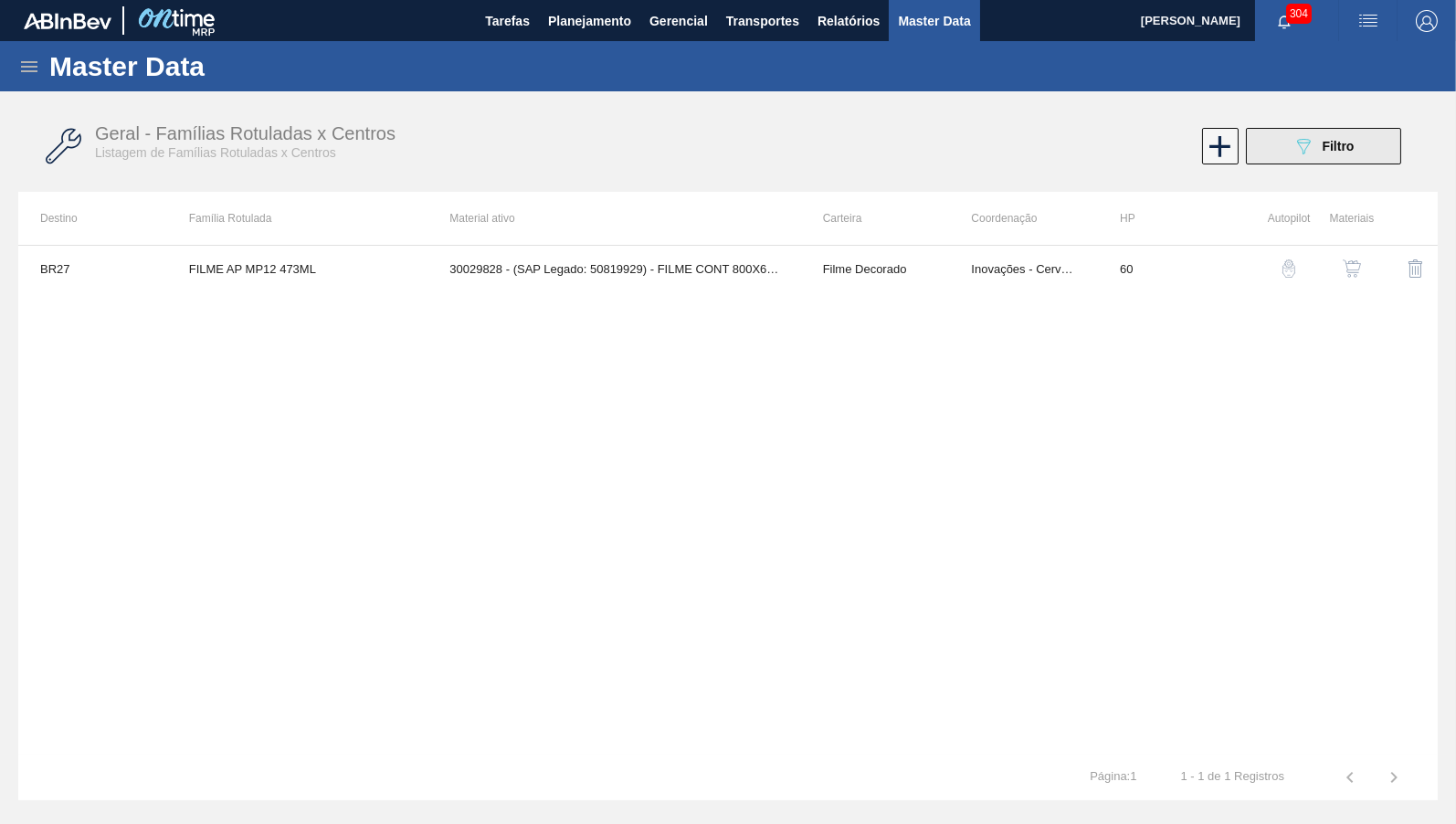
click at [1324, 158] on button "089F7B8B-B2A5-4AFE-B5C0-19BA573D28AC Filtro" at bounding box center [1324, 146] width 155 height 37
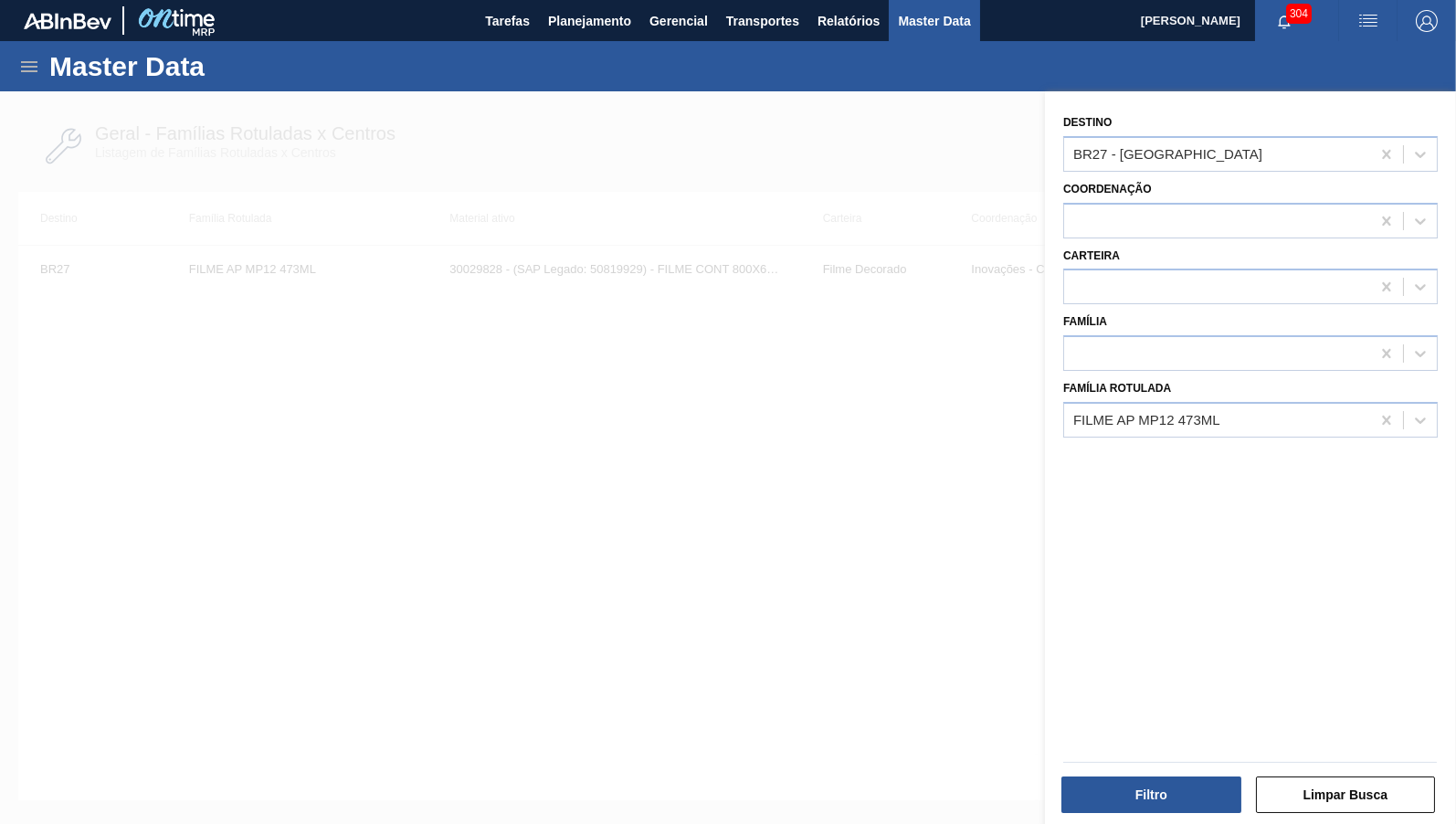
click at [20, 76] on icon at bounding box center [28, 66] width 22 height 22
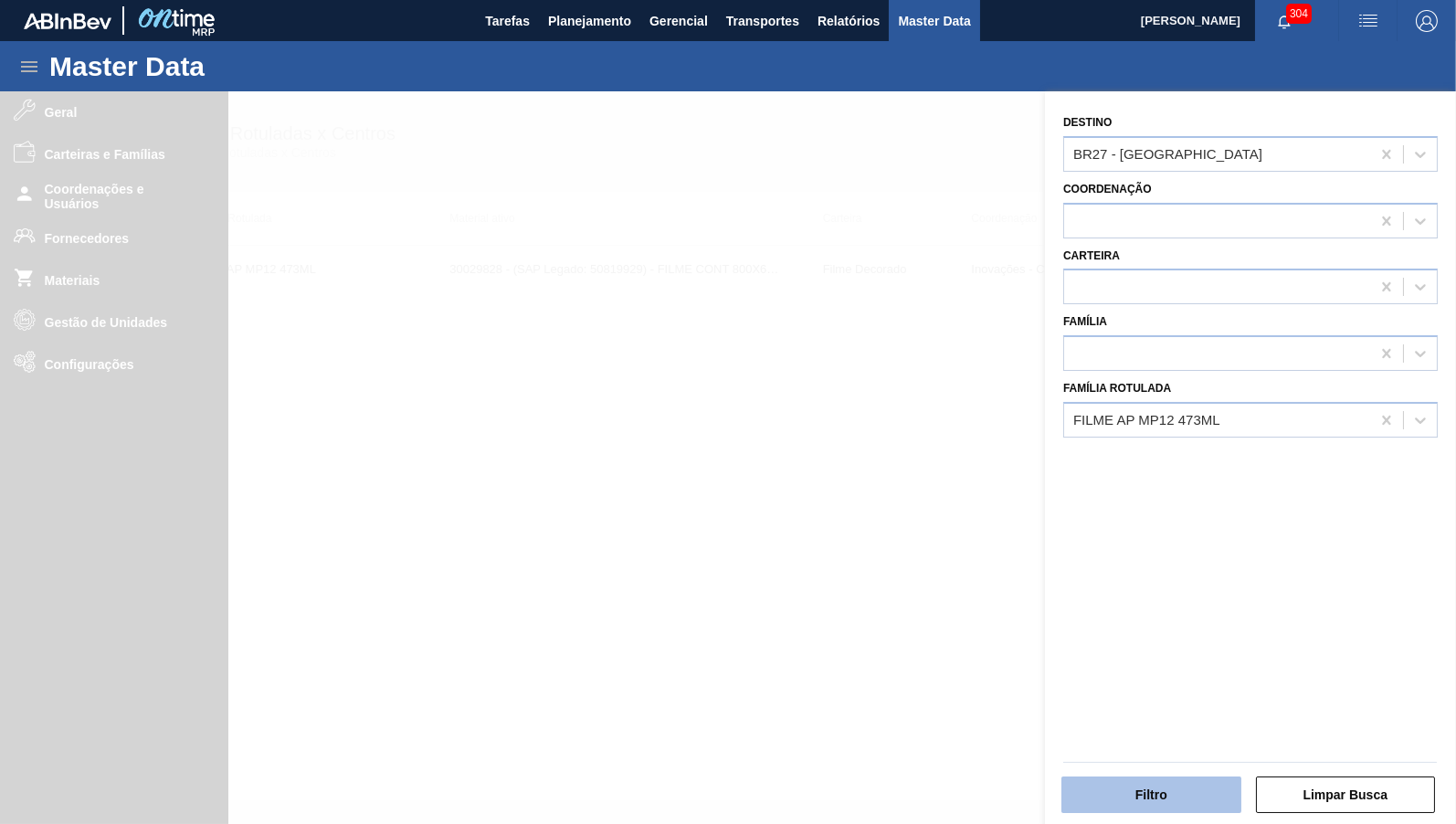
drag, startPoint x: 1351, startPoint y: 801, endPoint x: 1124, endPoint y: 806, distance: 227.1
click at [1124, 806] on div "Filtro Limpar Busca" at bounding box center [1250, 792] width 388 height 44
click at [545, 468] on div at bounding box center [728, 503] width 1456 height 824
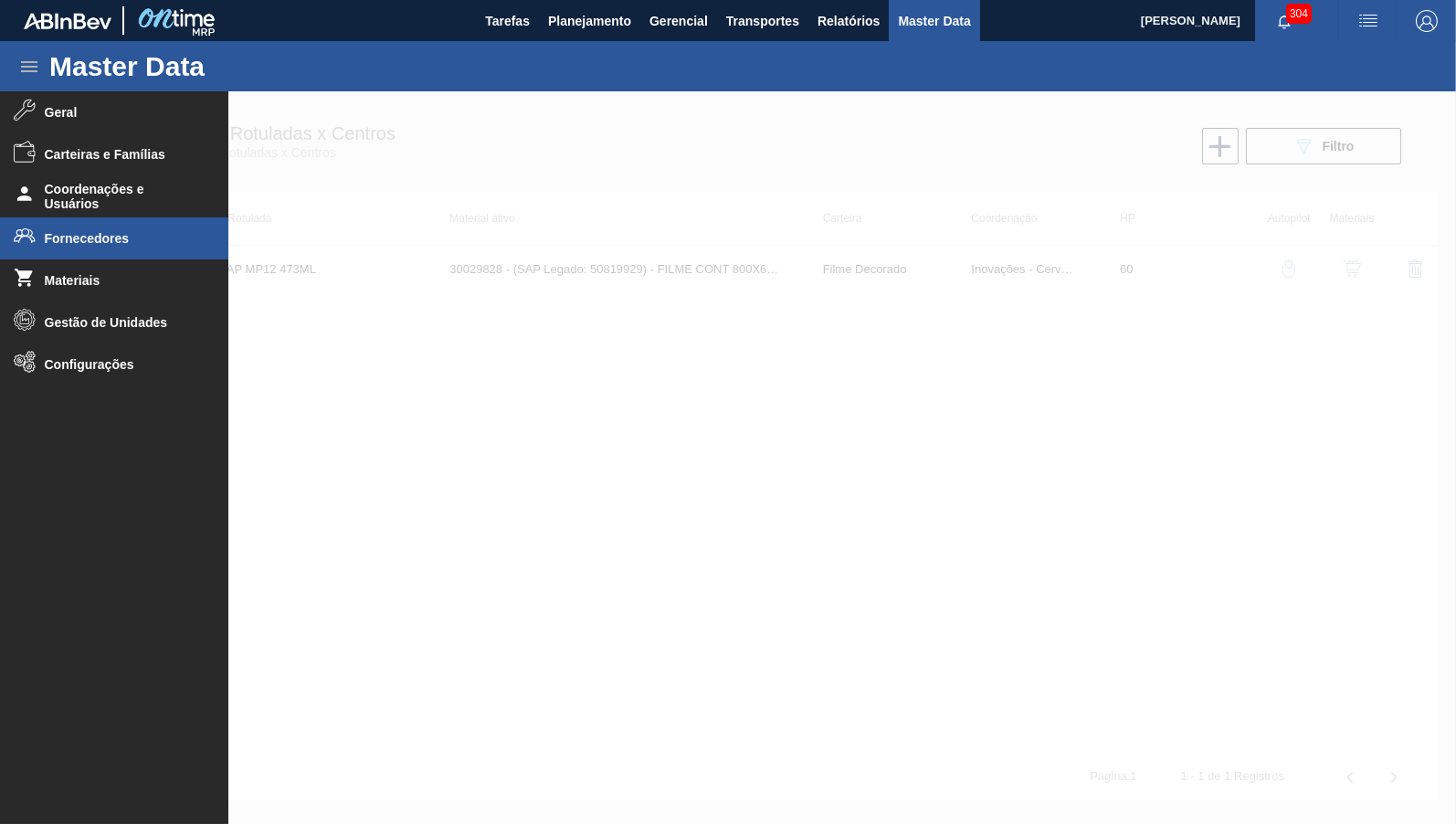
click at [129, 242] on span "Fornecedores" at bounding box center [119, 237] width 150 height 14
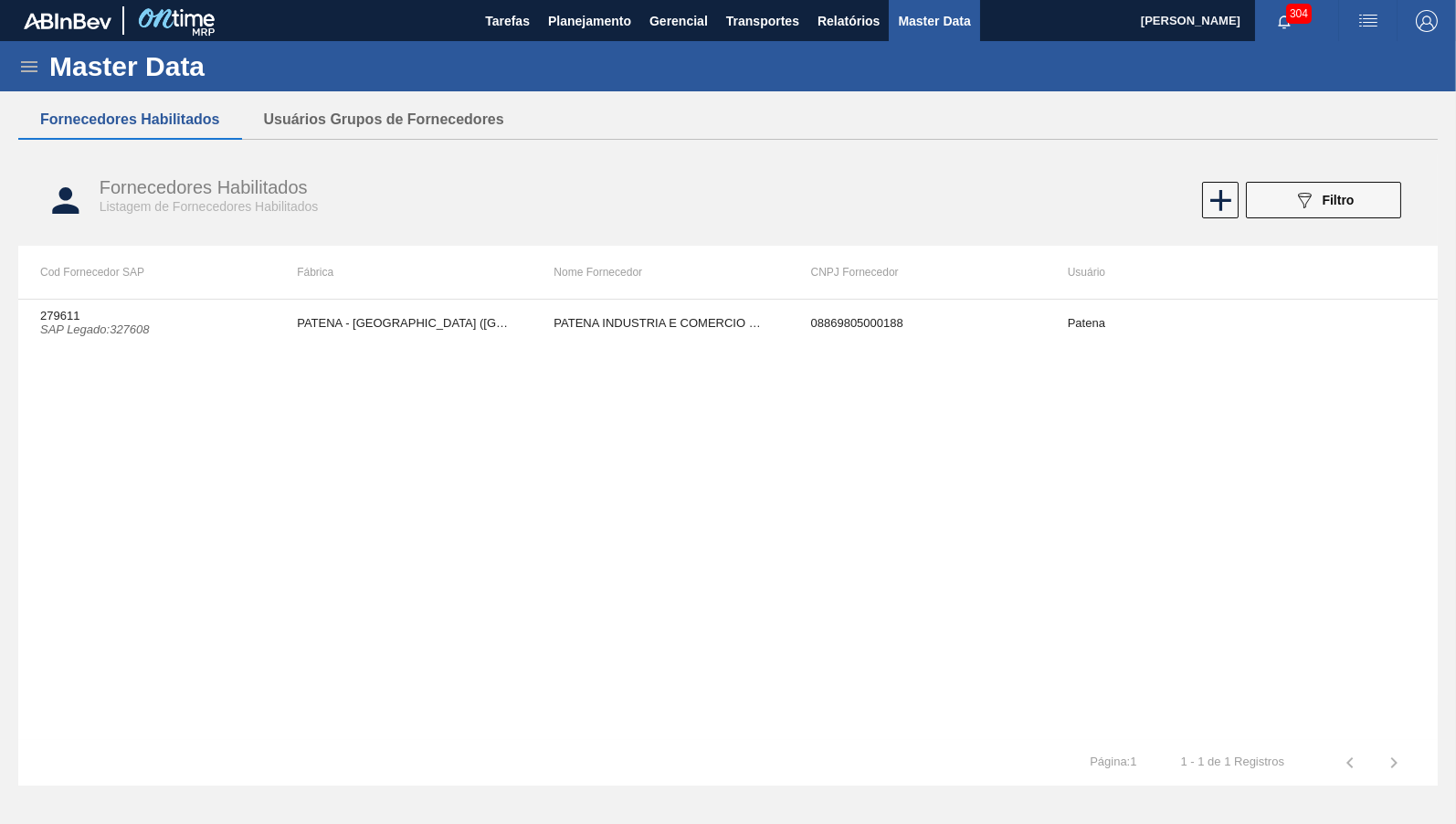
click at [903, 290] on th "CNPJ Fornecedor" at bounding box center [917, 272] width 256 height 53
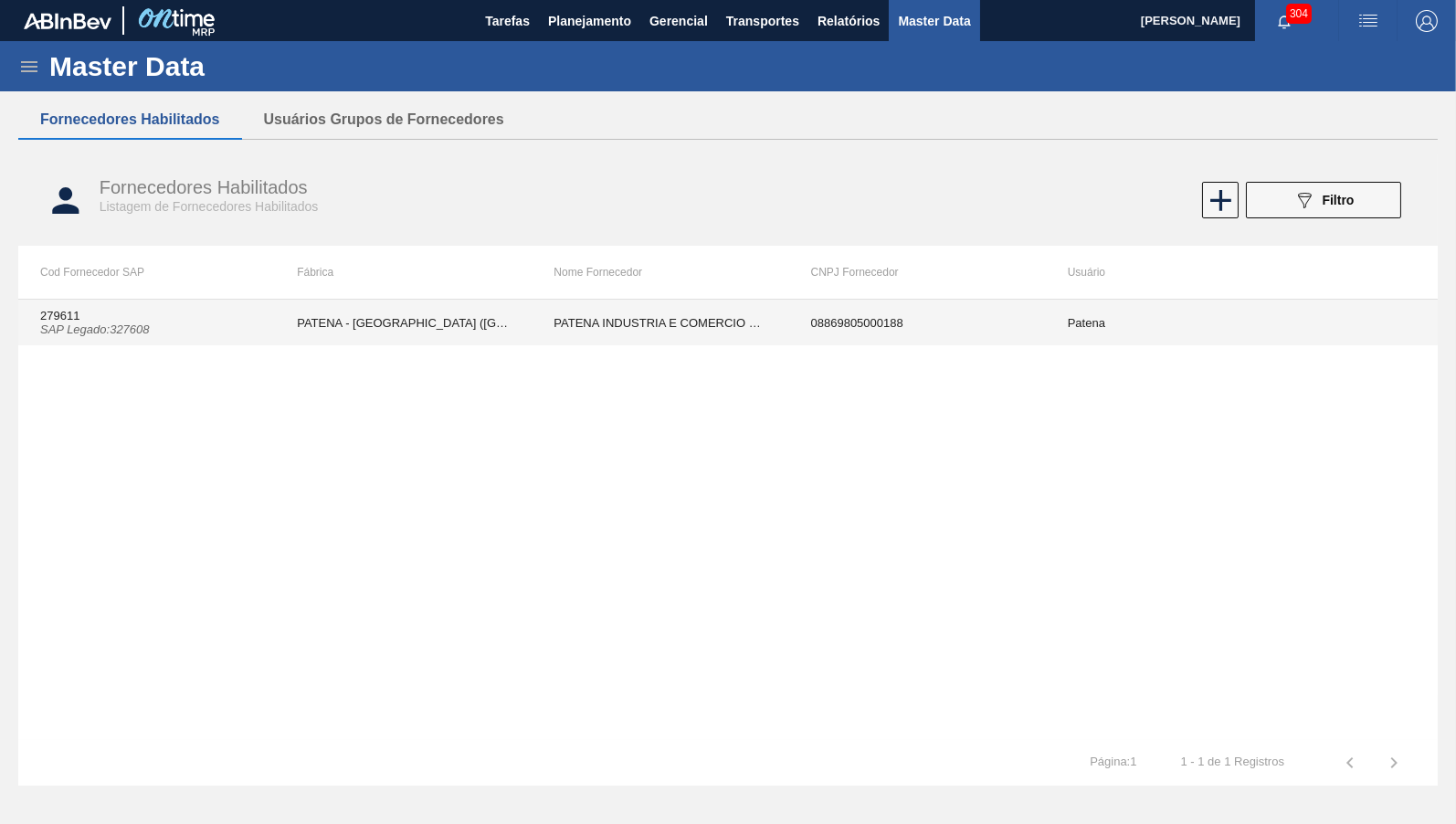
click at [892, 314] on td "08869805000188" at bounding box center [917, 323] width 256 height 45
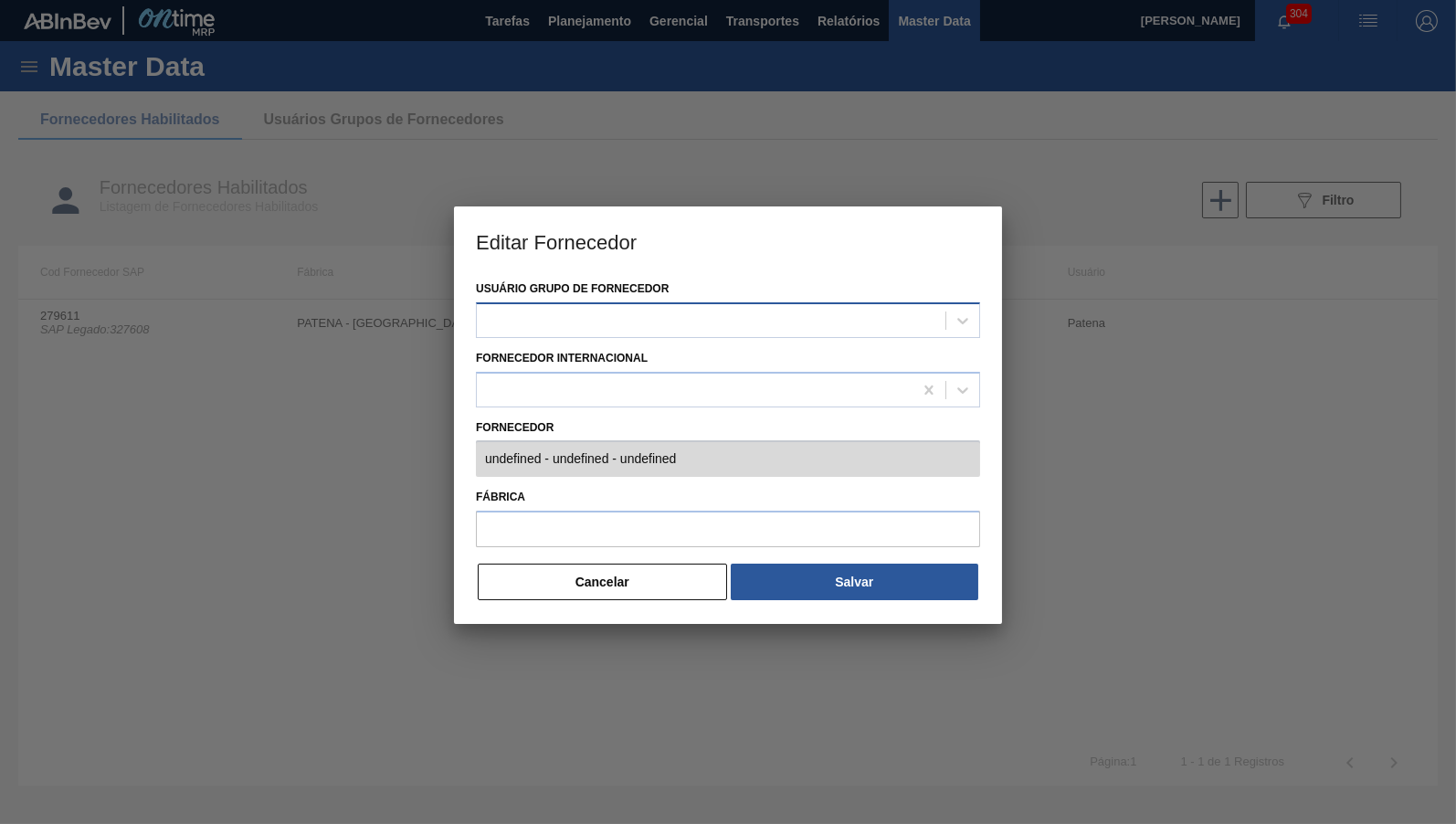
type input "279611 (SAP Legado: 327608) - PATENA INDUSTRIA E COMERCIO RESINAS - 08869805000…"
type input "PATENA - CAMPO GRANDE (MS)"
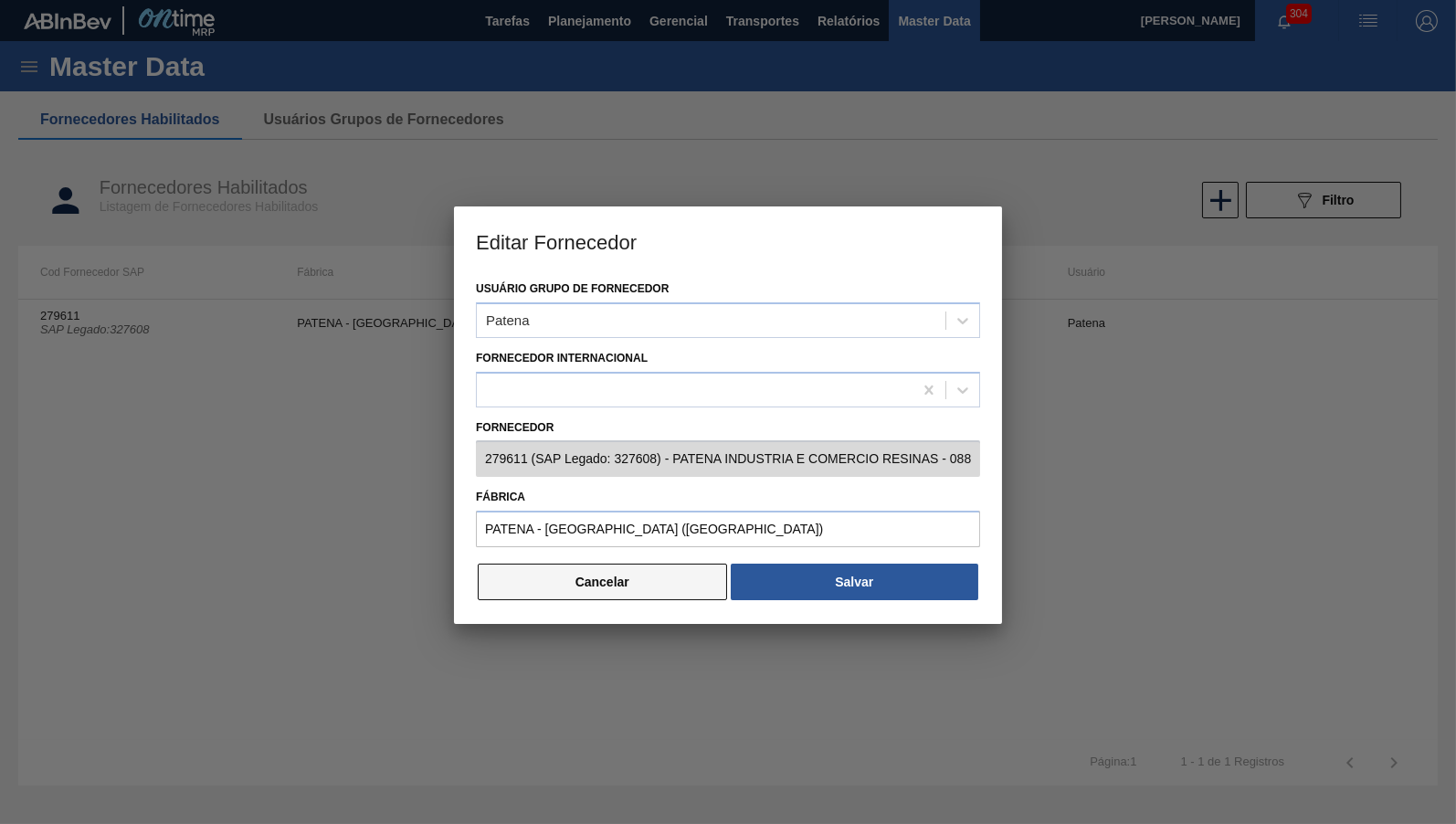
click at [568, 579] on button "Cancelar" at bounding box center [603, 582] width 250 height 37
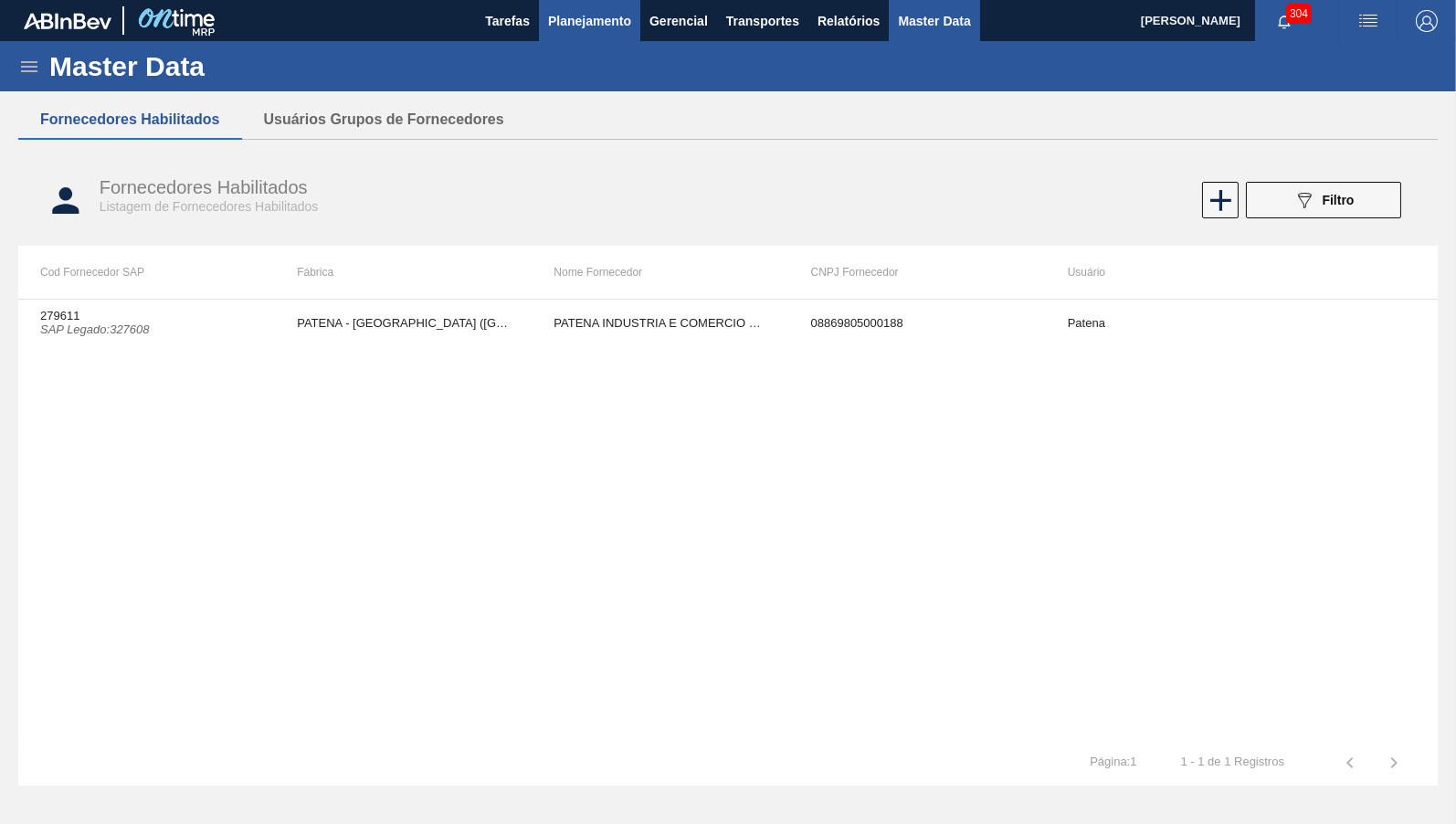
click at [631, 26] on button "Planejamento" at bounding box center [589, 20] width 101 height 41
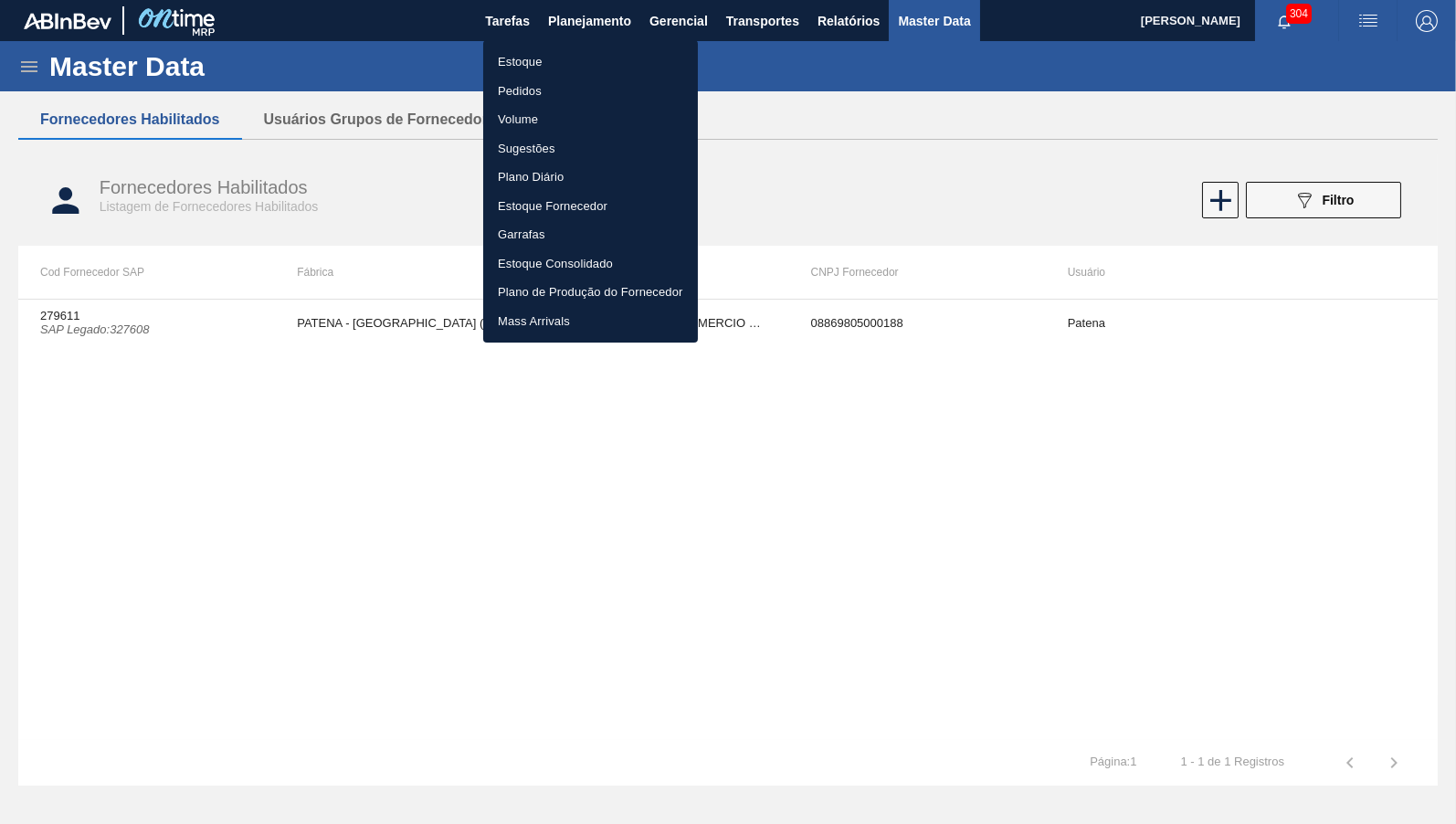
click at [538, 79] on li "Pedidos" at bounding box center [590, 91] width 215 height 29
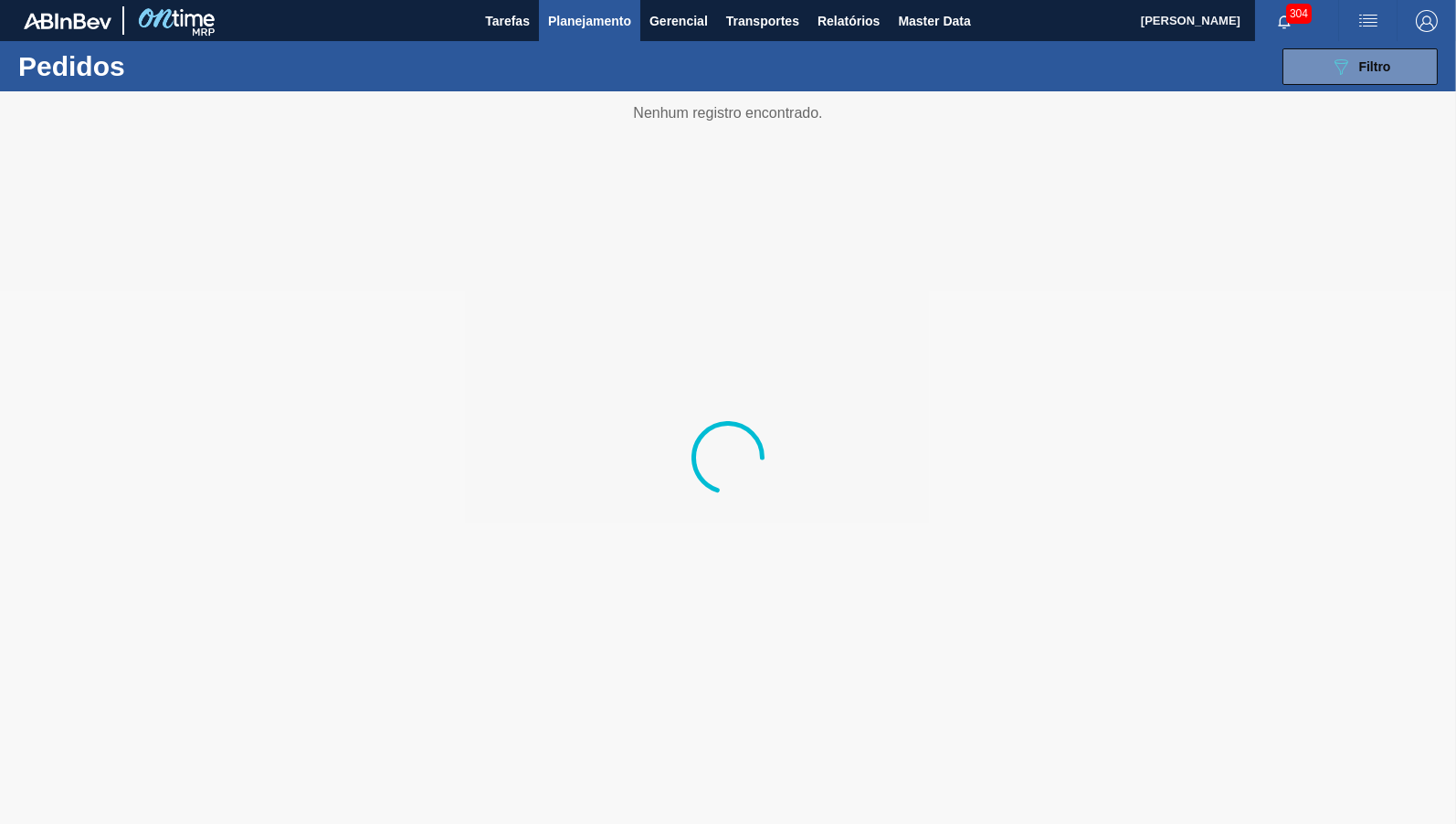
click at [538, 62] on div "089F7B8B-B2A5-4AFE-B5C0-19BA573D28AC Filtro Código Pedido Portal Códido PO SAP …" at bounding box center [864, 67] width 1165 height 55
click at [556, 34] on button "Planejamento" at bounding box center [589, 20] width 101 height 41
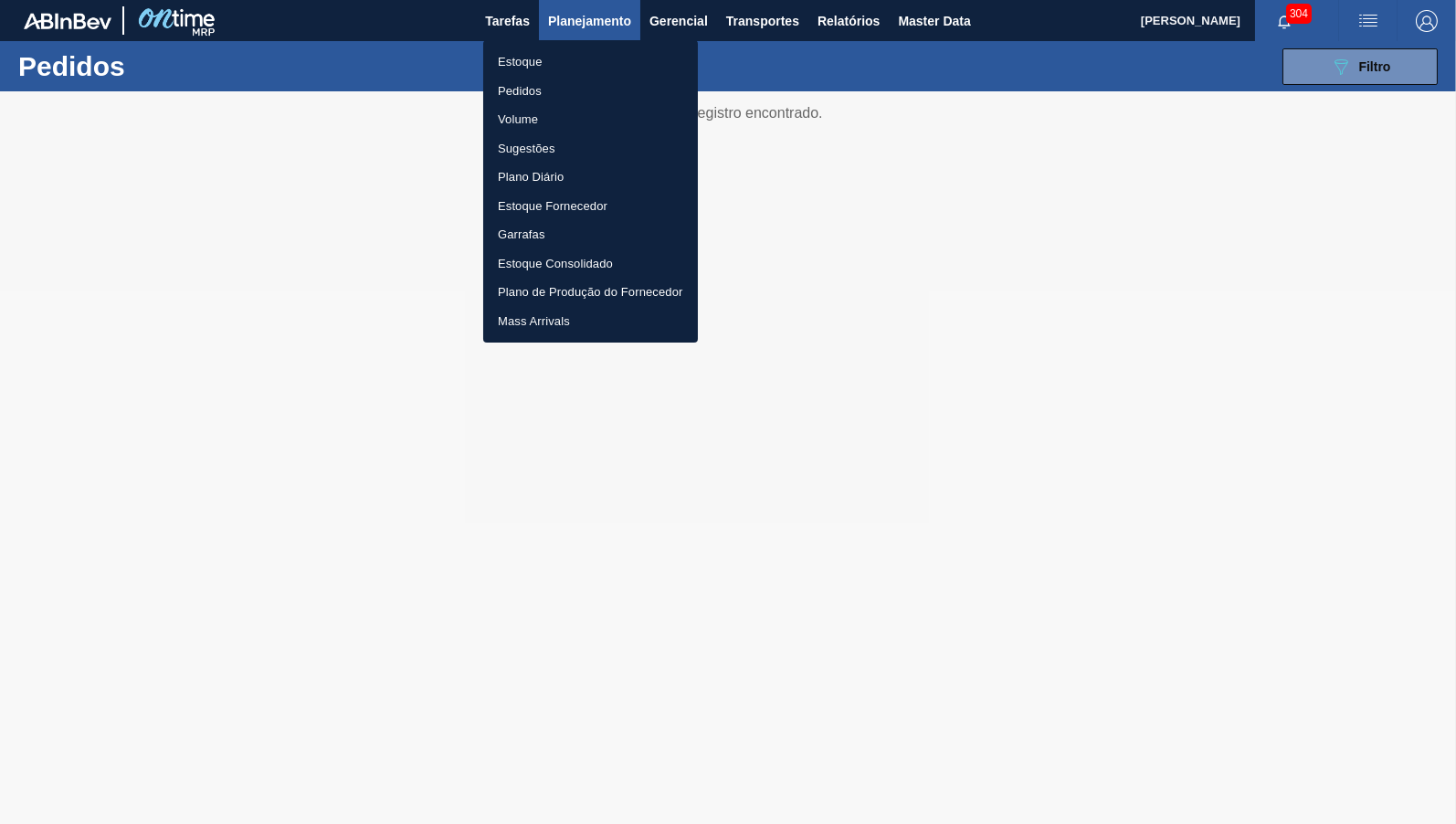
click at [519, 65] on li "Estoque" at bounding box center [590, 61] width 215 height 29
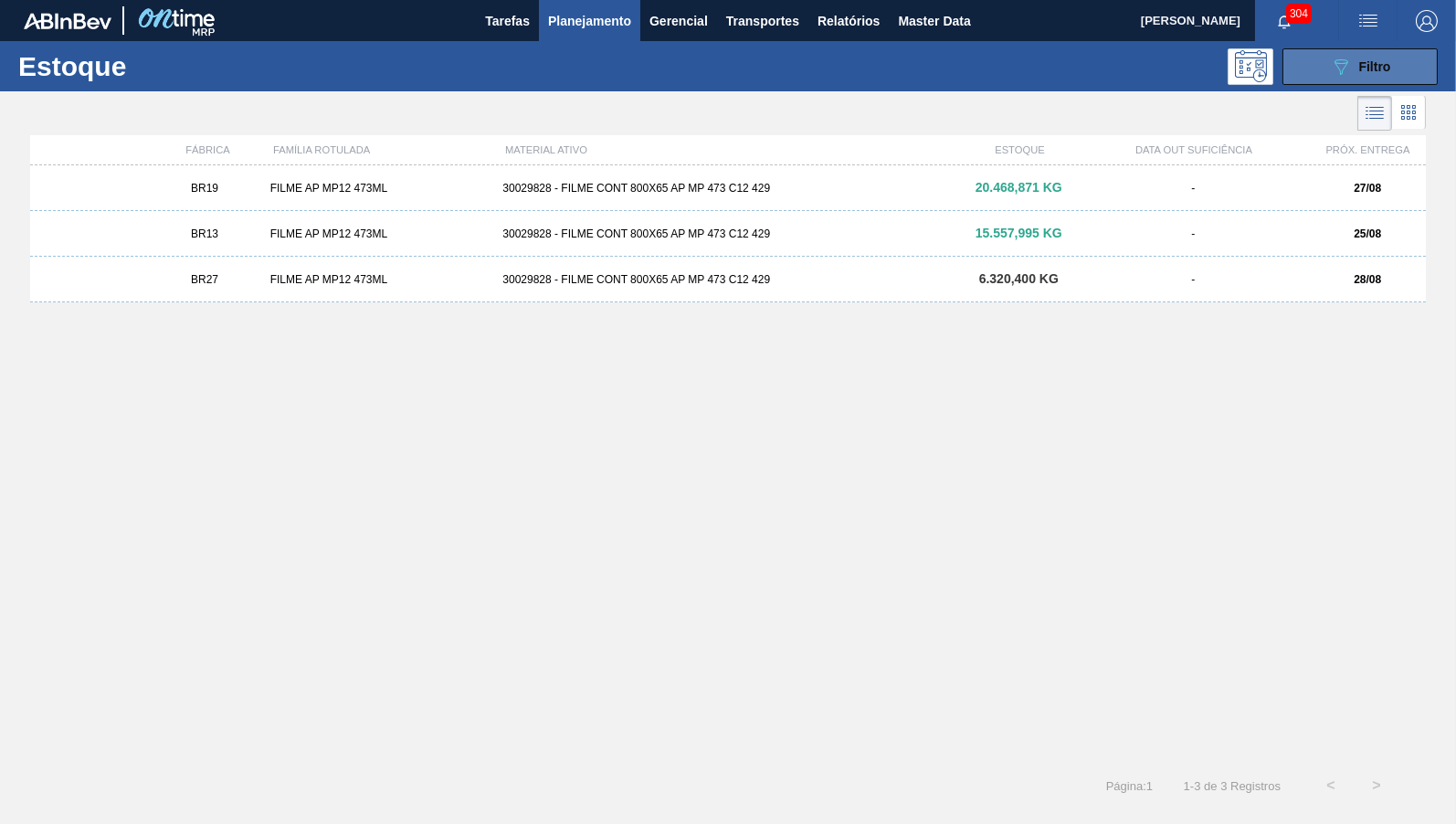
click at [1338, 58] on icon "089F7B8B-B2A5-4AFE-B5C0-19BA573D28AC" at bounding box center [1341, 66] width 22 height 22
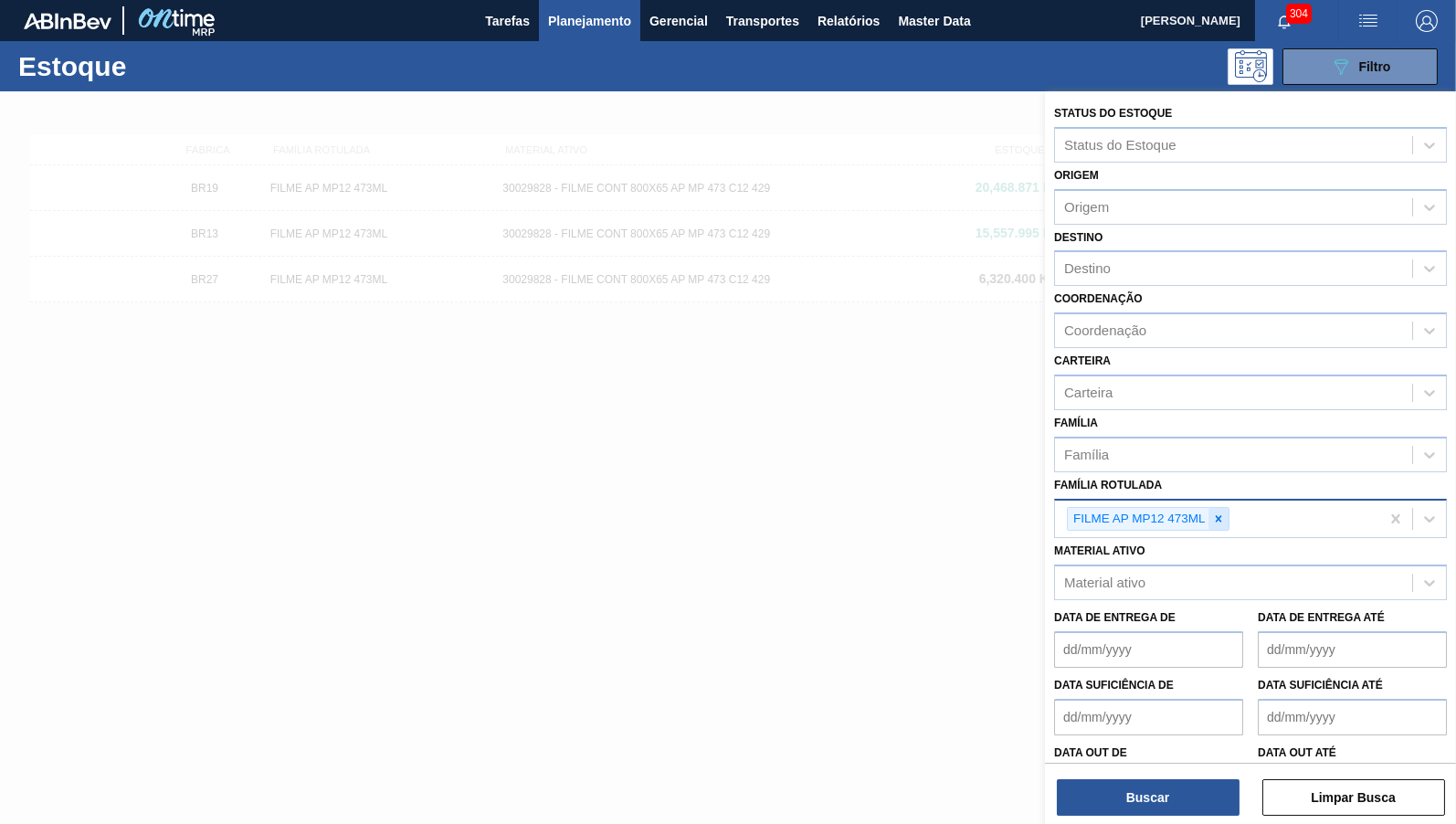
click at [1228, 508] on div at bounding box center [1219, 519] width 20 height 23
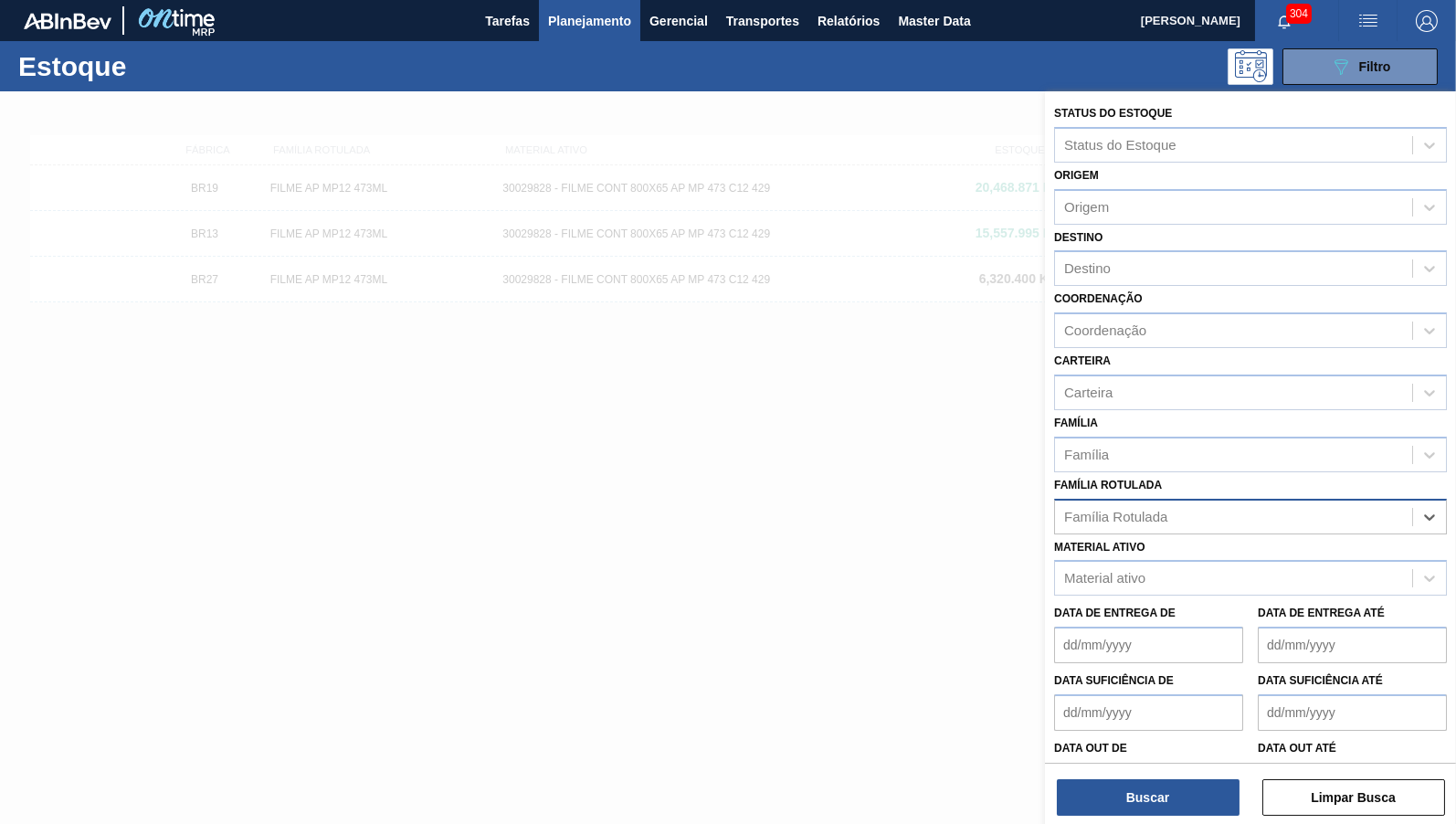
paste Rotulada "FILME BC 473 MP C12"
type Rotulada "FILME BC 473 MP C12"
click at [1144, 569] on div "FILME BC 473 MP C12" at bounding box center [1250, 562] width 393 height 41
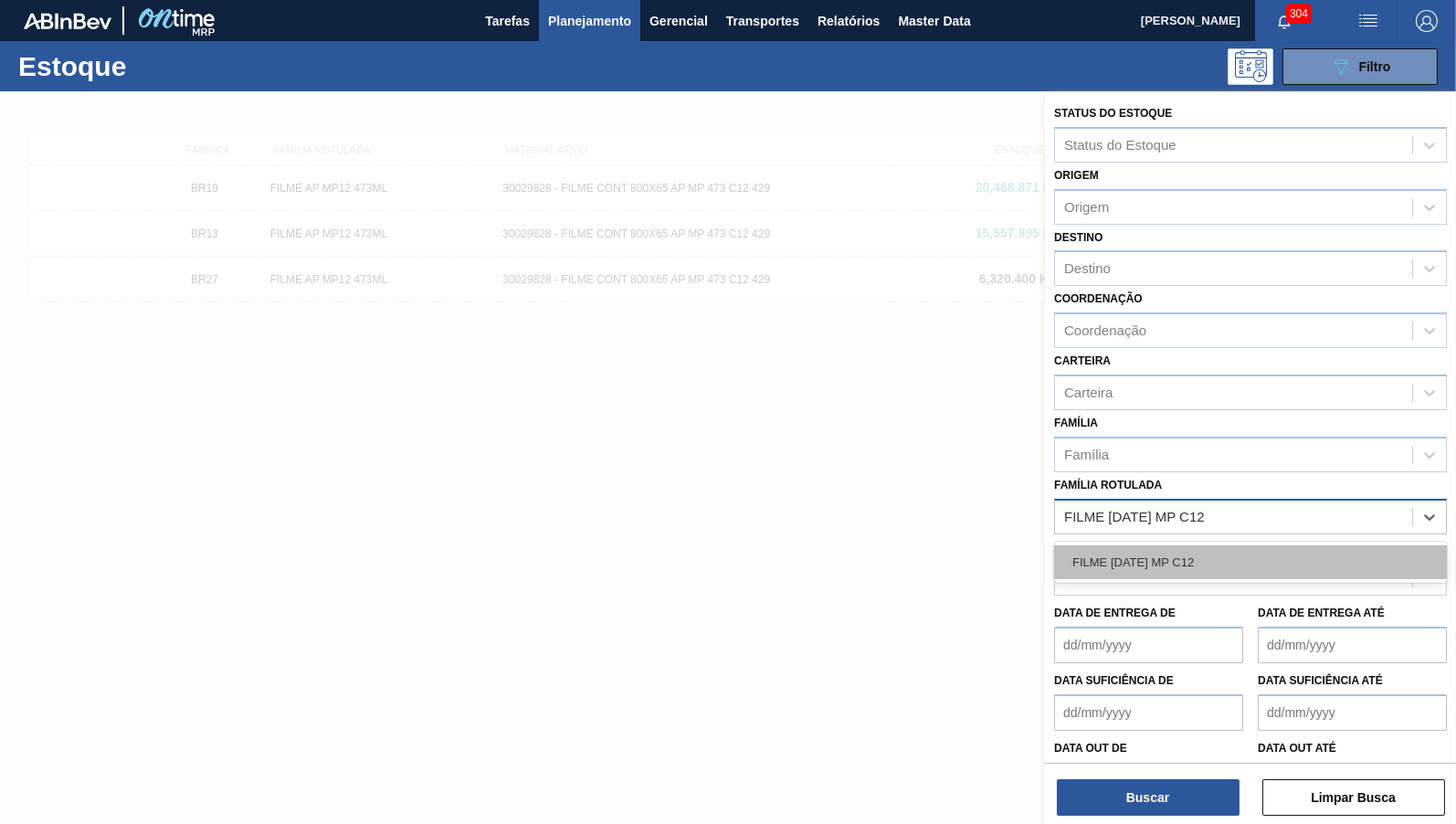
click at [1125, 546] on div "FILME BC 473 MP C12" at bounding box center [1250, 563] width 393 height 34
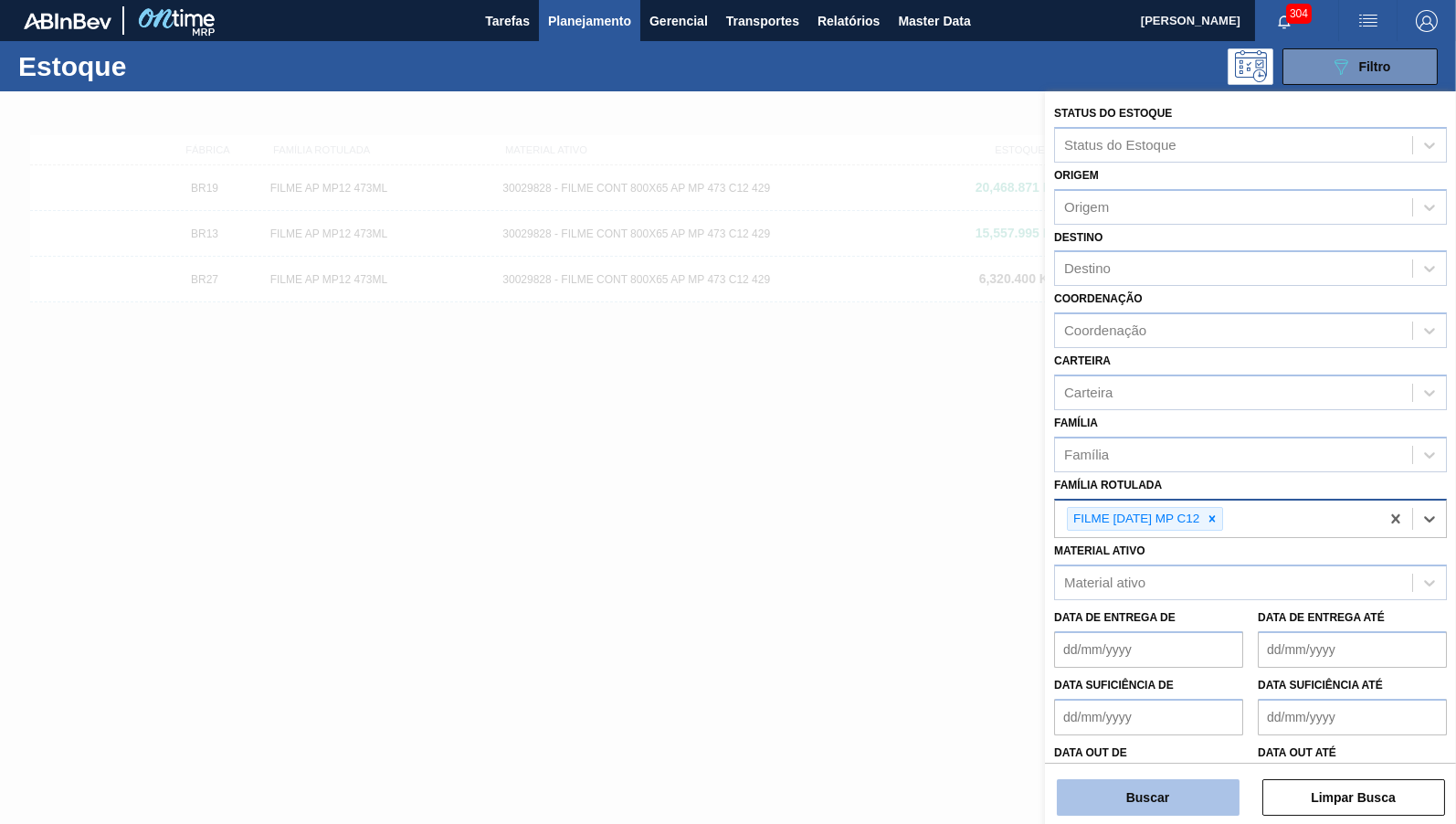
click at [1141, 791] on button "Buscar" at bounding box center [1148, 798] width 183 height 37
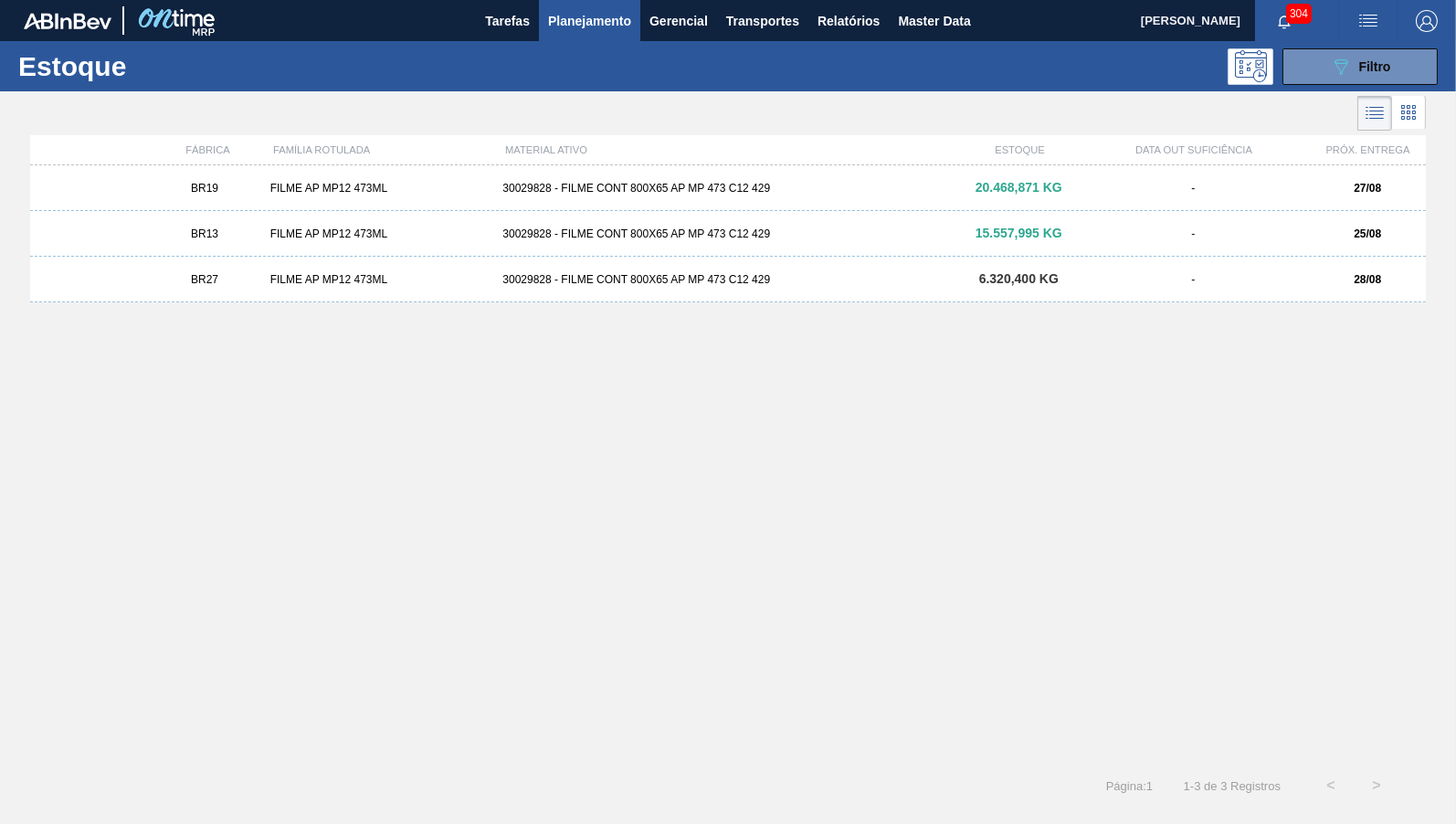
click at [474, 232] on div "FILME AP MP12 473ML" at bounding box center [379, 234] width 233 height 13
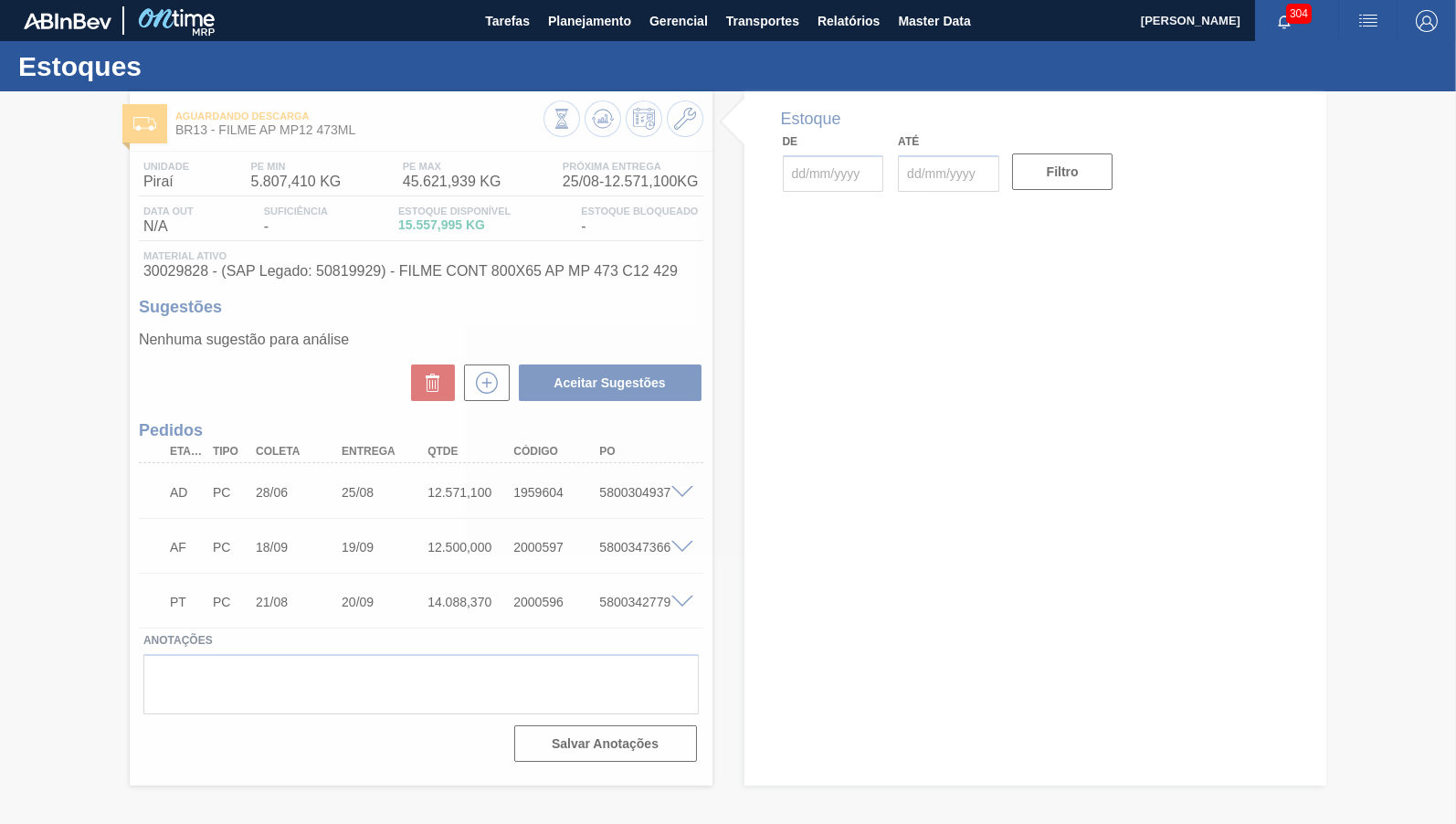
type input "[DATE]"
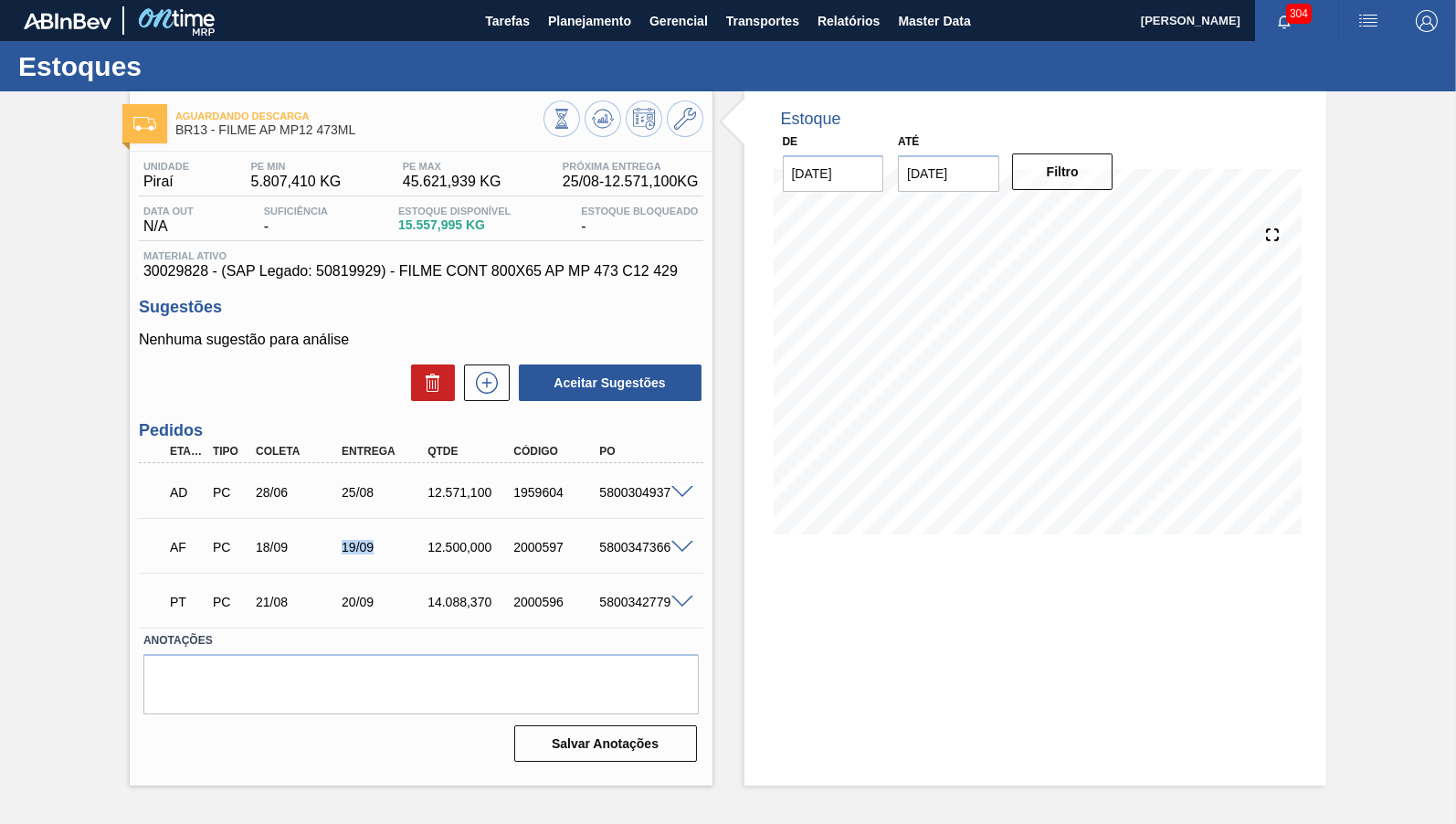
drag, startPoint x: 335, startPoint y: 559, endPoint x: 397, endPoint y: 552, distance: 62.4
click at [397, 552] on div "AF PC 18/09 19/09 12.500,000 2000597 5800347366" at bounding box center [416, 545] width 517 height 37
drag, startPoint x: 559, startPoint y: 550, endPoint x: 592, endPoint y: 563, distance: 35.5
click at [566, 552] on div "2000597" at bounding box center [556, 547] width 95 height 14
click at [599, 567] on div "AF PC 18/09 19/09 12.500,000 2000597 5800347366" at bounding box center [421, 545] width 565 height 45
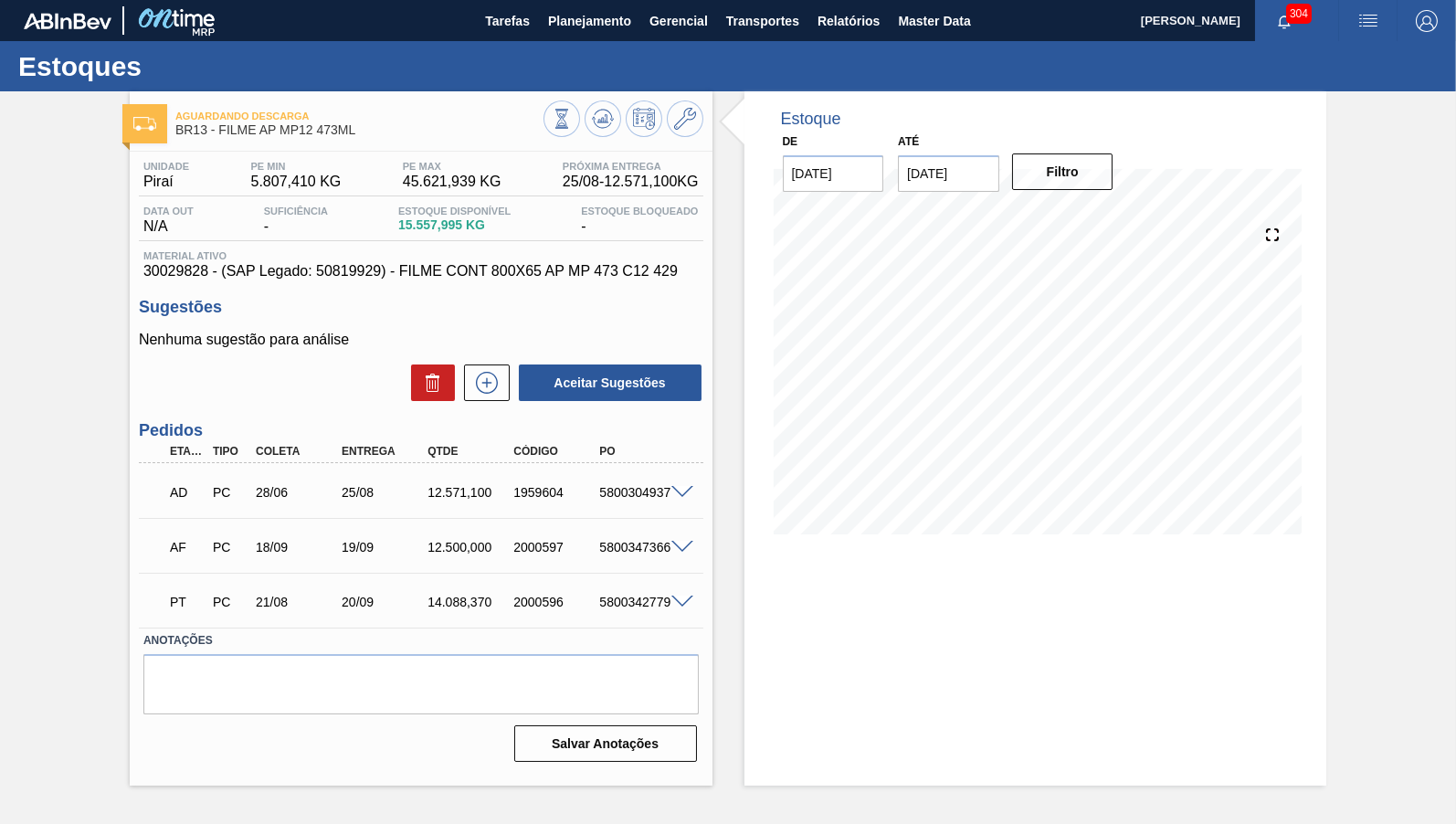
click at [597, 540] on div "AF PC 18/09 19/09 12.500,000 2000597 5800347366" at bounding box center [416, 545] width 517 height 37
click at [682, 543] on span at bounding box center [682, 548] width 22 height 13
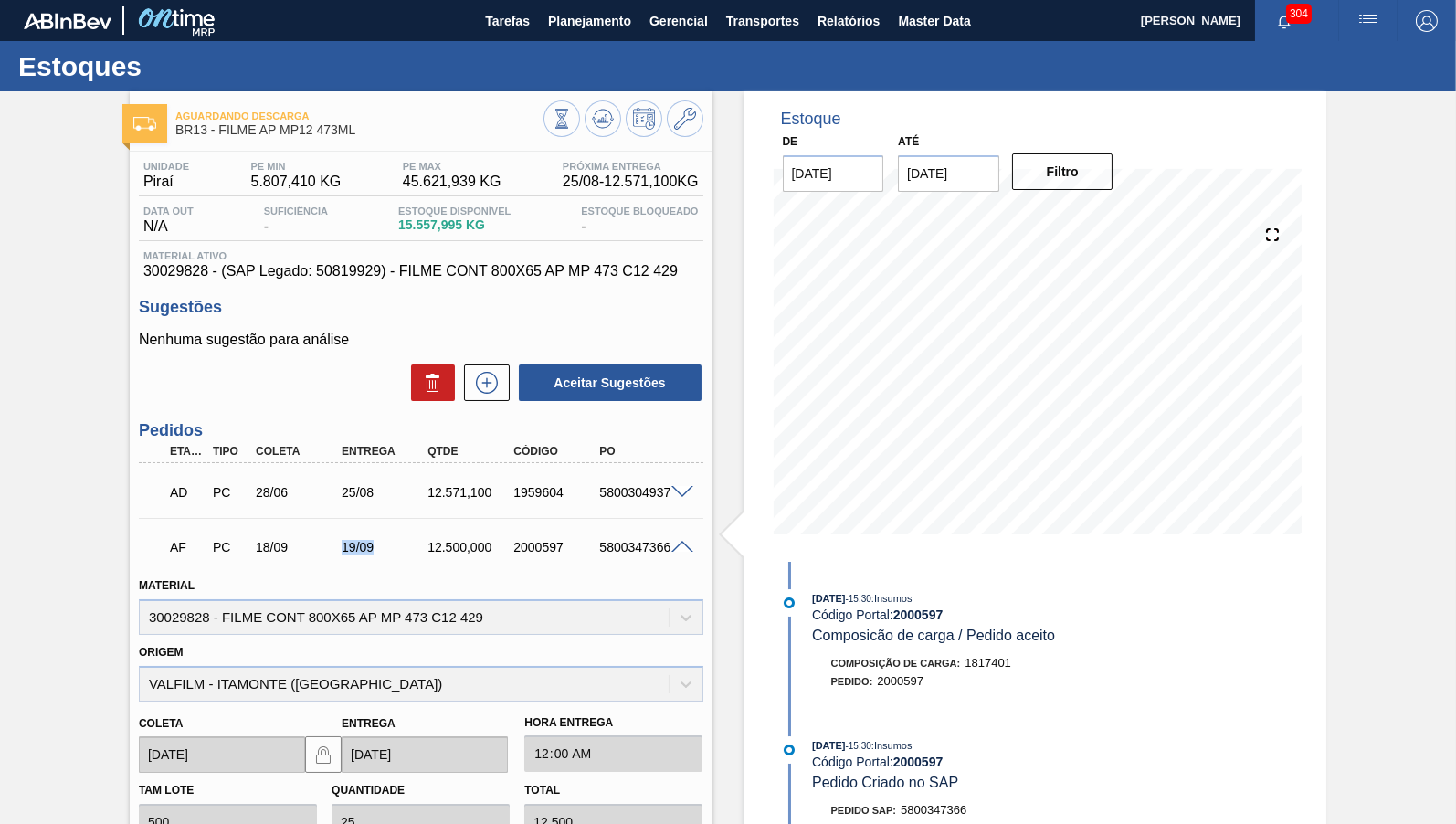
drag, startPoint x: 325, startPoint y: 545, endPoint x: 377, endPoint y: 554, distance: 52.8
click at [346, 554] on div "18/09" at bounding box center [299, 547] width 95 height 14
click at [680, 552] on span at bounding box center [682, 548] width 22 height 13
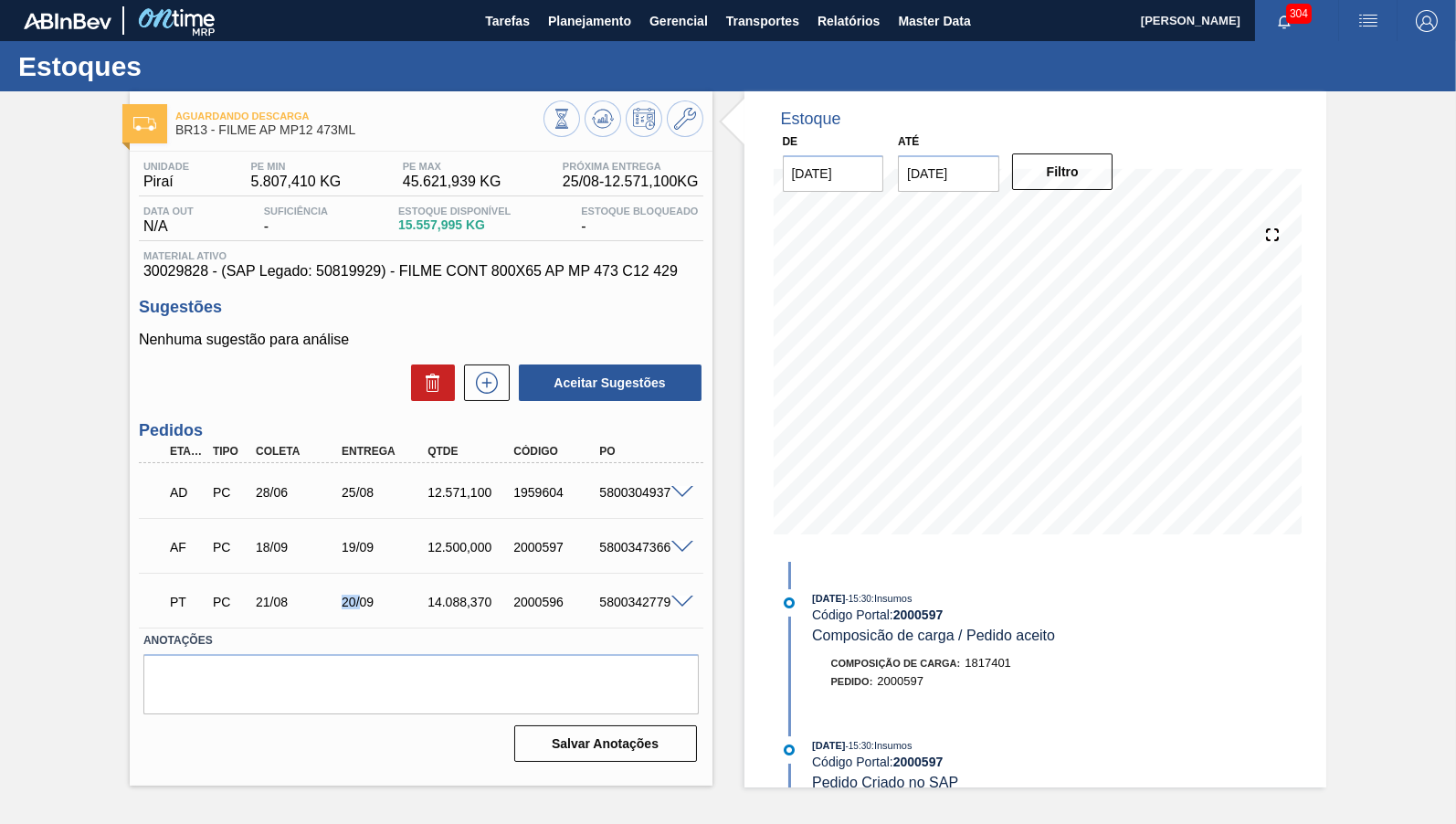
drag, startPoint x: 342, startPoint y: 593, endPoint x: 360, endPoint y: 599, distance: 19.0
click at [359, 599] on div "PT PC 21/08 20/09 14.088,[PHONE_NUMBER] 5800342779" at bounding box center [416, 600] width 517 height 37
drag, startPoint x: 348, startPoint y: 477, endPoint x: 371, endPoint y: 484, distance: 24.0
click at [371, 484] on div "AD PC 28/06 25/08 12.571,100 1959604 5800304937" at bounding box center [416, 490] width 517 height 37
click at [942, 159] on input "[DATE]" at bounding box center [948, 173] width 101 height 37
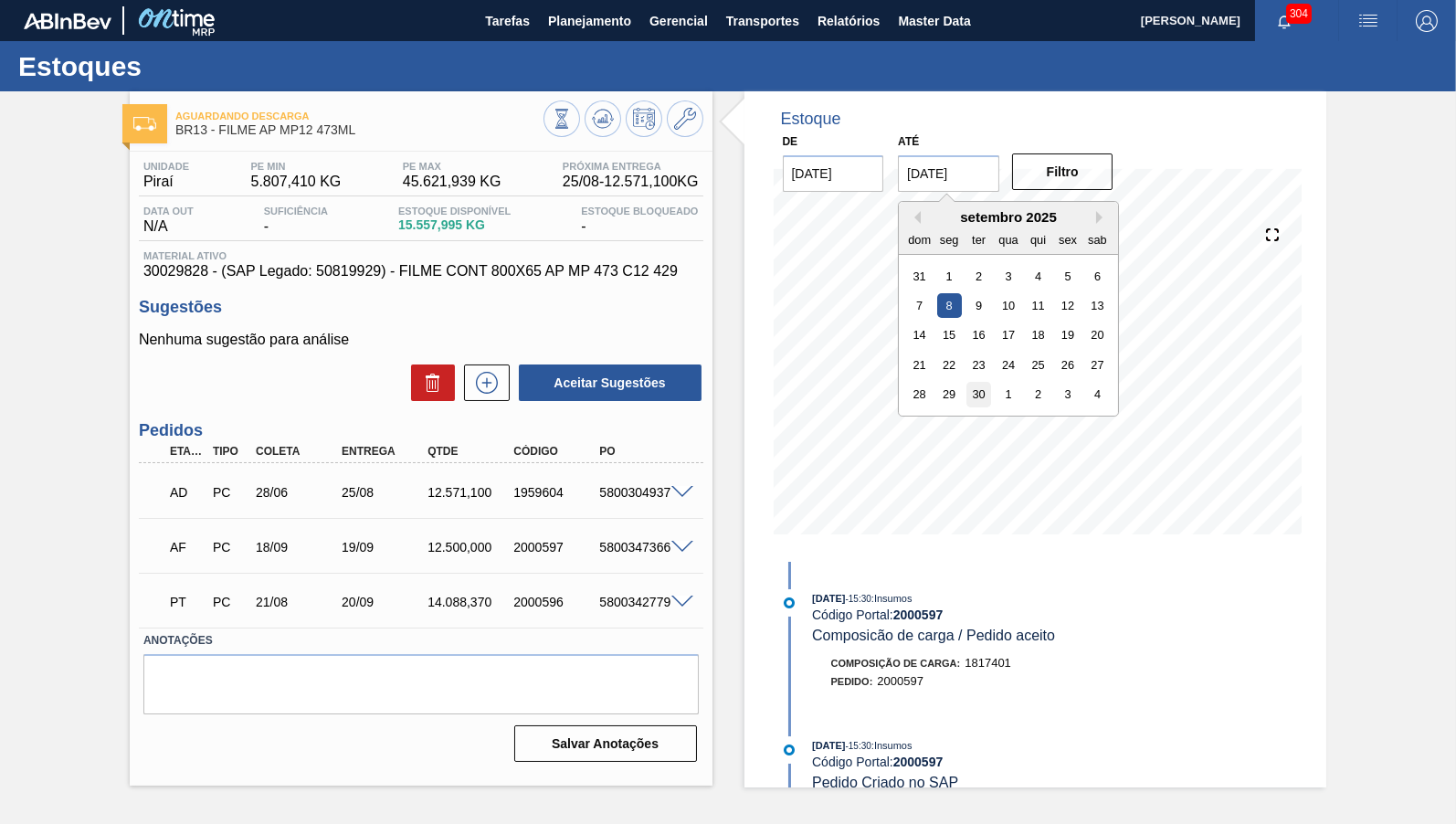
click at [971, 382] on div "30" at bounding box center [979, 394] width 25 height 25
type input "[DATE]"
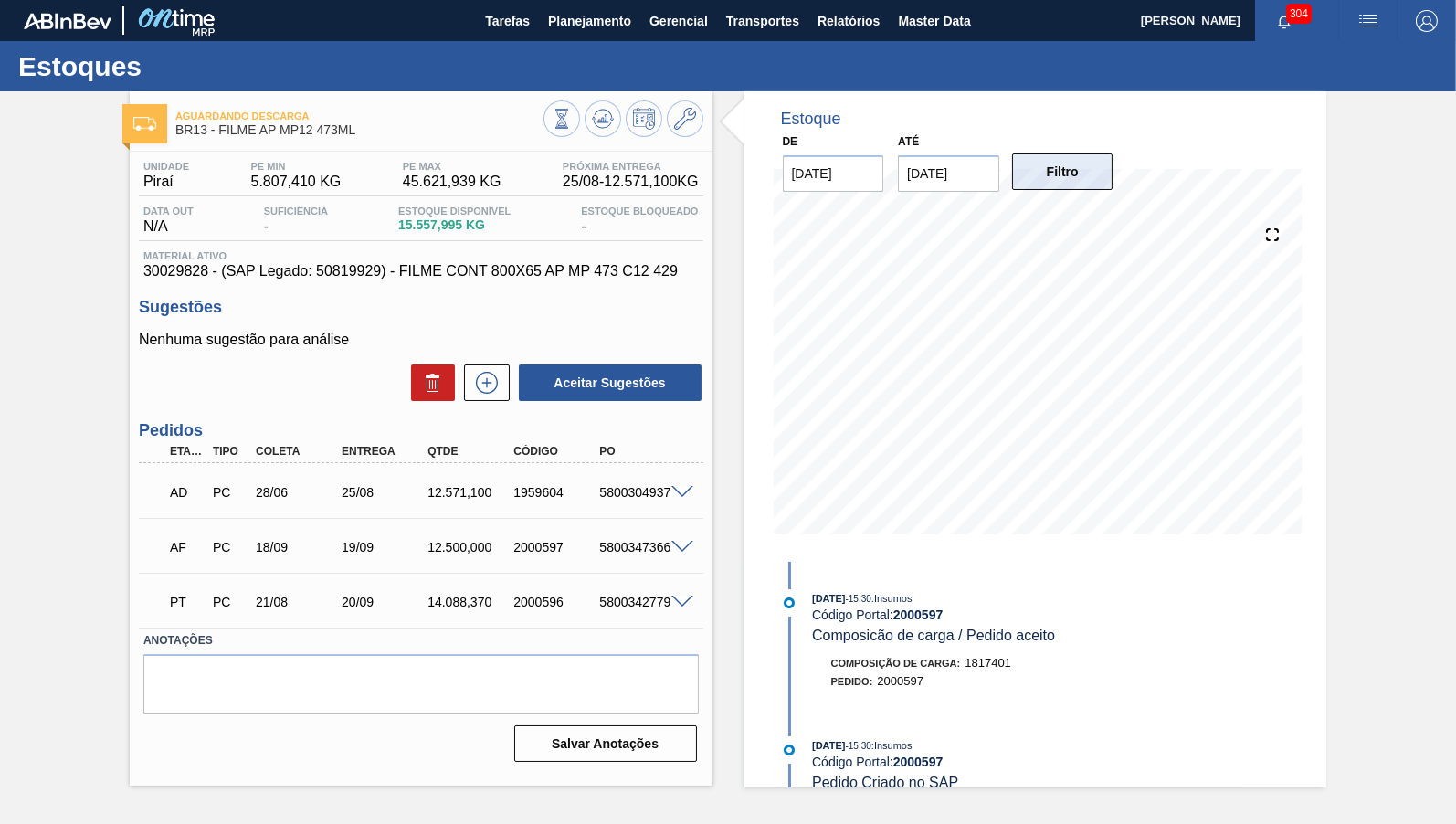
click at [1061, 165] on button "Filtro" at bounding box center [1062, 171] width 101 height 37
click at [608, 499] on div "5800304937" at bounding box center [642, 492] width 95 height 14
click at [609, 499] on div "5800304937" at bounding box center [642, 492] width 95 height 14
click at [419, 504] on div "AD PC 28/06 25/08 12.571,100 1959604 5800304937" at bounding box center [416, 490] width 517 height 37
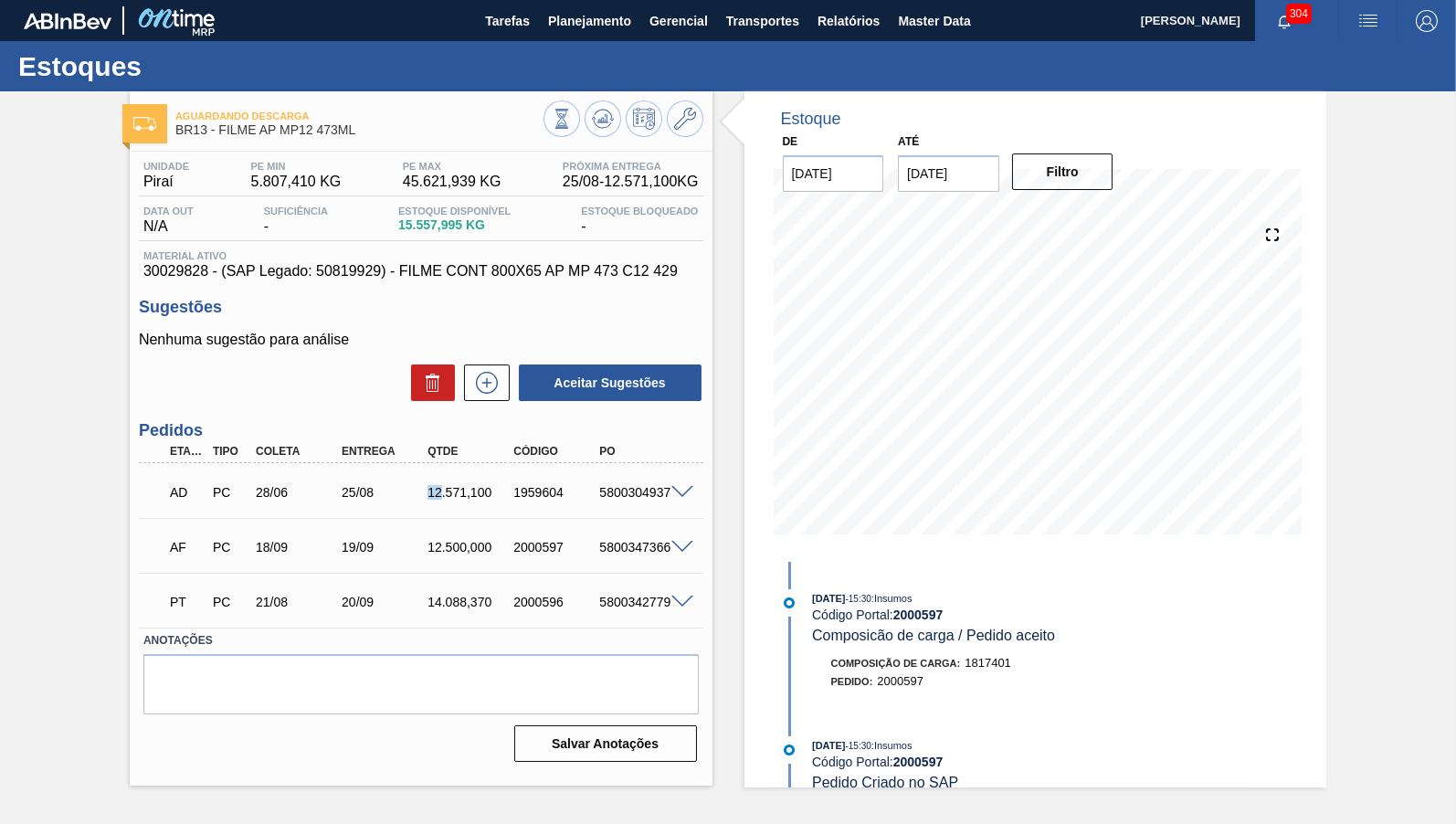
click at [419, 504] on div "AD PC 28/06 25/08 12.571,100 1959604 5800304937" at bounding box center [416, 490] width 517 height 37
